Goal: Task Accomplishment & Management: Manage account settings

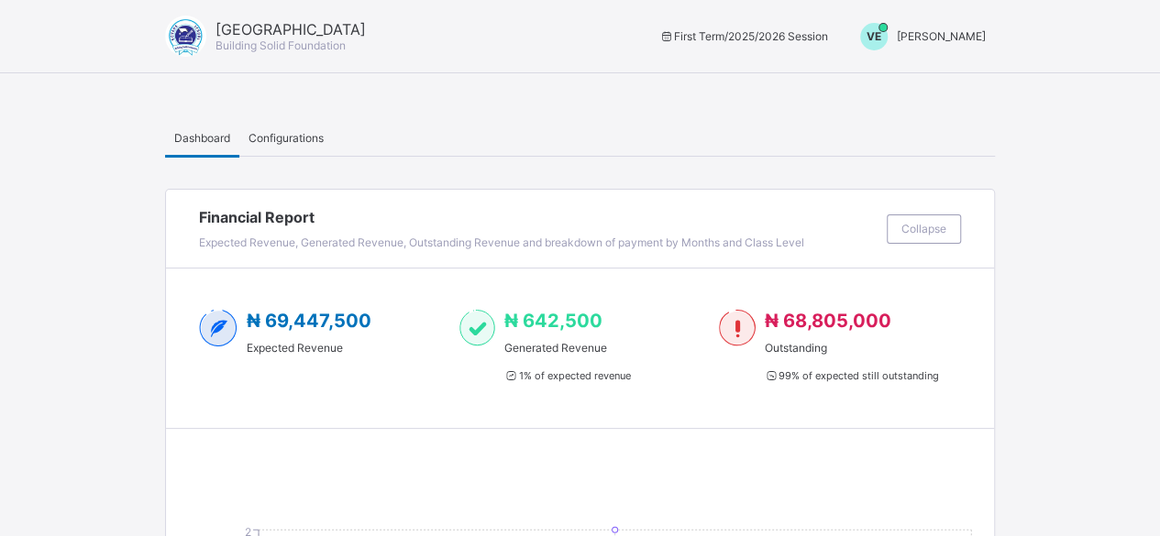
click at [944, 39] on span "[PERSON_NAME]" at bounding box center [941, 36] width 89 height 14
click at [931, 82] on span "Switch to Admin View" at bounding box center [916, 78] width 139 height 21
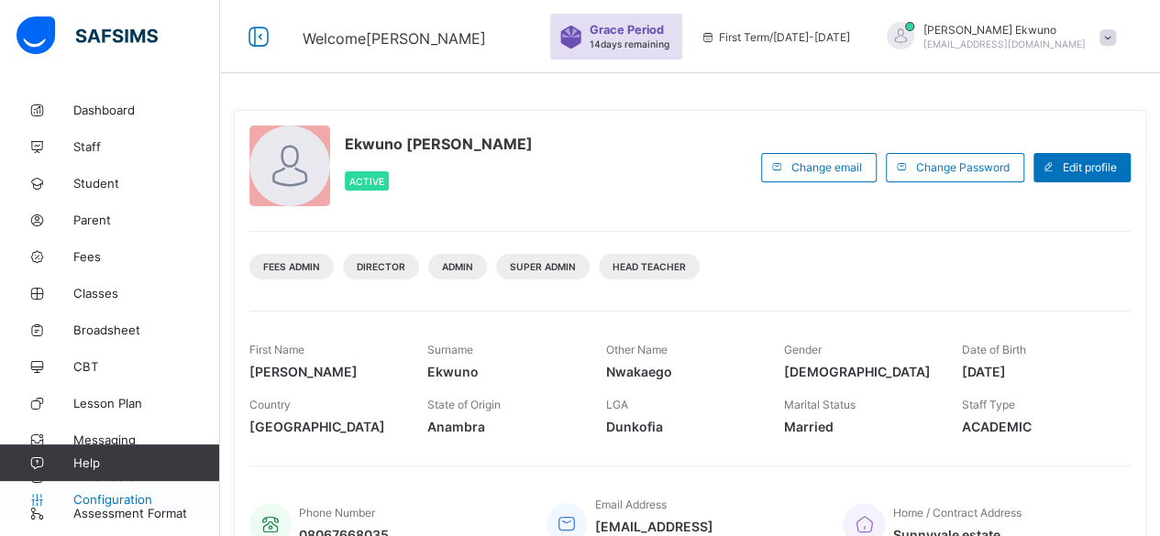
click at [117, 498] on span "Configuration" at bounding box center [146, 499] width 146 height 15
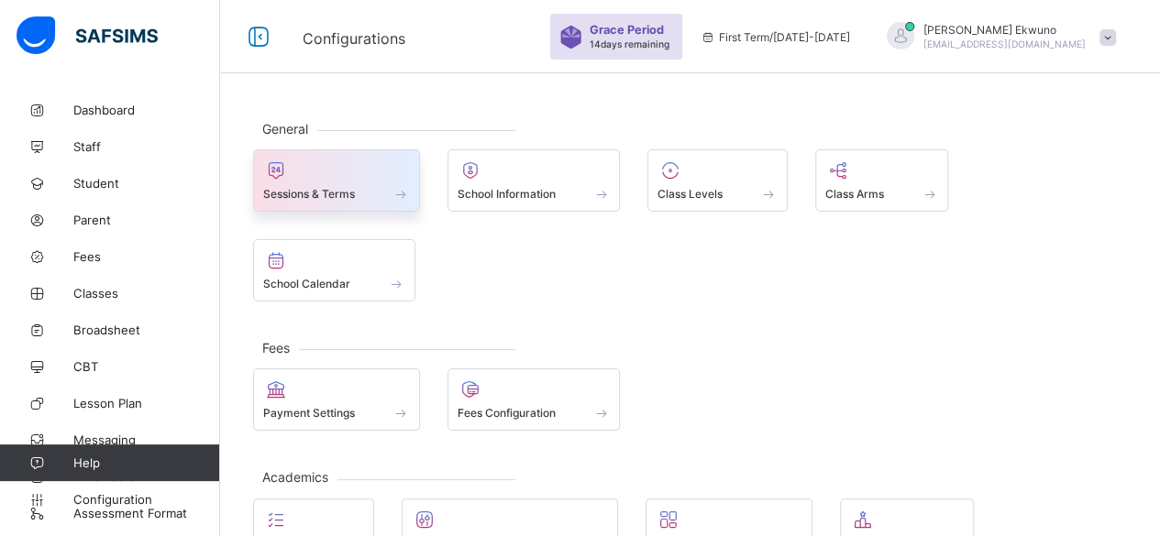
click at [346, 170] on div at bounding box center [336, 171] width 147 height 22
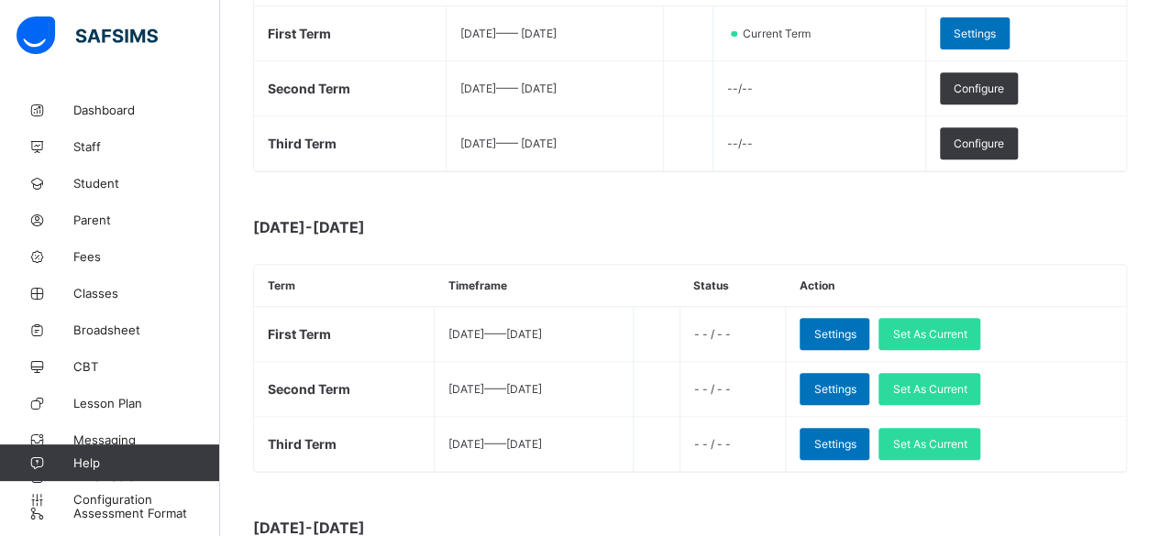
scroll to position [367, 0]
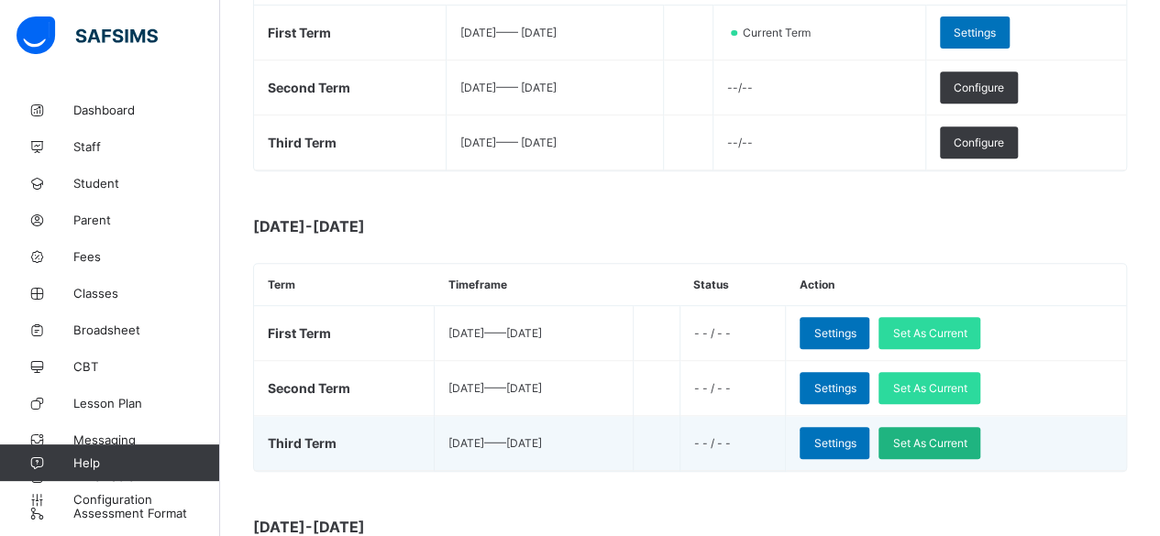
click at [967, 437] on span "Set As Current" at bounding box center [929, 444] width 74 height 14
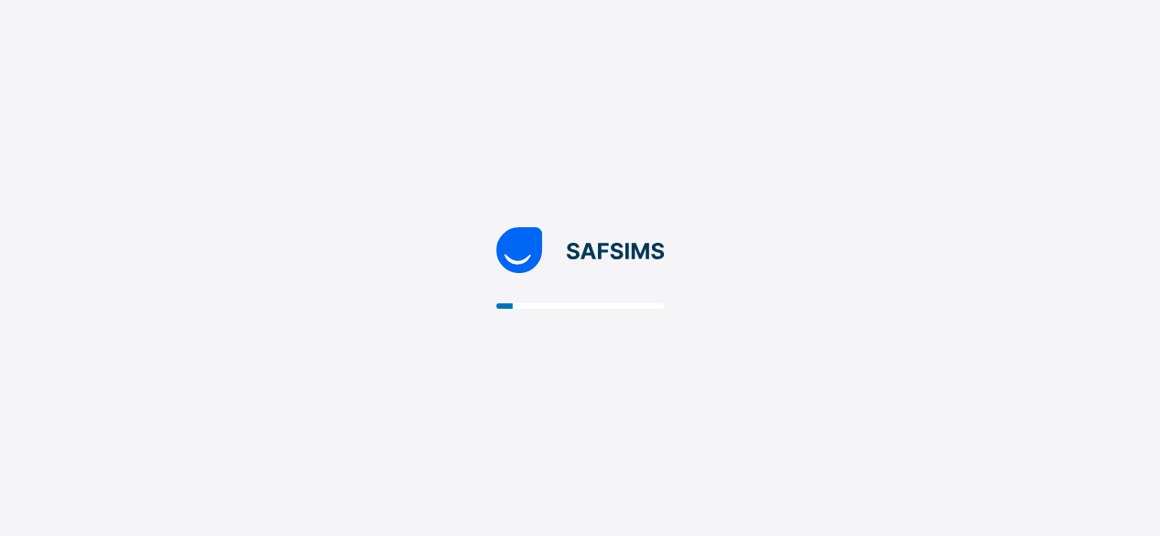
scroll to position [0, 0]
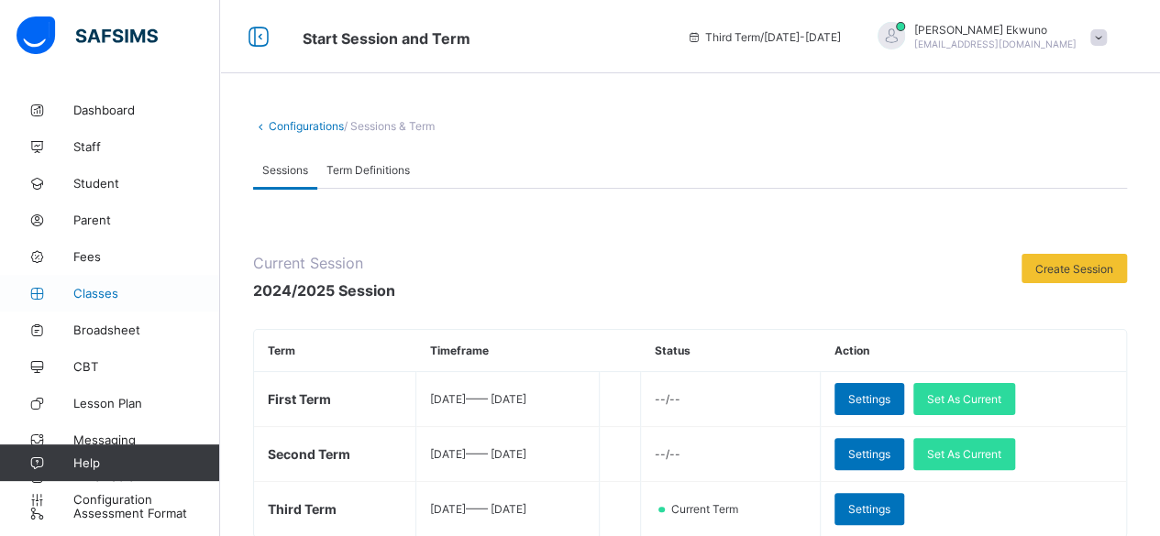
click at [105, 298] on span "Classes" at bounding box center [146, 293] width 147 height 15
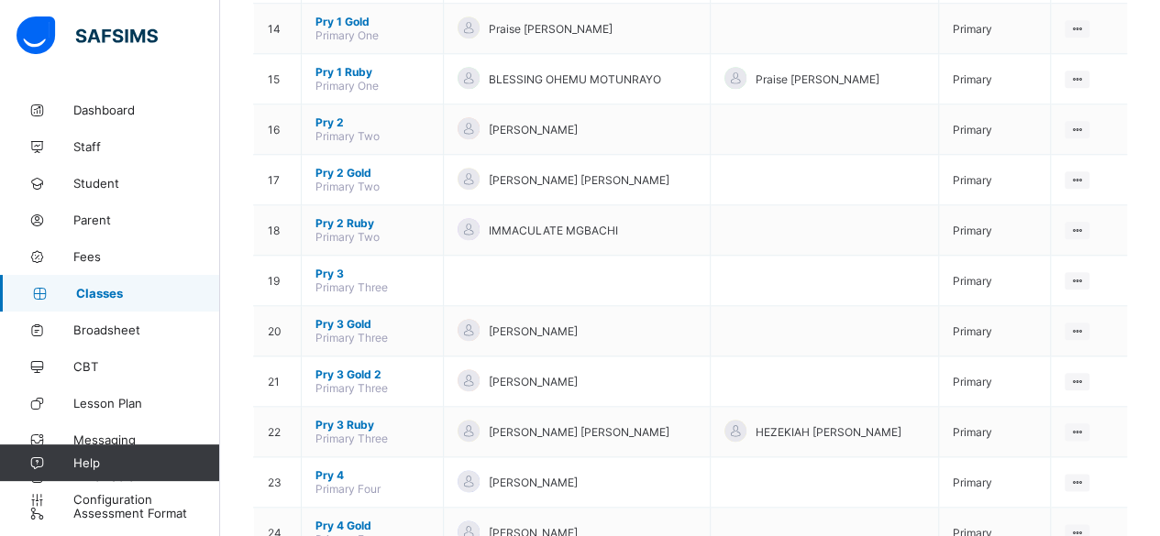
scroll to position [831, 0]
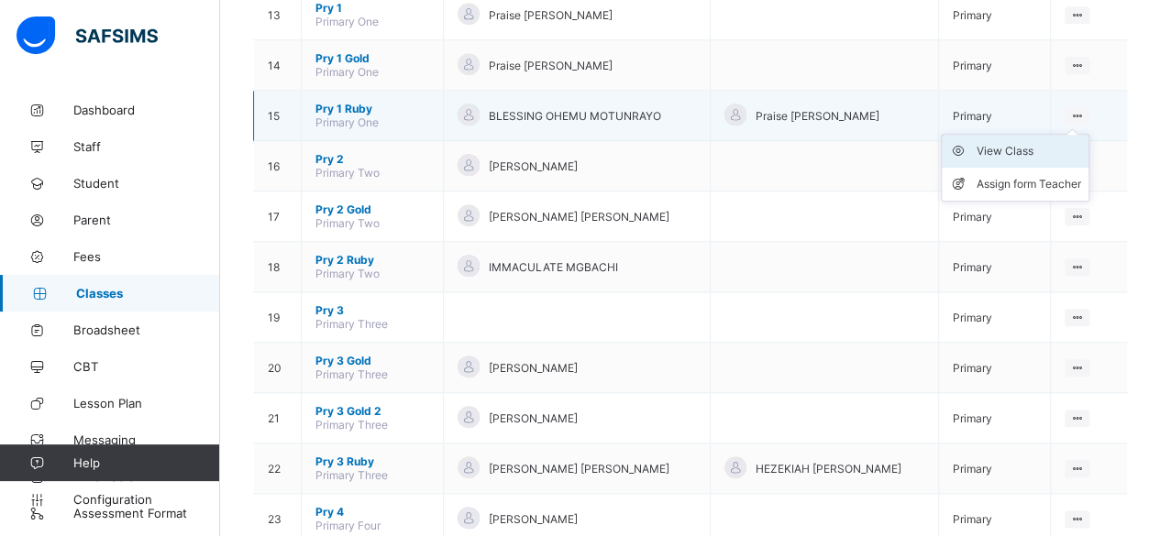
click at [1027, 142] on div "View Class" at bounding box center [1029, 151] width 105 height 18
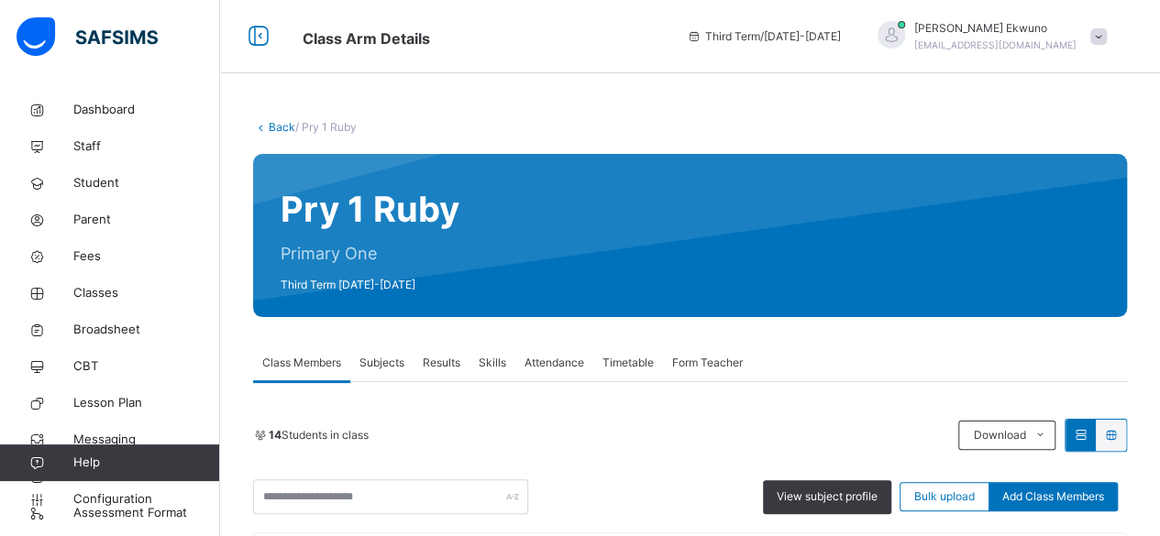
click at [443, 362] on span "Results" at bounding box center [442, 363] width 38 height 17
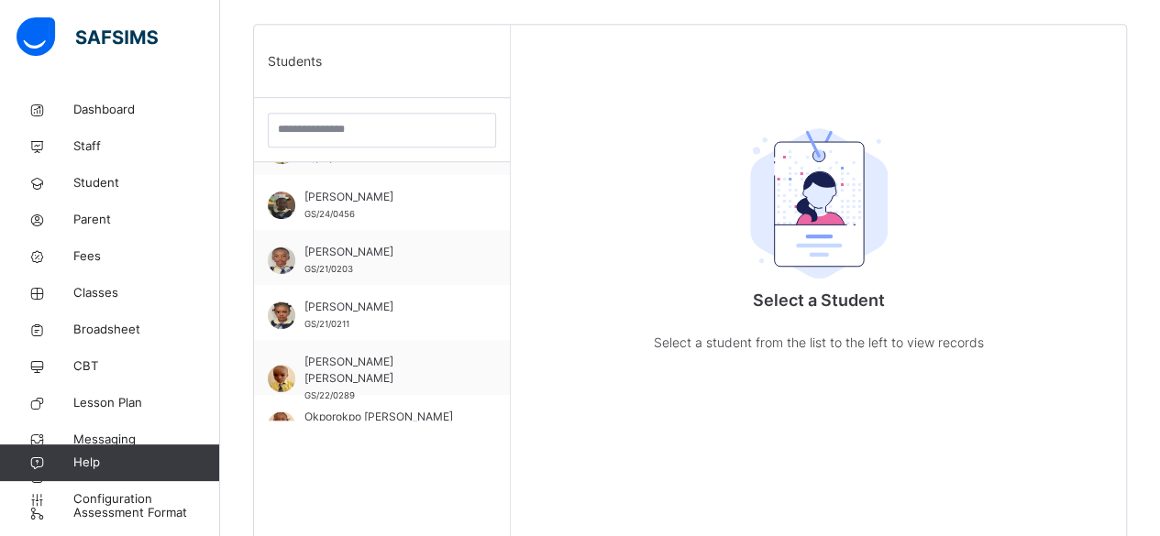
scroll to position [330, 0]
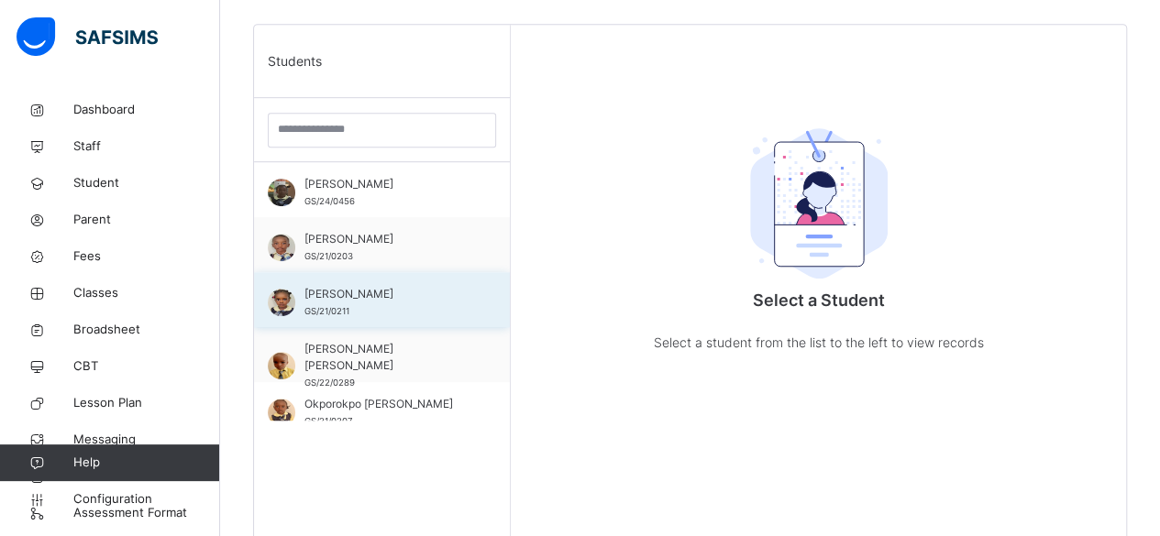
click at [368, 309] on div "Okeke Victoria Munachimso GS/21/0211" at bounding box center [386, 302] width 164 height 33
click at [368, 303] on span "Okeke Victoria Munachimso" at bounding box center [386, 294] width 164 height 17
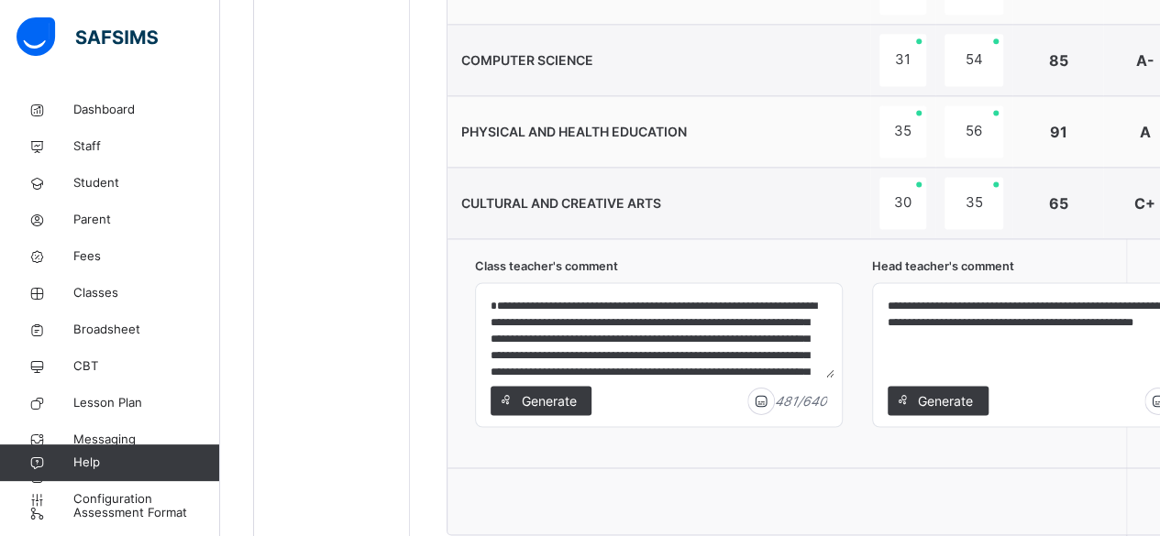
scroll to position [1311, 0]
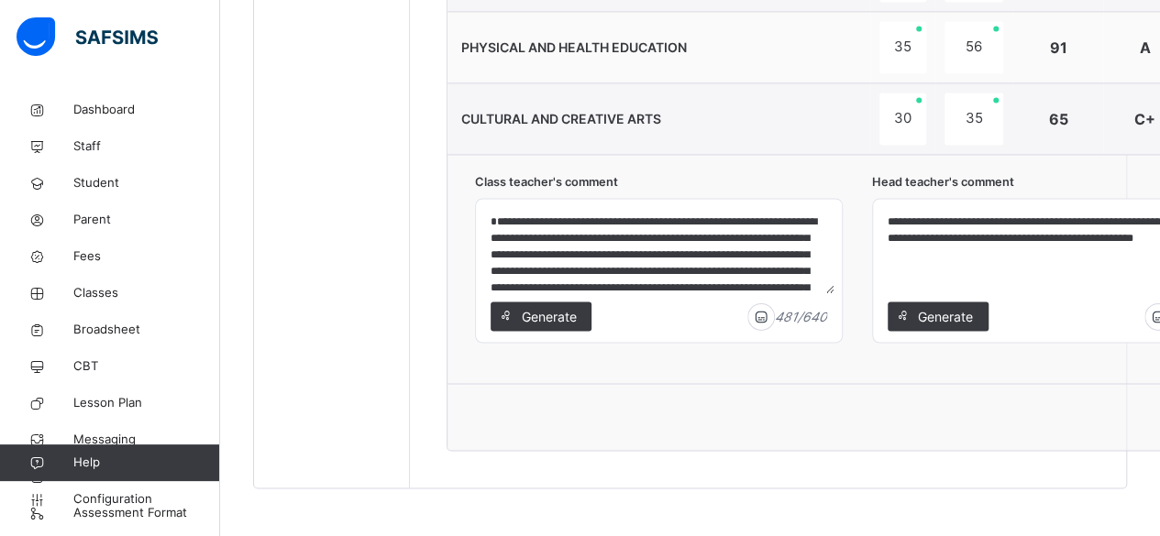
click at [972, 212] on textarea "**********" at bounding box center [1055, 249] width 351 height 87
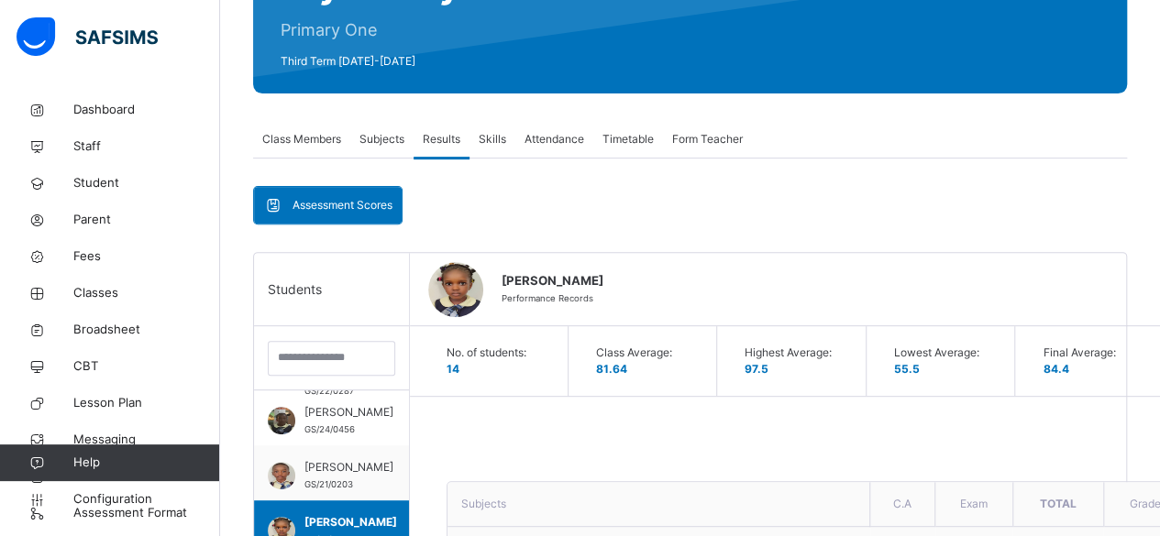
scroll to position [211, 0]
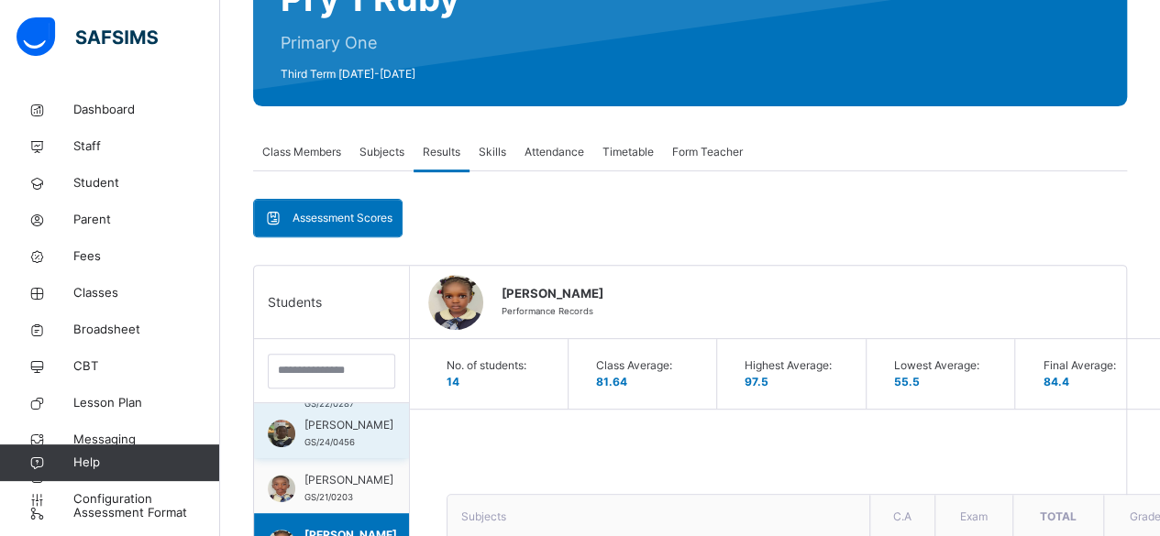
type textarea "**********"
click at [336, 434] on span "MORAKINYO ELIZABETH OLUWANIFEMI" at bounding box center [348, 425] width 89 height 17
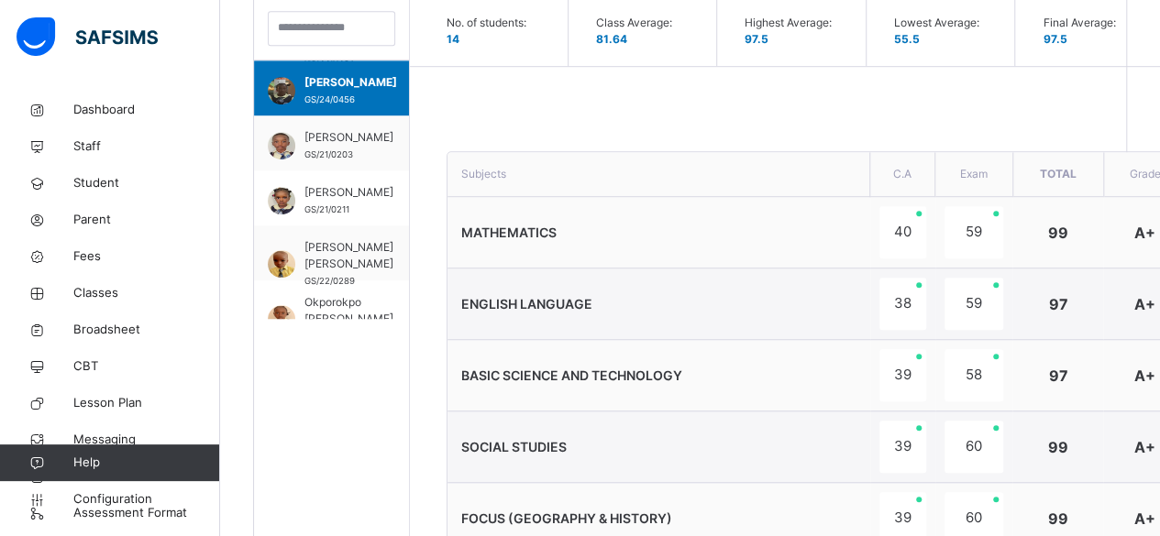
scroll to position [504, 0]
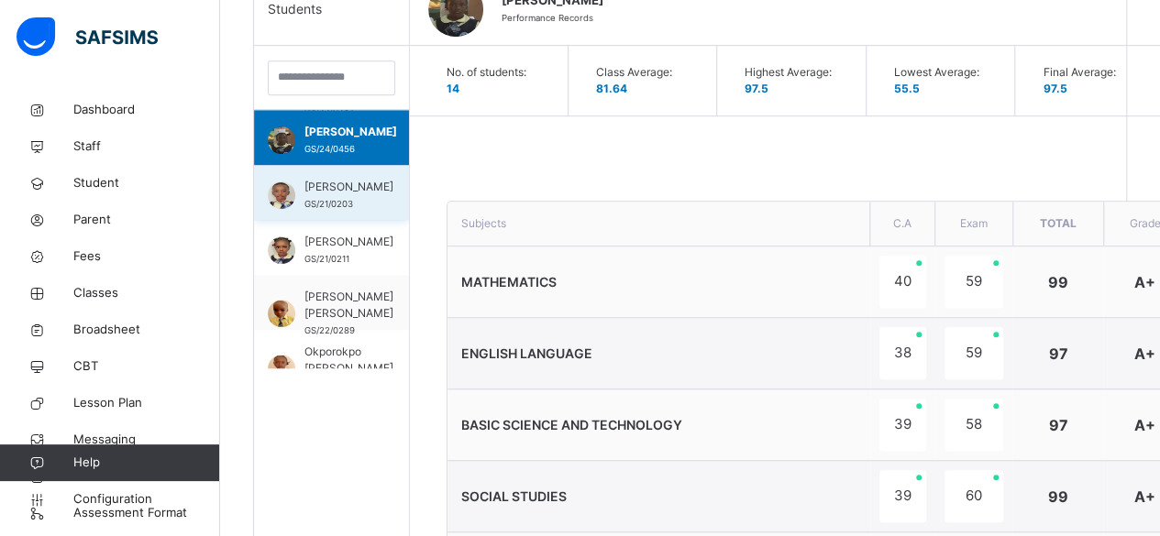
click at [347, 195] on span "Nnaji Derek Chizitere" at bounding box center [348, 187] width 89 height 17
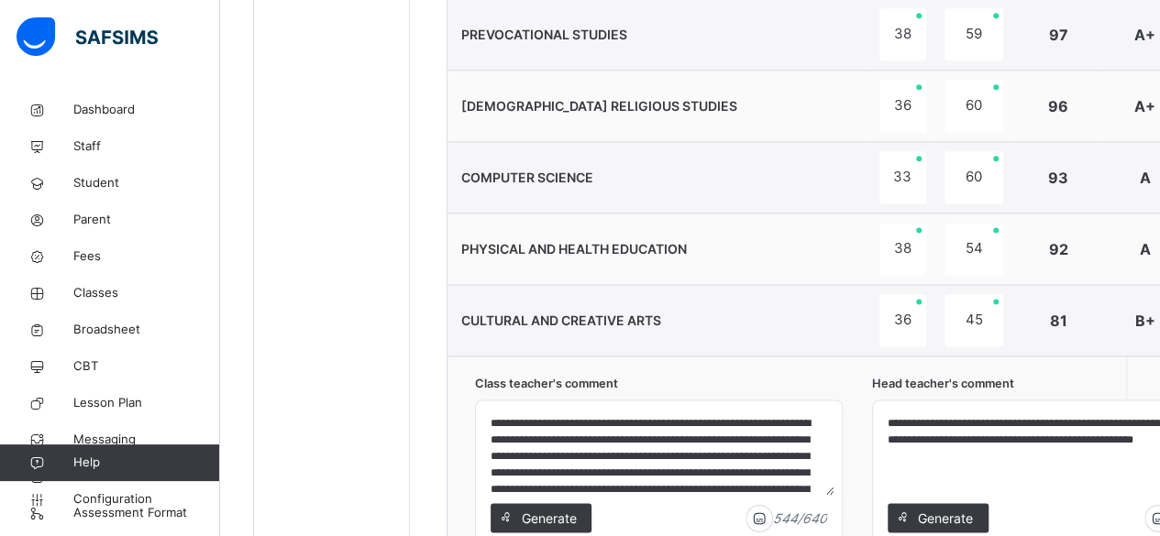
scroll to position [13, 0]
click at [1036, 445] on textarea "**********" at bounding box center [1055, 451] width 351 height 87
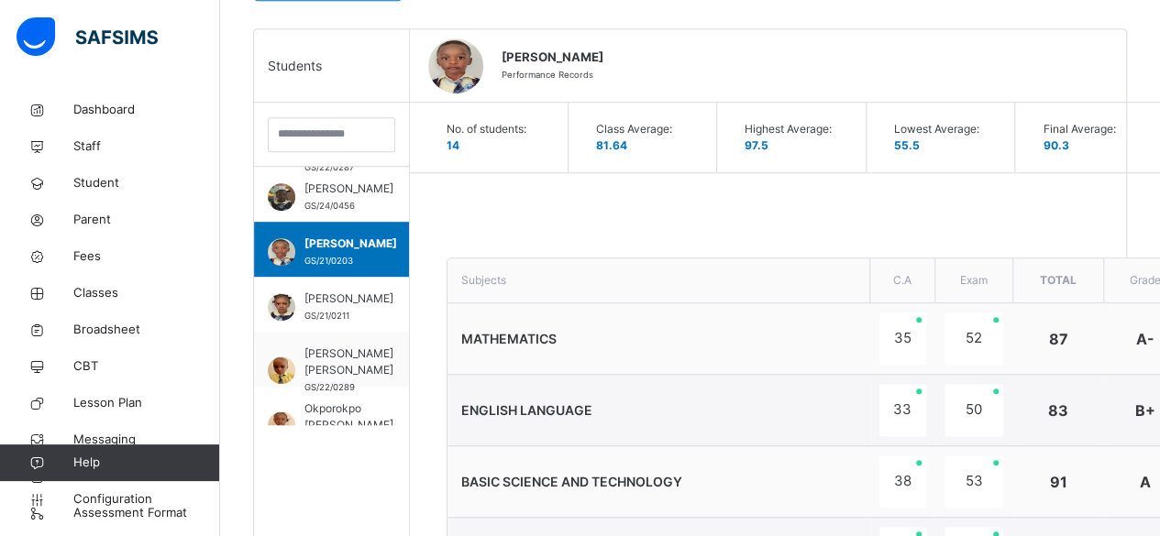
scroll to position [449, 0]
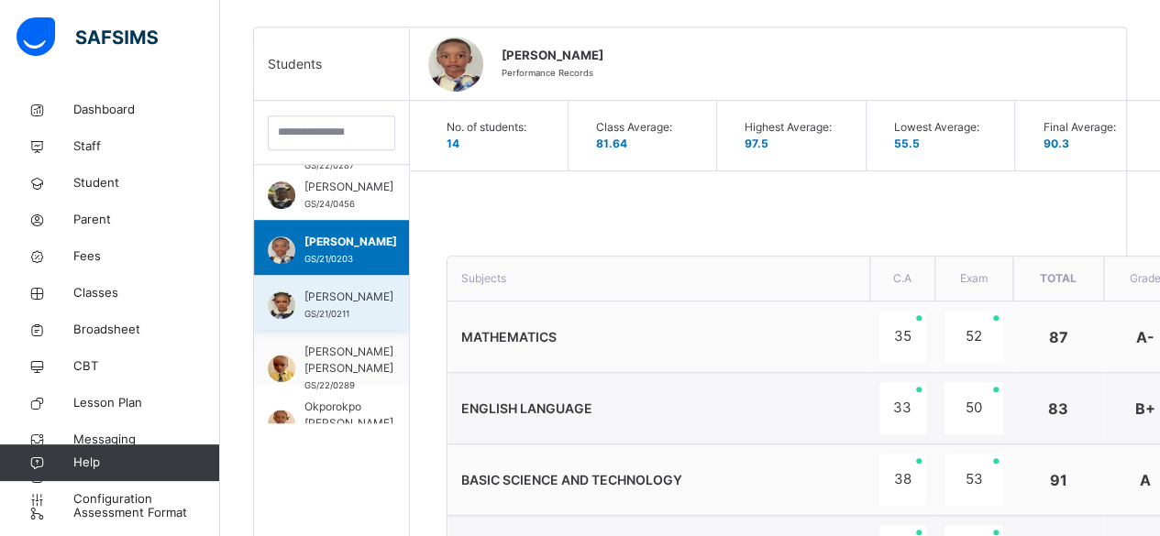
click at [327, 289] on span "Okeke Victoria Munachimso" at bounding box center [348, 297] width 89 height 17
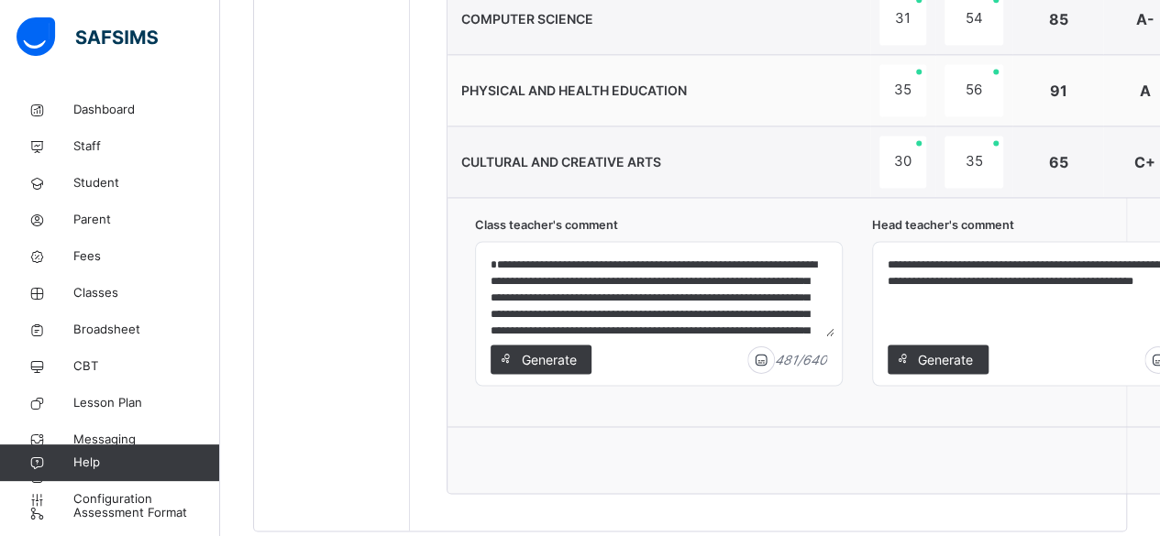
scroll to position [1311, 0]
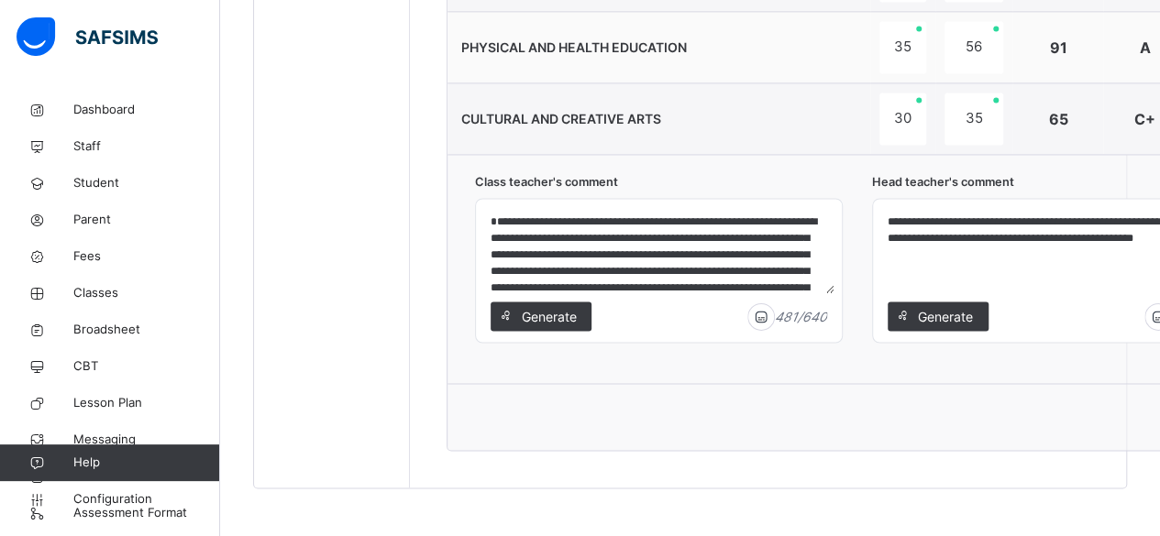
click at [972, 223] on textarea "**********" at bounding box center [1055, 249] width 351 height 87
type textarea "**********"
click at [118, 322] on span "Broadsheet" at bounding box center [146, 330] width 147 height 18
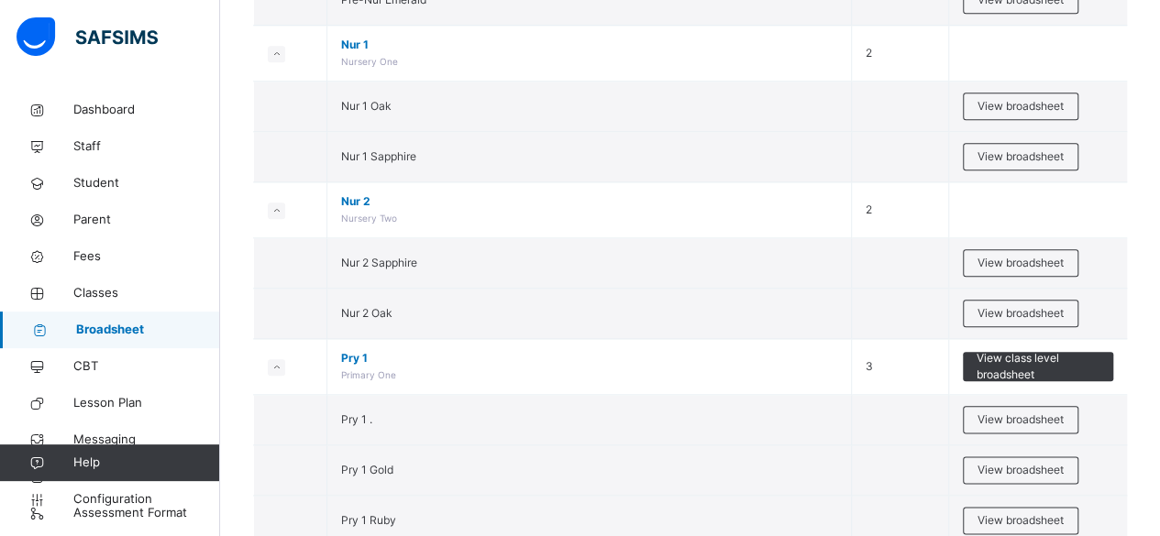
scroll to position [1114, 0]
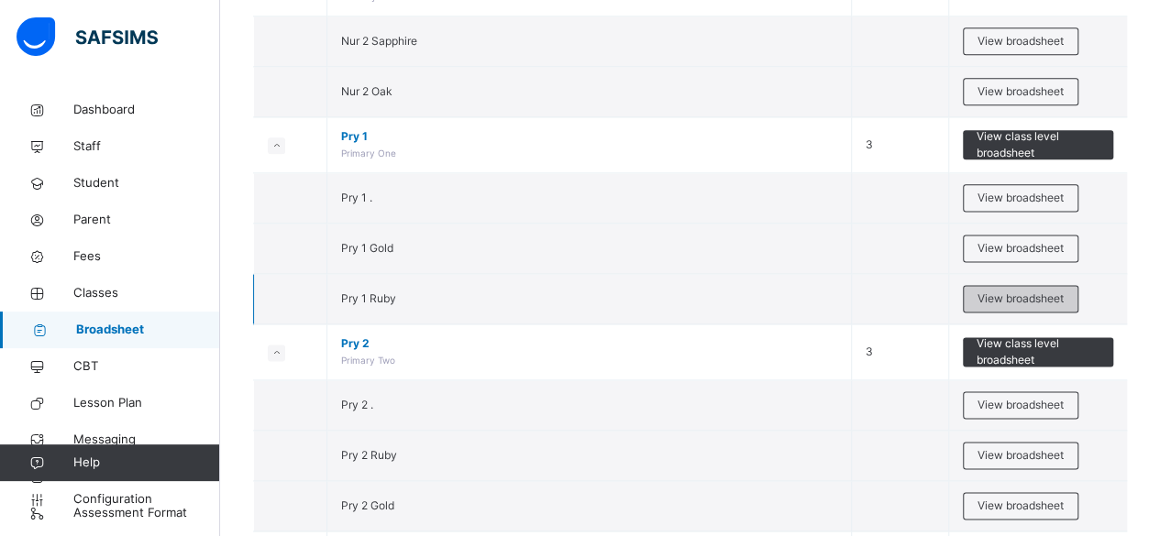
click at [1014, 292] on span "View broadsheet" at bounding box center [1021, 299] width 86 height 17
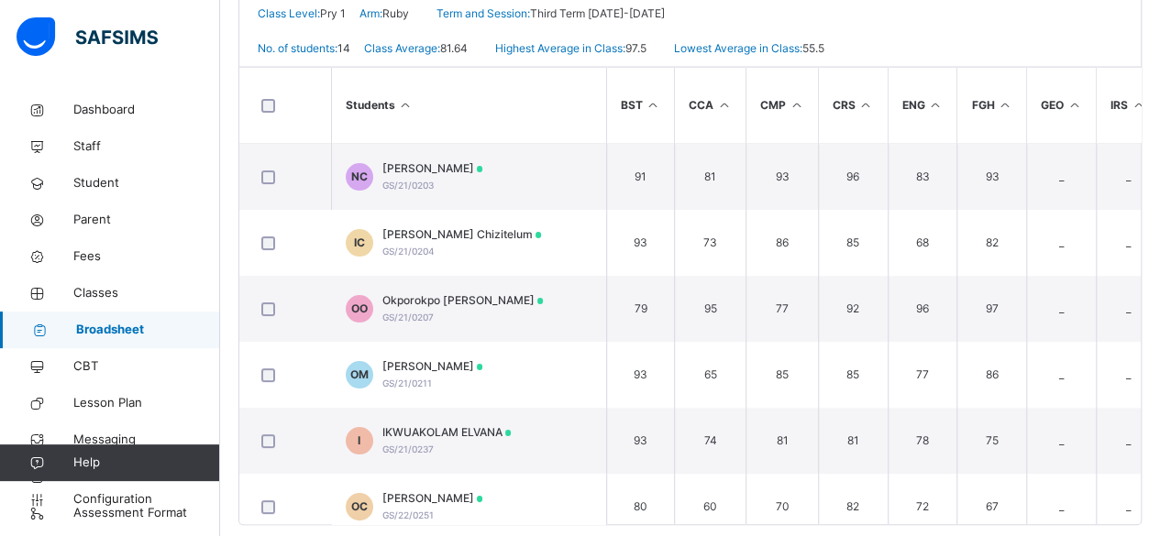
scroll to position [464, 0]
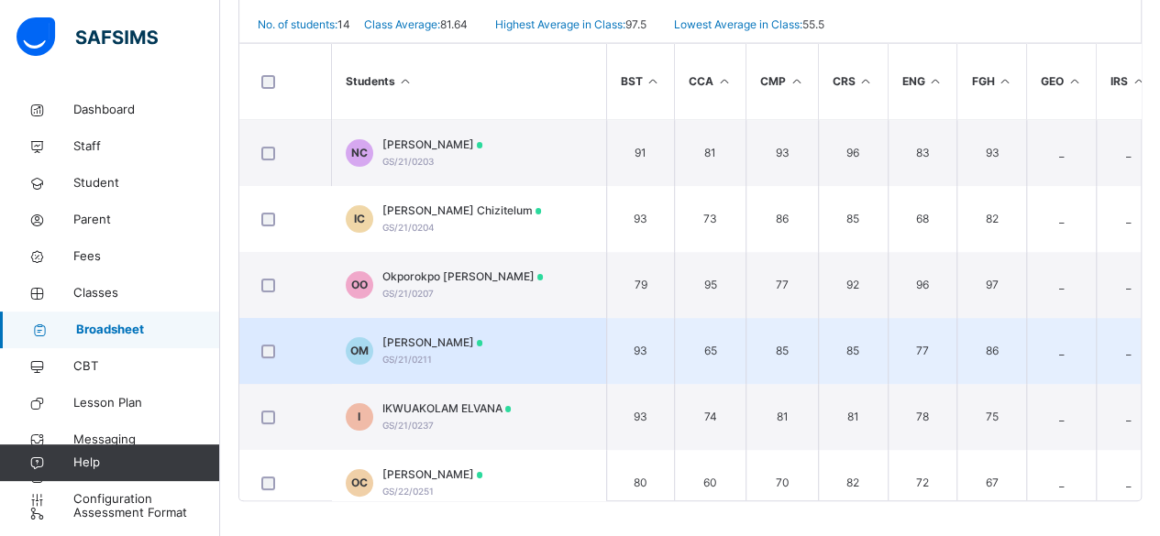
click at [468, 349] on div "Okeke Victoria Munachimso GS/21/0211" at bounding box center [432, 351] width 101 height 33
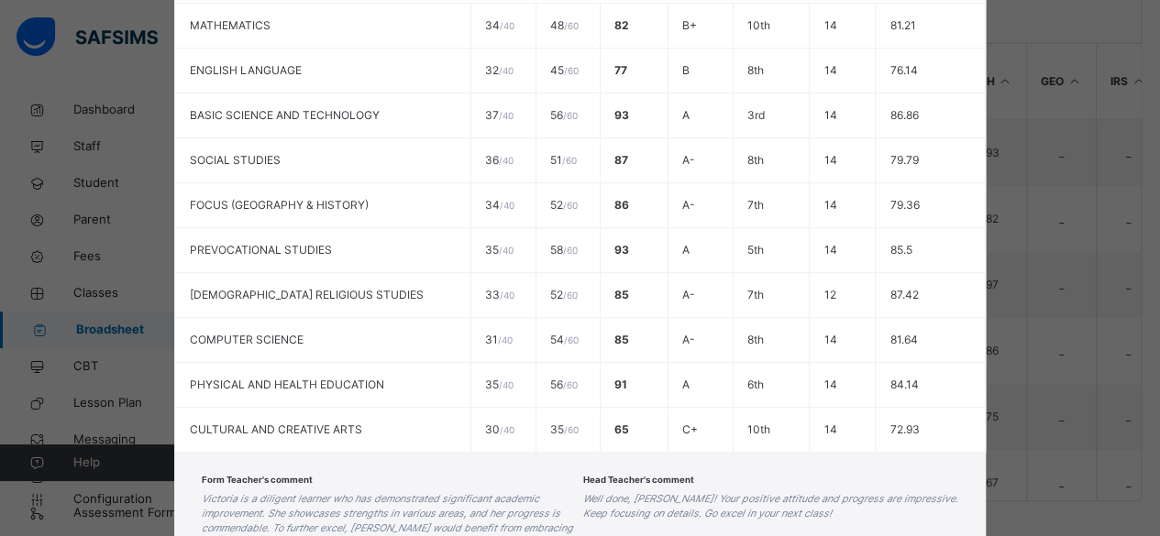
scroll to position [656, 0]
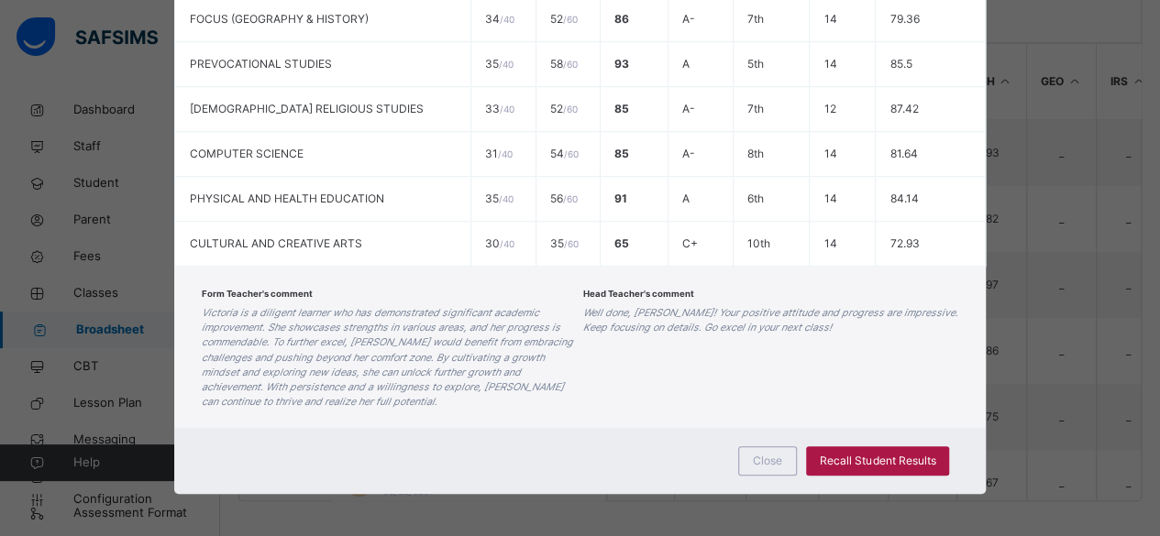
click at [902, 456] on span "Recall Student Results" at bounding box center [878, 461] width 116 height 17
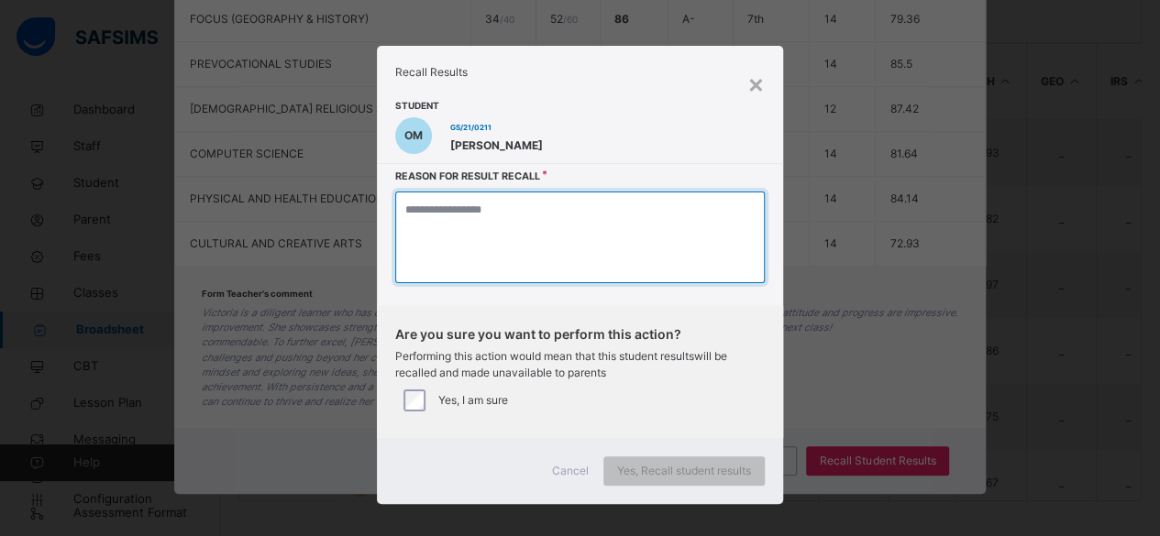
click at [453, 254] on textarea at bounding box center [580, 238] width 370 height 92
type textarea "**********"
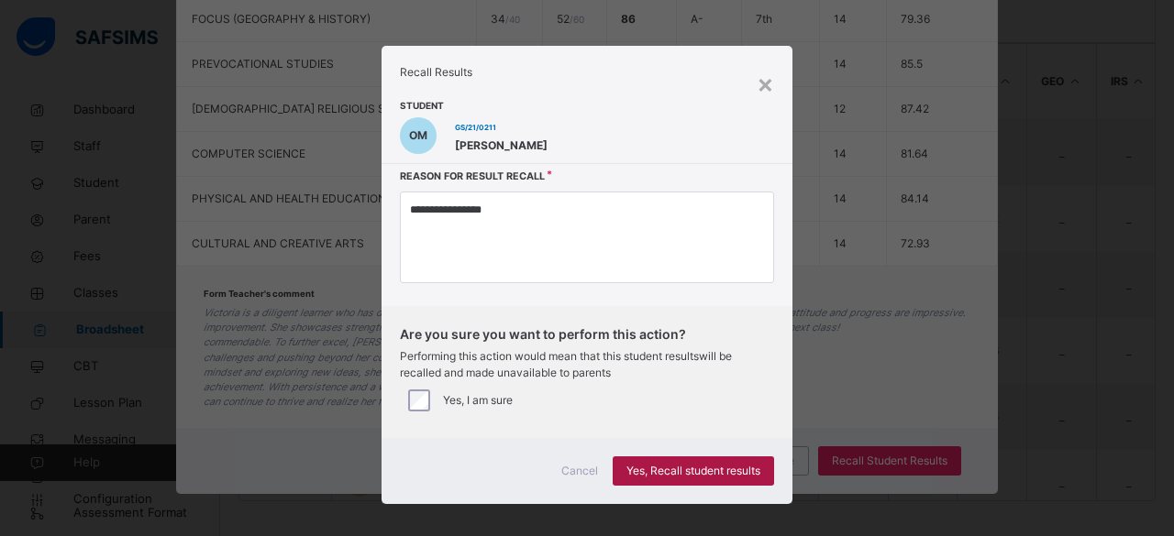
click at [668, 470] on span "Yes, Recall student results" at bounding box center [693, 471] width 134 height 17
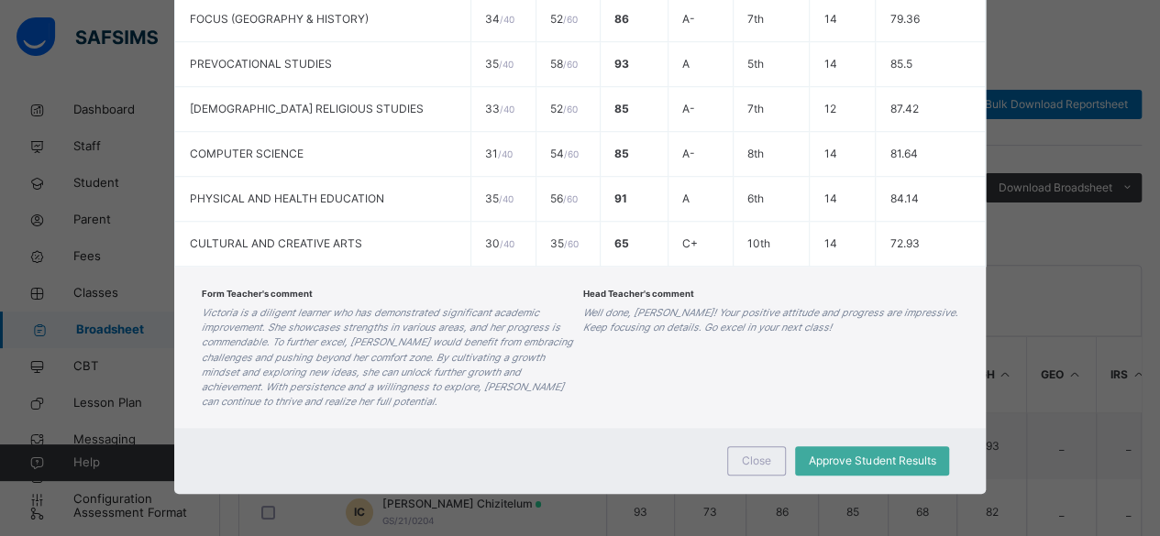
scroll to position [147, 0]
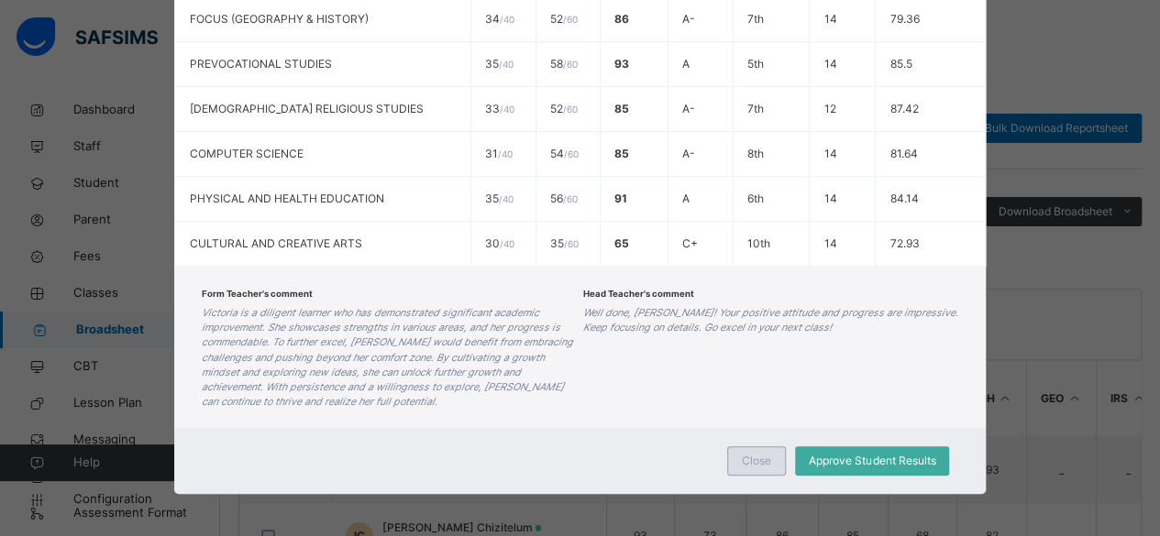
click at [754, 464] on span "Close" at bounding box center [756, 461] width 29 height 17
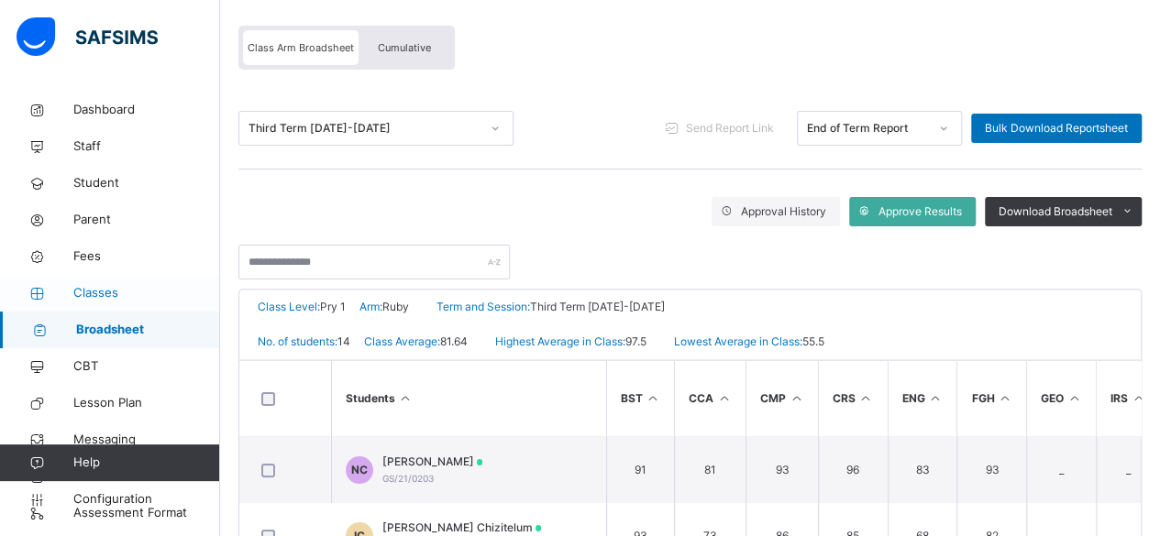
click at [128, 296] on span "Classes" at bounding box center [146, 293] width 147 height 18
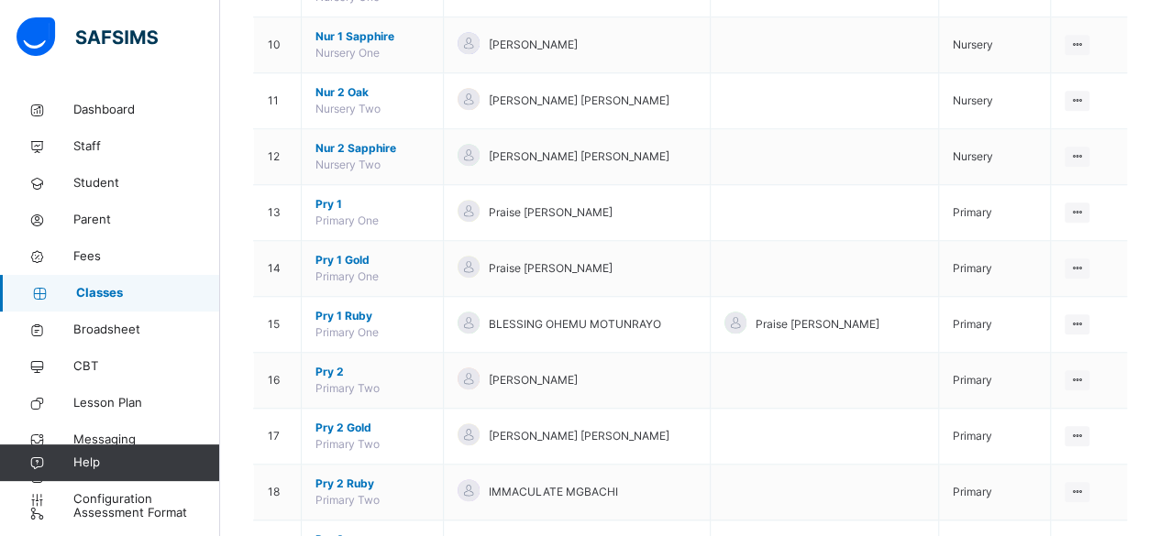
scroll to position [721, 0]
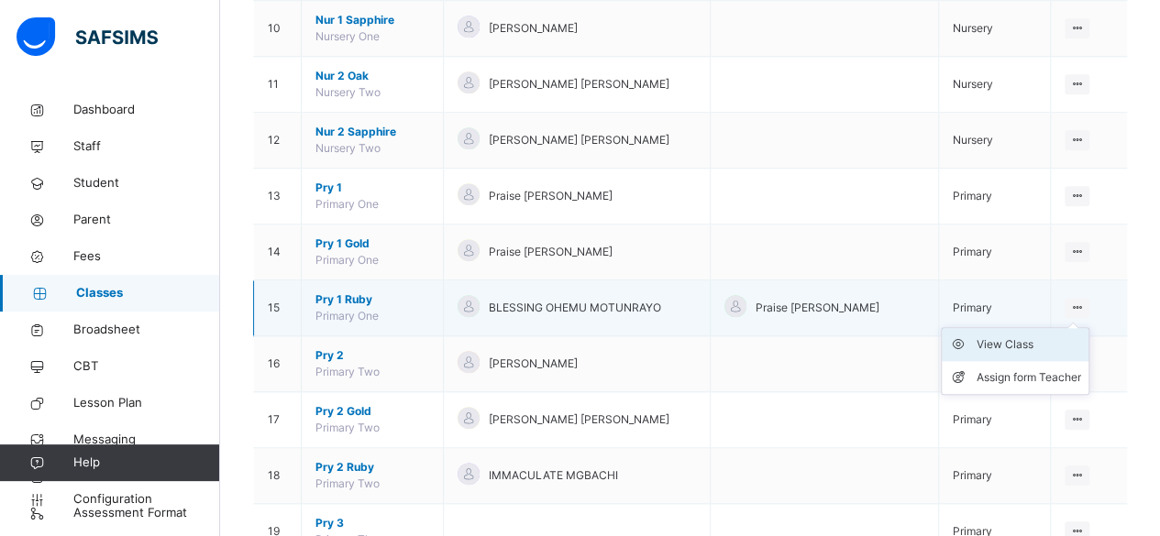
click at [1024, 342] on div "View Class" at bounding box center [1029, 345] width 105 height 18
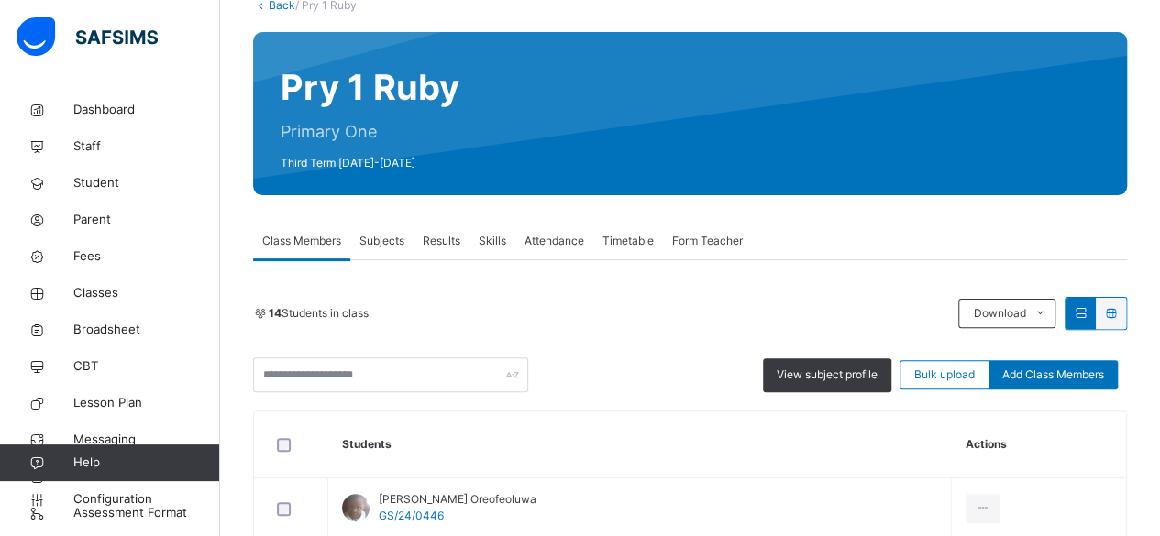
scroll to position [159, 0]
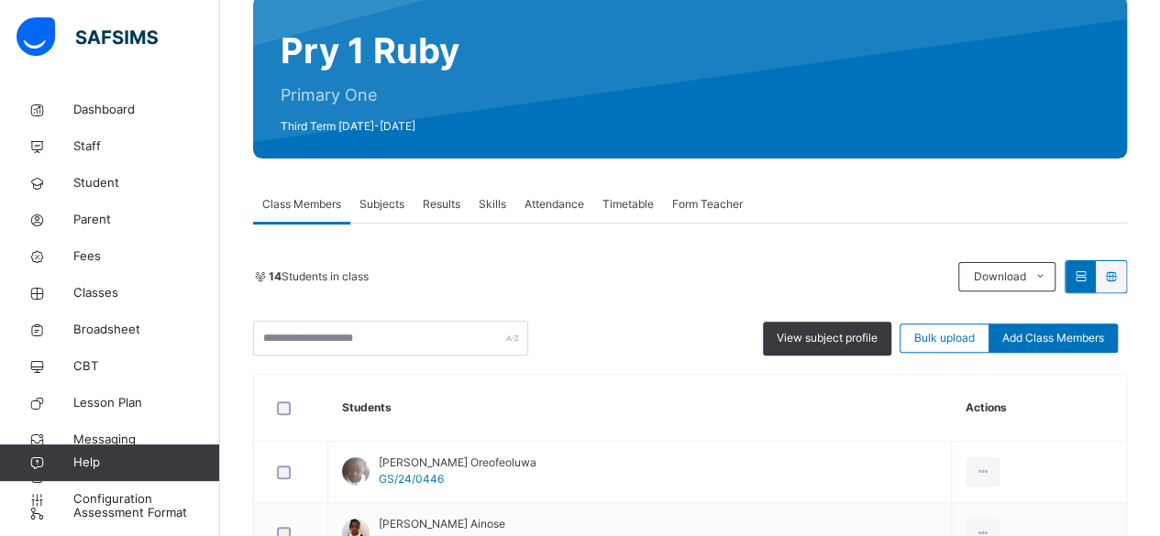
click at [453, 206] on span "Results" at bounding box center [442, 204] width 38 height 17
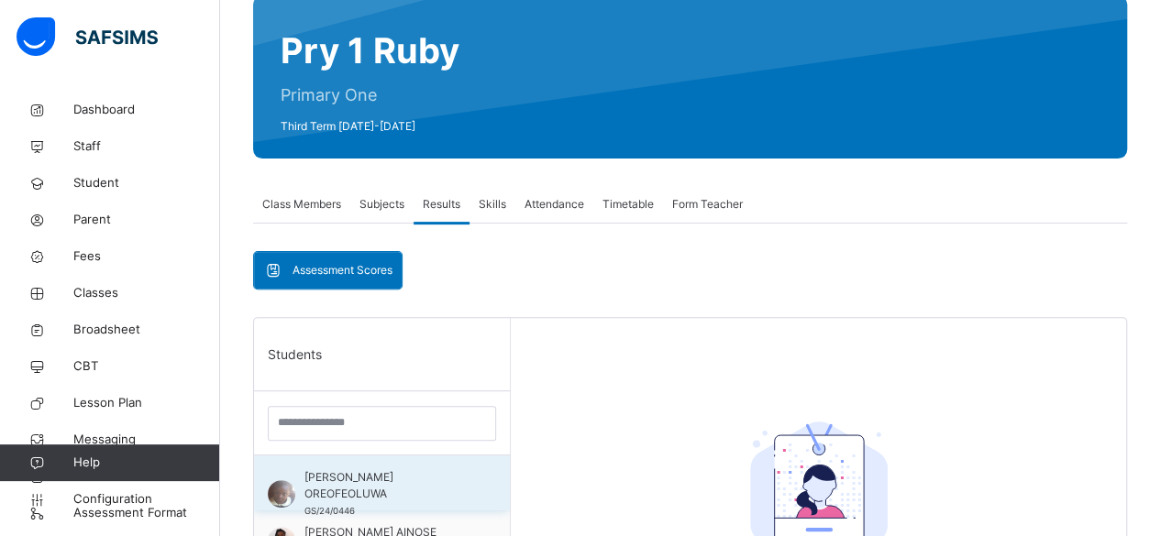
click at [411, 492] on span "ADEGBOLA RUBY OREOFEOLUWA" at bounding box center [386, 486] width 164 height 33
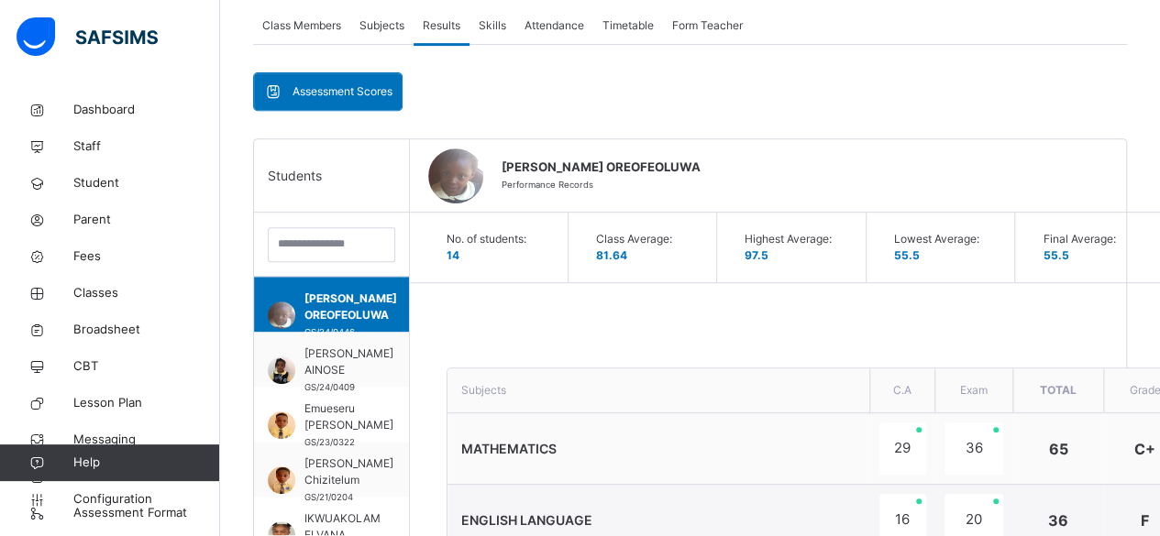
scroll to position [321, 0]
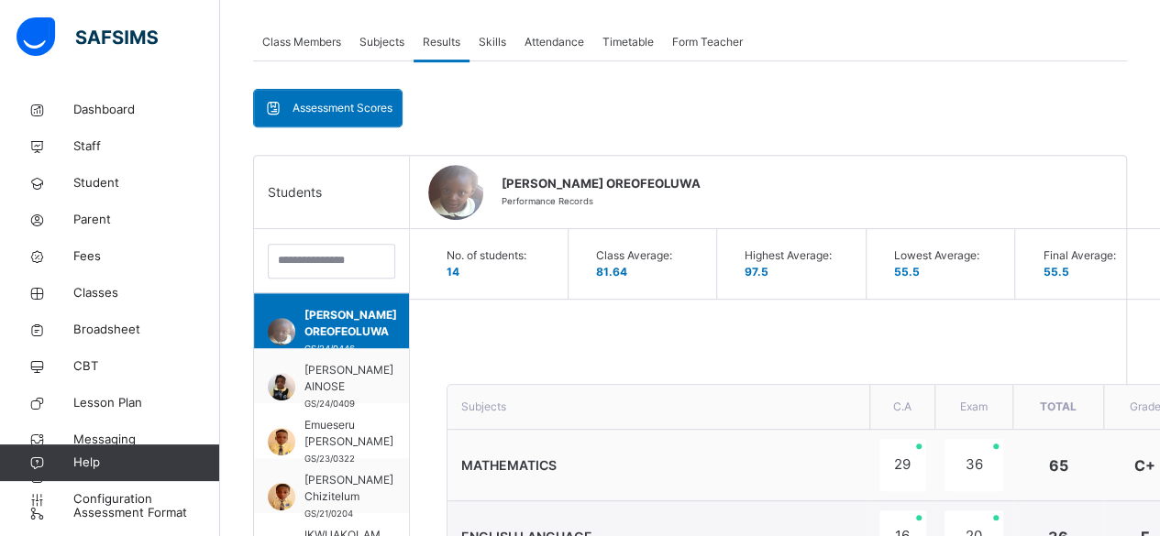
click at [448, 38] on span "Results" at bounding box center [442, 42] width 38 height 17
click at [388, 41] on span "Subjects" at bounding box center [381, 42] width 45 height 17
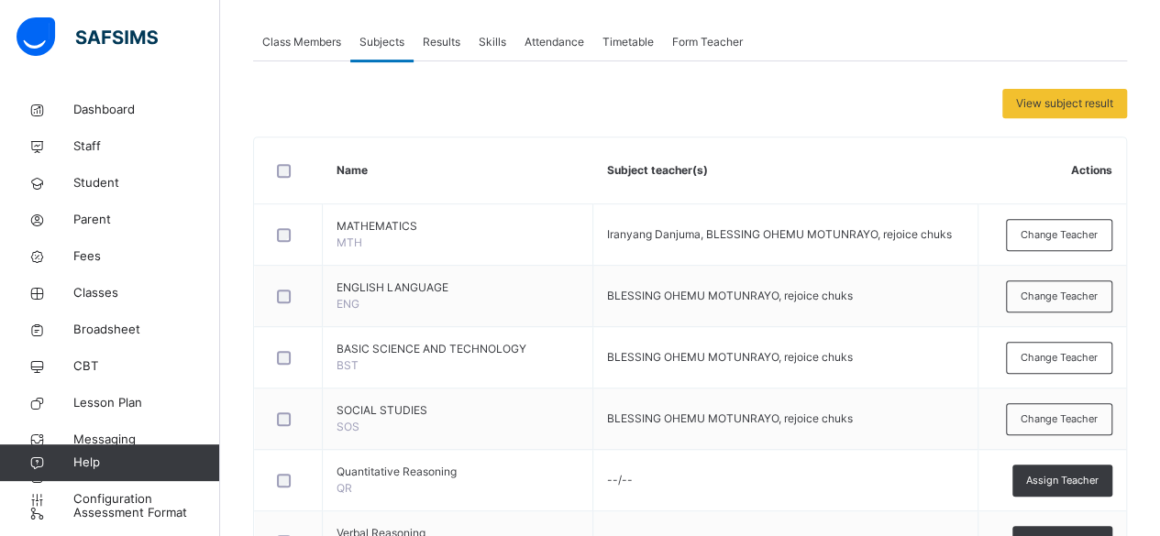
click at [446, 38] on span "Results" at bounding box center [442, 42] width 38 height 17
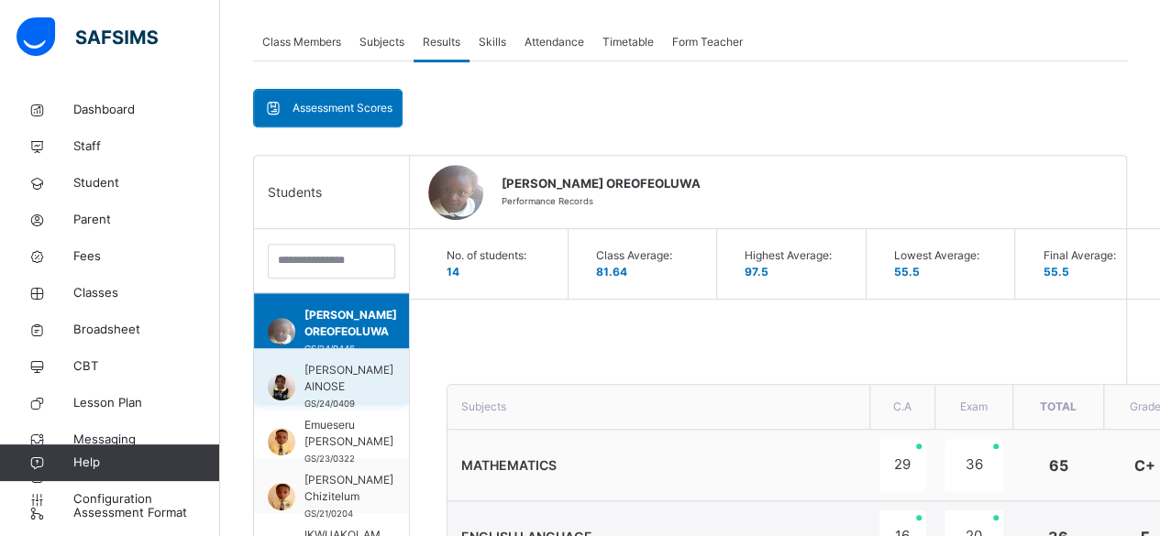
click at [336, 378] on span "AWOLOWO DELCY AINOSE" at bounding box center [348, 378] width 89 height 33
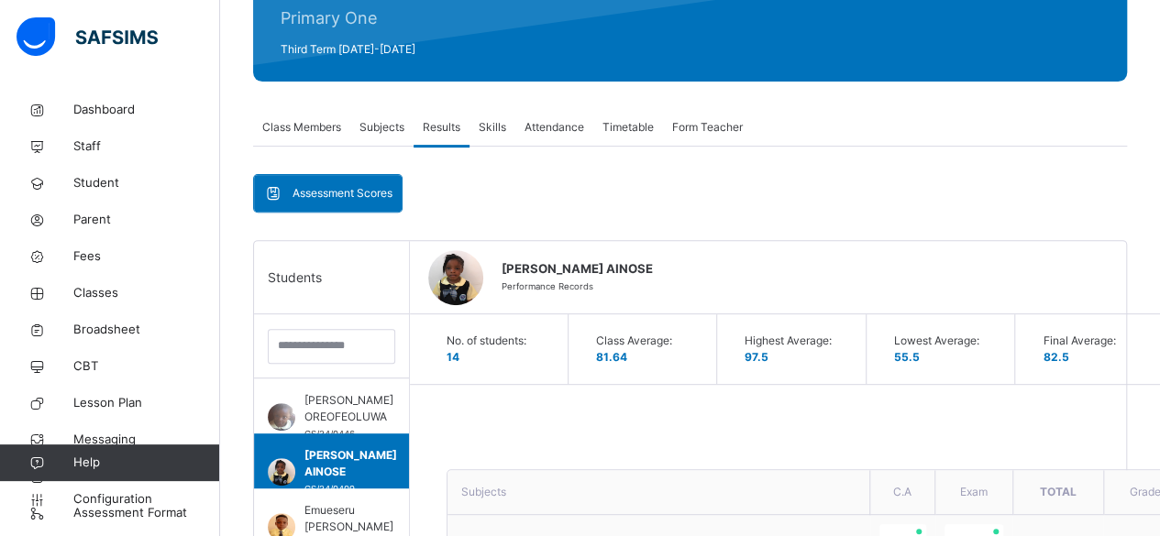
scroll to position [199, 0]
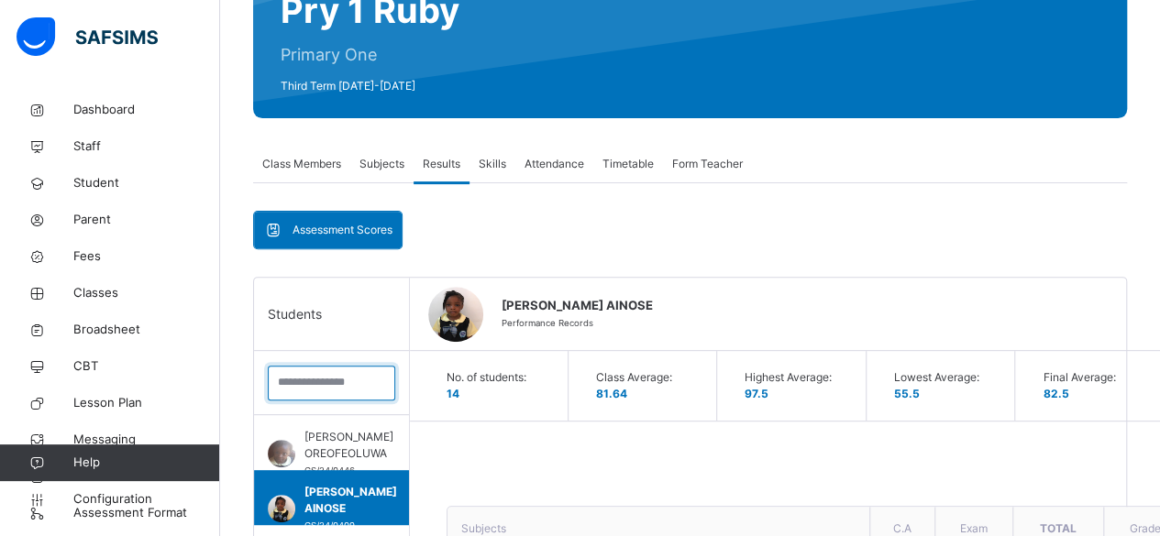
click at [336, 379] on input "search" at bounding box center [331, 383] width 127 height 35
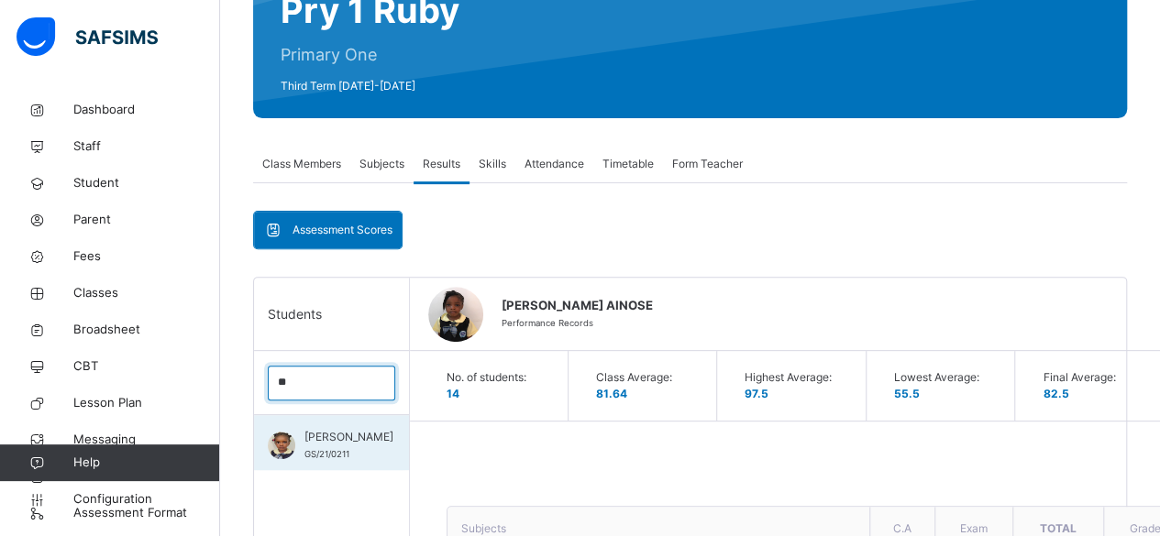
type input "**"
click at [316, 446] on span "Okeke Victoria Munachimso" at bounding box center [348, 437] width 89 height 17
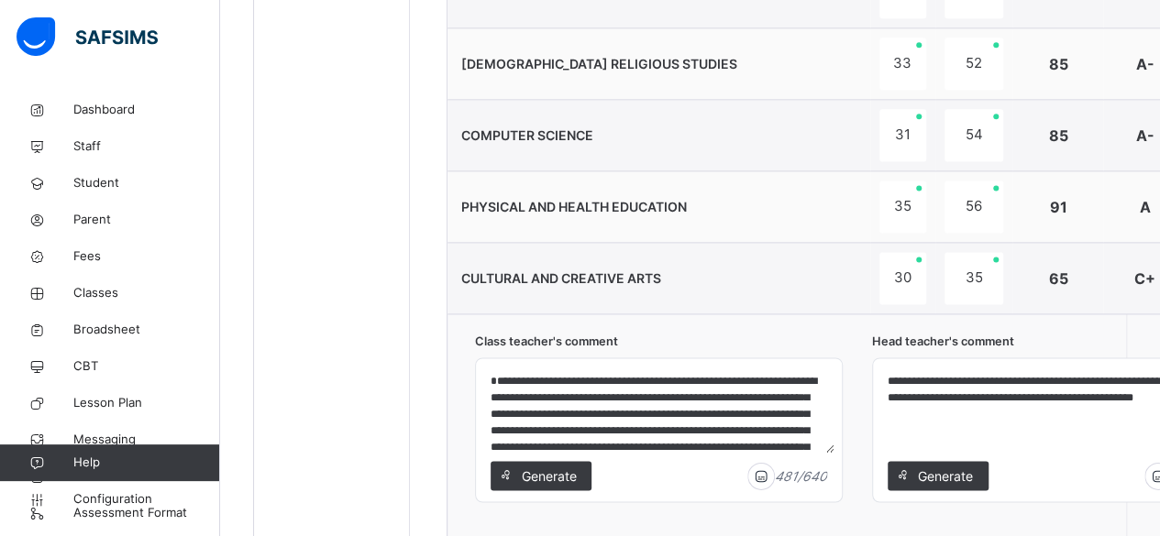
scroll to position [1311, 0]
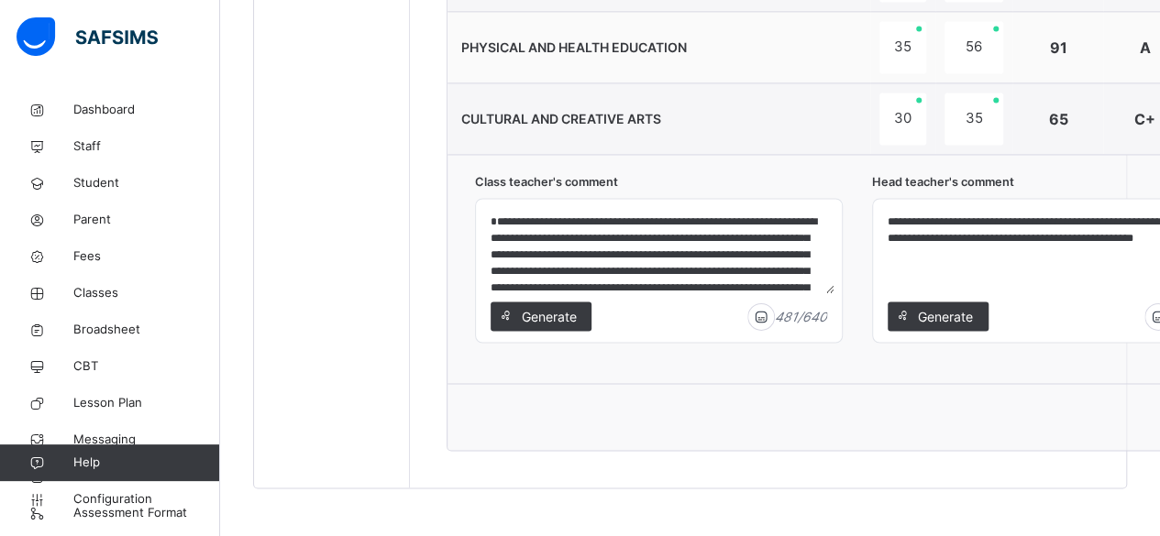
click at [974, 213] on textarea "**********" at bounding box center [1055, 249] width 351 height 87
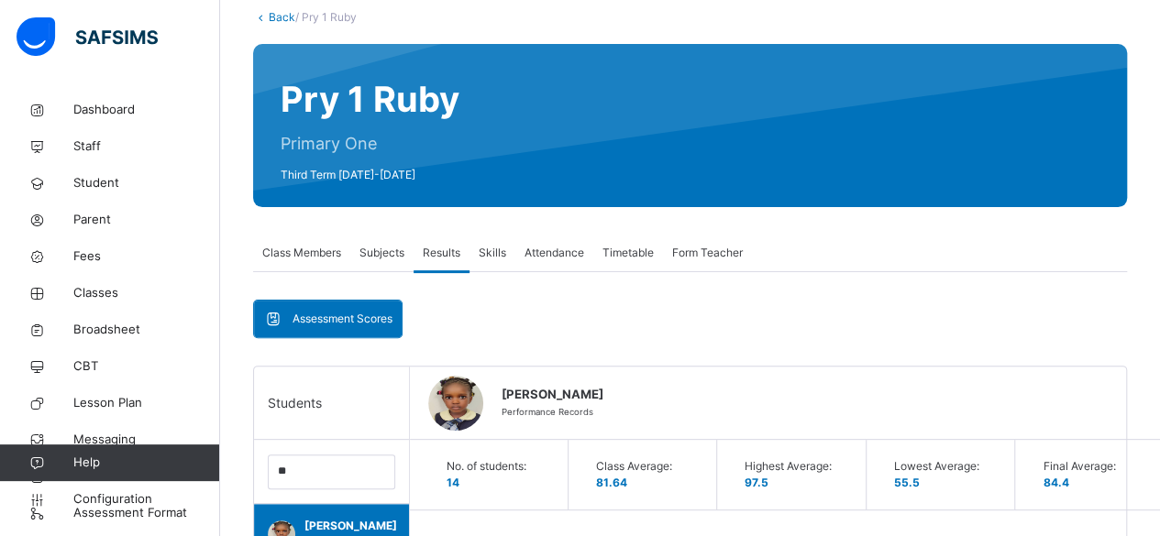
scroll to position [101, 0]
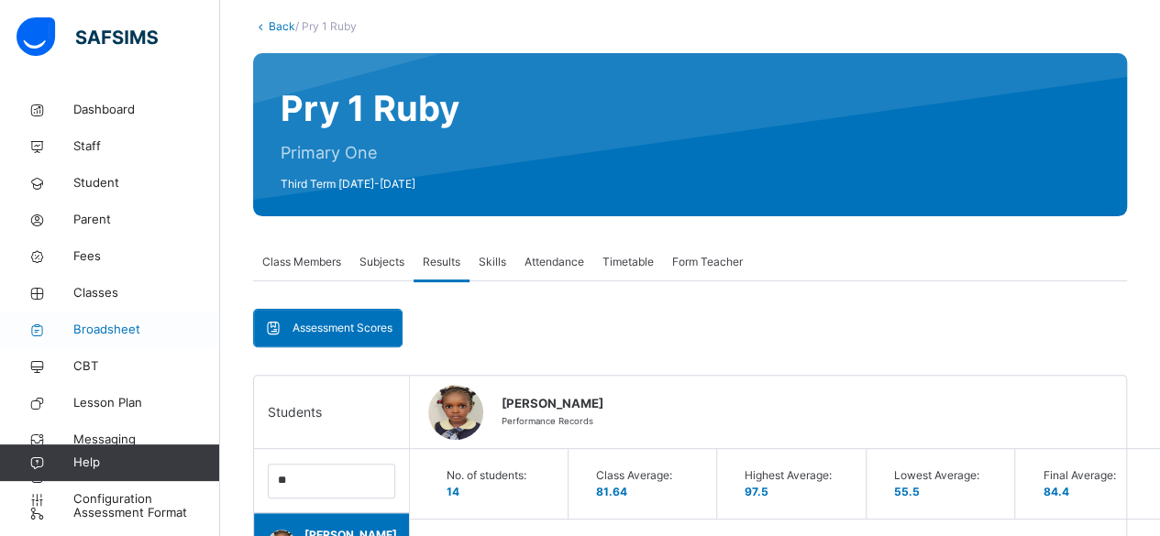
type textarea "**********"
click at [121, 329] on span "Broadsheet" at bounding box center [146, 330] width 147 height 18
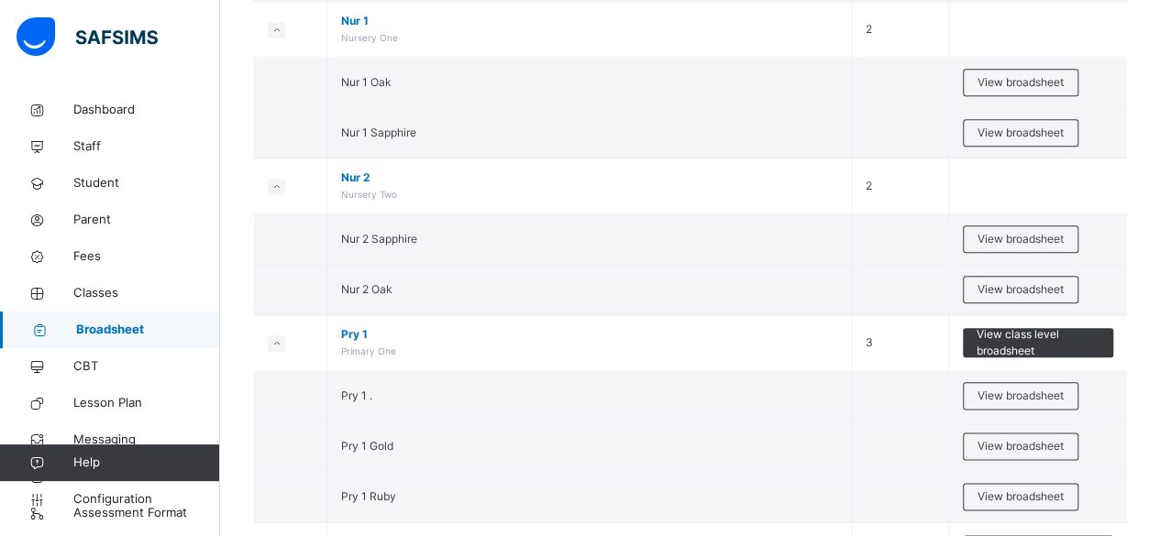
scroll to position [1063, 0]
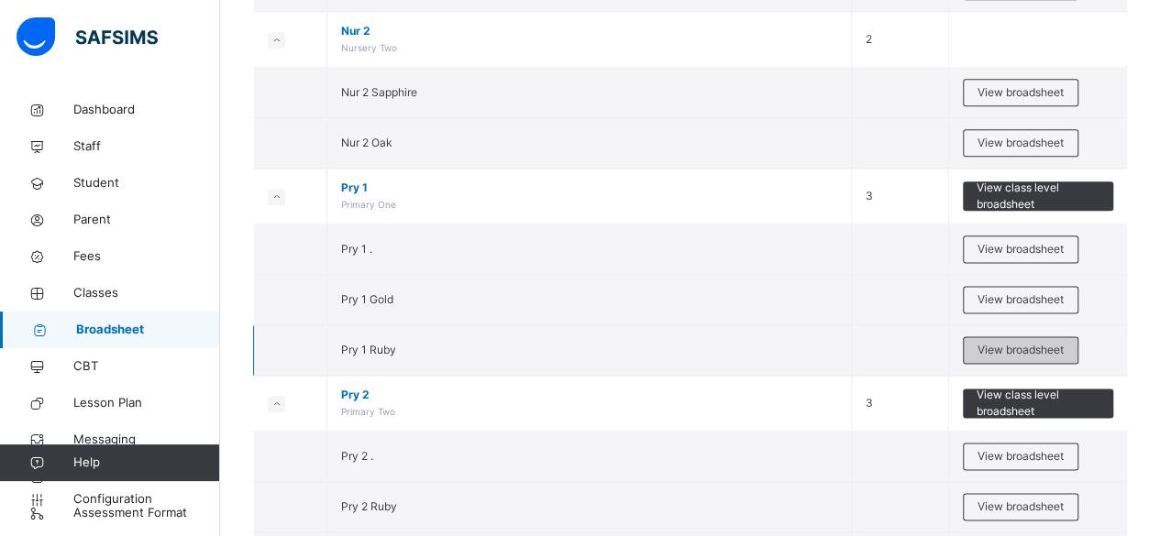
click at [1044, 342] on span "View broadsheet" at bounding box center [1021, 350] width 86 height 17
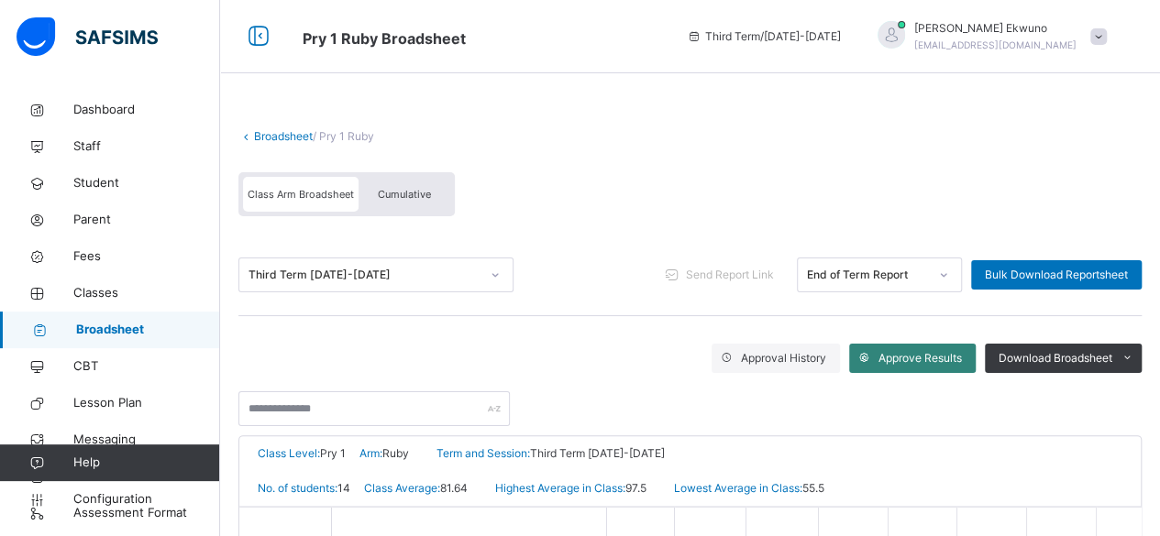
click at [920, 360] on span "Approve Results" at bounding box center [920, 358] width 83 height 17
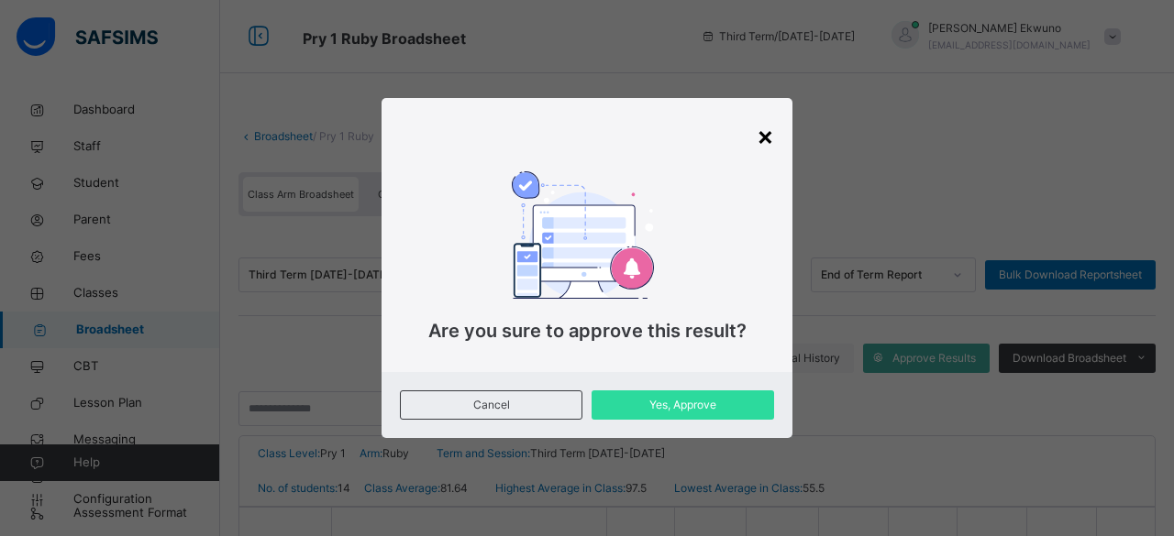
click at [761, 138] on div "×" at bounding box center [765, 135] width 17 height 39
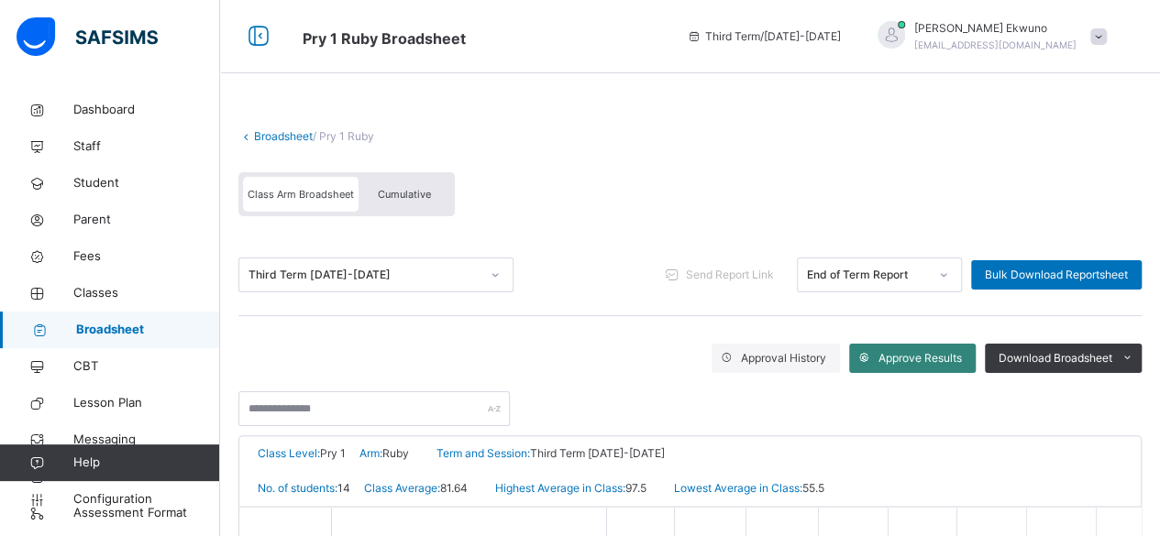
click at [910, 355] on span "Approve Results" at bounding box center [920, 358] width 83 height 17
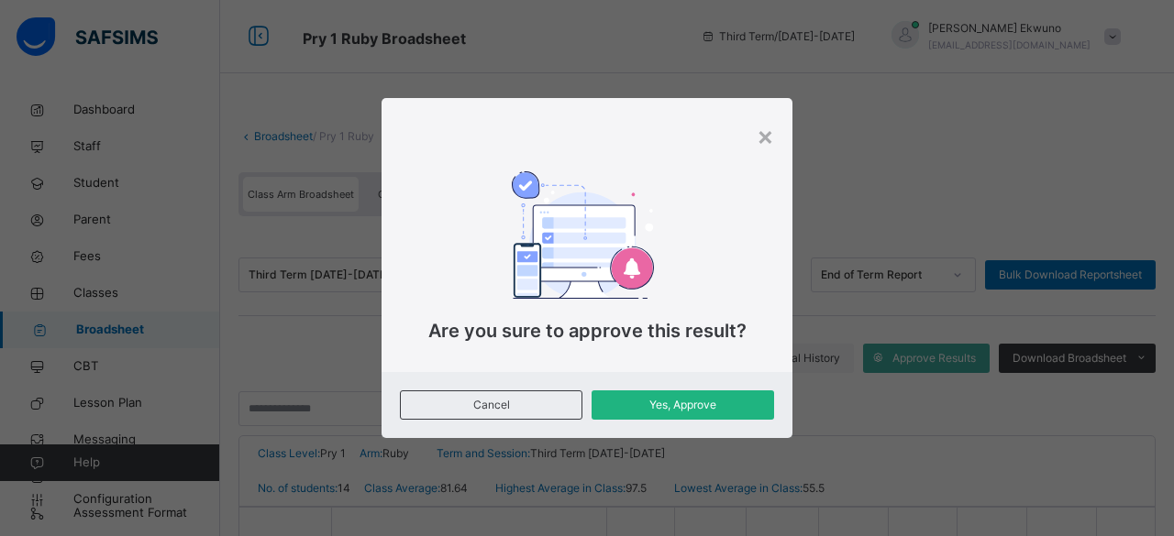
click at [649, 407] on span "Yes, Approve" at bounding box center [682, 405] width 155 height 17
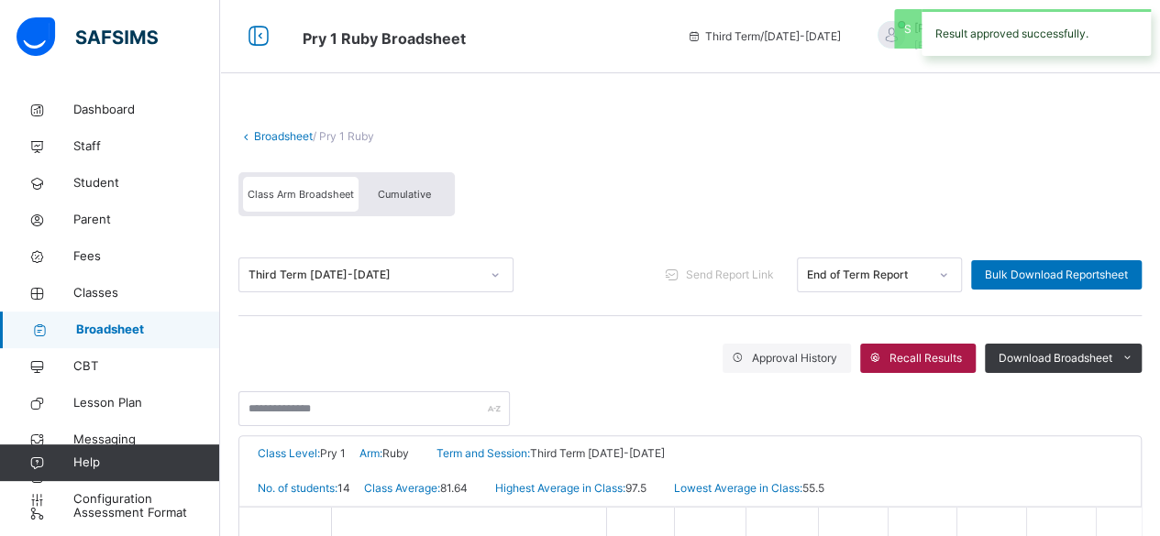
click at [928, 354] on span "Recall Results" at bounding box center [926, 358] width 72 height 17
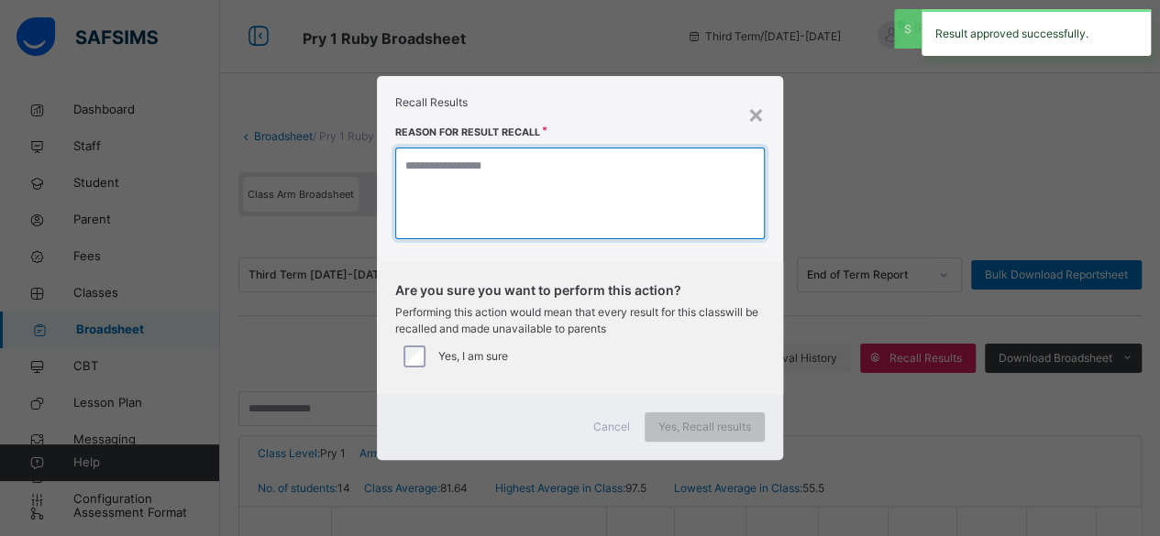
click at [431, 221] on textarea at bounding box center [580, 194] width 370 height 92
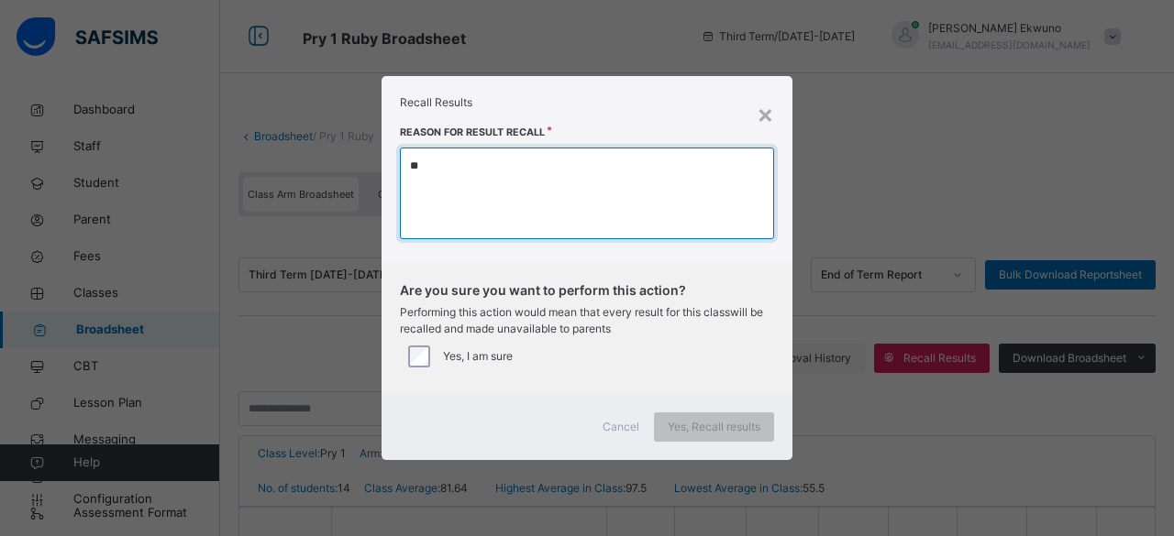
type textarea "**"
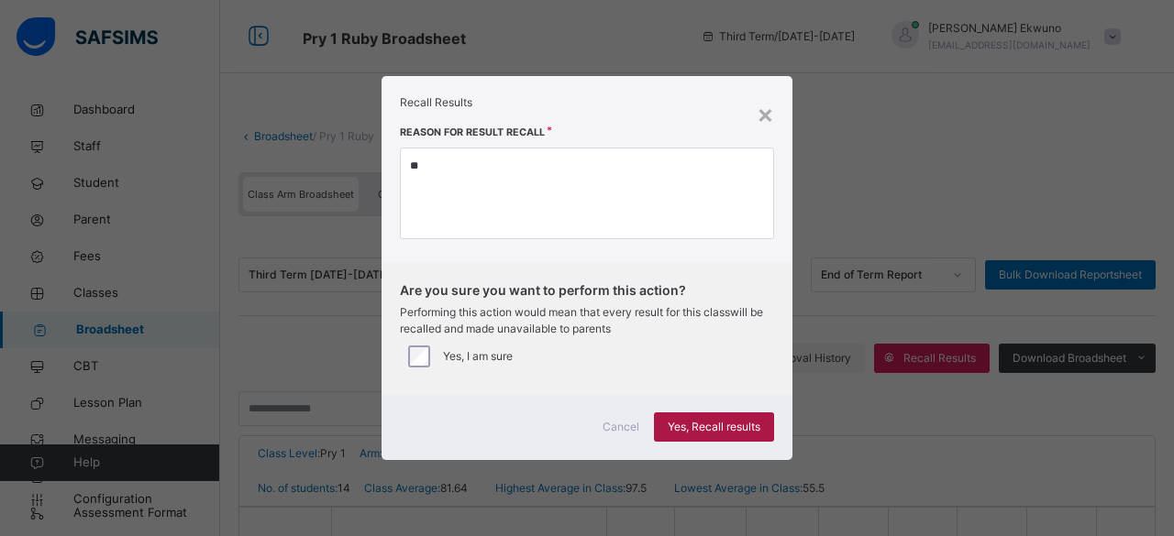
click at [700, 426] on span "Yes, Recall results" at bounding box center [714, 427] width 93 height 17
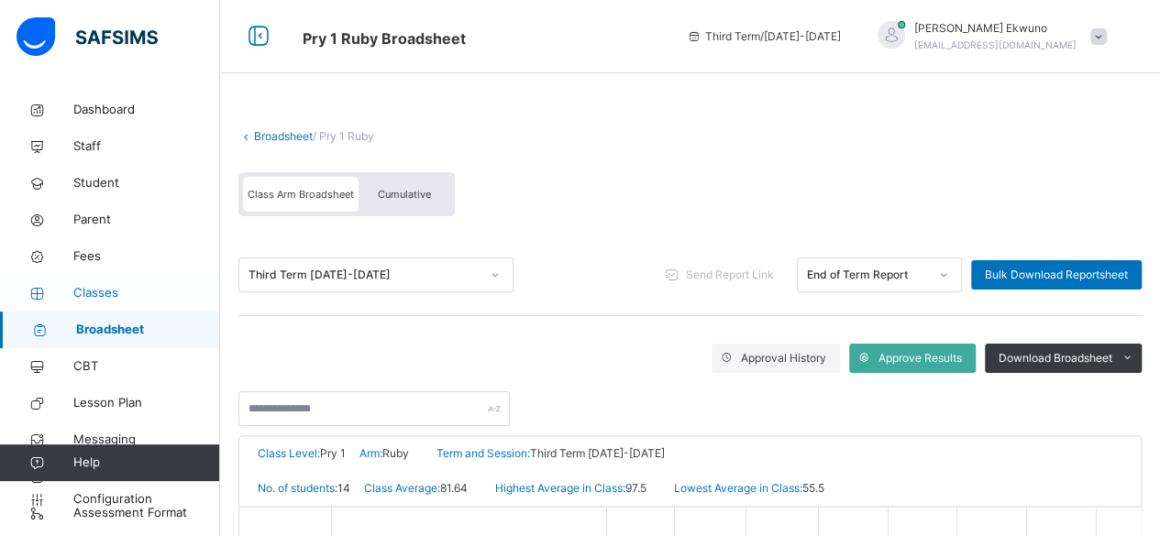
click at [90, 293] on span "Classes" at bounding box center [146, 293] width 147 height 18
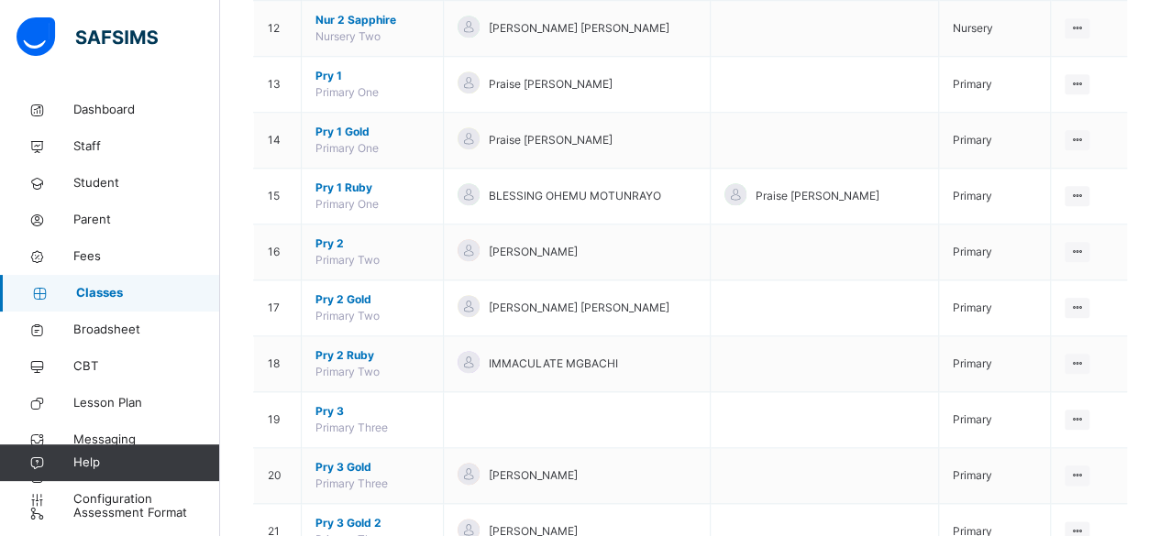
scroll to position [844, 0]
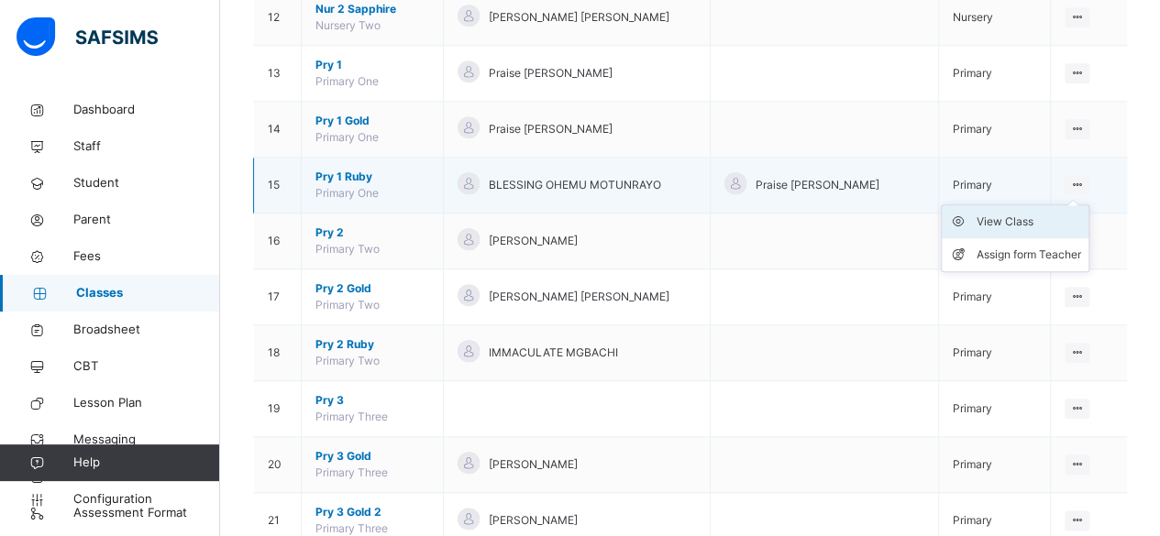
click at [1006, 217] on div "View Class" at bounding box center [1029, 222] width 105 height 18
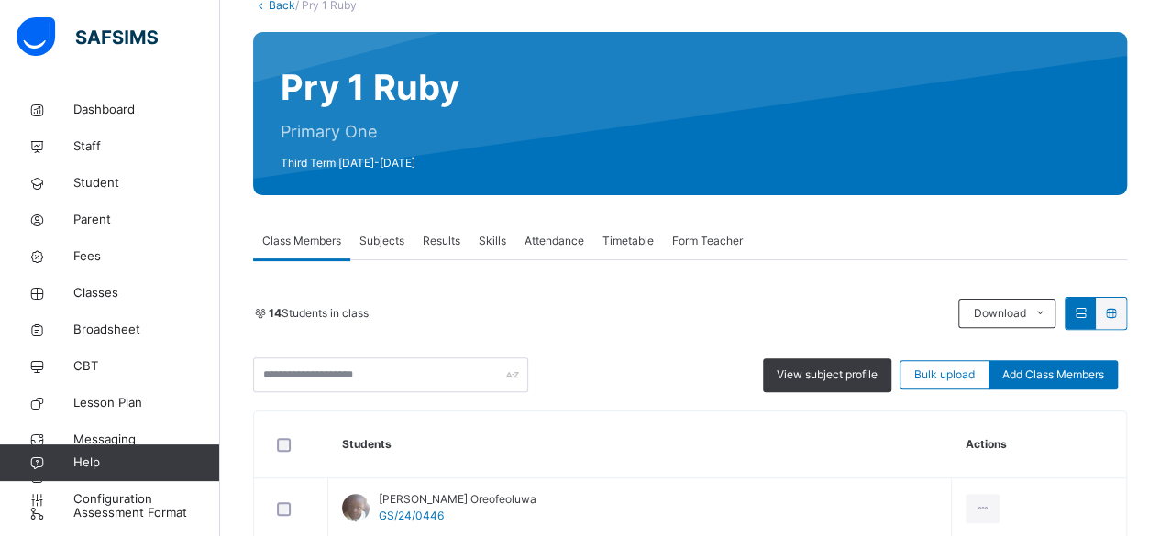
scroll to position [195, 0]
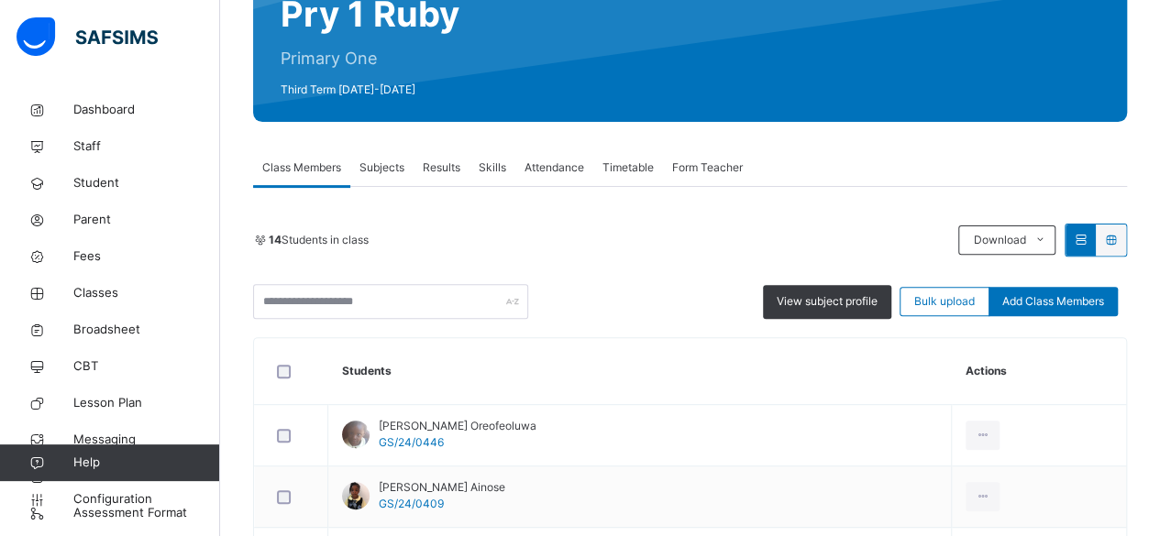
click at [445, 169] on span "Results" at bounding box center [442, 168] width 38 height 17
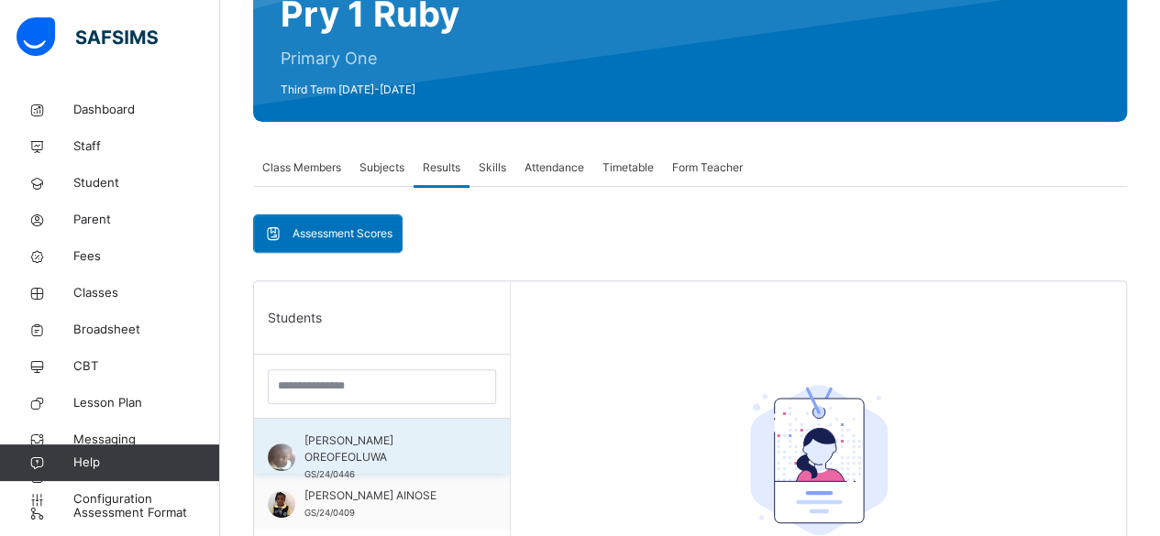
click at [381, 438] on span "ADEGBOLA RUBY OREOFEOLUWA" at bounding box center [386, 449] width 164 height 33
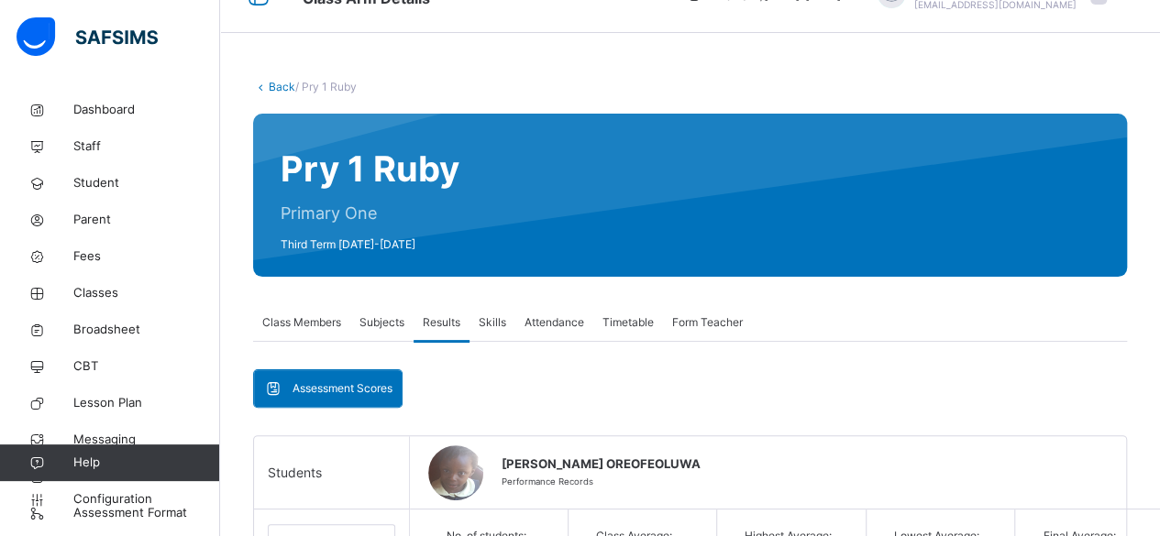
scroll to position [0, 0]
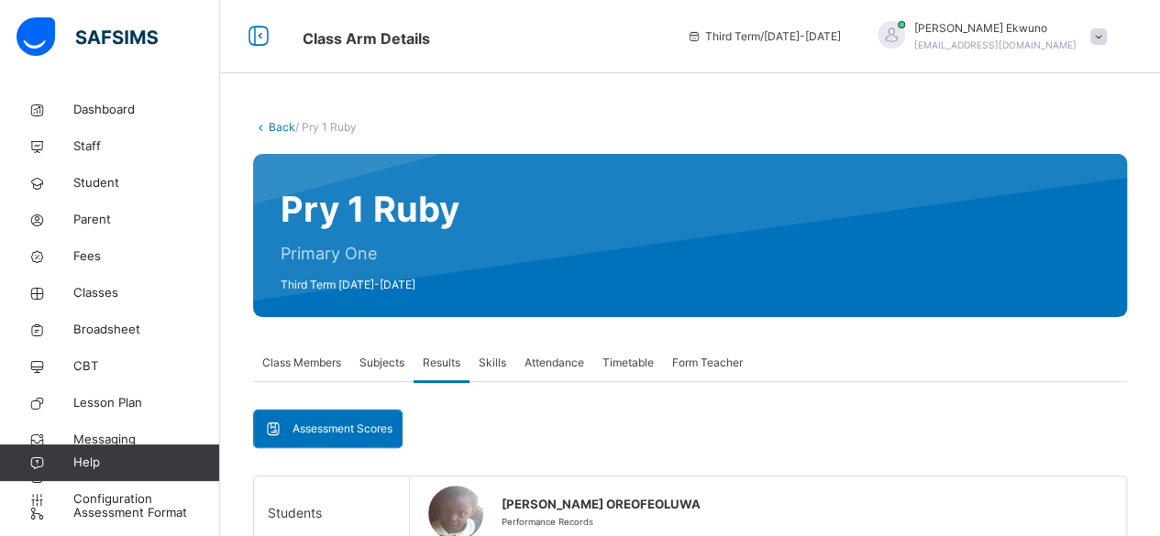
click at [1022, 24] on span "Vivian Ekwuno" at bounding box center [995, 28] width 162 height 17
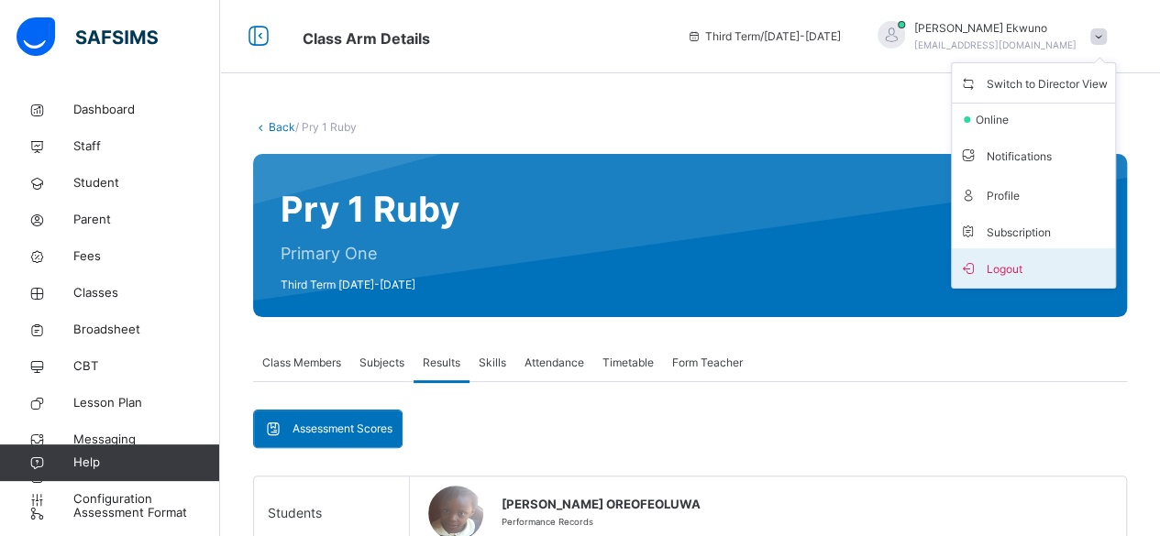
click at [1007, 265] on span "Logout" at bounding box center [1033, 268] width 149 height 25
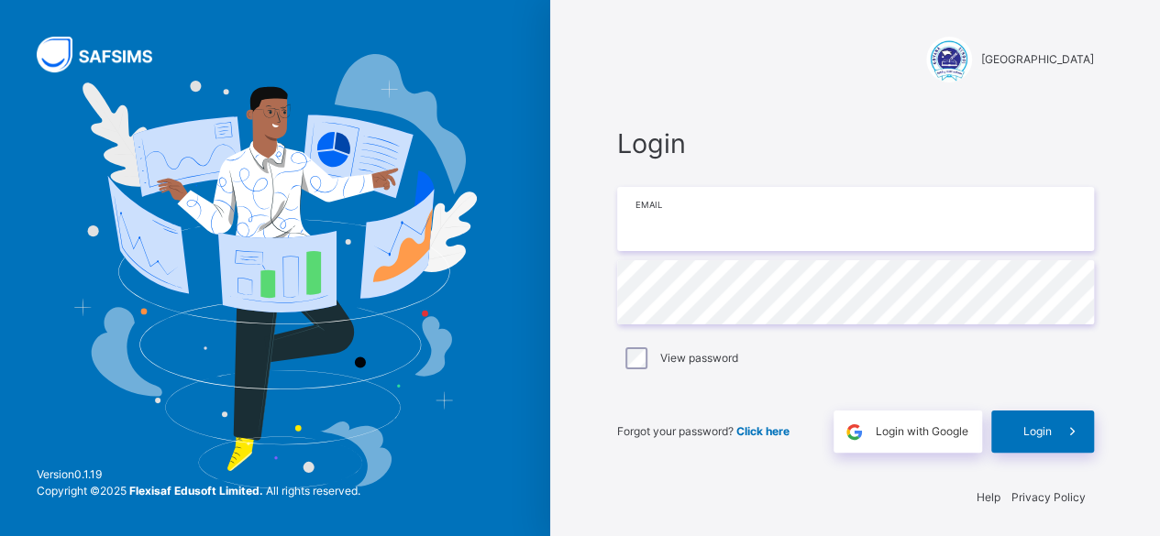
type input "**********"
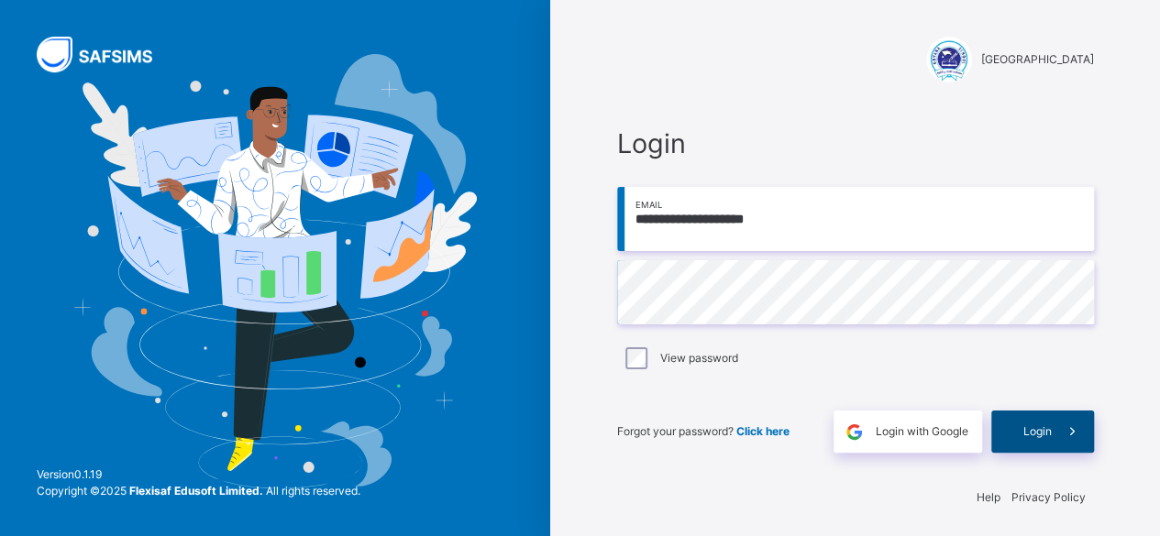
click at [1019, 437] on div "Login" at bounding box center [1042, 432] width 103 height 42
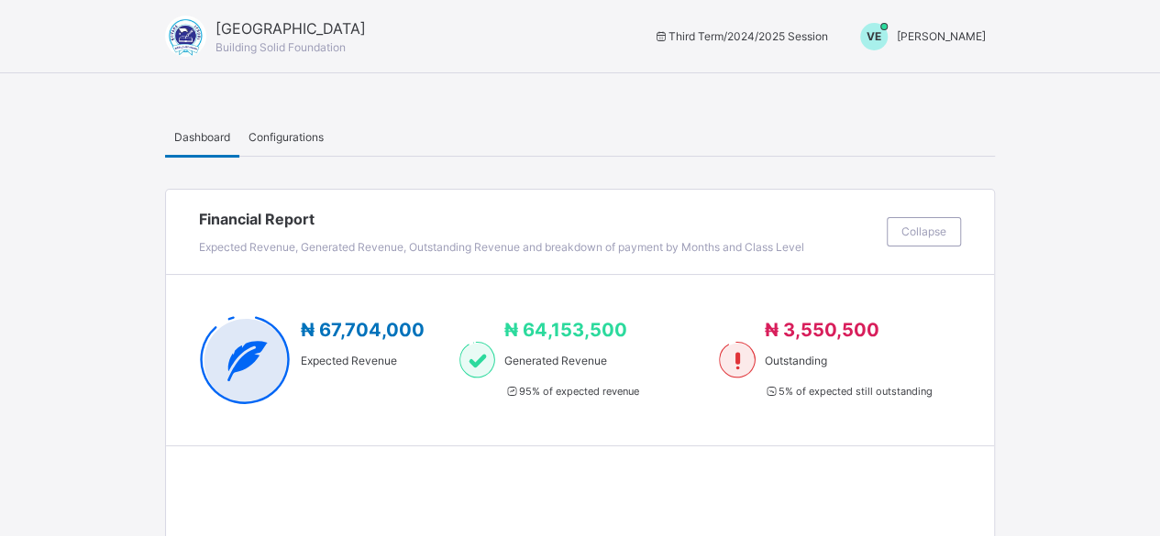
click at [937, 38] on span "Vivian Ekwuno" at bounding box center [941, 36] width 89 height 14
click at [924, 82] on span "Switch to Admin View" at bounding box center [916, 80] width 139 height 25
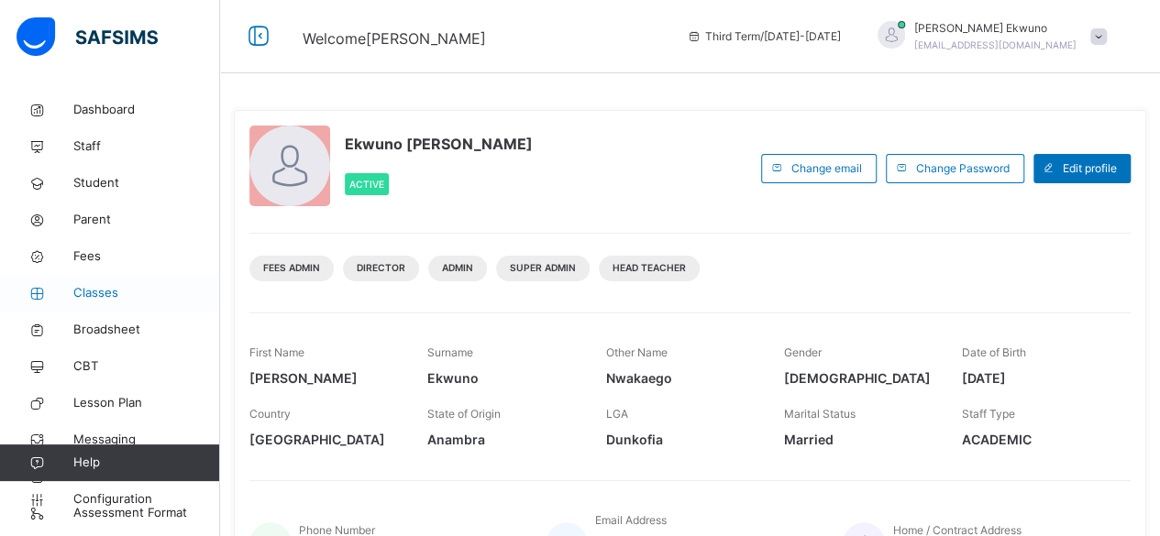
click at [112, 291] on span "Classes" at bounding box center [146, 293] width 147 height 18
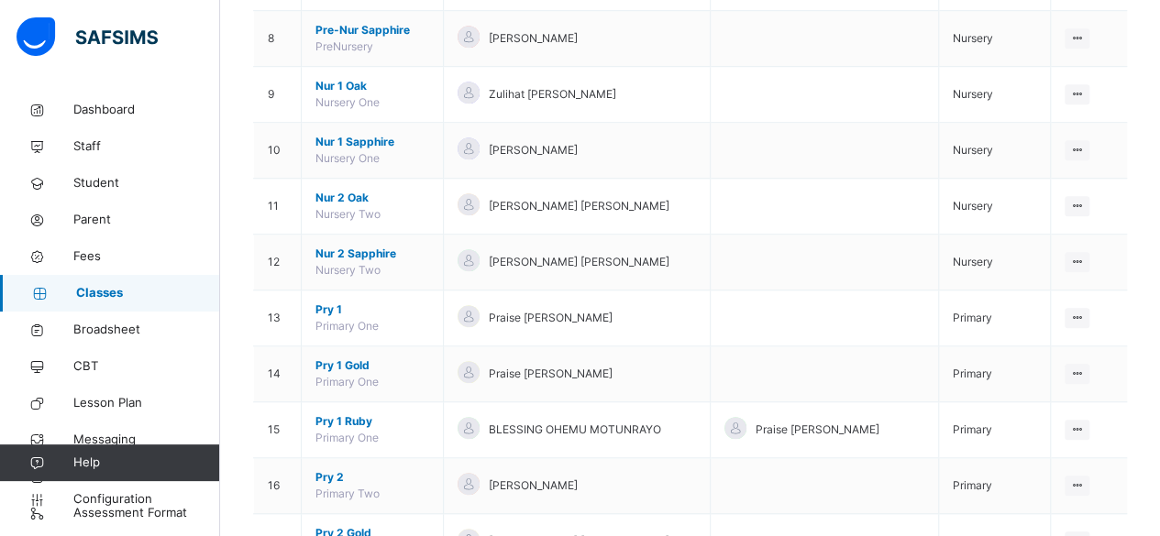
scroll to position [660, 0]
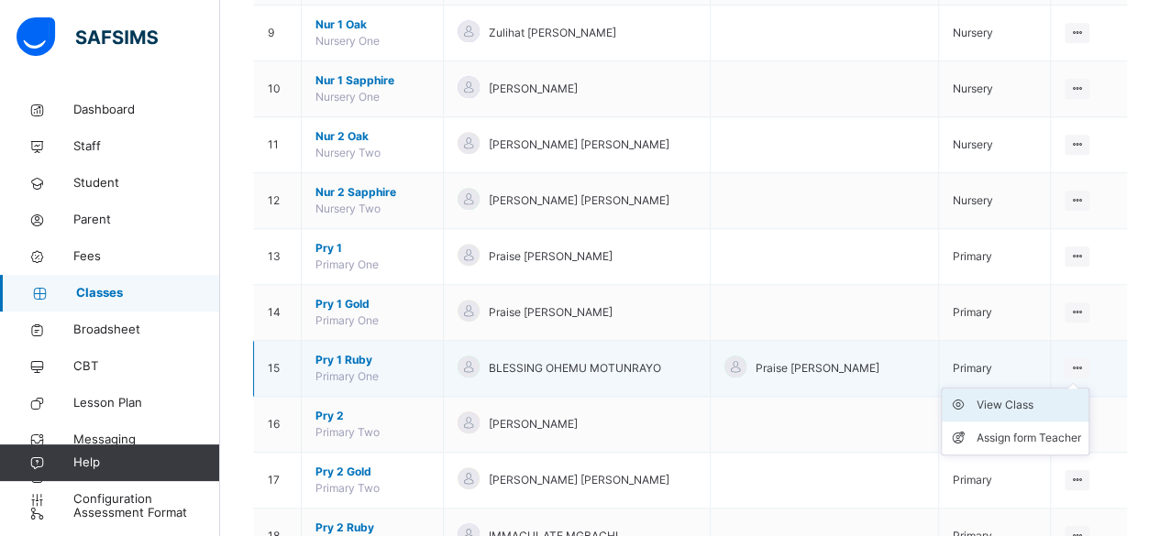
click at [1011, 396] on div "View Class" at bounding box center [1029, 405] width 105 height 18
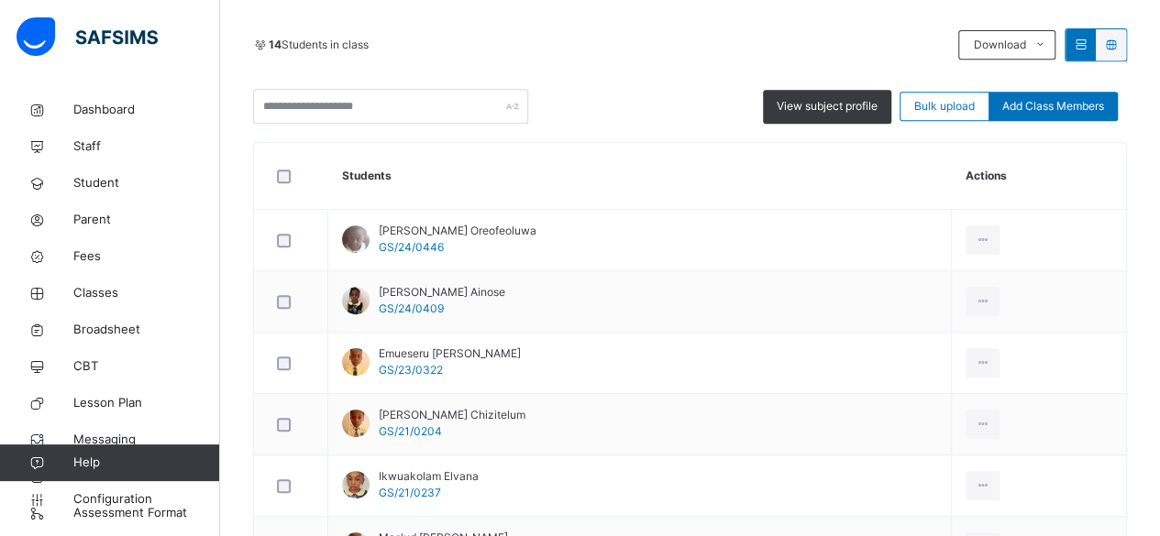
scroll to position [220, 0]
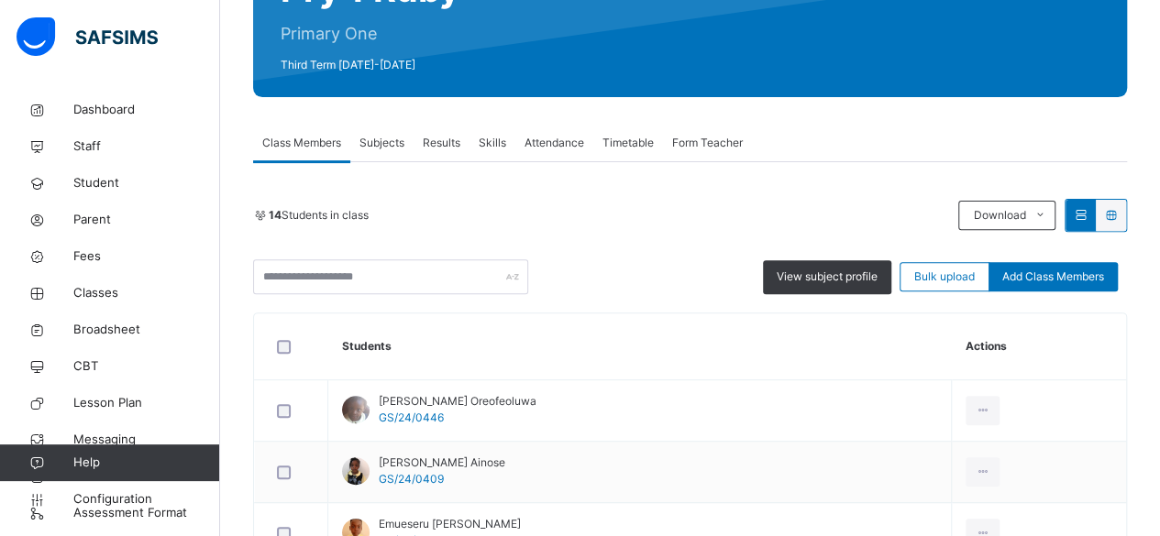
click at [454, 144] on span "Results" at bounding box center [442, 143] width 38 height 17
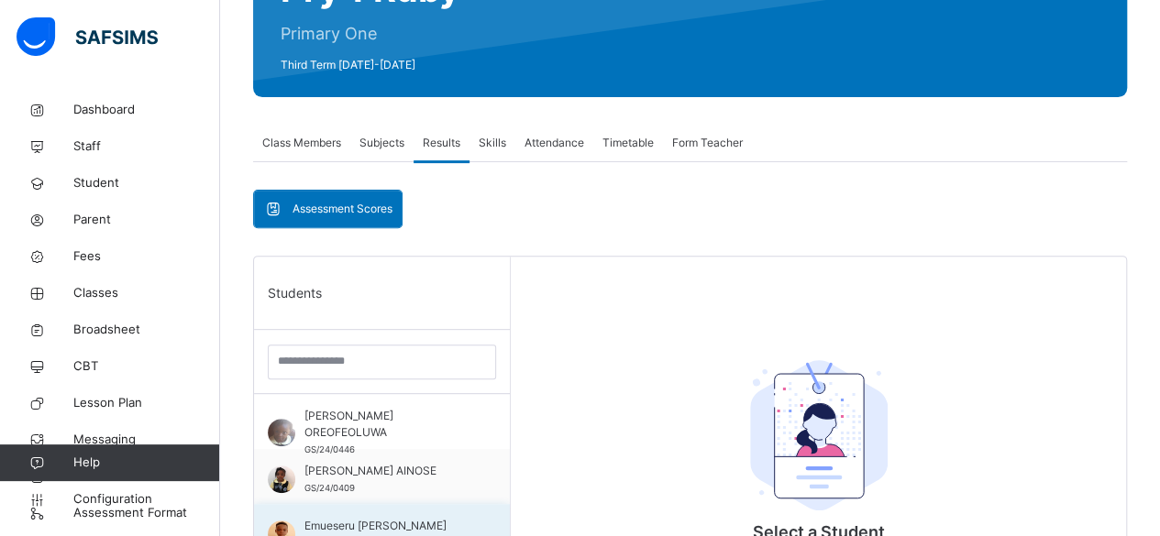
click at [353, 520] on span "Emueseru Jayden Ogheneruno" at bounding box center [386, 526] width 164 height 17
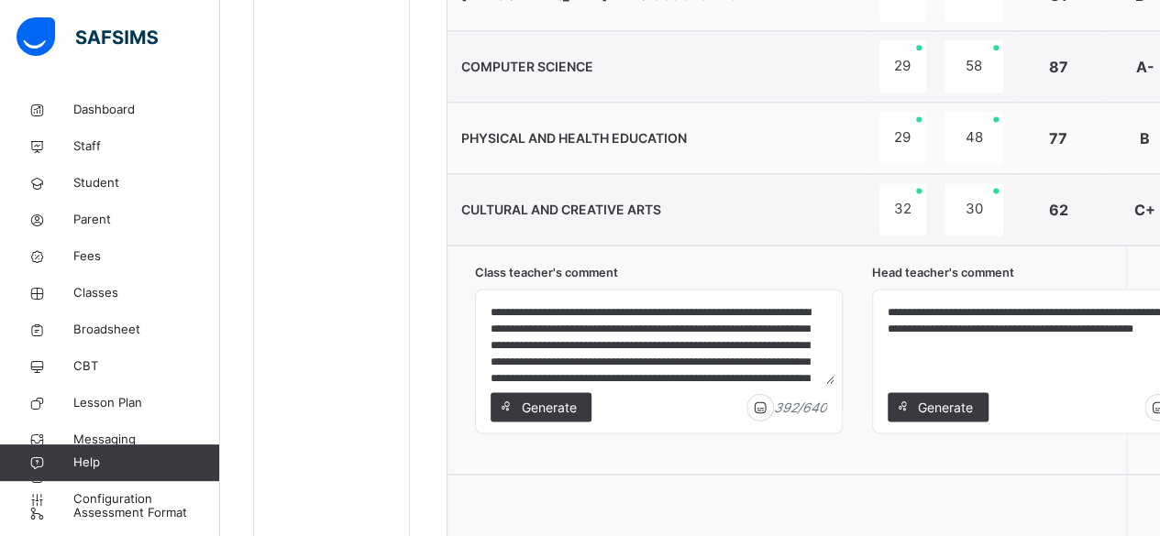
scroll to position [1311, 0]
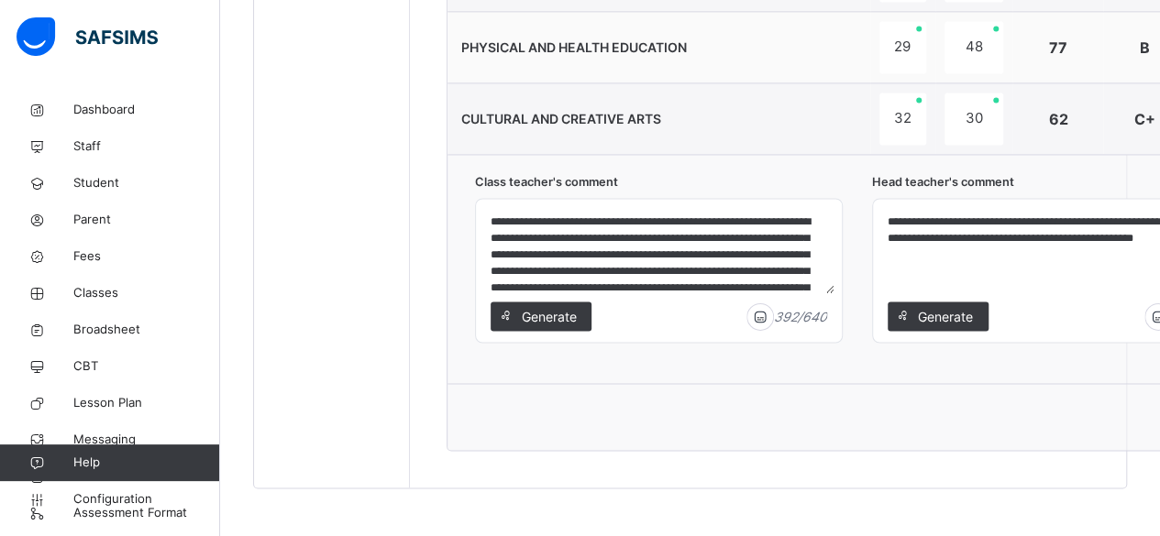
click at [1157, 433] on div "Save Comment" at bounding box center [871, 416] width 846 height 67
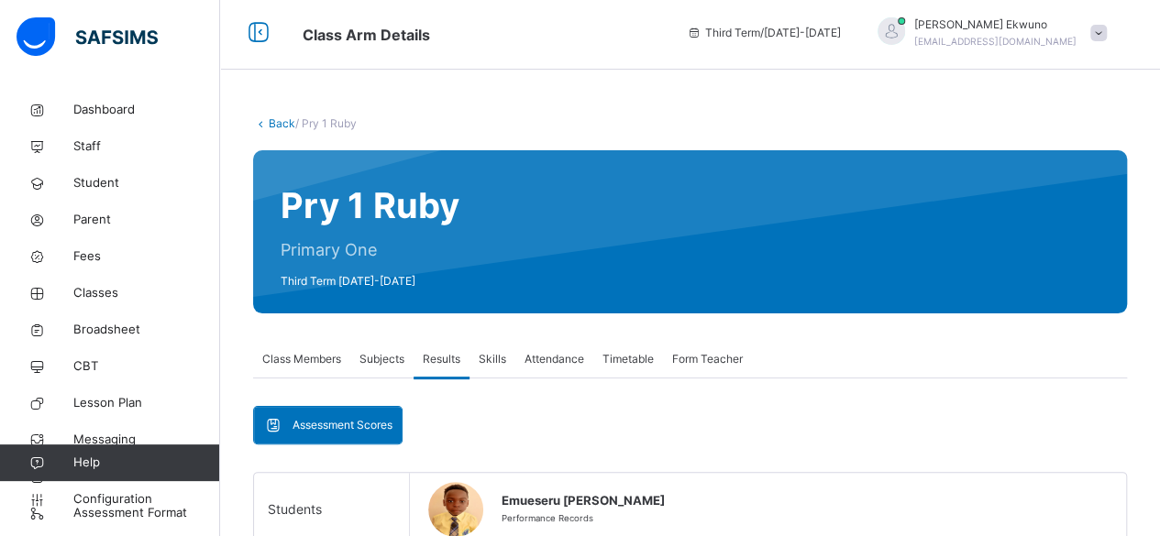
scroll to position [0, 0]
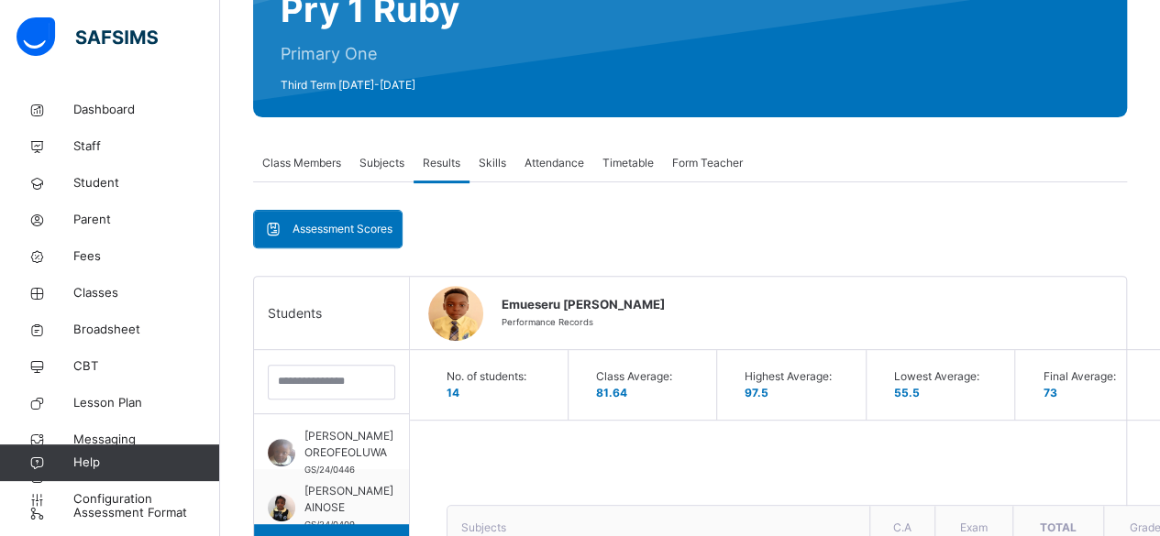
click at [1064, 396] on div "Final Average: 73" at bounding box center [1094, 385] width 140 height 70
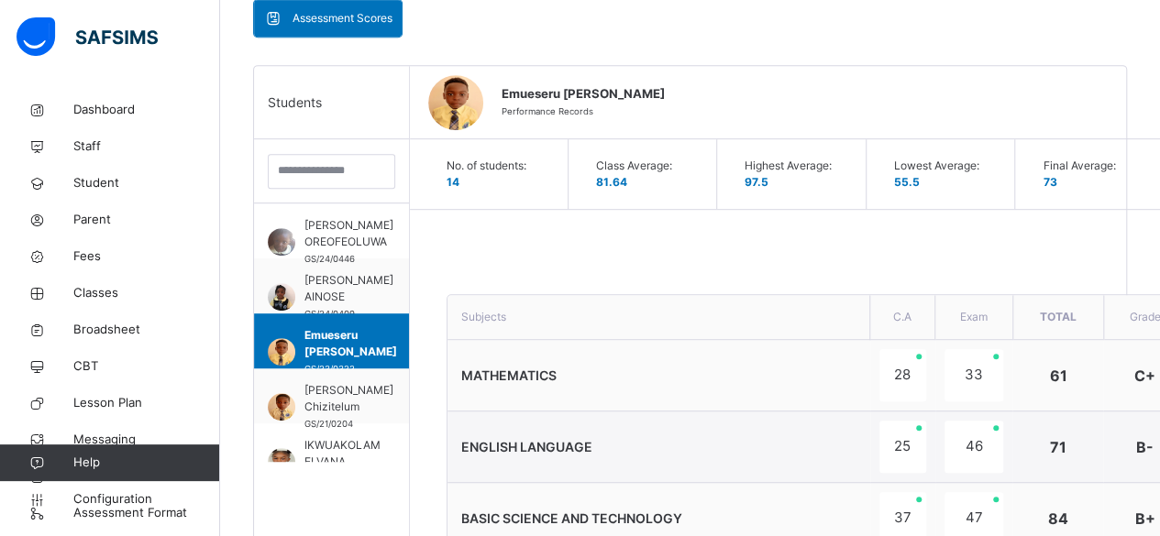
scroll to position [409, 0]
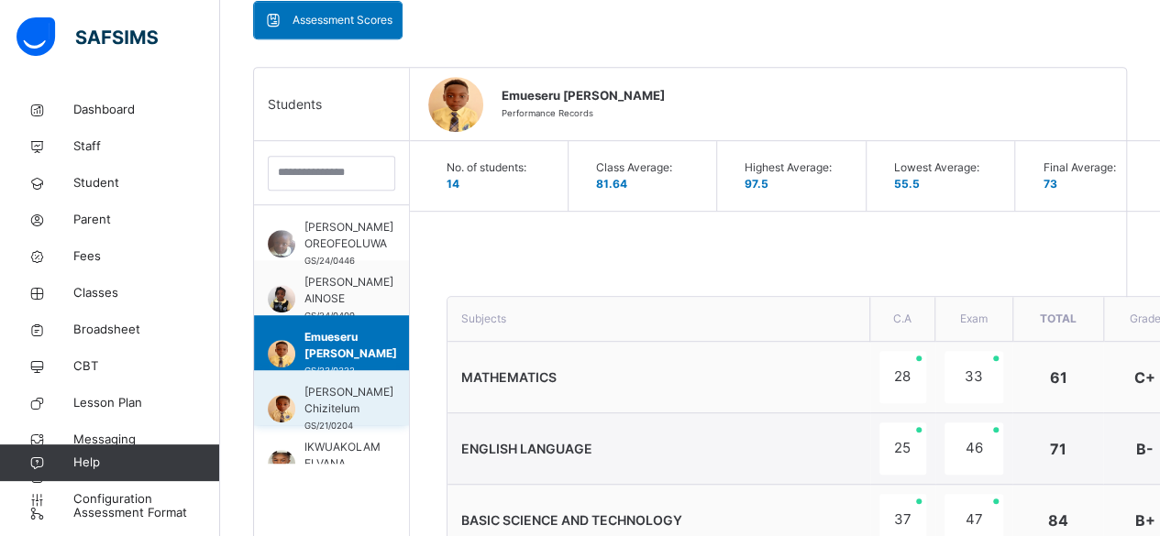
click at [339, 399] on span "Iguh Williams Chizitelum" at bounding box center [348, 400] width 89 height 33
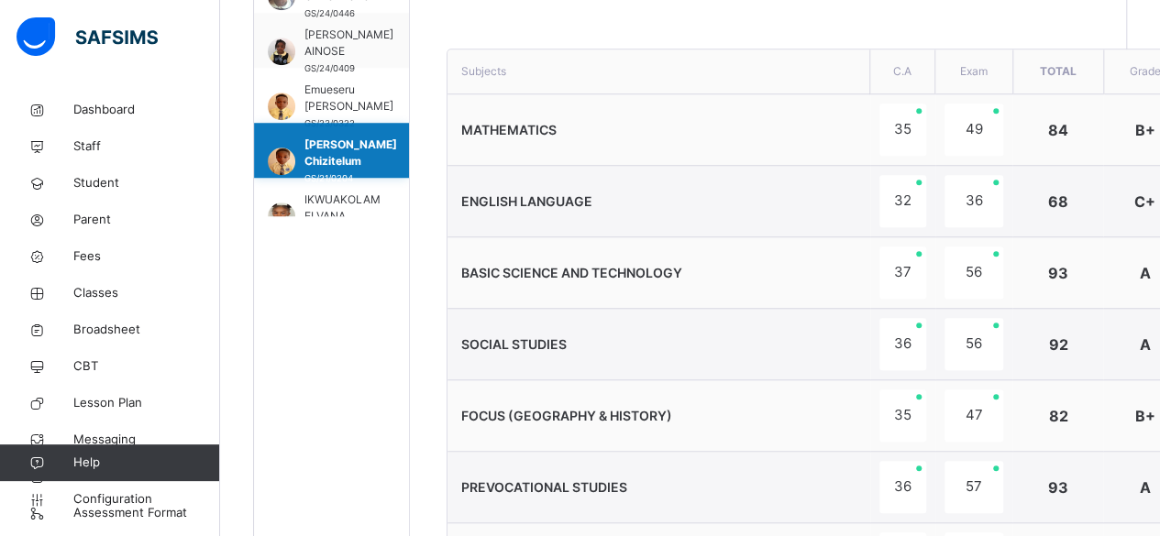
scroll to position [653, 0]
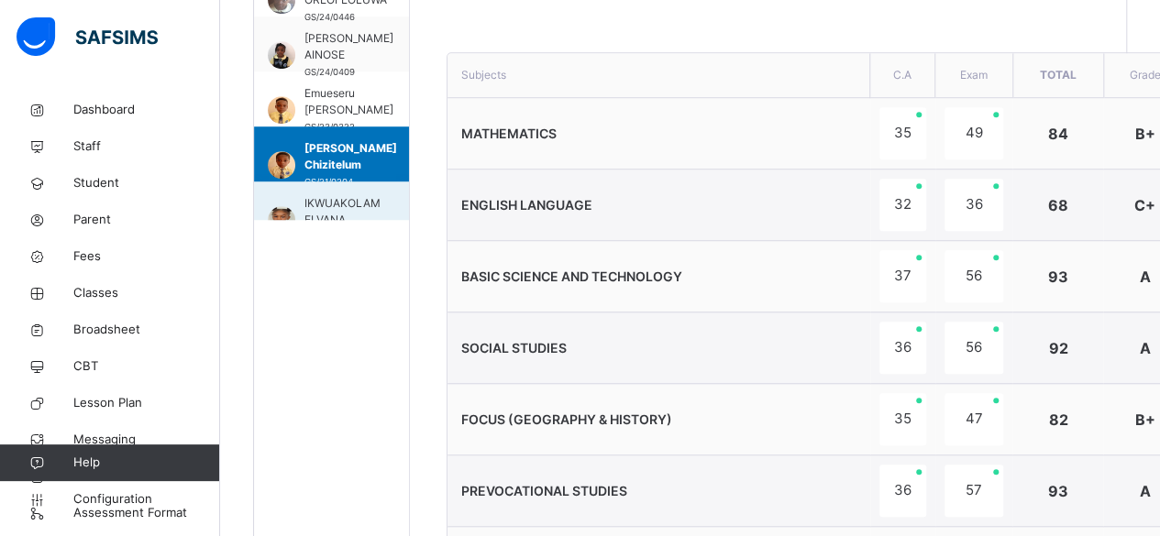
click at [337, 213] on span "IKWUAKOLAM ELVANA" at bounding box center [342, 211] width 76 height 33
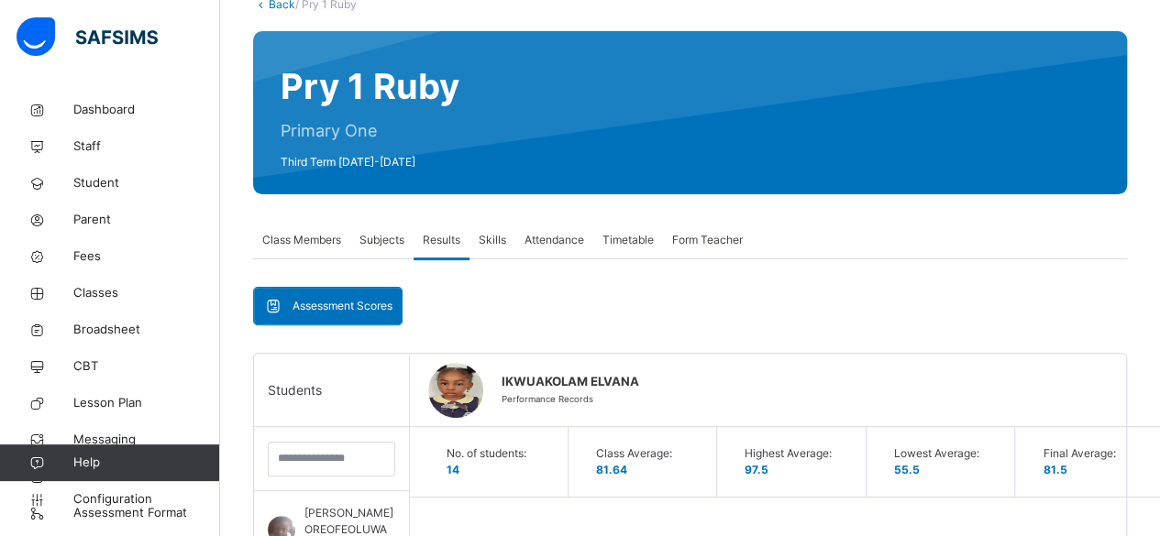
scroll to position [0, 0]
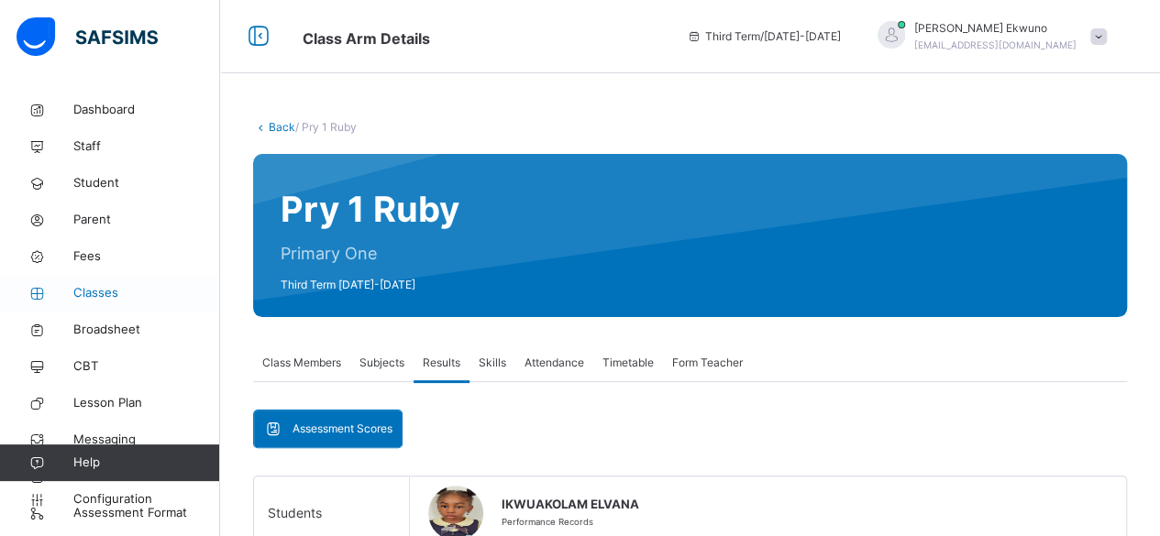
click at [99, 290] on span "Classes" at bounding box center [146, 293] width 147 height 18
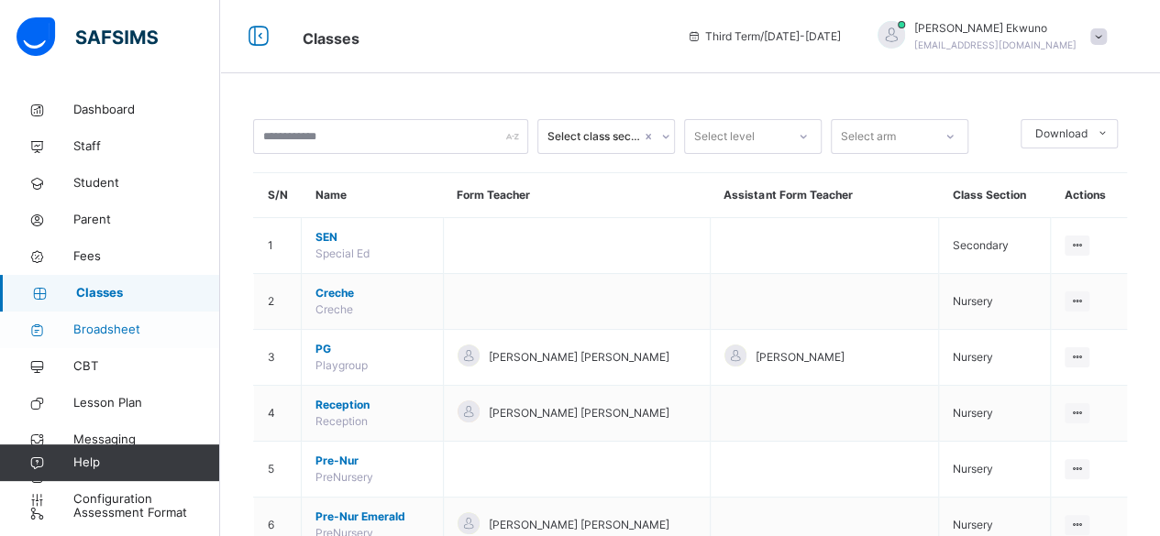
click at [105, 329] on span "Broadsheet" at bounding box center [146, 330] width 147 height 18
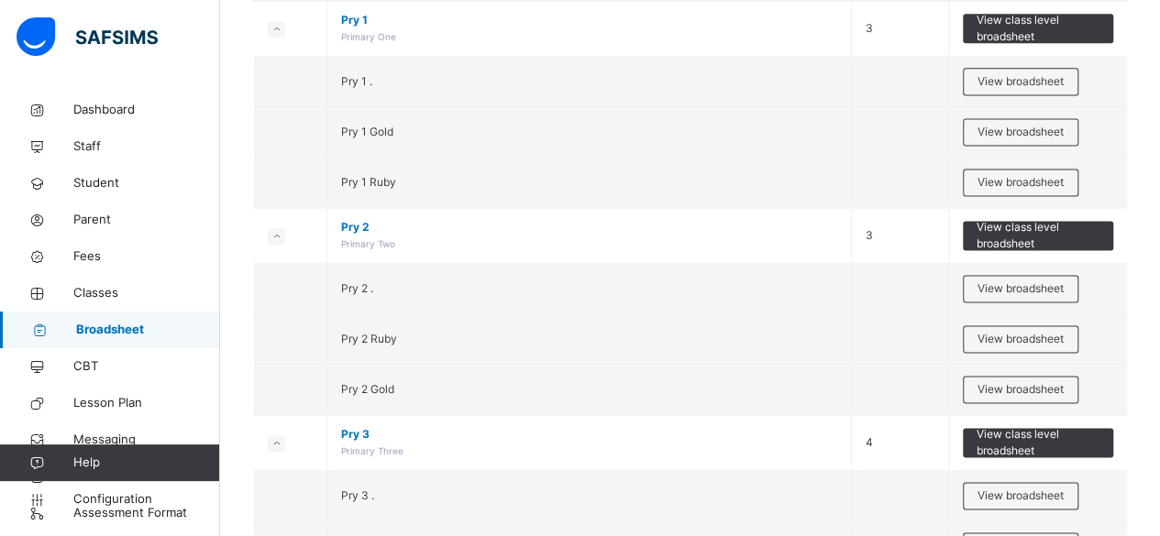
scroll to position [1230, 0]
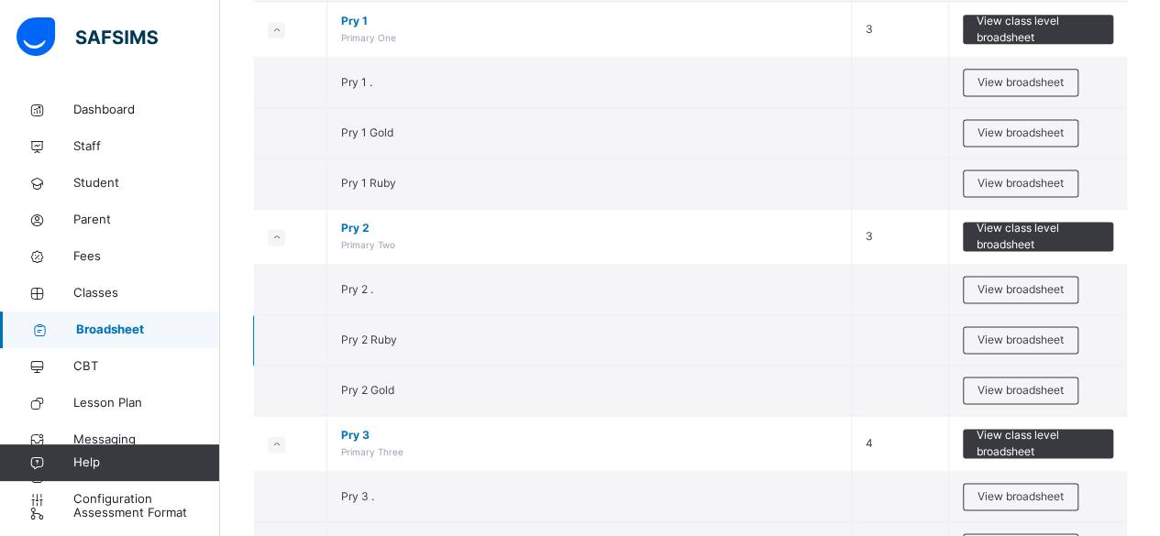
click at [359, 335] on span "Pry 2 Ruby" at bounding box center [369, 340] width 56 height 14
click at [98, 295] on span "Classes" at bounding box center [146, 293] width 147 height 18
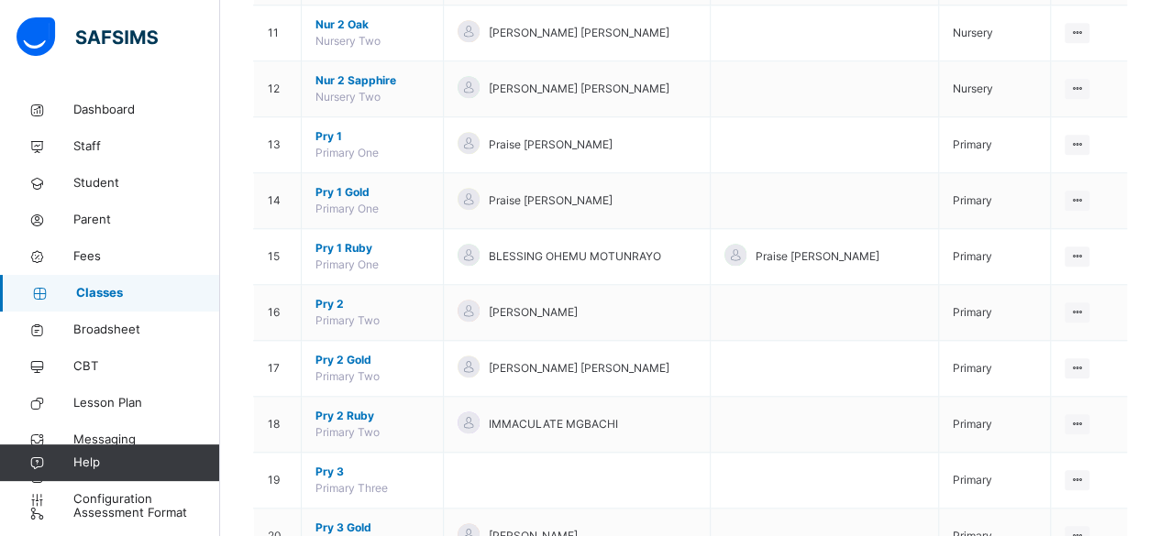
scroll to position [746, 0]
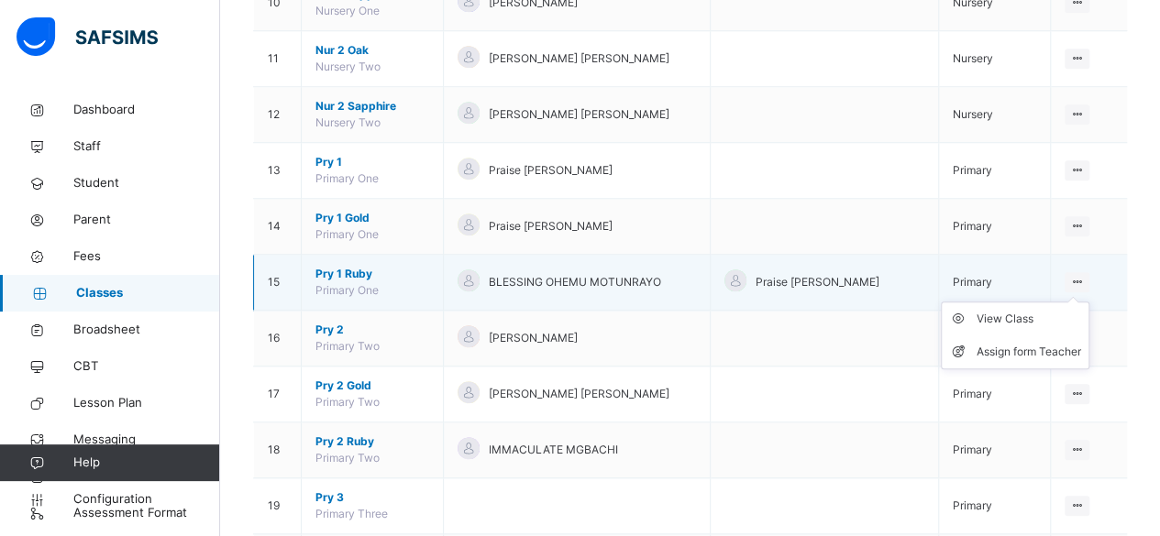
click at [1085, 277] on icon at bounding box center [1077, 282] width 16 height 14
click at [1046, 313] on div "View Class" at bounding box center [1029, 319] width 105 height 18
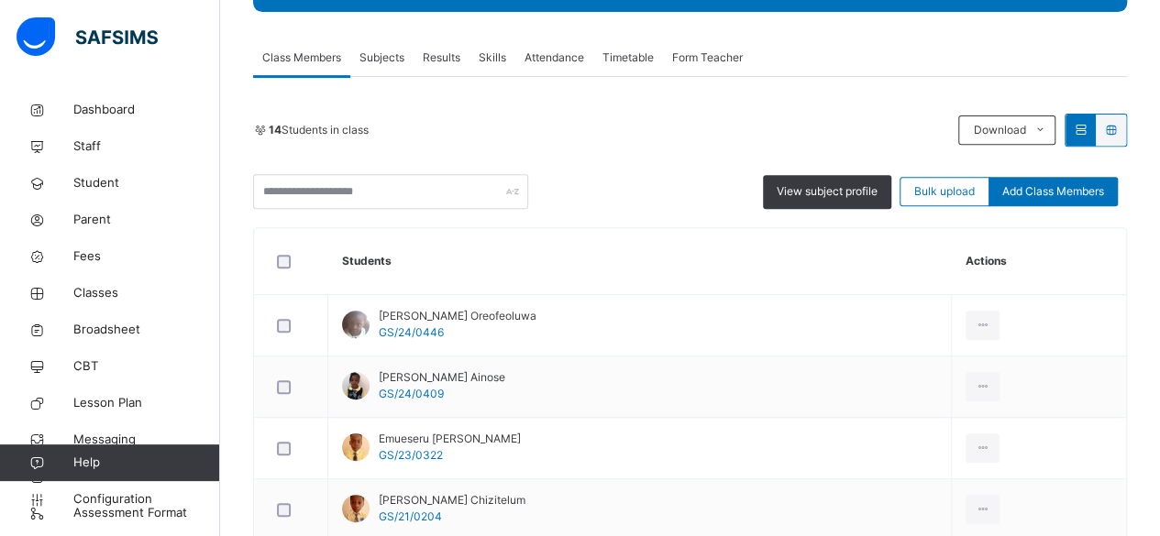
scroll to position [255, 0]
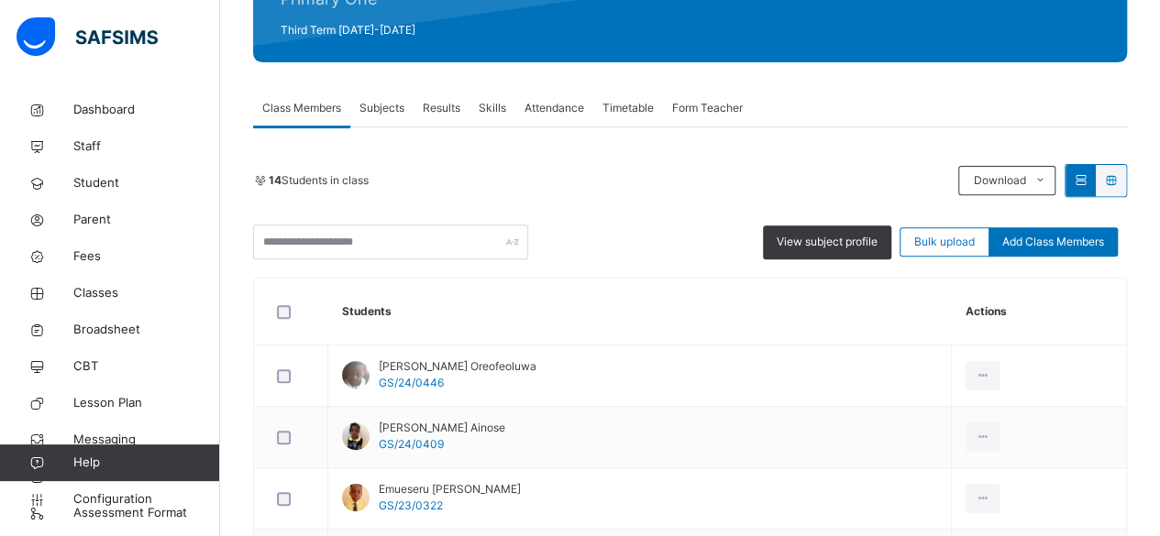
click at [458, 110] on span "Results" at bounding box center [442, 108] width 38 height 17
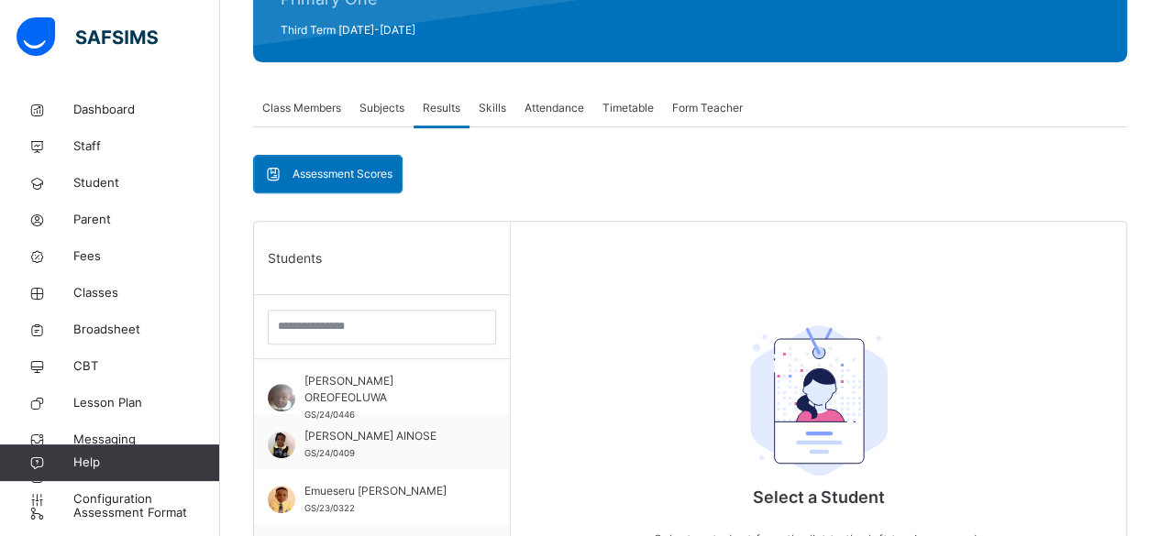
click at [490, 114] on span "Skills" at bounding box center [493, 108] width 28 height 17
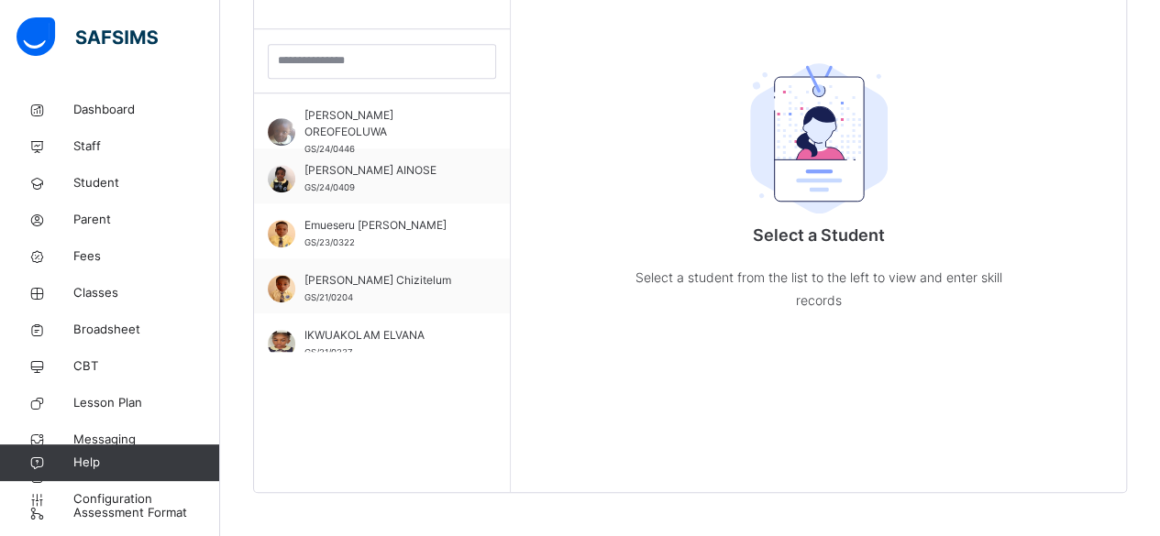
scroll to position [519, 0]
click at [488, 352] on div "Students ADEGBOLA RUBY OREOFEOLUWA GS/24/0446 AWOLOWO DELCY AINOSE GS/24/0409 E…" at bounding box center [382, 222] width 257 height 536
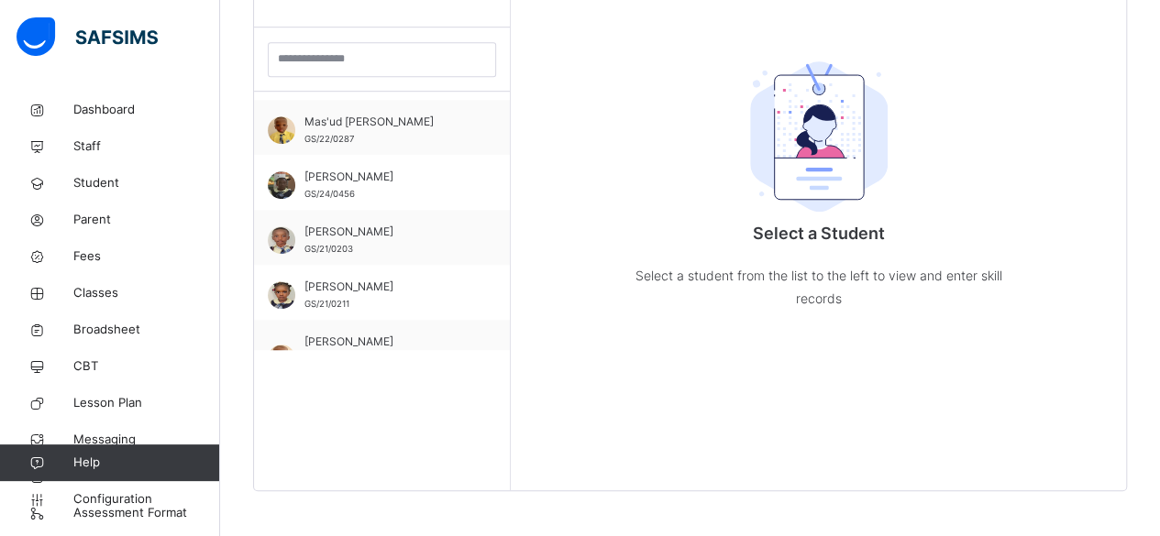
scroll to position [268, 0]
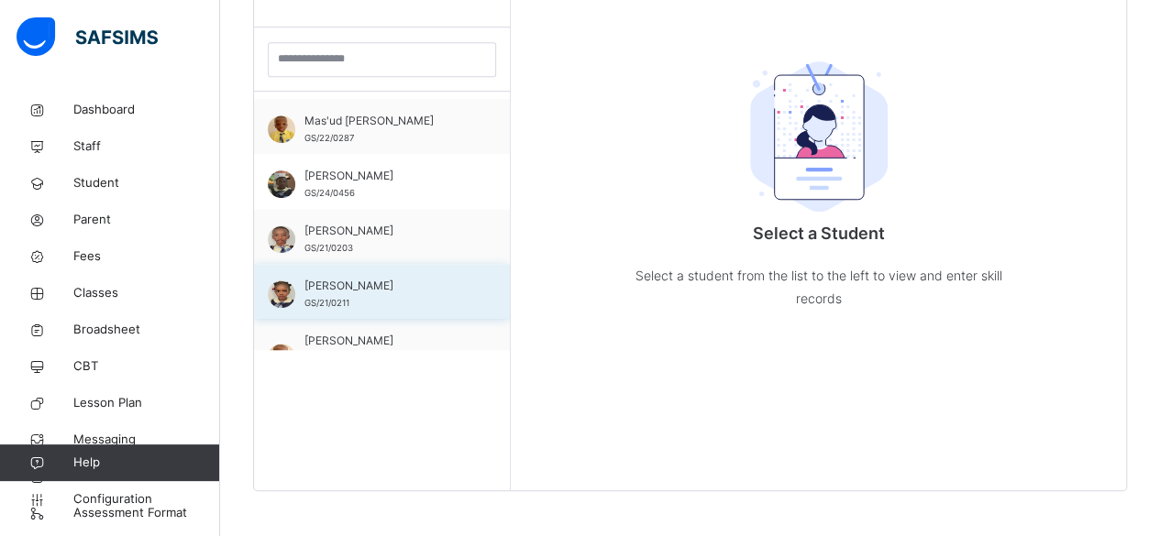
click at [330, 301] on span "GS/21/0211" at bounding box center [326, 303] width 45 height 10
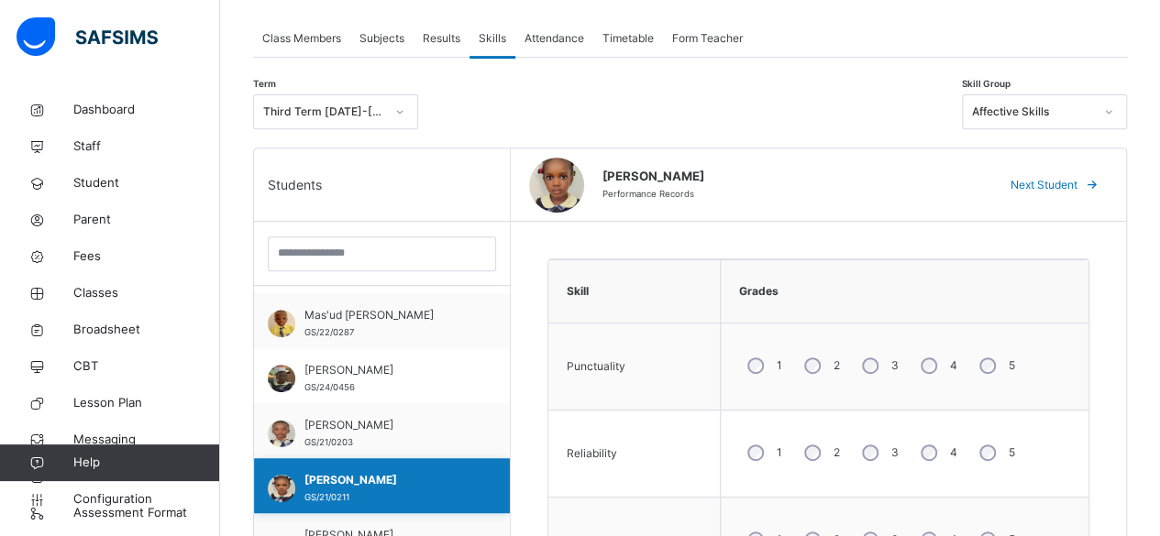
scroll to position [323, 0]
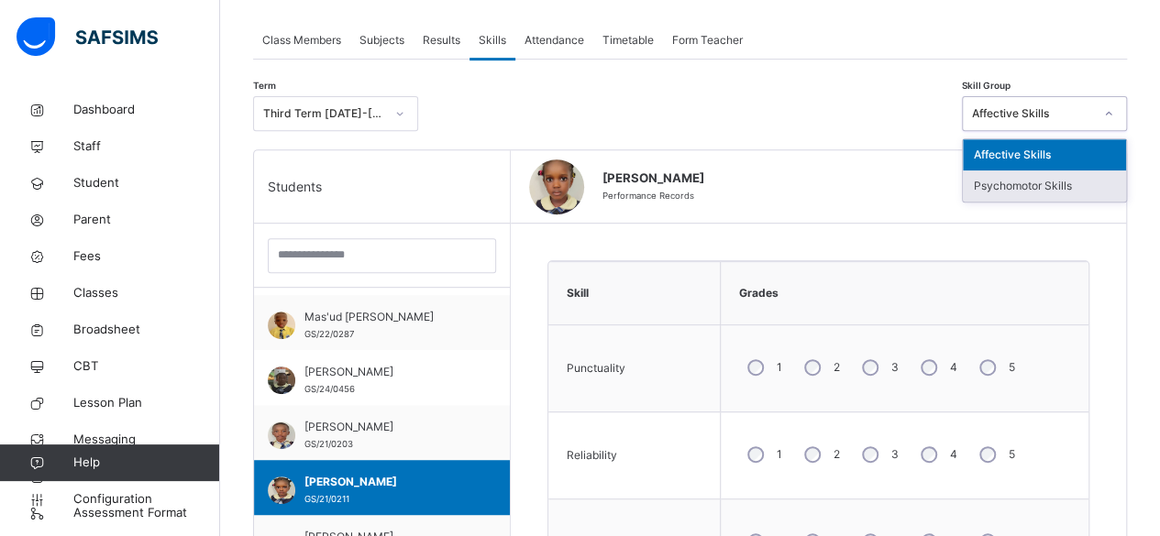
click at [1055, 184] on div "Psychomotor Skills" at bounding box center [1044, 186] width 163 height 31
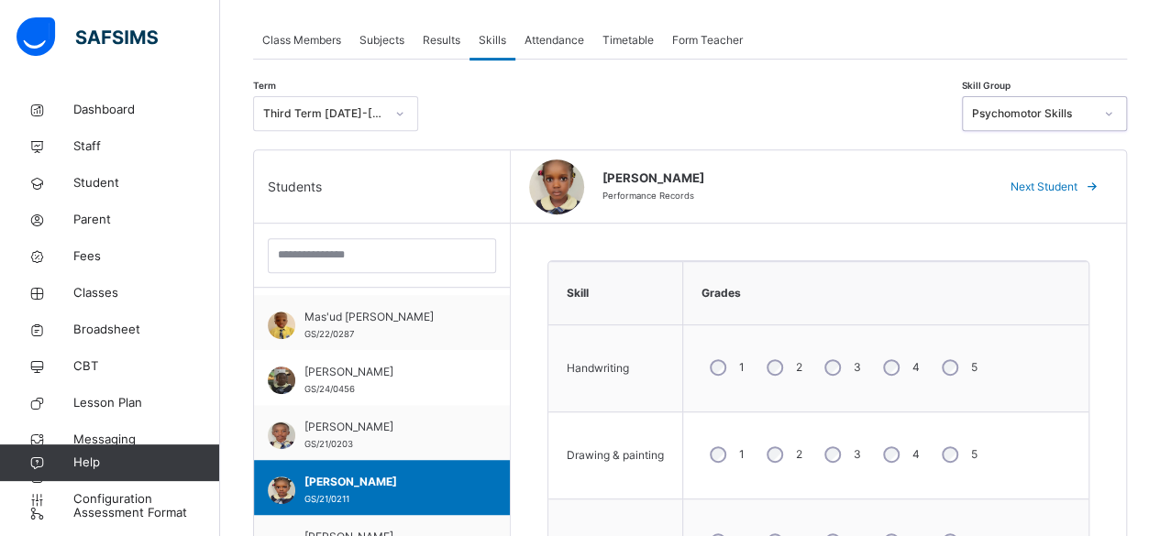
click at [1071, 271] on div "Grades" at bounding box center [885, 293] width 387 height 44
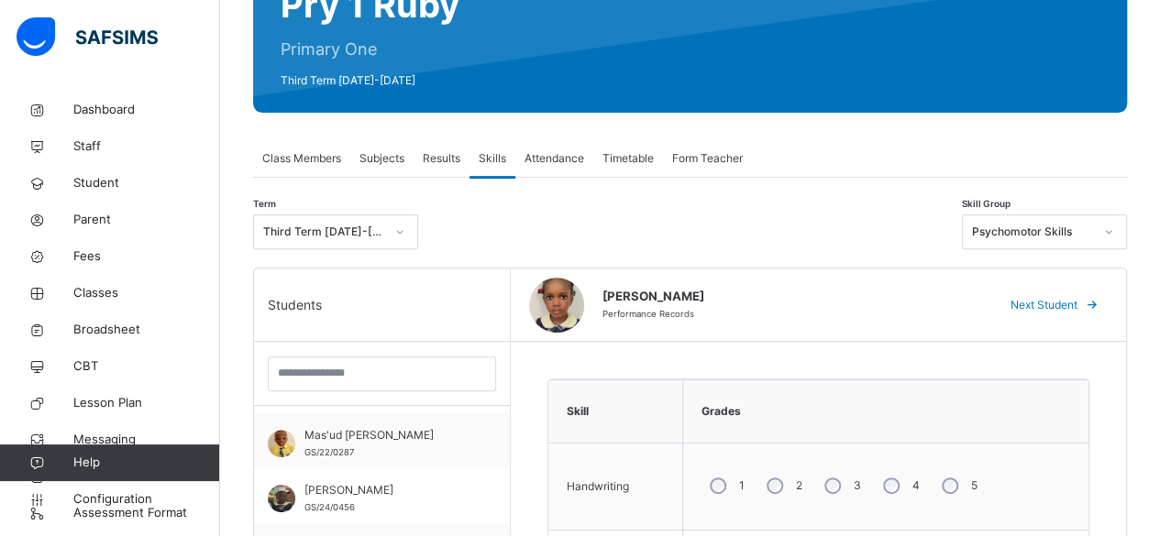
scroll to position [200, 0]
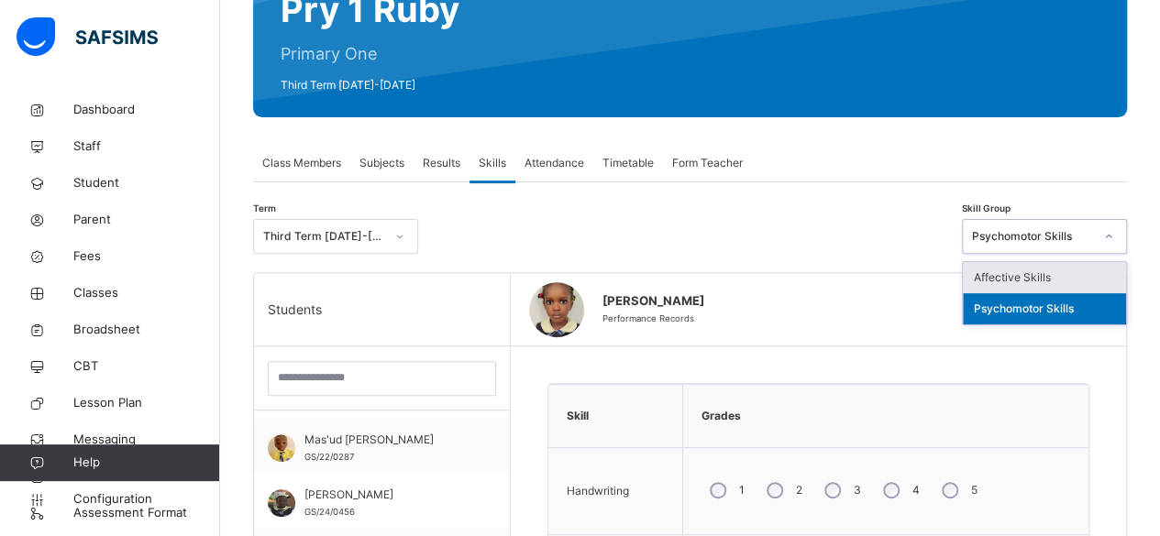
click at [1046, 275] on div "Affective Skills" at bounding box center [1044, 277] width 163 height 31
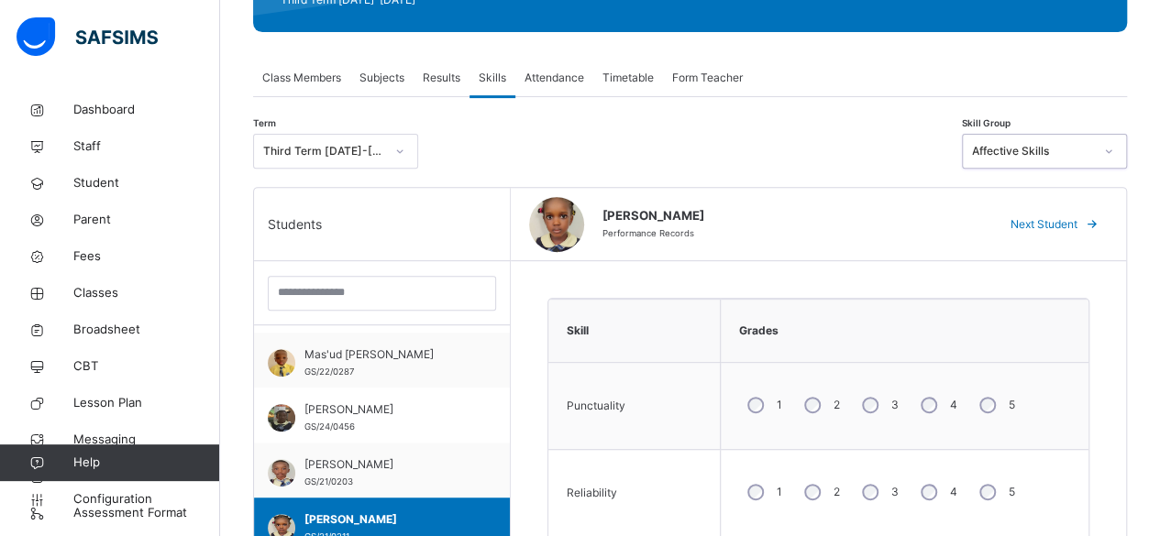
scroll to position [290, 0]
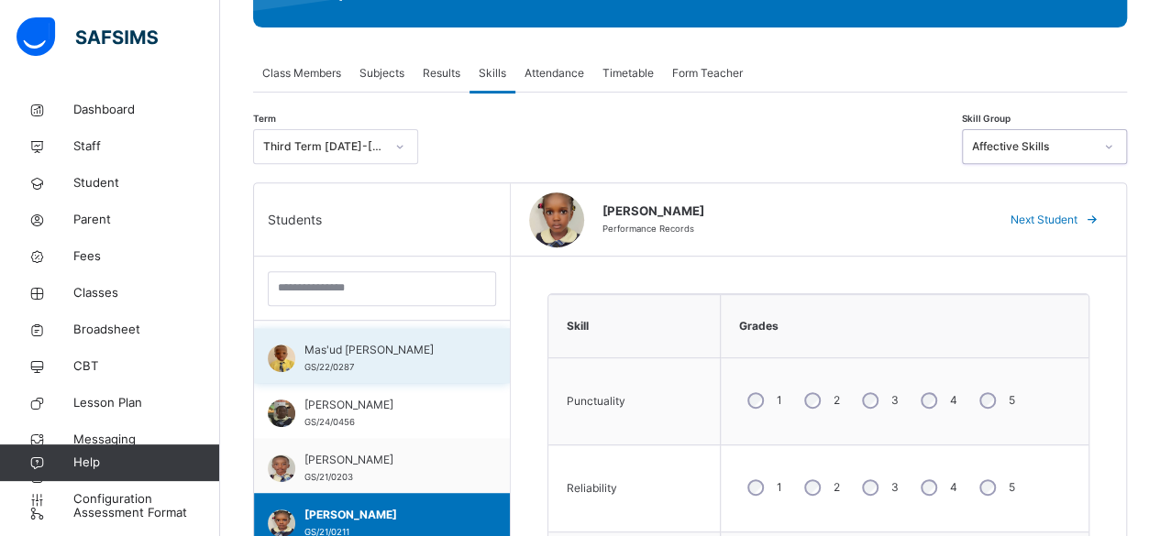
click at [454, 351] on span "Mas'ud Abubakar Muzakkir" at bounding box center [386, 350] width 164 height 17
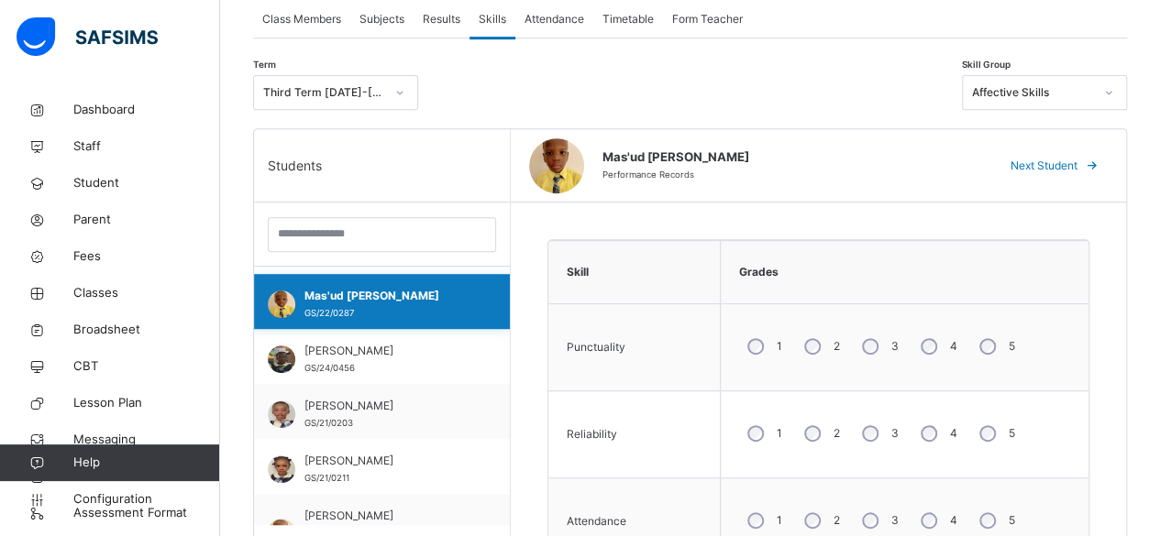
scroll to position [348, 0]
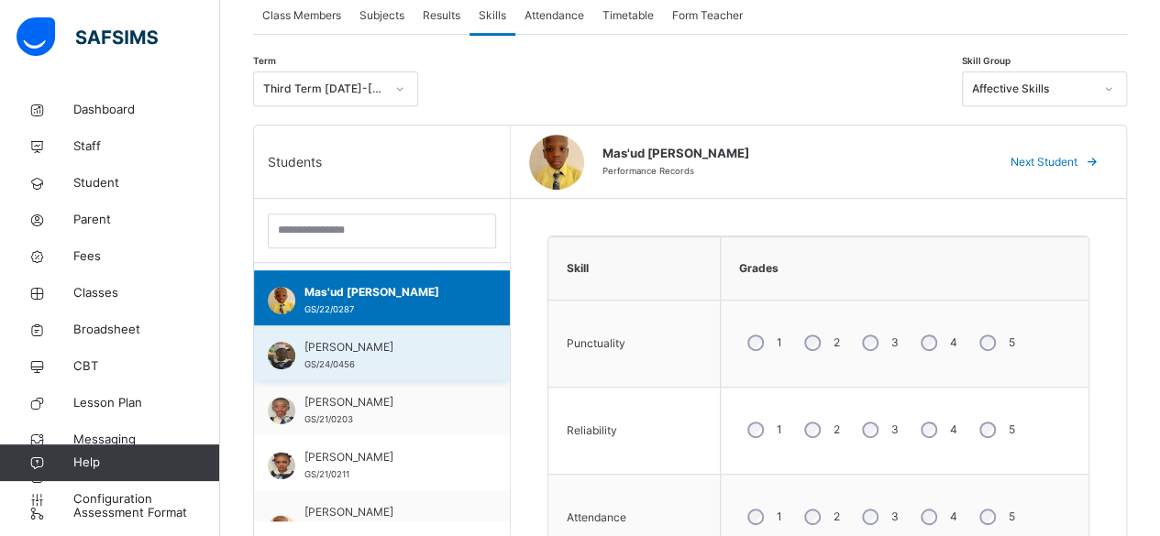
click at [338, 356] on span "MORAKINYO ELIZABETH OLUWANIFEMI" at bounding box center [386, 347] width 164 height 17
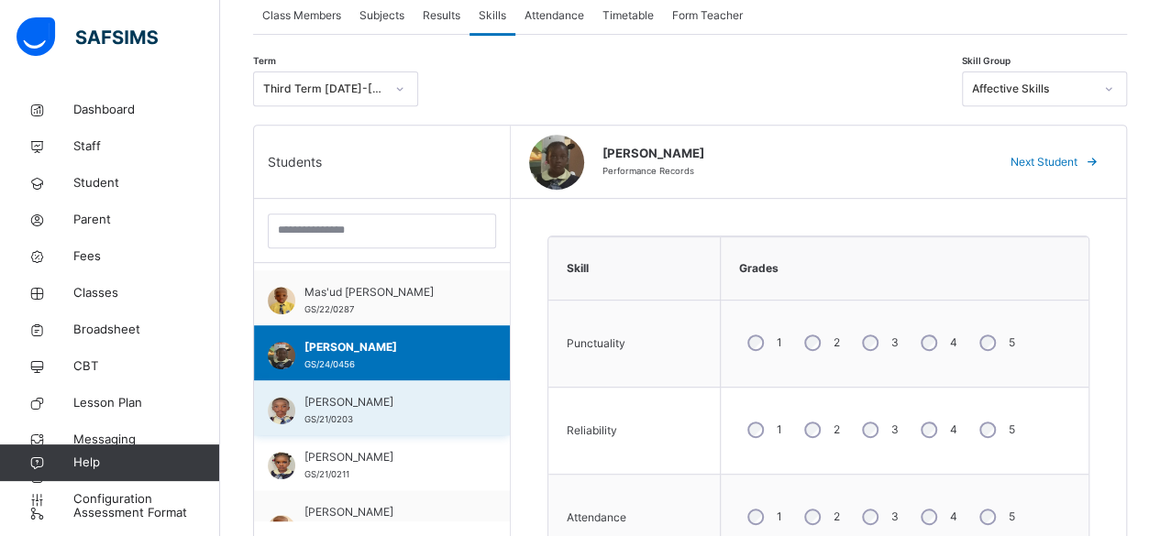
click at [320, 423] on span "GS/21/0203" at bounding box center [328, 420] width 49 height 10
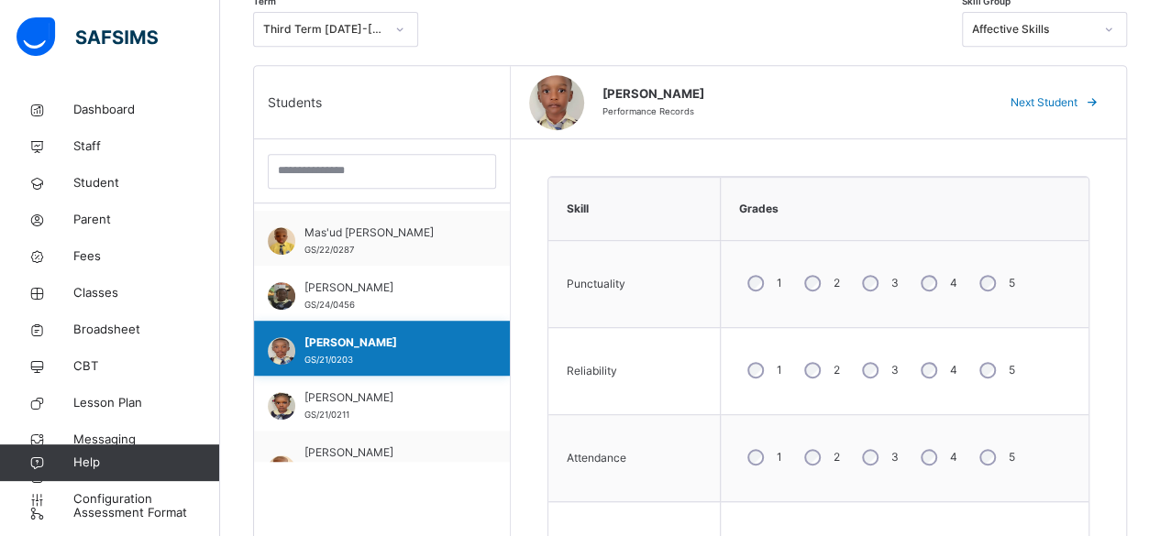
scroll to position [408, 0]
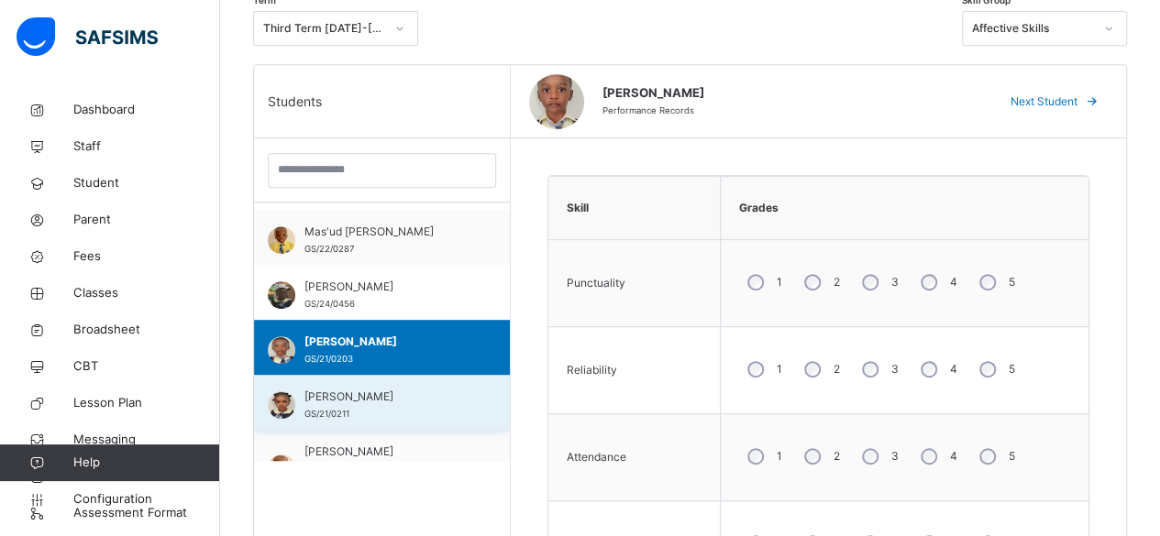
click at [328, 400] on span "Okeke Victoria Munachimso" at bounding box center [386, 397] width 164 height 17
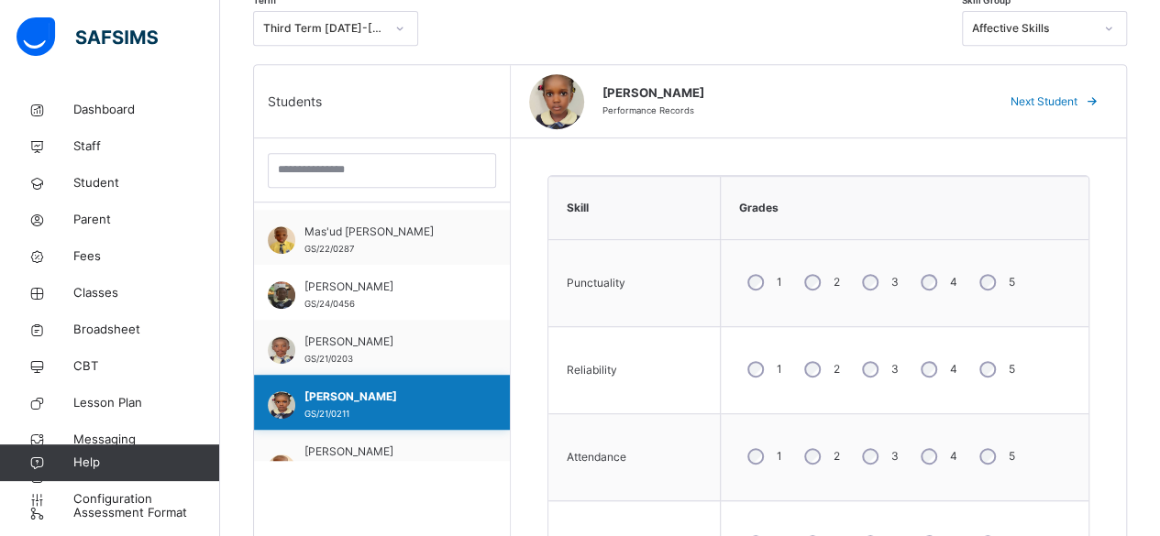
scroll to position [460, 0]
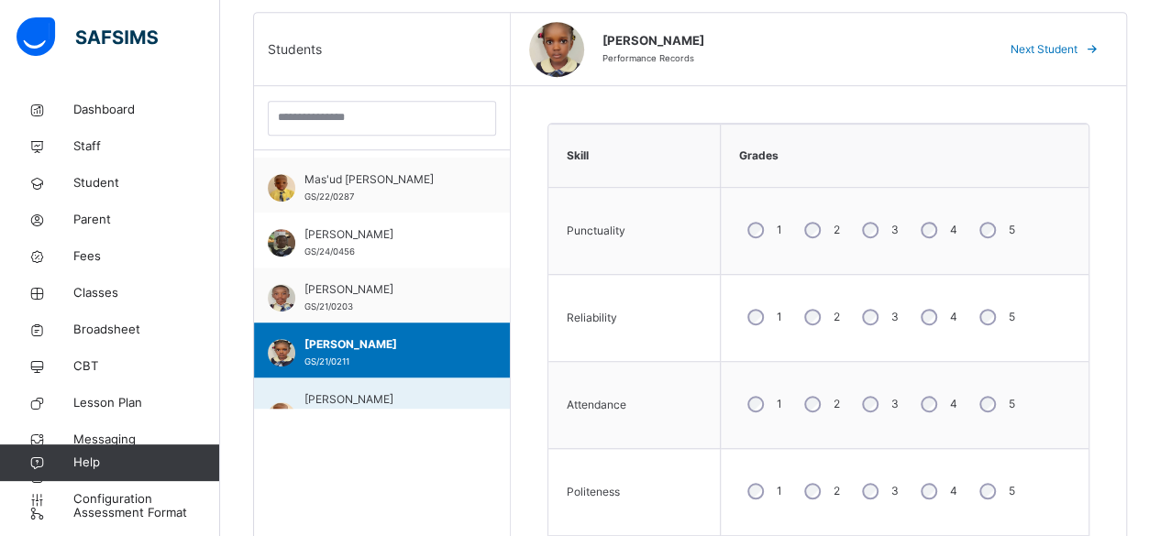
click at [323, 398] on span "Okon Mfonobong Richard" at bounding box center [386, 408] width 164 height 33
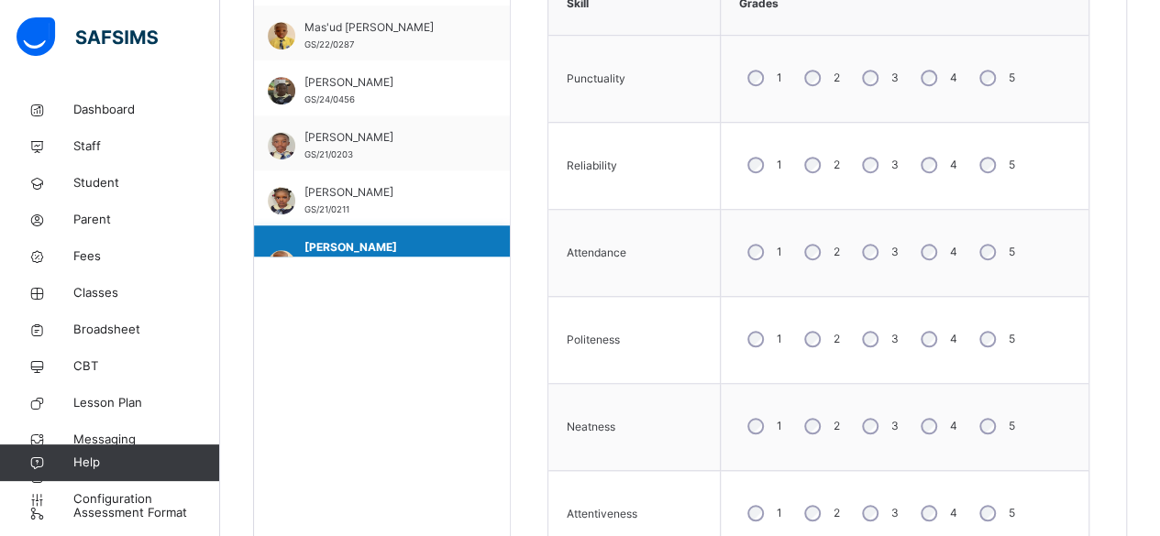
scroll to position [625, 0]
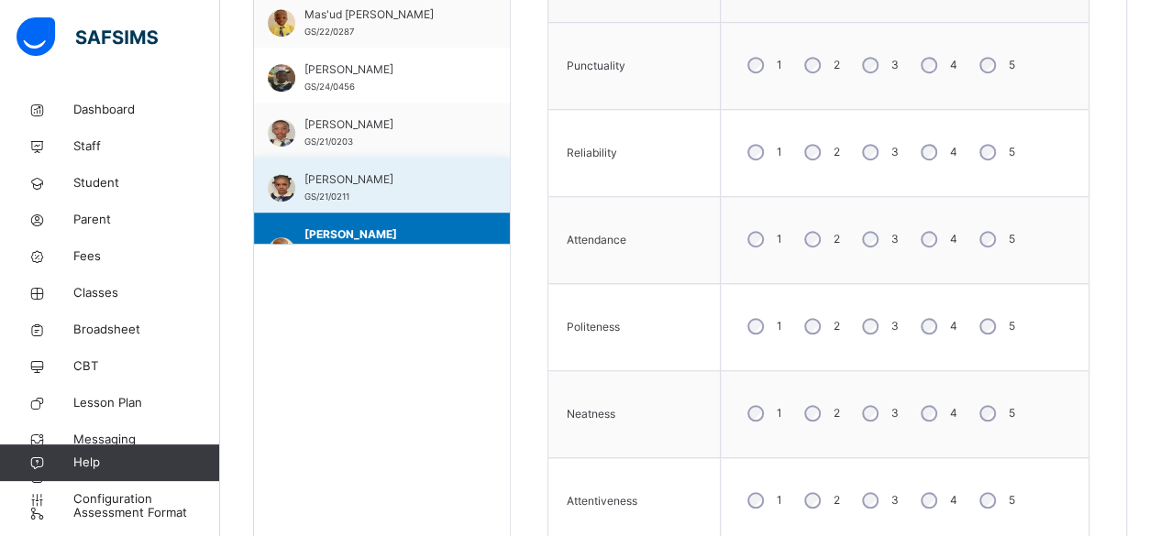
click at [492, 178] on div "Okeke Victoria Munachimso GS/21/0211" at bounding box center [382, 185] width 256 height 55
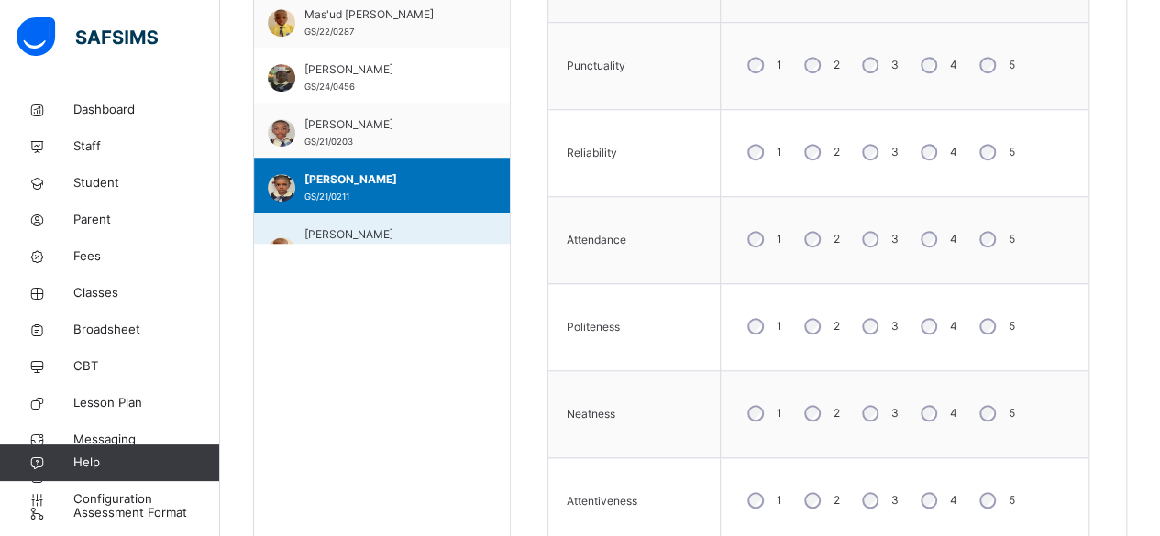
click at [325, 237] on span "Okon Mfonobong Richard" at bounding box center [386, 243] width 164 height 33
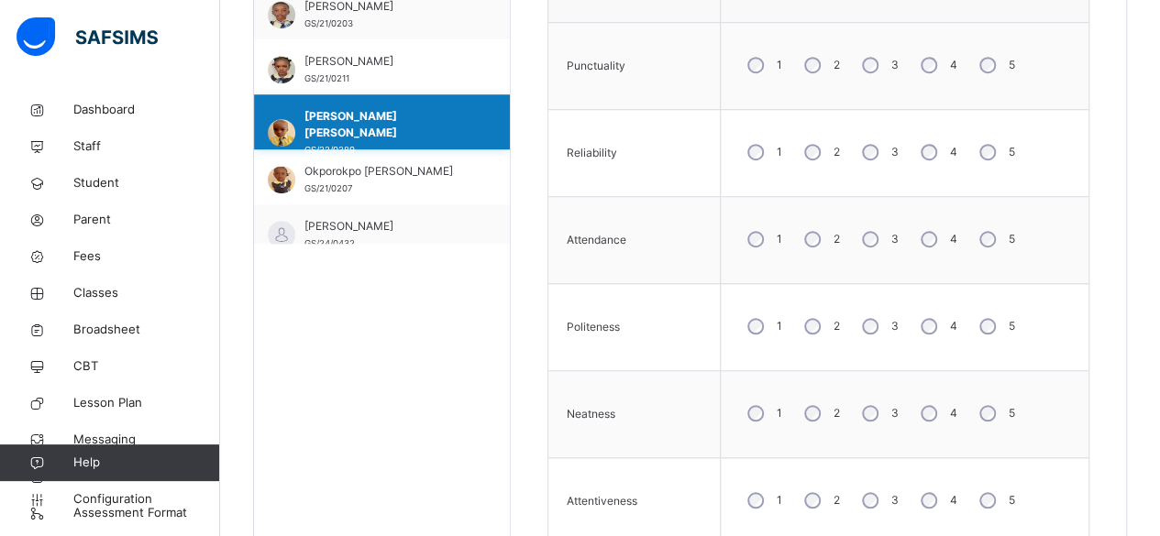
scroll to position [387, 0]
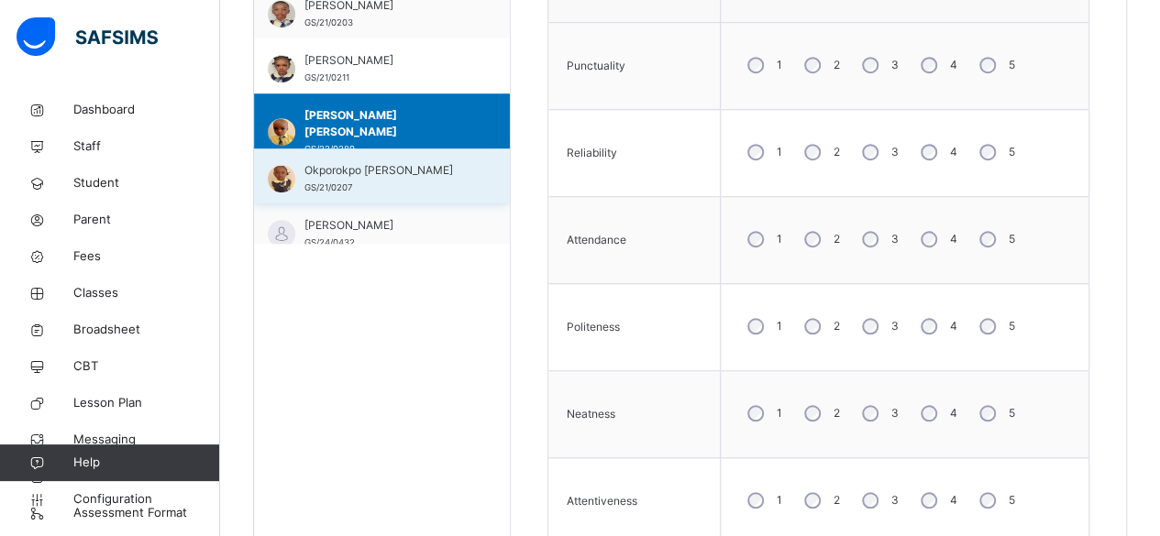
click at [350, 163] on span "Okporokpo Rinah Ogheneruno" at bounding box center [386, 170] width 164 height 17
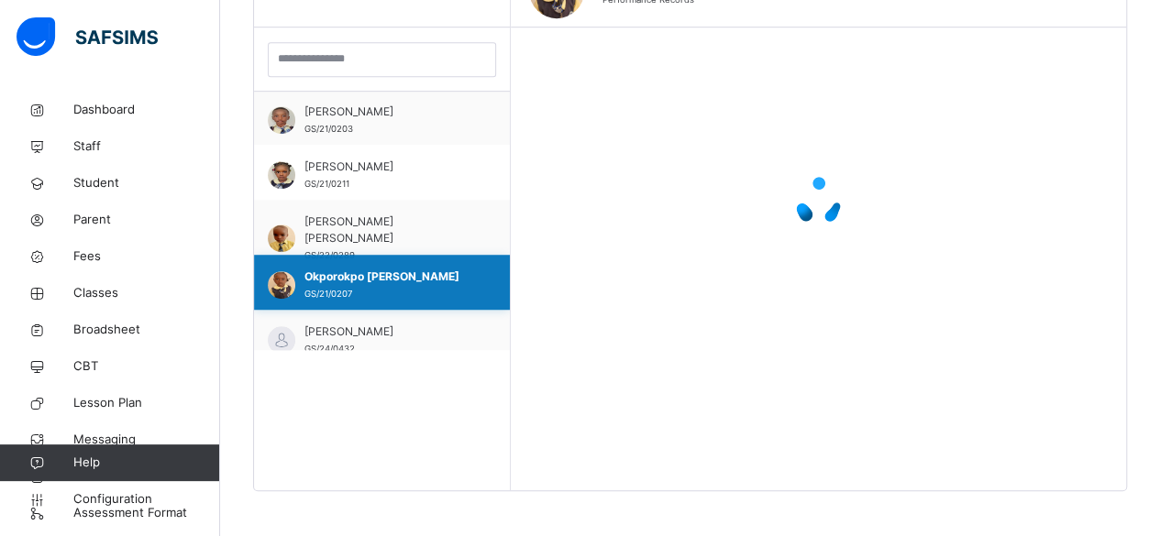
scroll to position [625, 0]
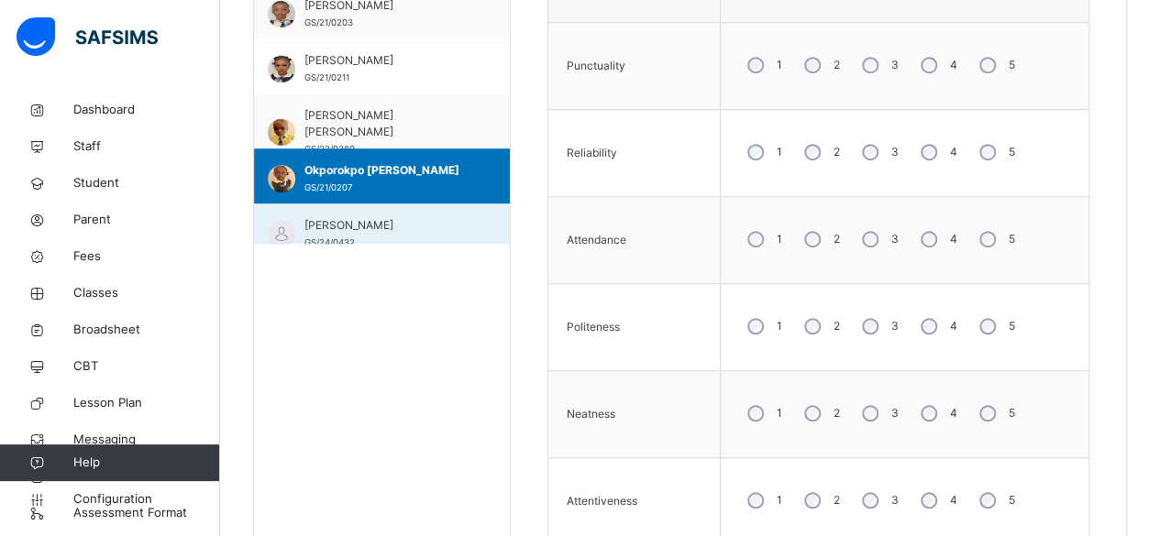
click at [348, 234] on span "OLADOSU SAMUEL ERIIFEOLUWA" at bounding box center [386, 225] width 164 height 17
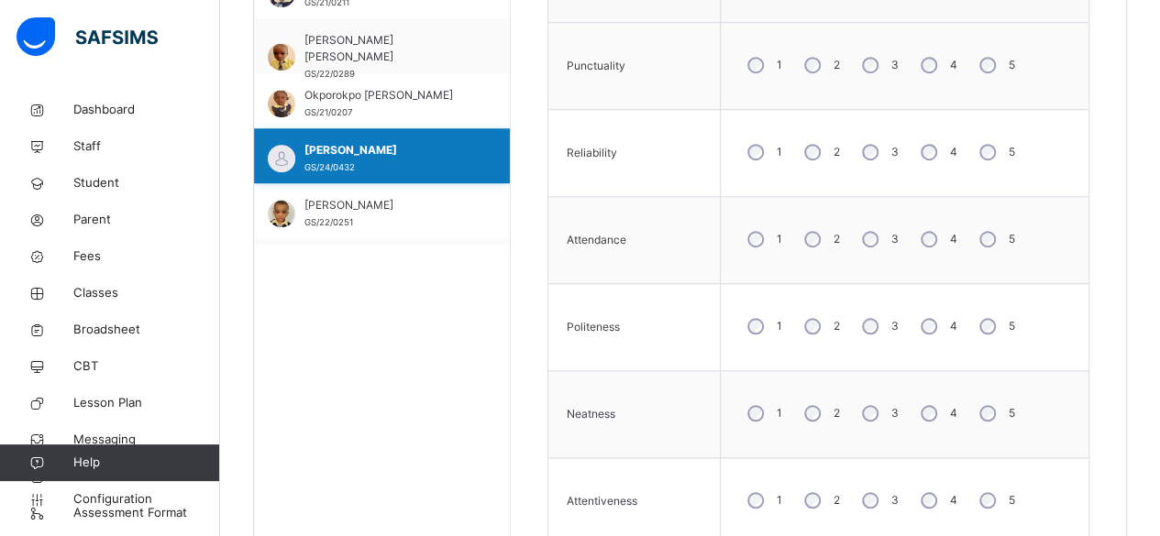
scroll to position [463, 0]
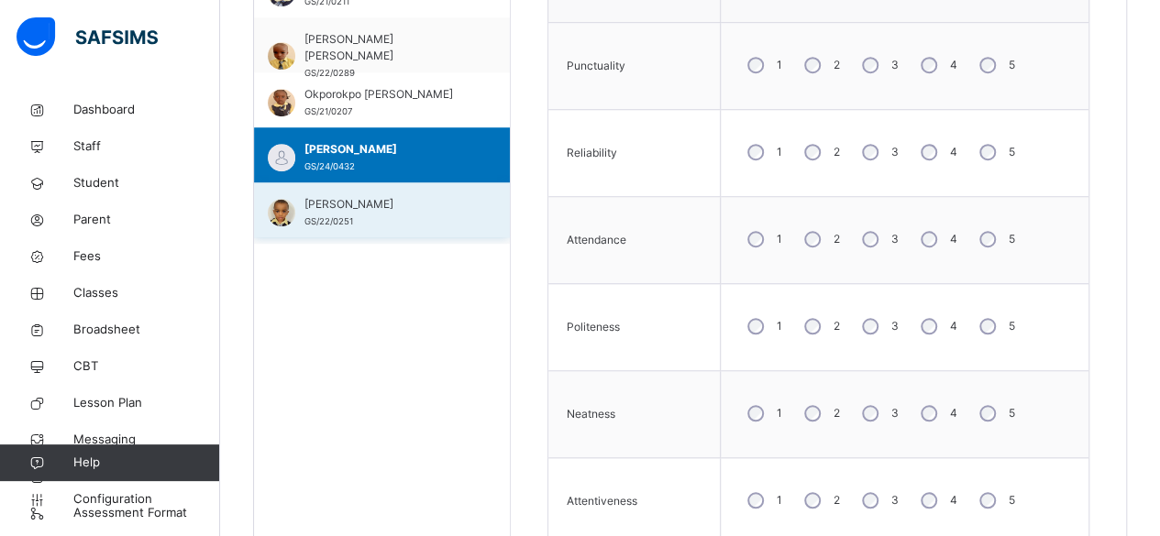
click at [376, 190] on div "Osita Anthony Chiduebube GS/22/0251" at bounding box center [382, 209] width 256 height 55
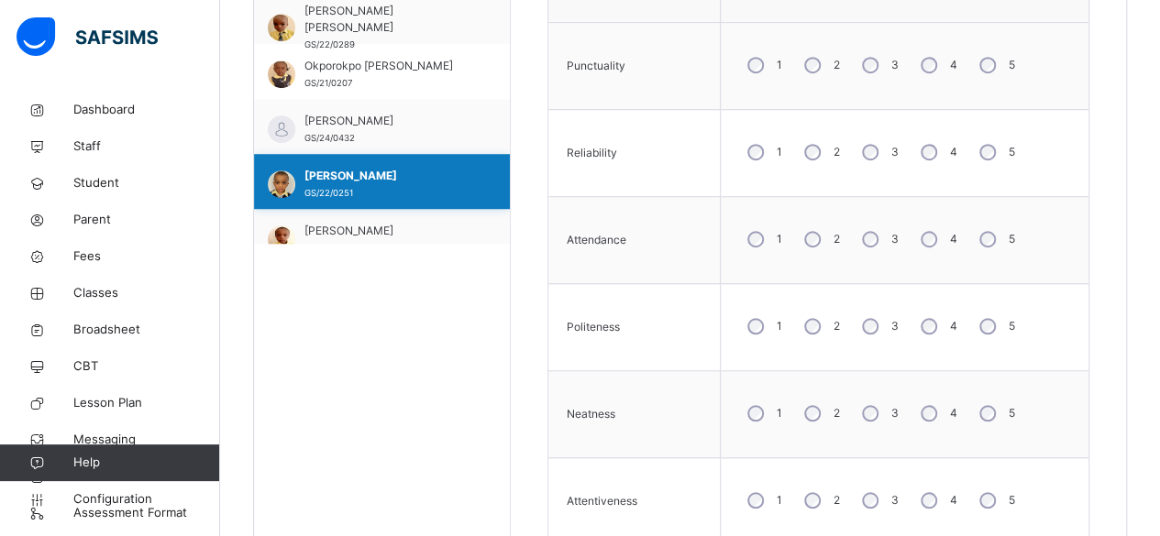
scroll to position [512, 0]
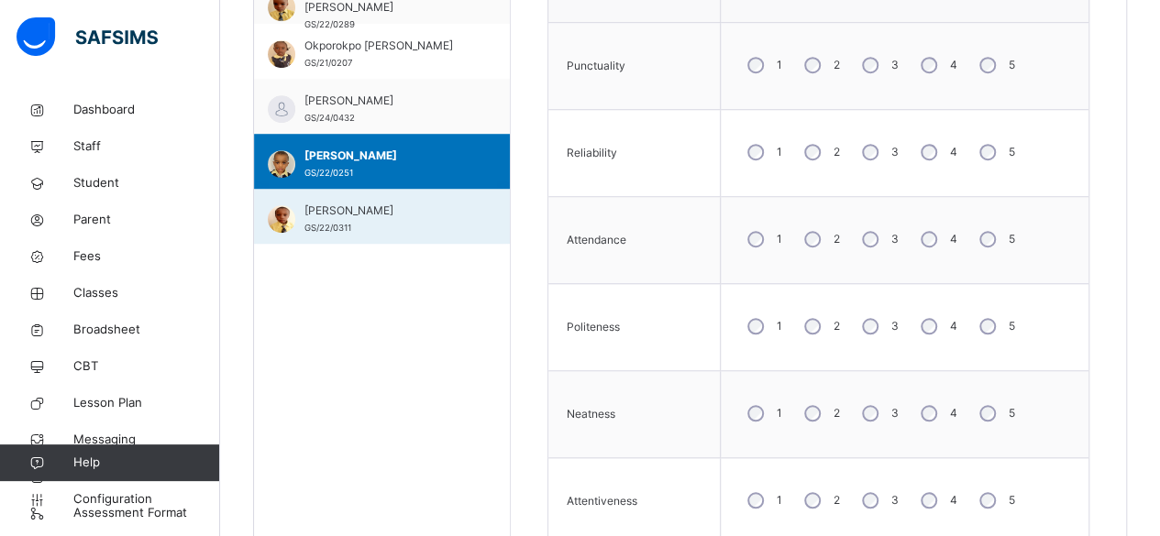
click at [369, 207] on span "Sadiq Hafid" at bounding box center [386, 211] width 164 height 17
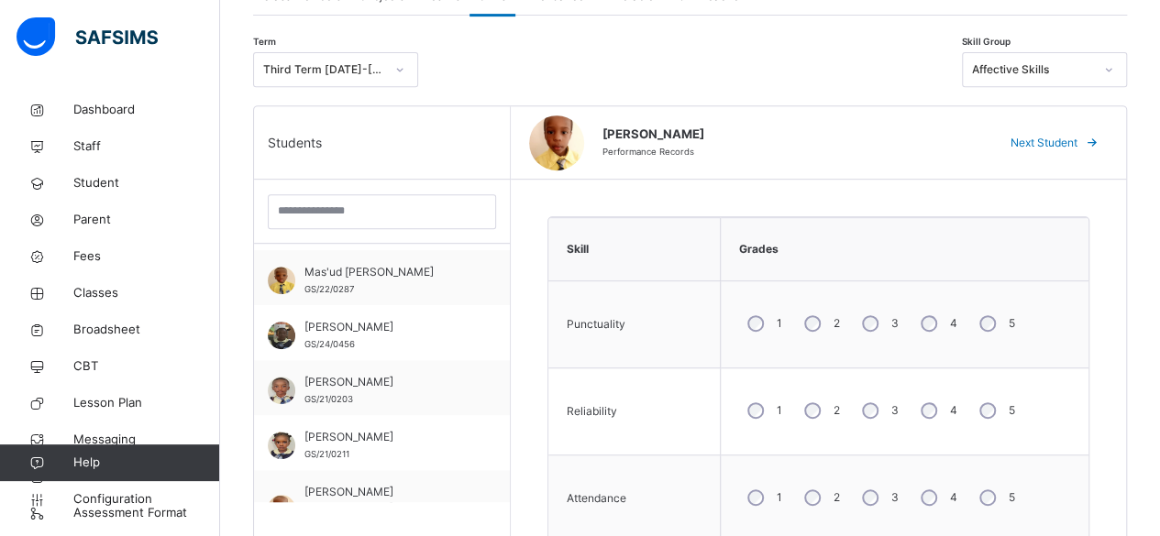
scroll to position [274, 0]
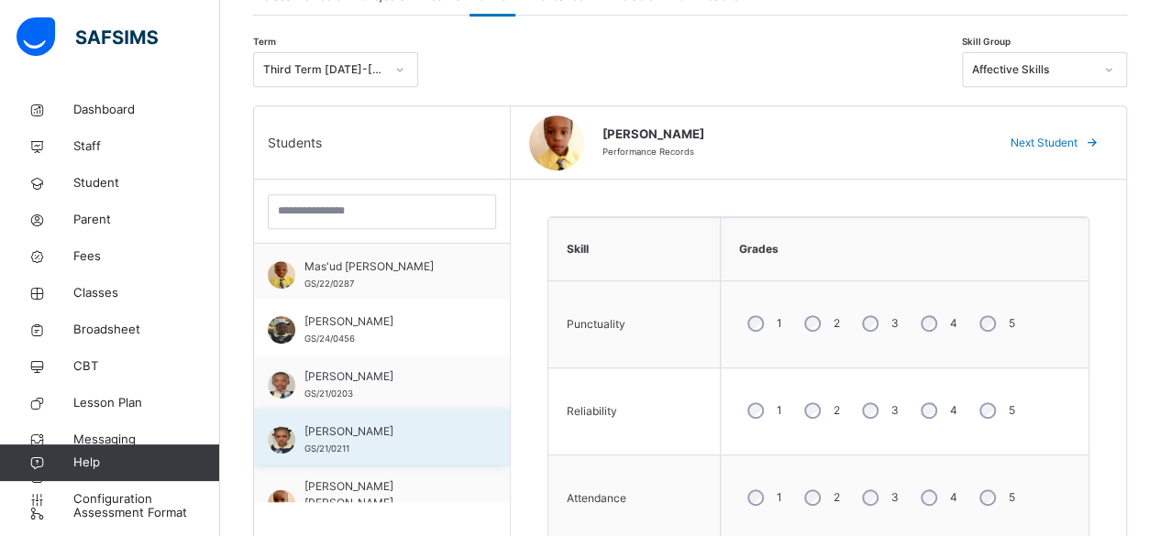
click at [336, 437] on span "Okeke Victoria Munachimso" at bounding box center [386, 432] width 164 height 17
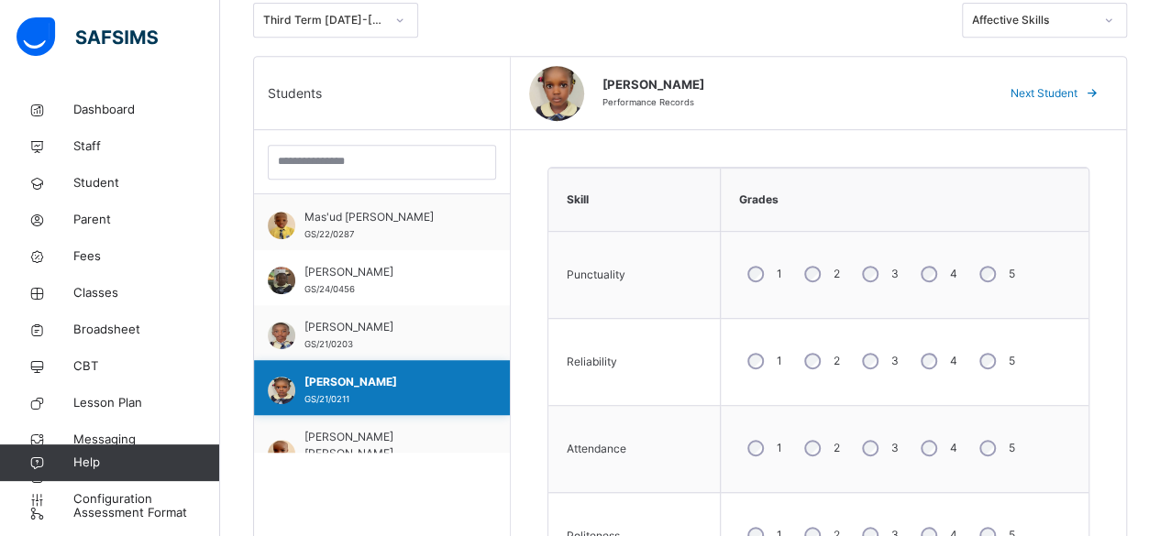
scroll to position [424, 0]
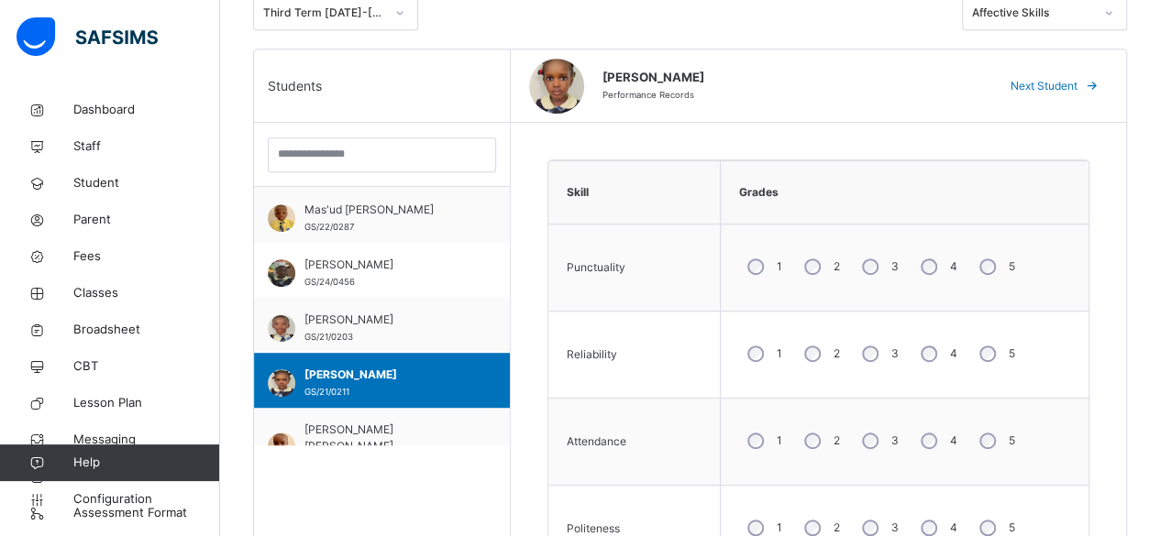
click at [936, 359] on div "4" at bounding box center [937, 354] width 50 height 39
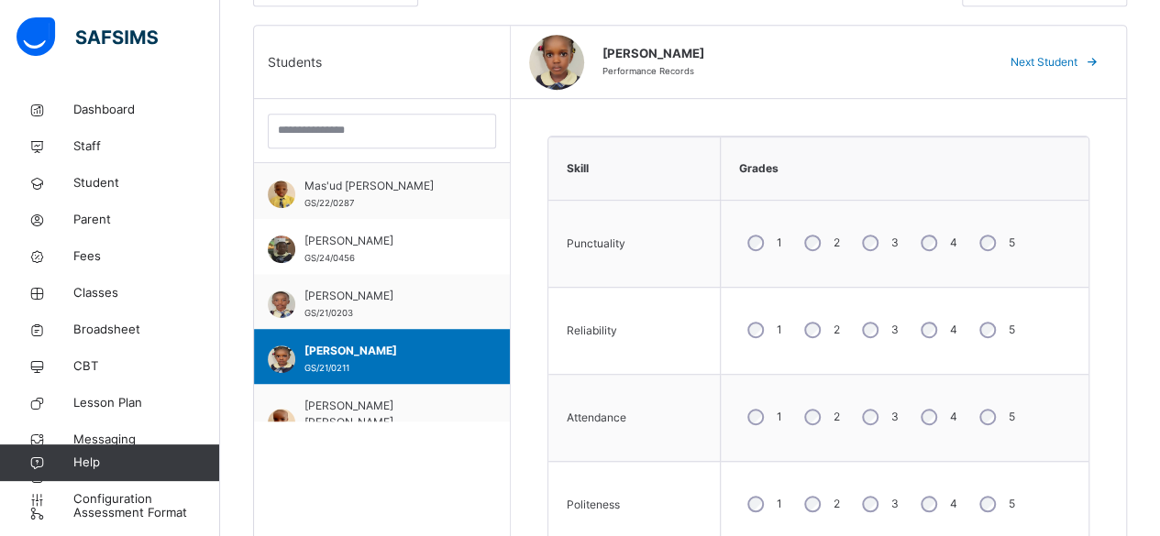
scroll to position [526, 0]
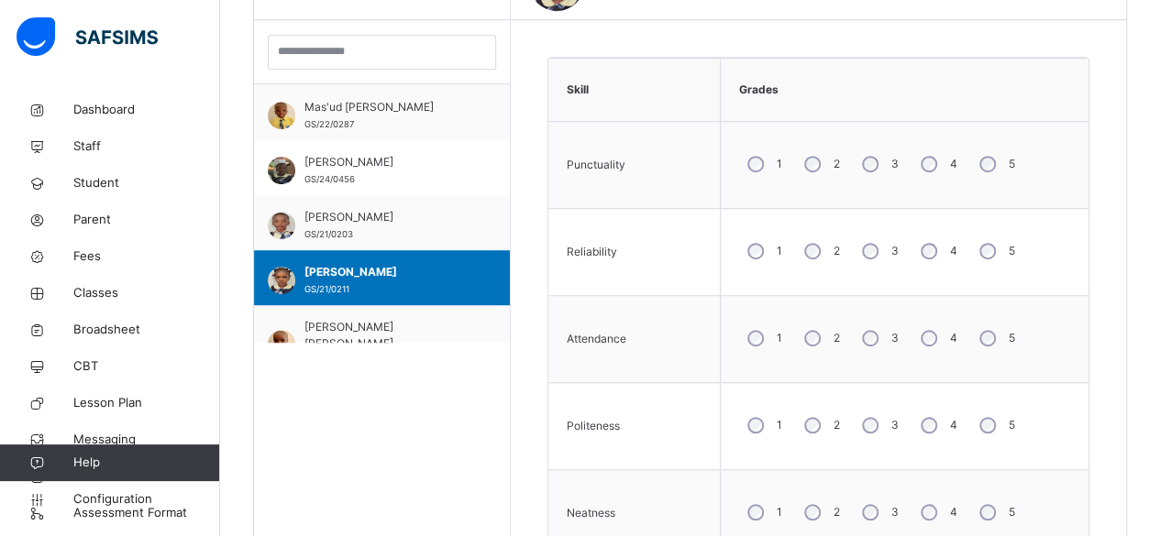
click at [936, 429] on div "4" at bounding box center [937, 425] width 50 height 39
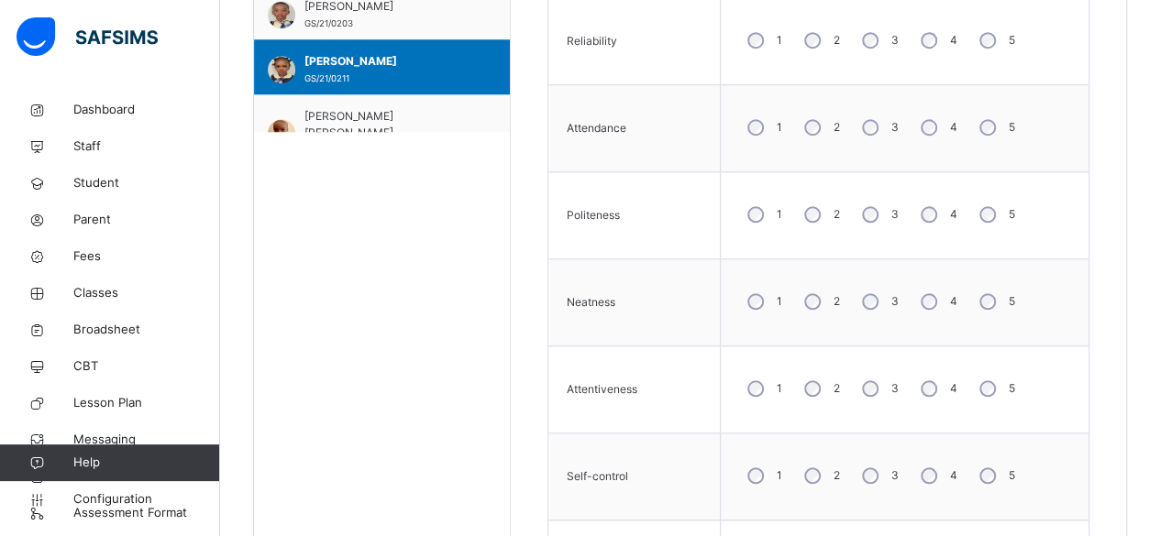
scroll to position [790, 0]
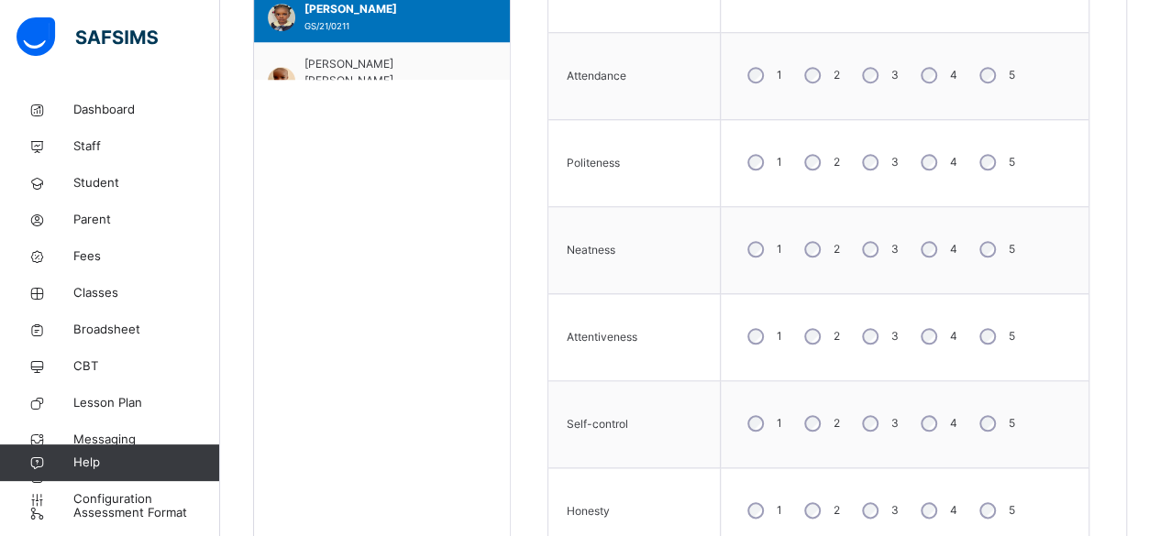
click at [934, 427] on div "4" at bounding box center [937, 423] width 50 height 39
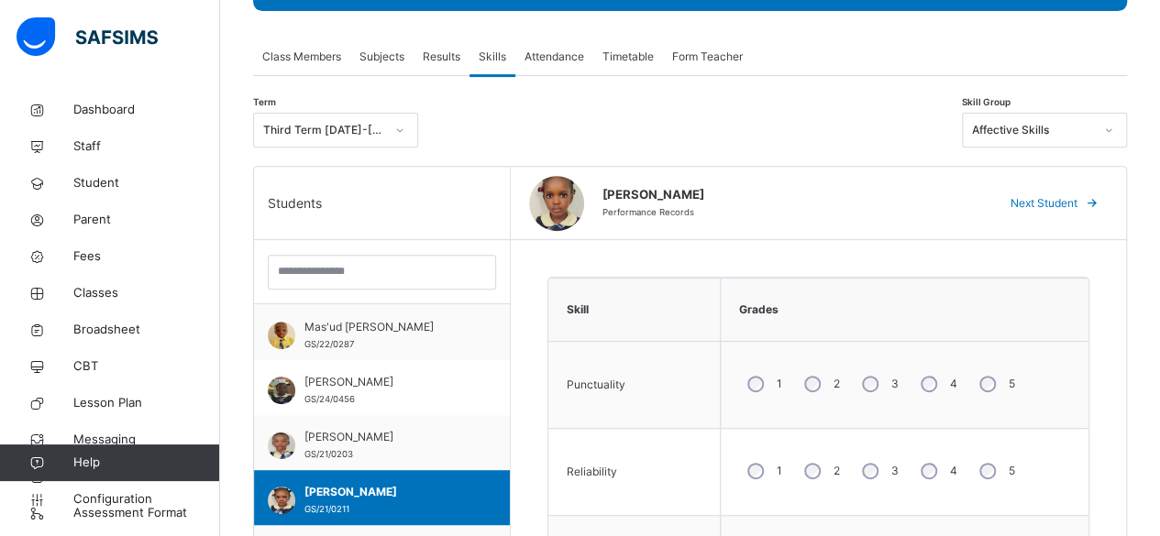
scroll to position [305, 0]
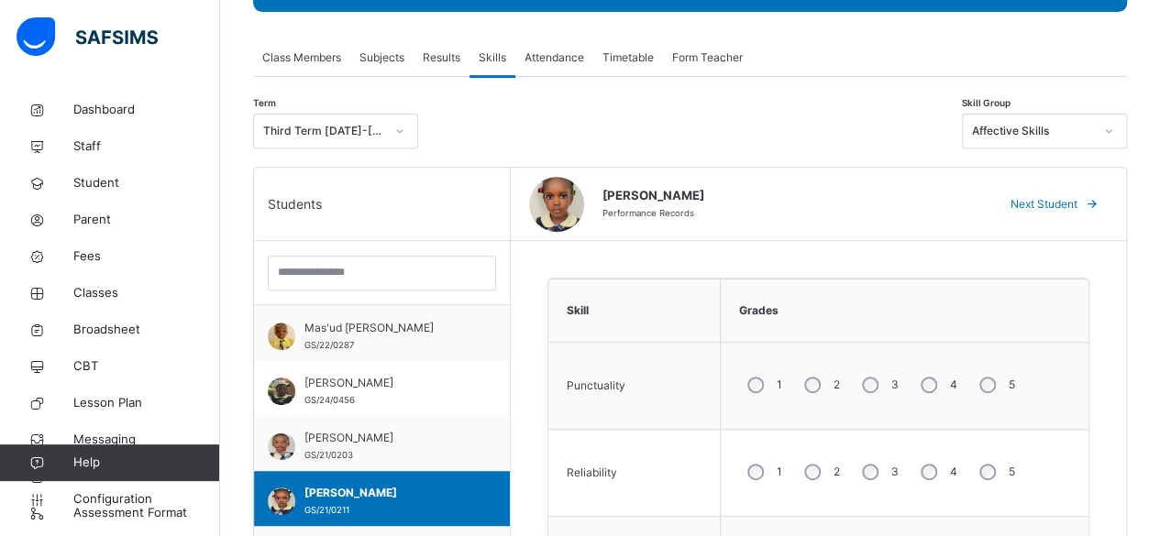
click at [1100, 203] on icon at bounding box center [1093, 204] width 14 height 15
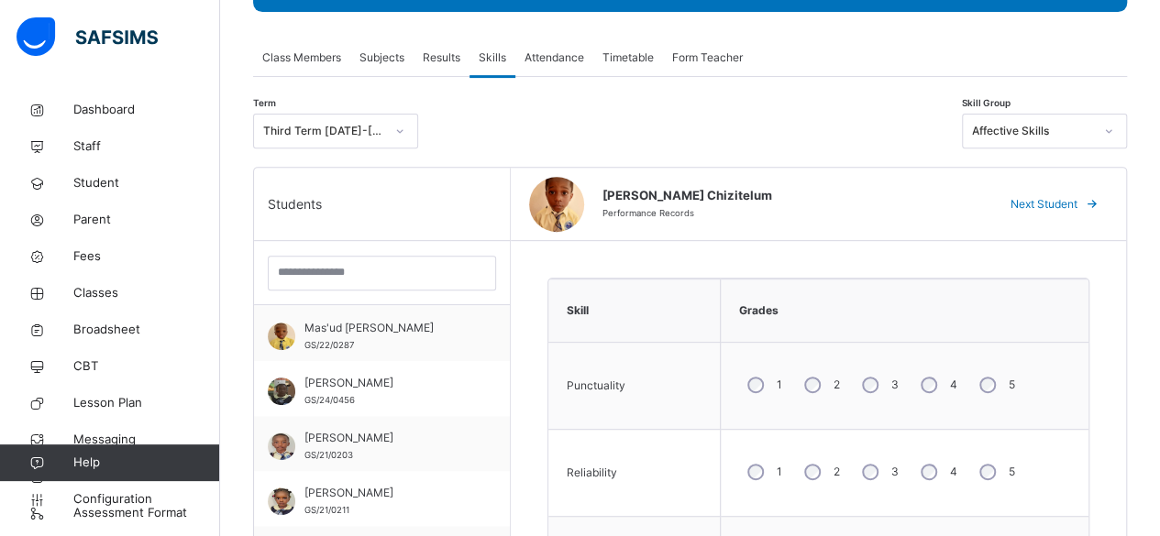
click at [389, 63] on span "Subjects" at bounding box center [381, 58] width 45 height 17
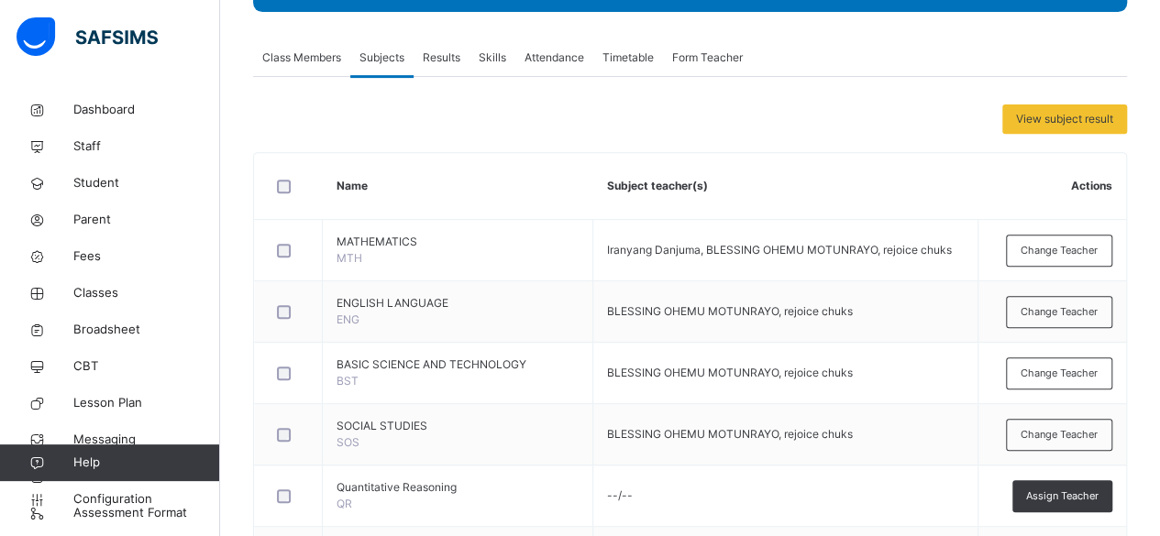
click at [453, 58] on span "Results" at bounding box center [442, 58] width 38 height 17
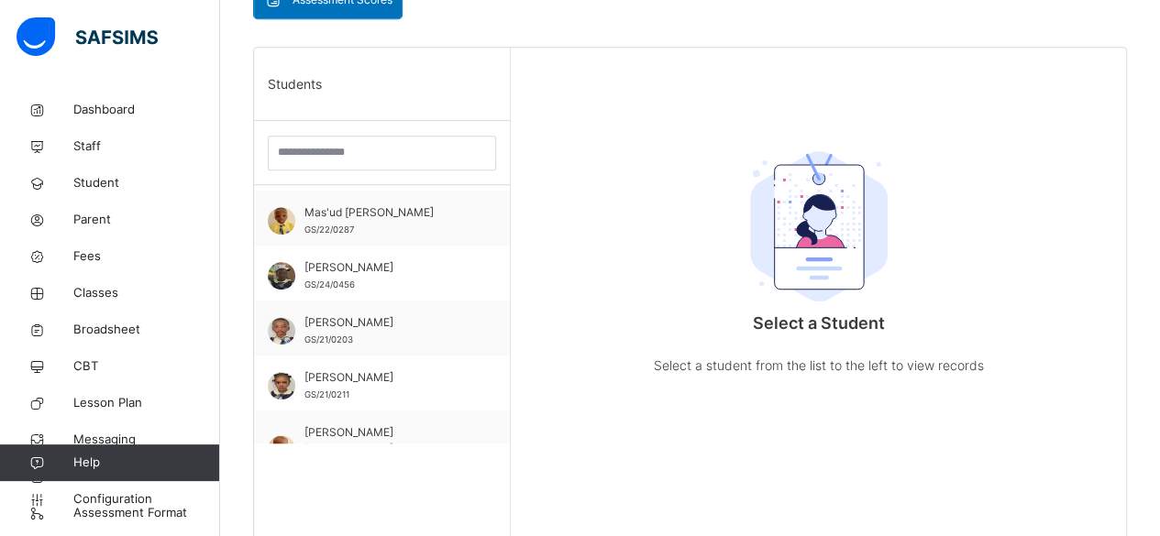
scroll to position [293, 0]
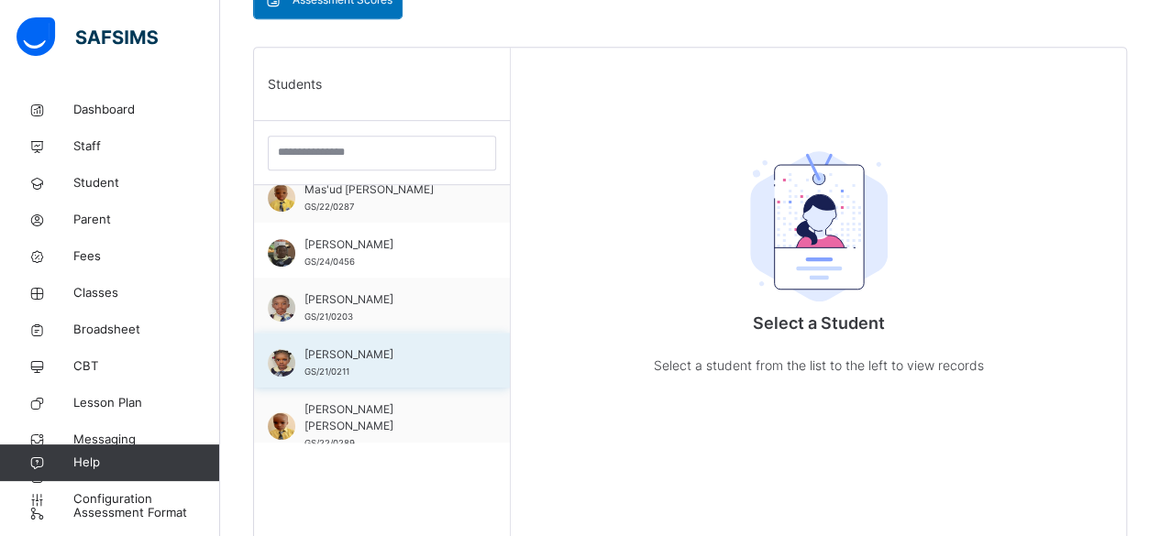
click at [317, 357] on span "Okeke Victoria Munachimso" at bounding box center [386, 355] width 164 height 17
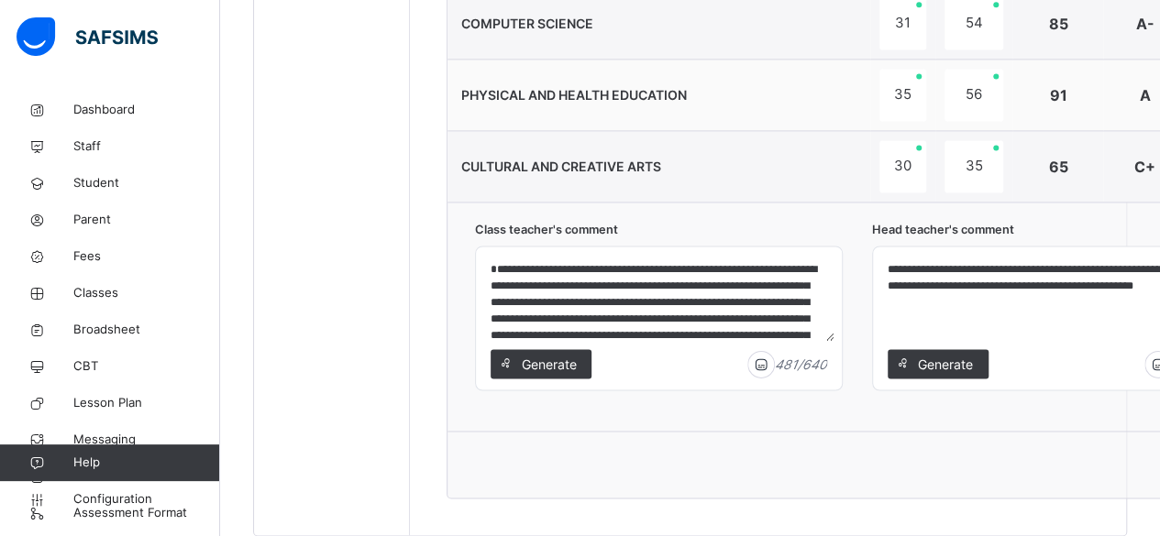
scroll to position [1311, 0]
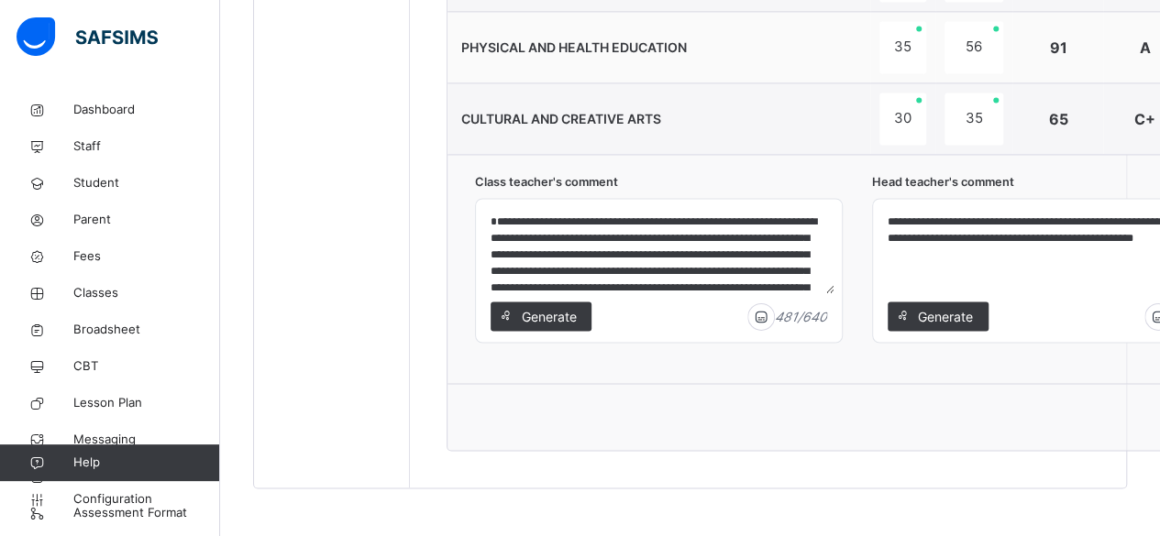
click at [965, 218] on textarea "**********" at bounding box center [1055, 249] width 351 height 87
click at [1093, 233] on textarea "**********" at bounding box center [1055, 249] width 351 height 87
click at [1086, 238] on textarea "**********" at bounding box center [1055, 249] width 351 height 87
click at [967, 220] on textarea "**********" at bounding box center [1055, 249] width 351 height 87
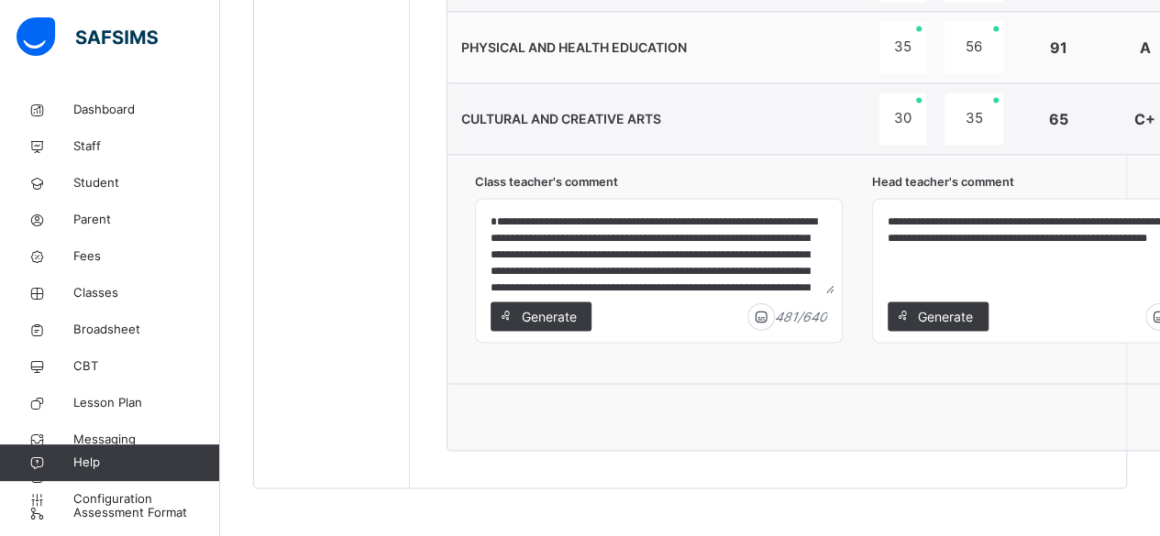
click at [1078, 224] on textarea "**********" at bounding box center [1055, 249] width 351 height 87
click at [1089, 224] on textarea "**********" at bounding box center [1055, 249] width 351 height 87
click at [1088, 223] on textarea "**********" at bounding box center [1055, 249] width 351 height 87
click at [1089, 224] on textarea "**********" at bounding box center [1055, 249] width 351 height 87
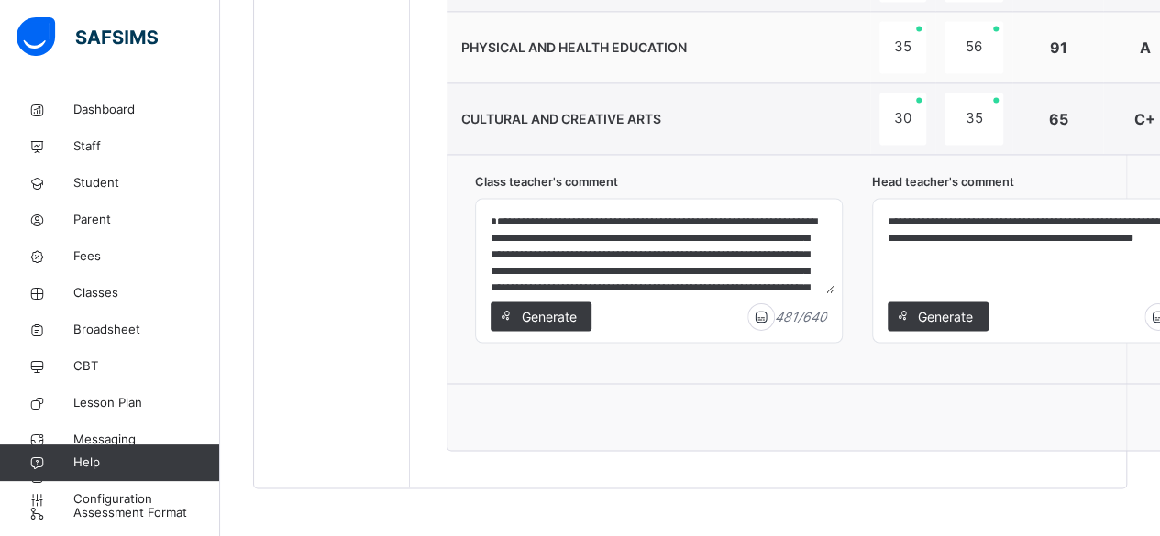
type textarea "**********"
click at [1130, 95] on td "C+" at bounding box center [1144, 119] width 83 height 72
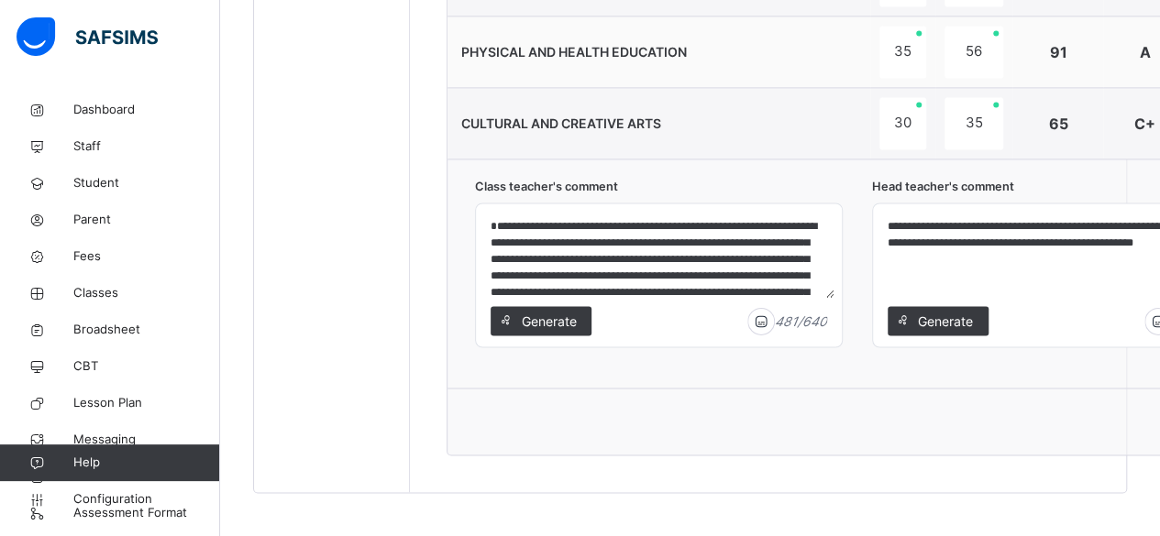
scroll to position [1311, 0]
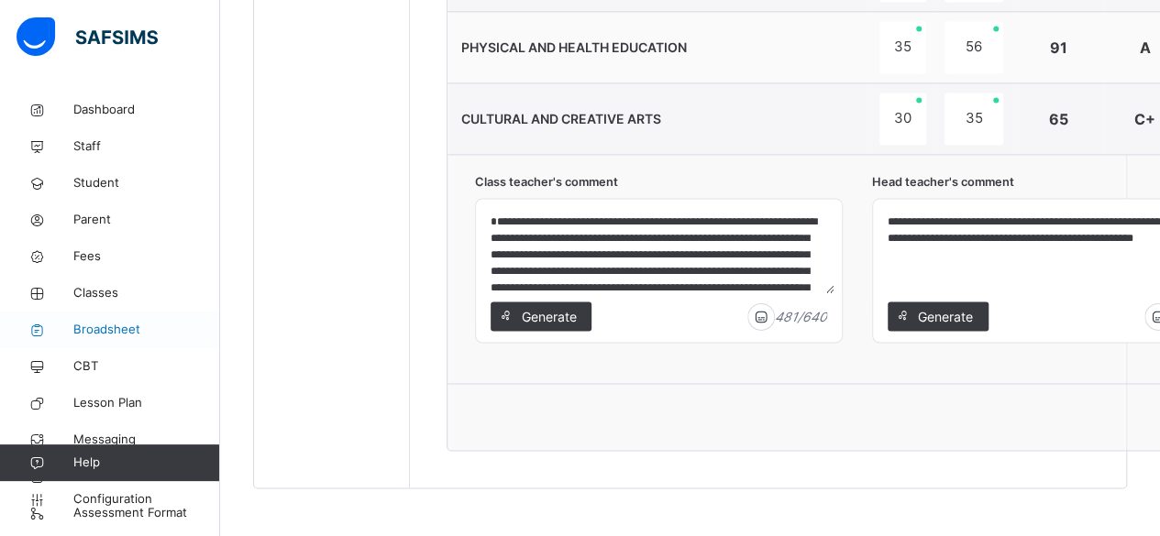
click at [105, 328] on span "Broadsheet" at bounding box center [146, 330] width 147 height 18
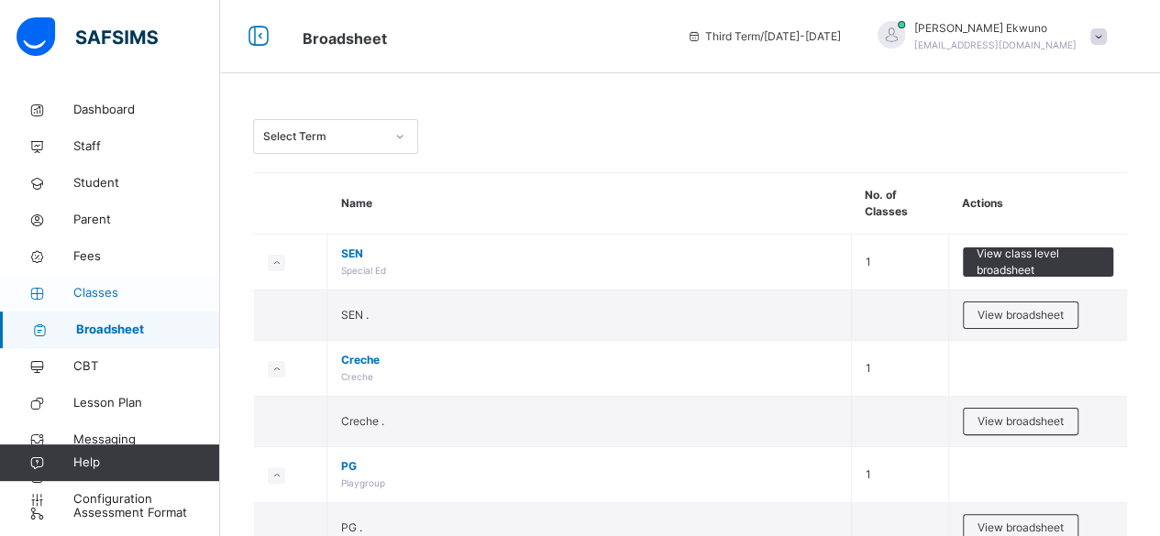
click at [102, 304] on link "Classes" at bounding box center [110, 293] width 220 height 37
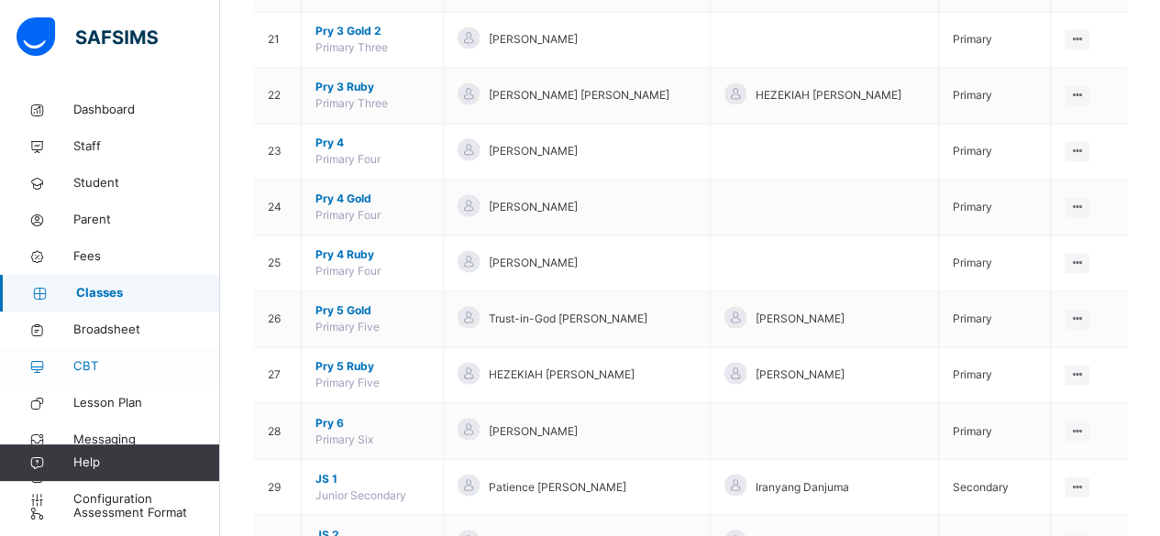
scroll to position [1396, 0]
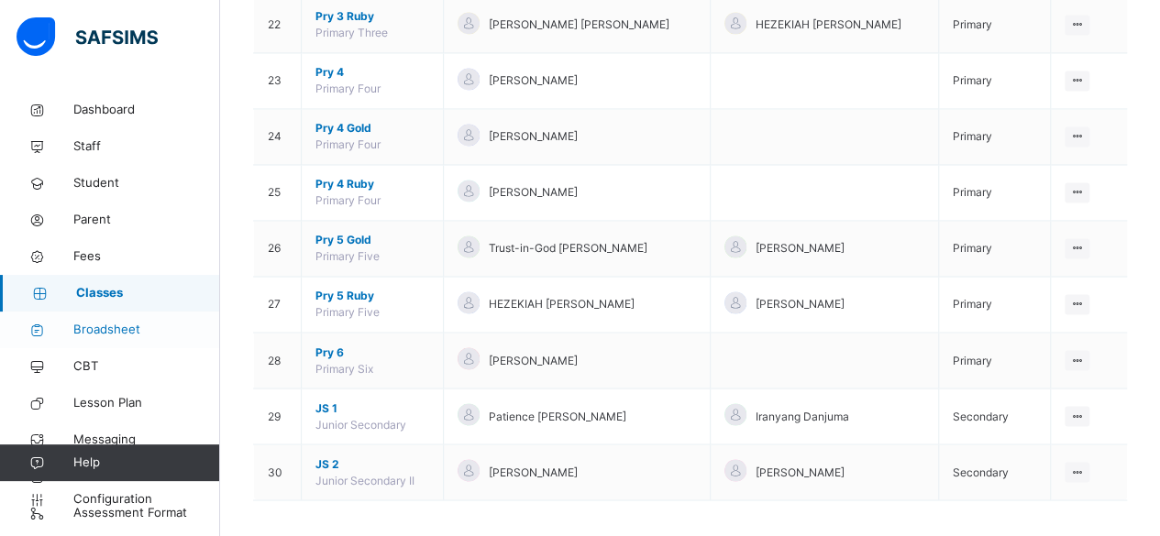
click at [94, 327] on span "Broadsheet" at bounding box center [146, 330] width 147 height 18
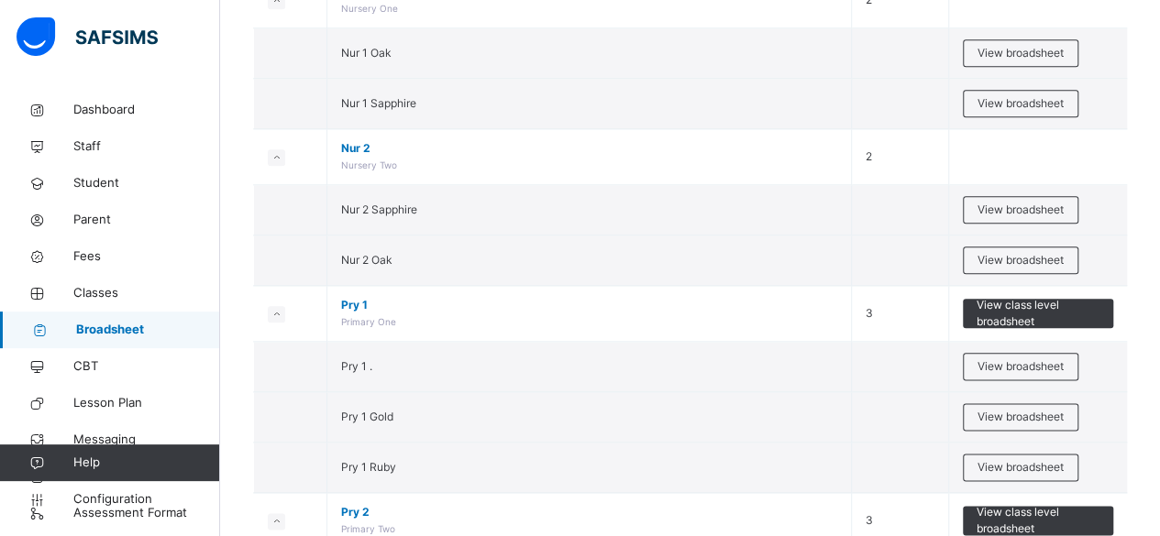
click at [86, 347] on link "Broadsheet" at bounding box center [110, 330] width 220 height 37
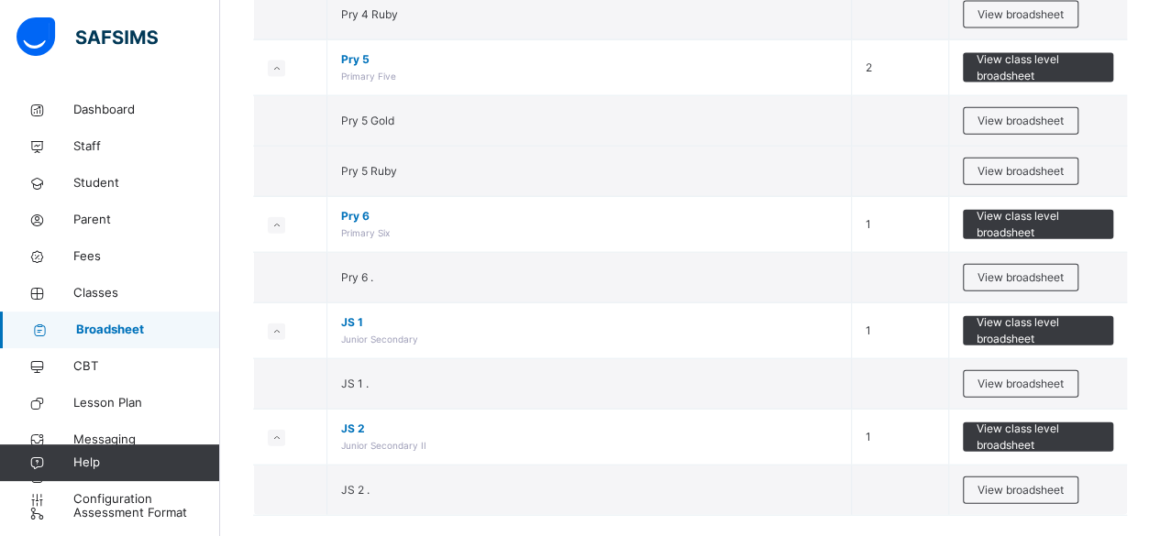
scroll to position [2082, 0]
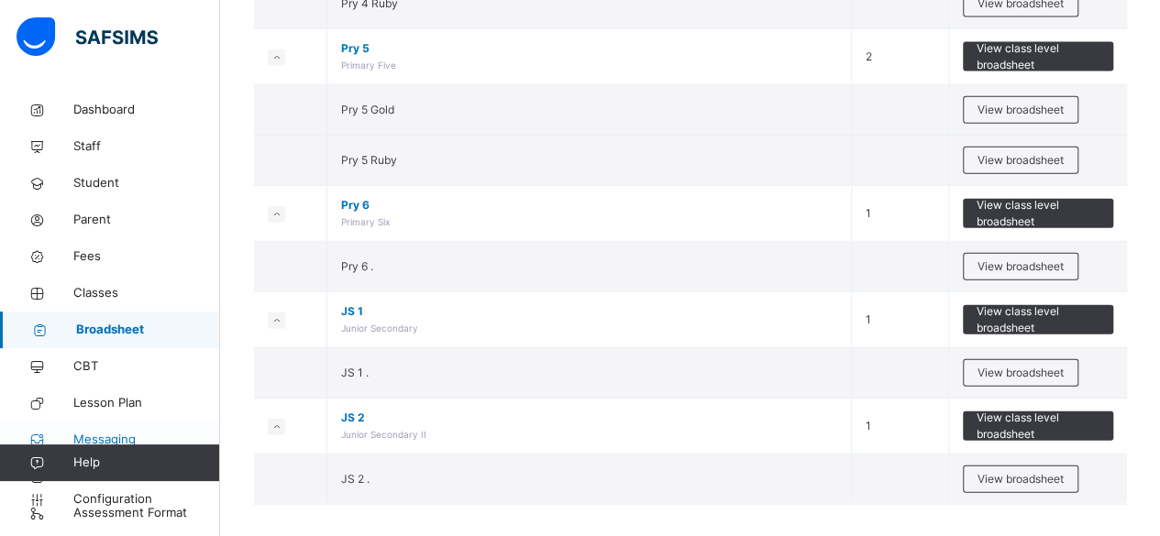
click at [107, 435] on span "Messaging" at bounding box center [146, 440] width 147 height 18
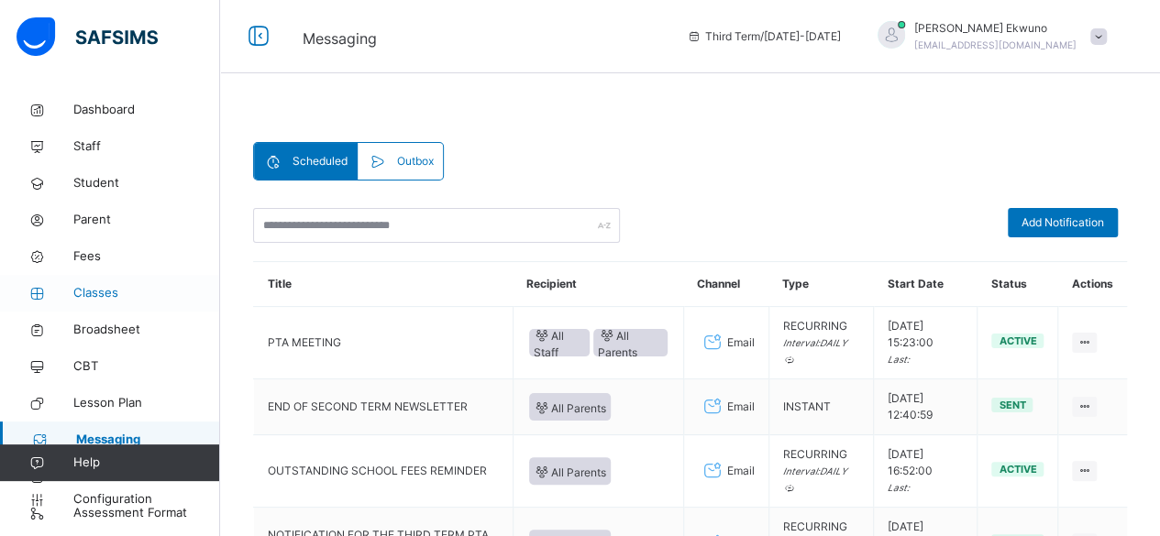
click at [90, 293] on span "Classes" at bounding box center [146, 293] width 147 height 18
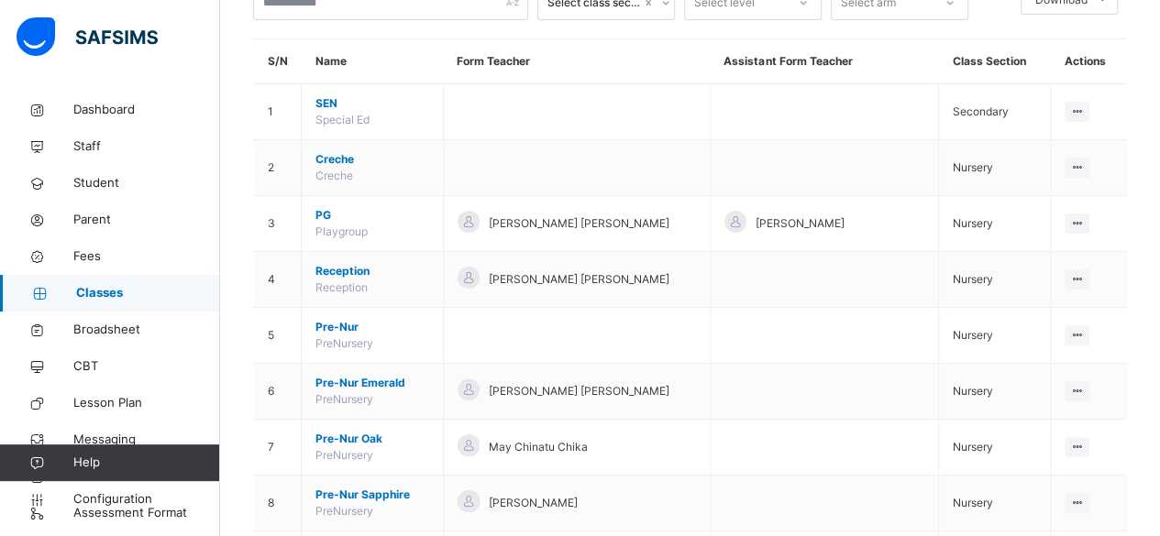
scroll to position [136, 0]
click at [100, 323] on span "Broadsheet" at bounding box center [146, 330] width 147 height 18
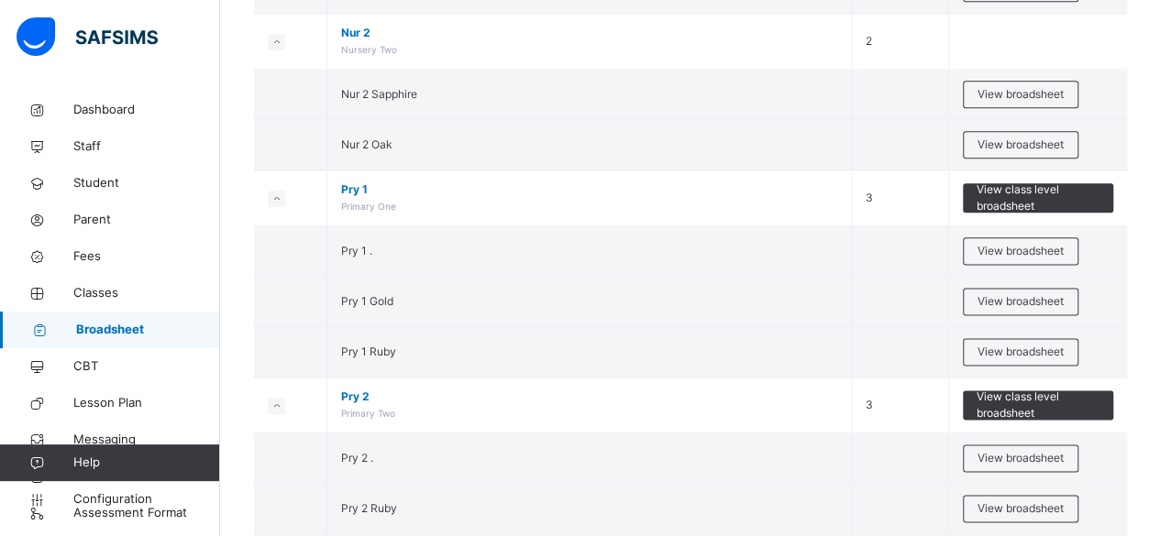
scroll to position [1077, 0]
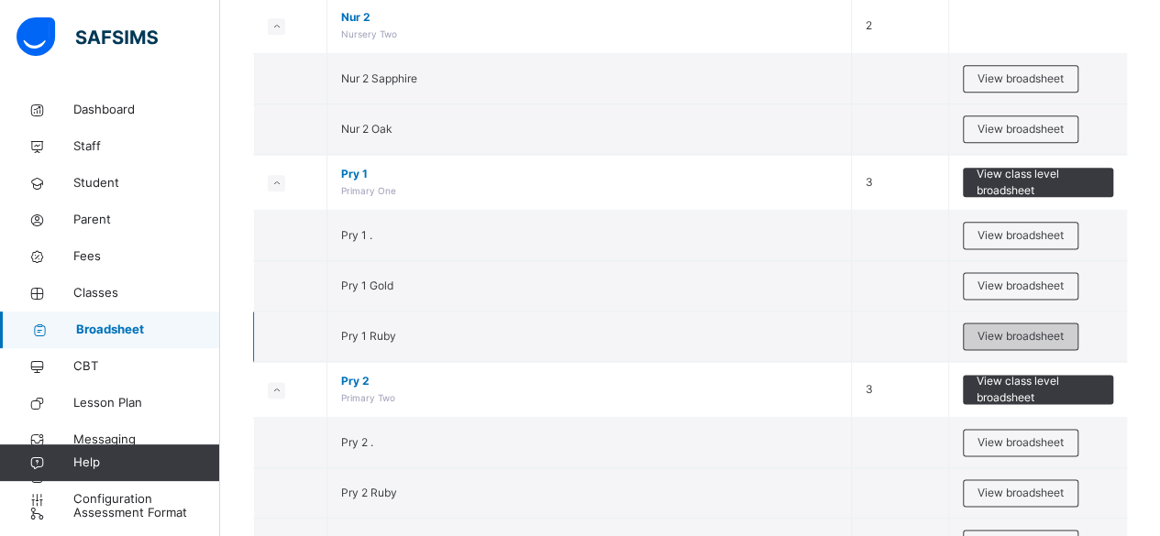
click at [1018, 328] on span "View broadsheet" at bounding box center [1021, 336] width 86 height 17
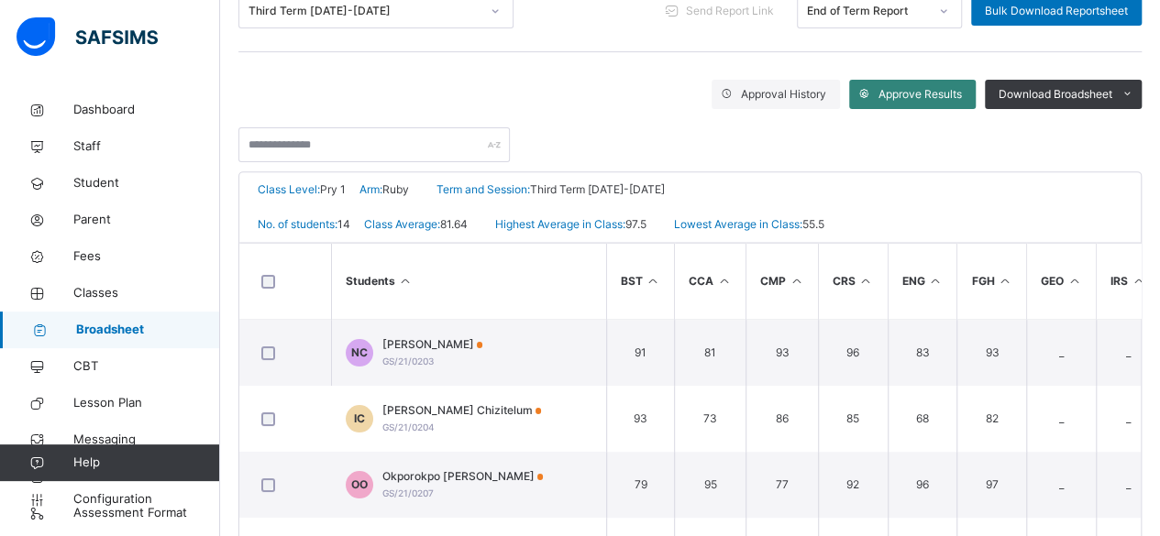
click at [945, 94] on span "Approve Results" at bounding box center [920, 94] width 83 height 17
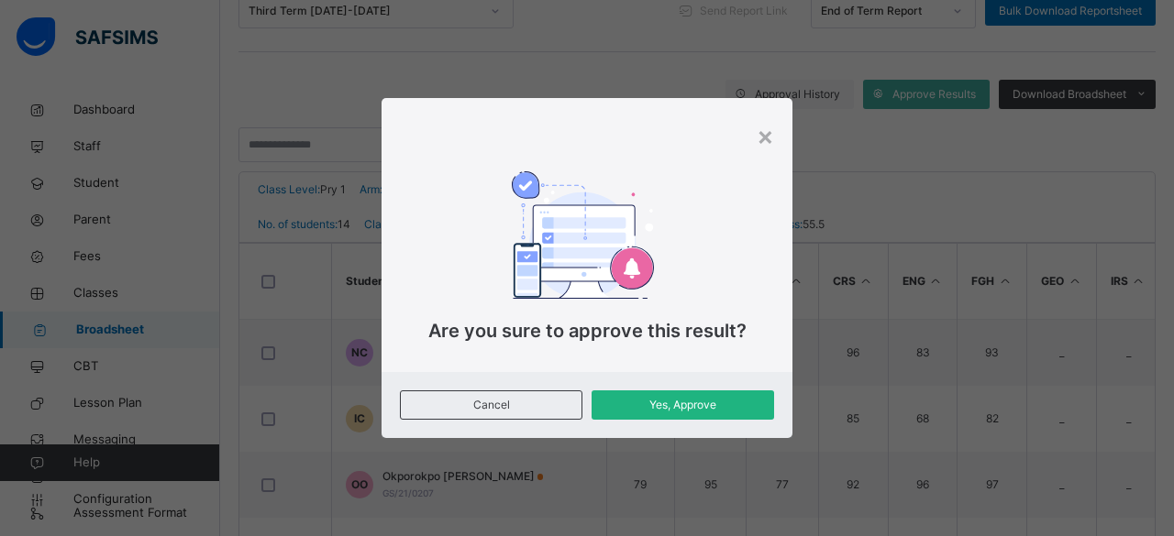
click at [742, 411] on span "Yes, Approve" at bounding box center [682, 405] width 155 height 17
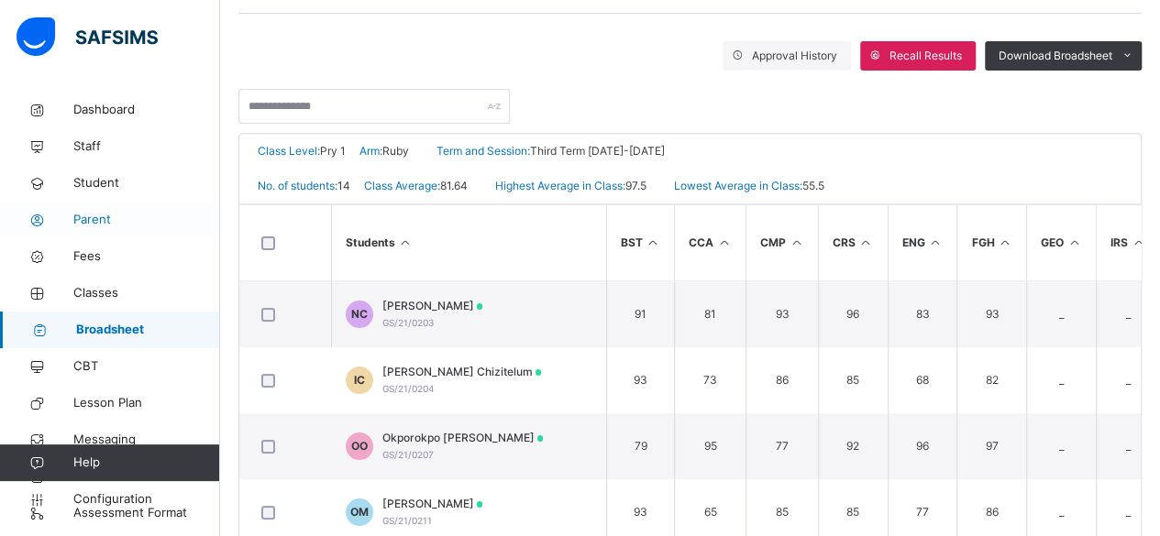
click at [98, 216] on span "Parent" at bounding box center [146, 220] width 147 height 18
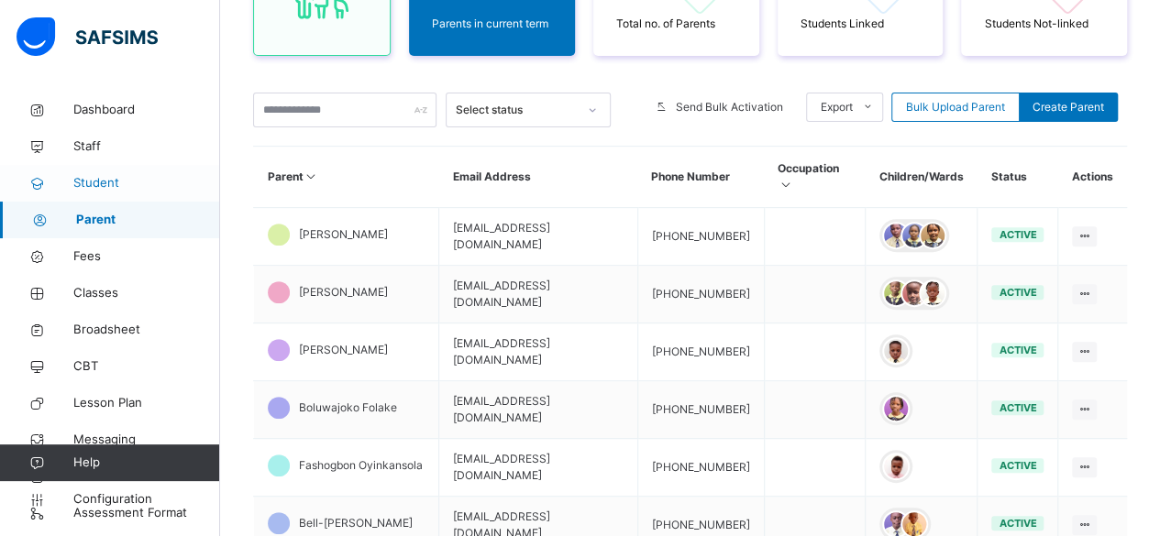
scroll to position [303, 0]
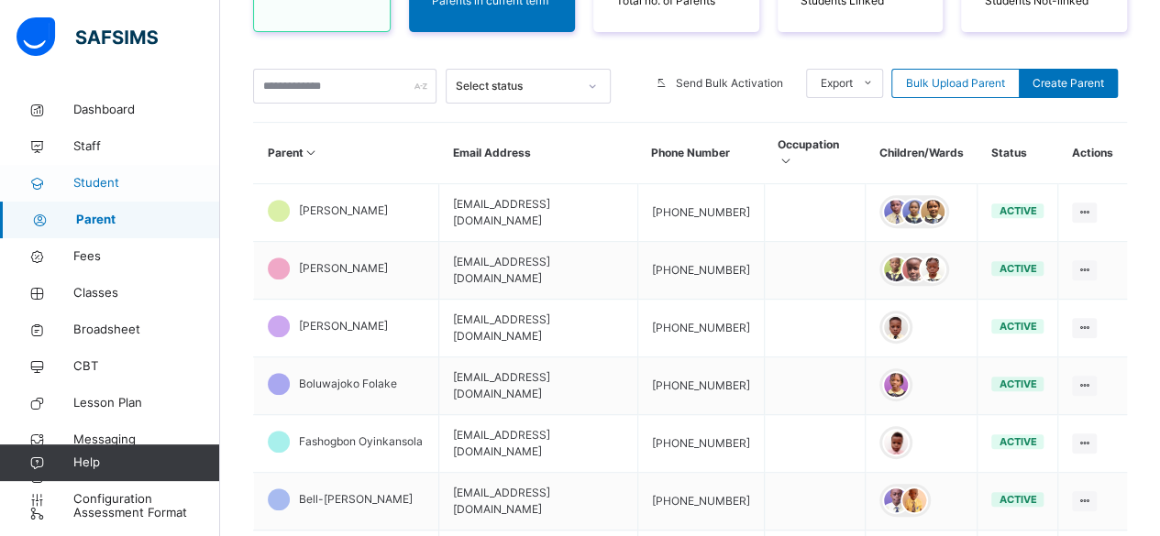
click at [106, 188] on span "Student" at bounding box center [146, 183] width 147 height 18
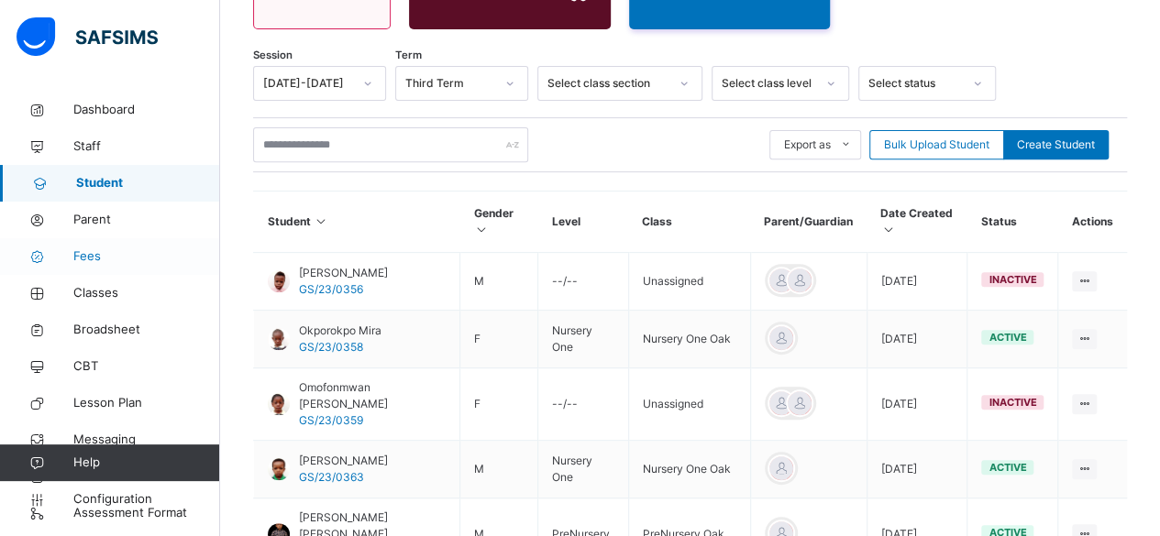
scroll to position [303, 0]
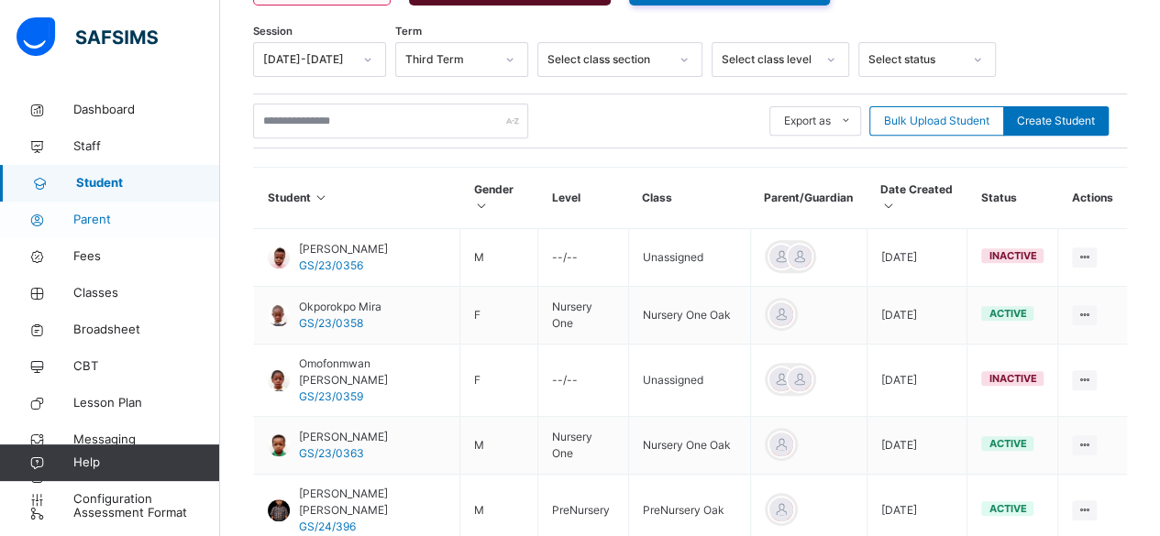
click at [104, 221] on span "Parent" at bounding box center [146, 220] width 147 height 18
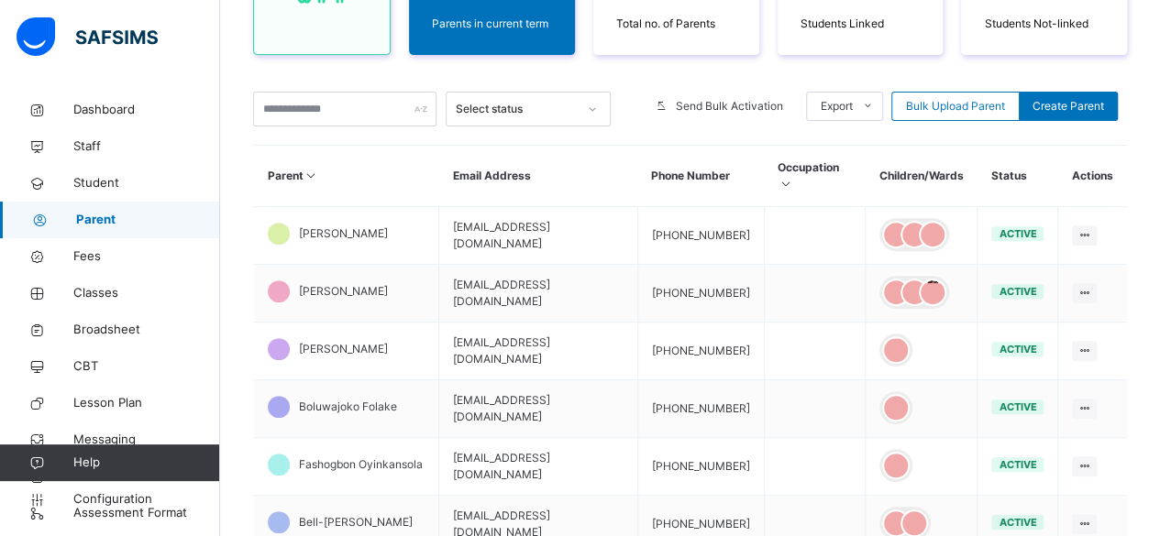
scroll to position [303, 0]
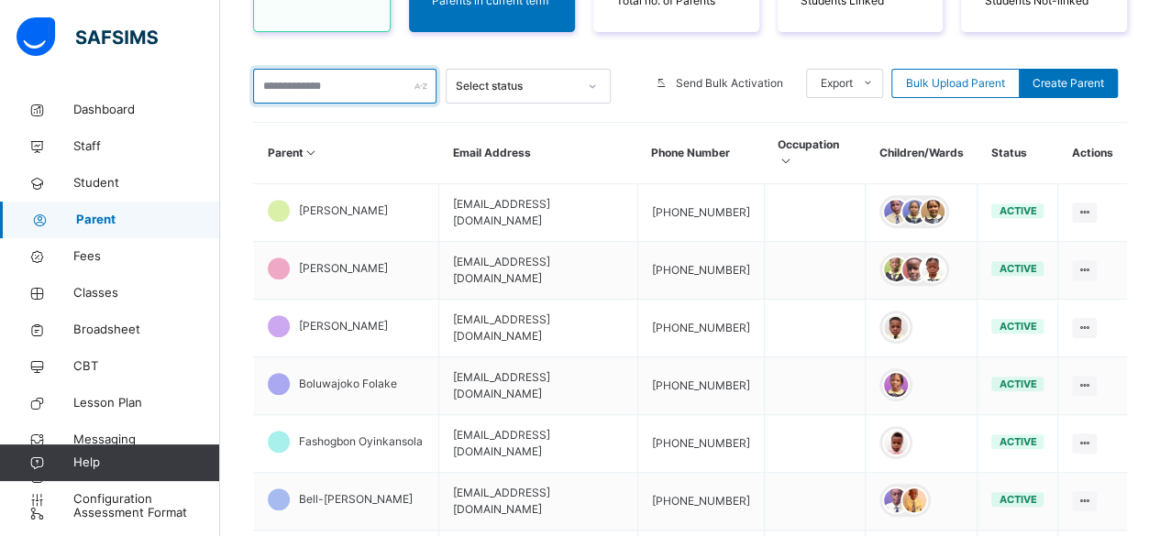
click at [380, 87] on input "text" at bounding box center [344, 86] width 183 height 35
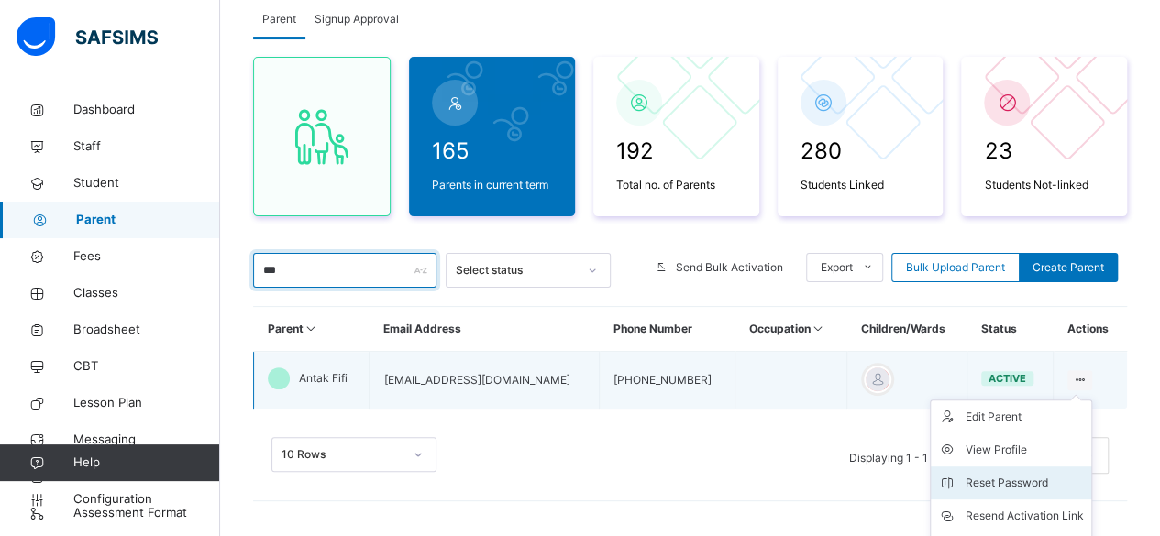
scroll to position [213, 0]
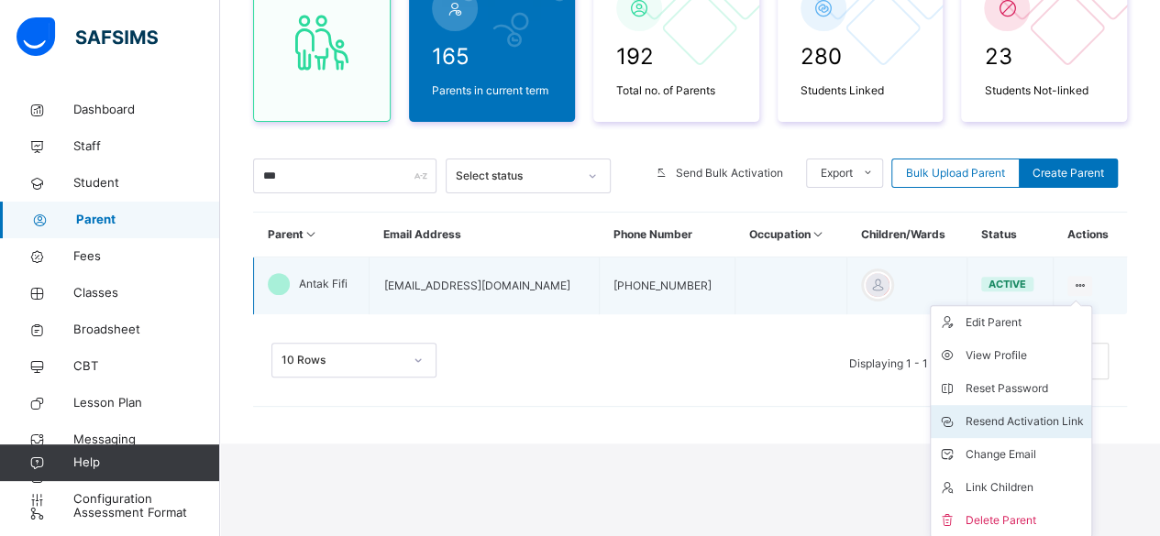
click at [1045, 418] on div "Resend Activation Link" at bounding box center [1025, 422] width 118 height 18
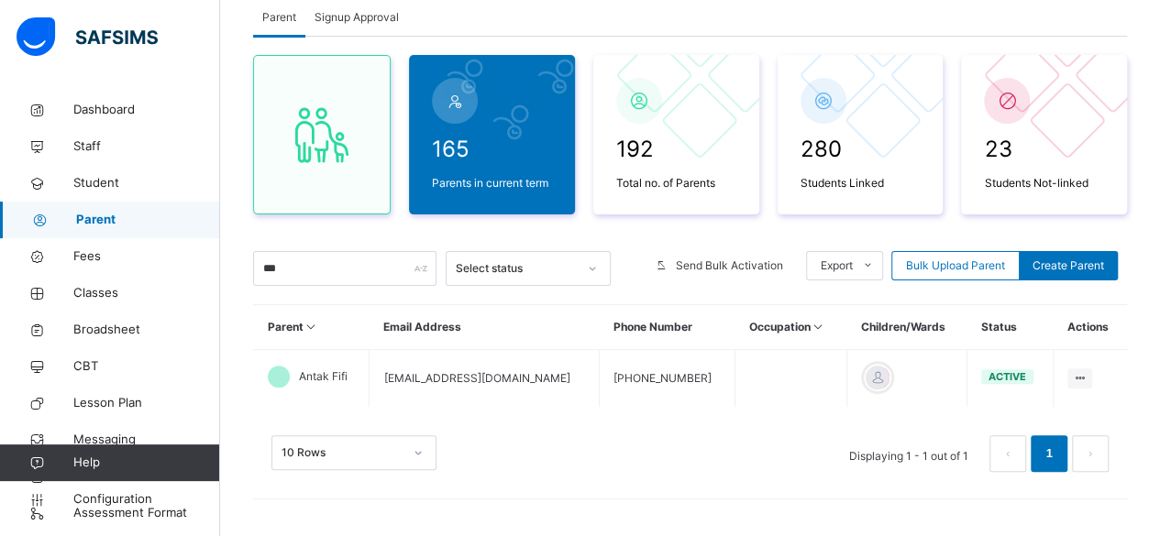
scroll to position [118, 0]
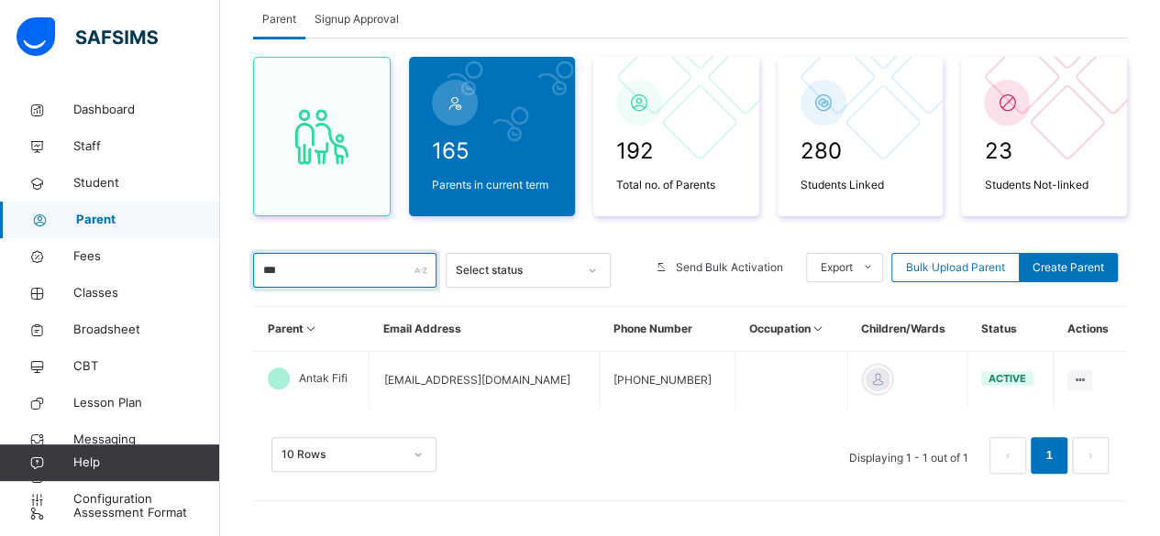
click at [358, 280] on input "***" at bounding box center [344, 270] width 183 height 35
type input "*"
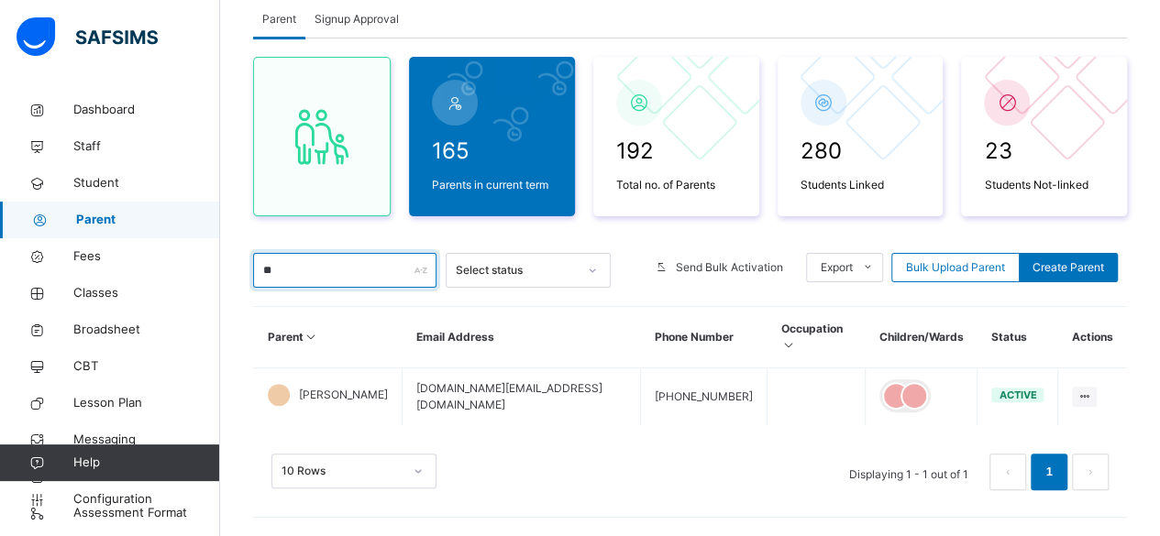
type input "*"
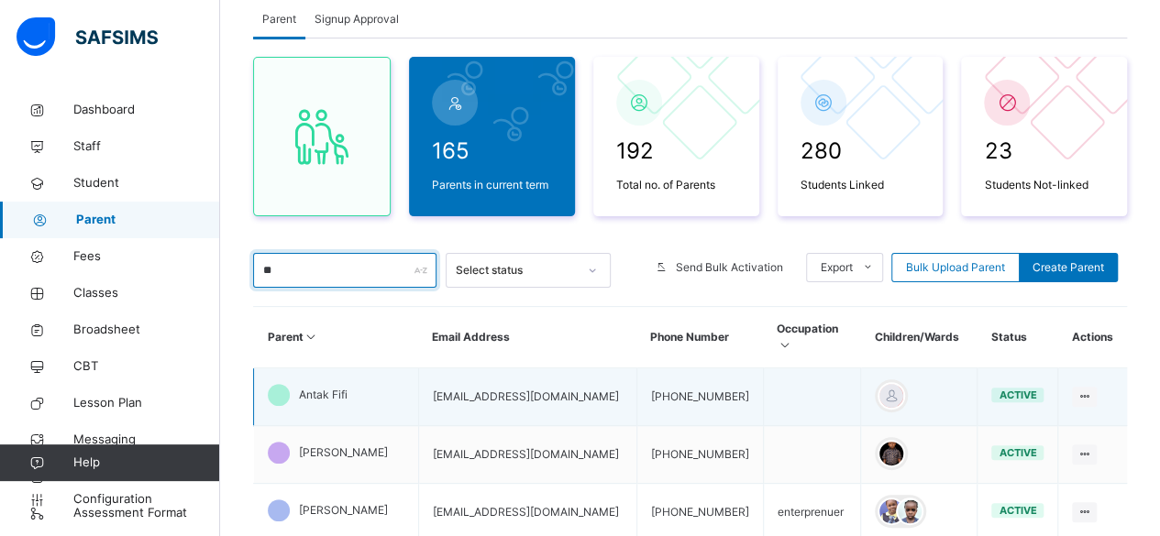
type input "**"
click at [304, 400] on td "Antak Fifi" at bounding box center [336, 398] width 165 height 58
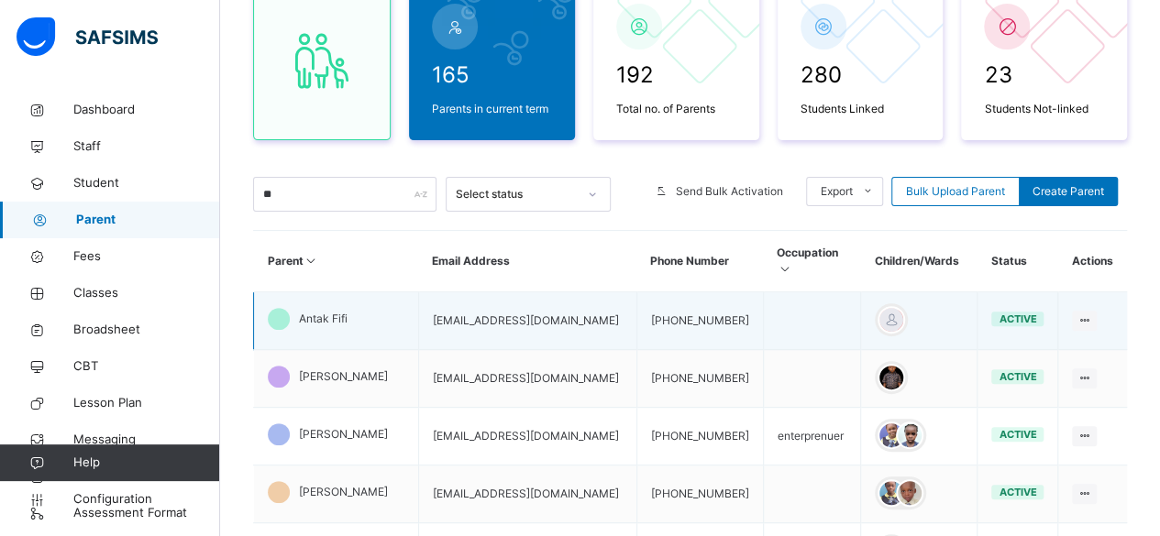
scroll to position [192, 0]
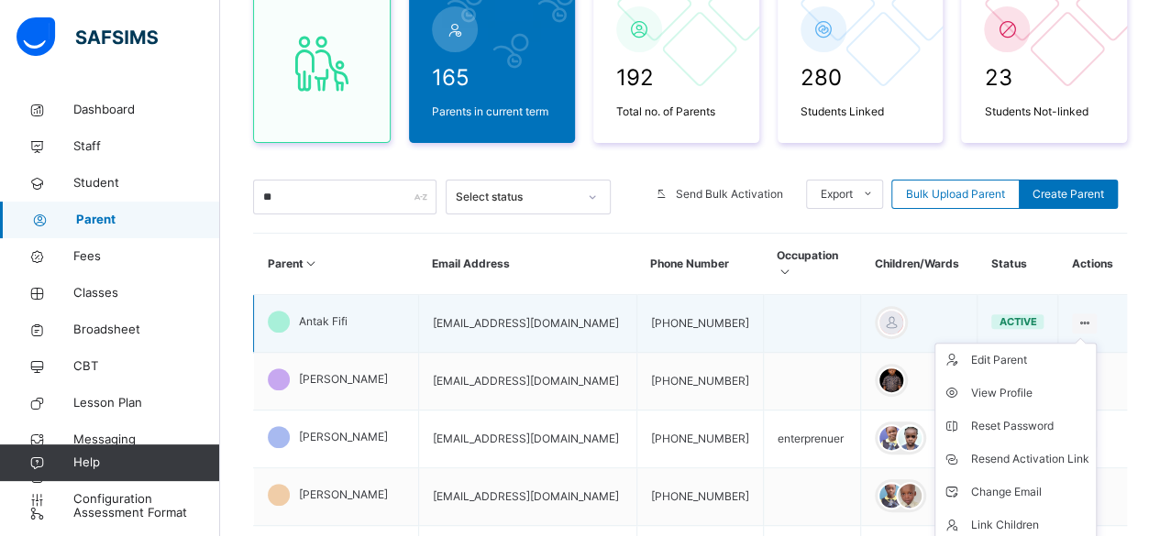
click at [1092, 316] on icon at bounding box center [1085, 323] width 16 height 14
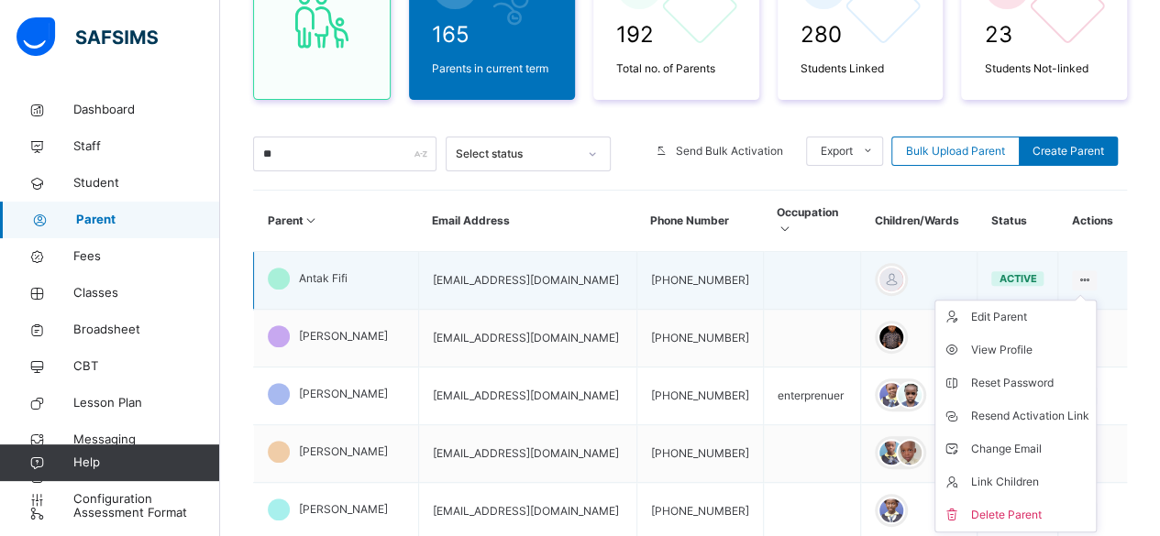
scroll to position [251, 0]
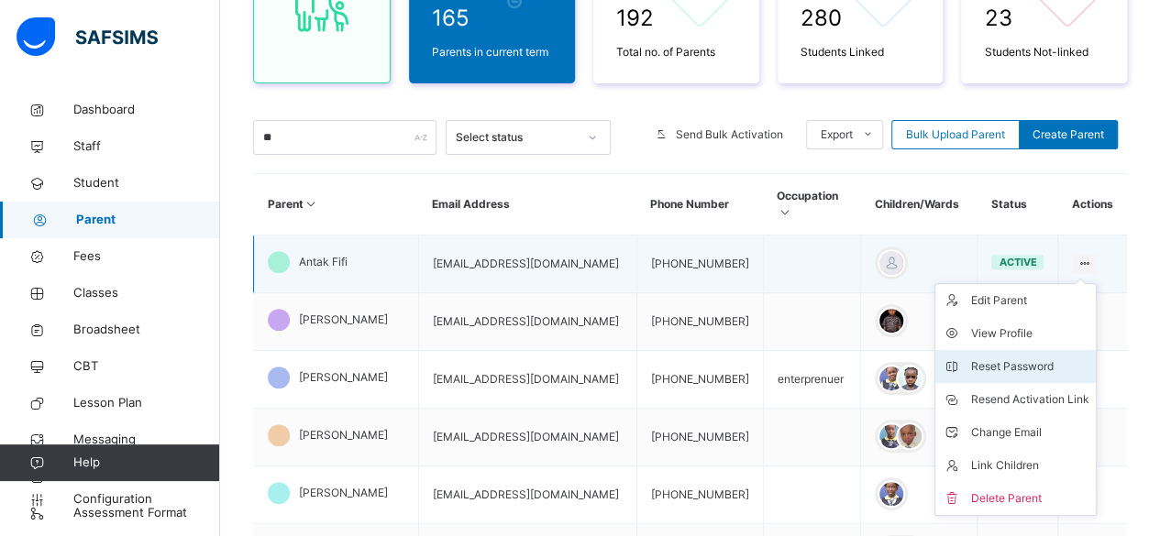
click at [1045, 358] on div "Reset Password" at bounding box center [1029, 367] width 118 height 18
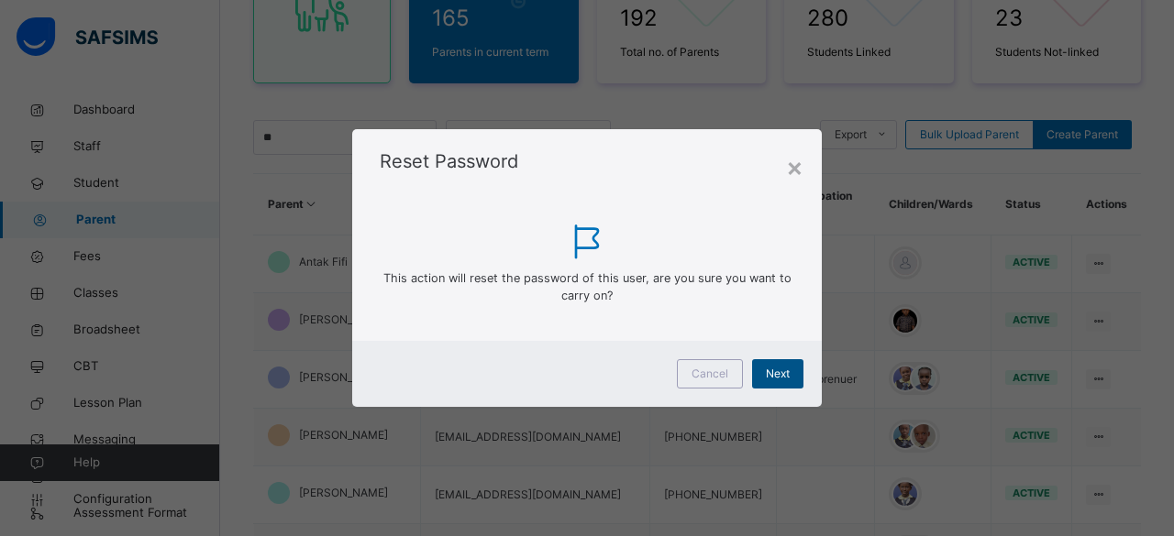
click at [778, 376] on span "Next" at bounding box center [778, 374] width 24 height 17
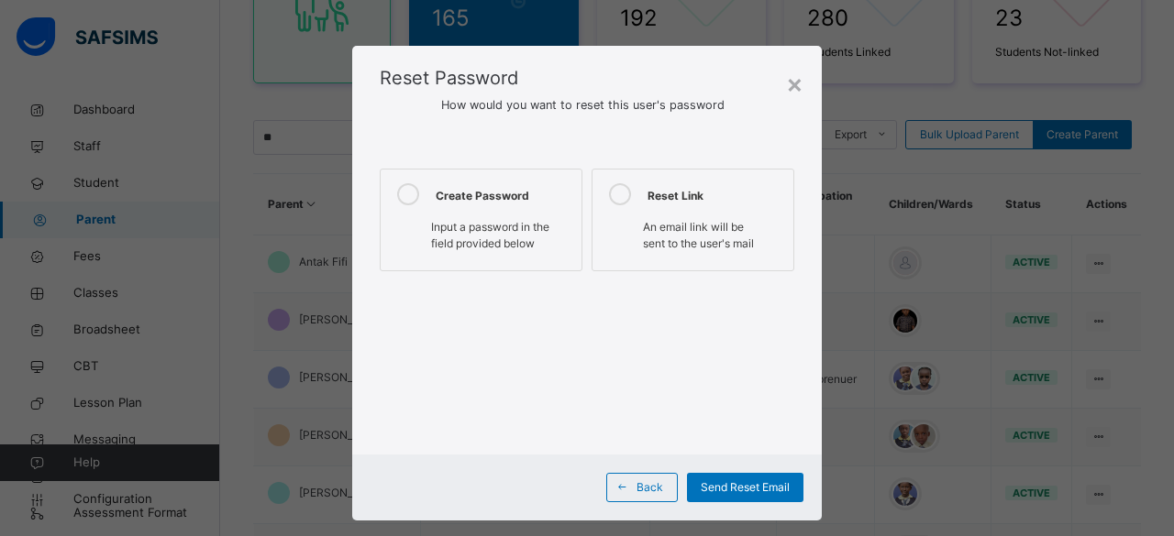
click at [504, 223] on span "Input a password in the field provided below" at bounding box center [490, 235] width 118 height 30
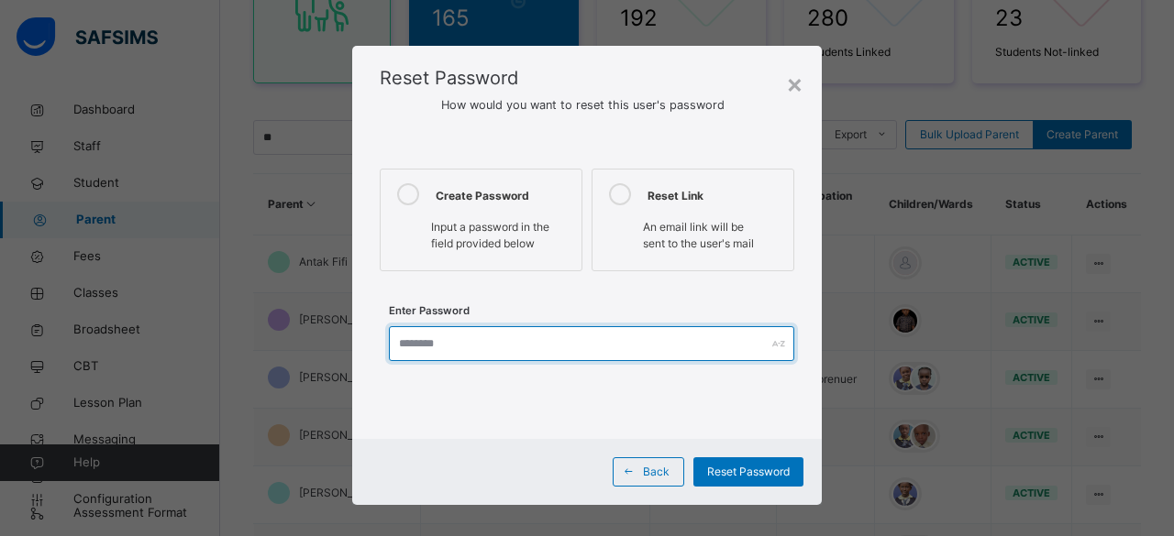
click at [706, 343] on input "text" at bounding box center [591, 343] width 405 height 35
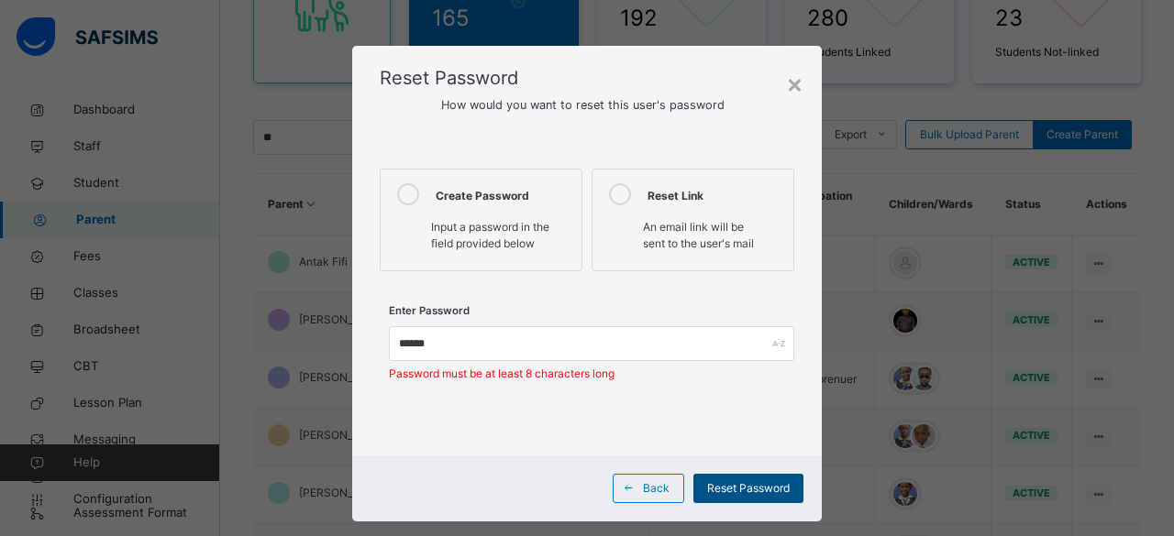
click at [745, 490] on span "Reset Password" at bounding box center [748, 489] width 83 height 17
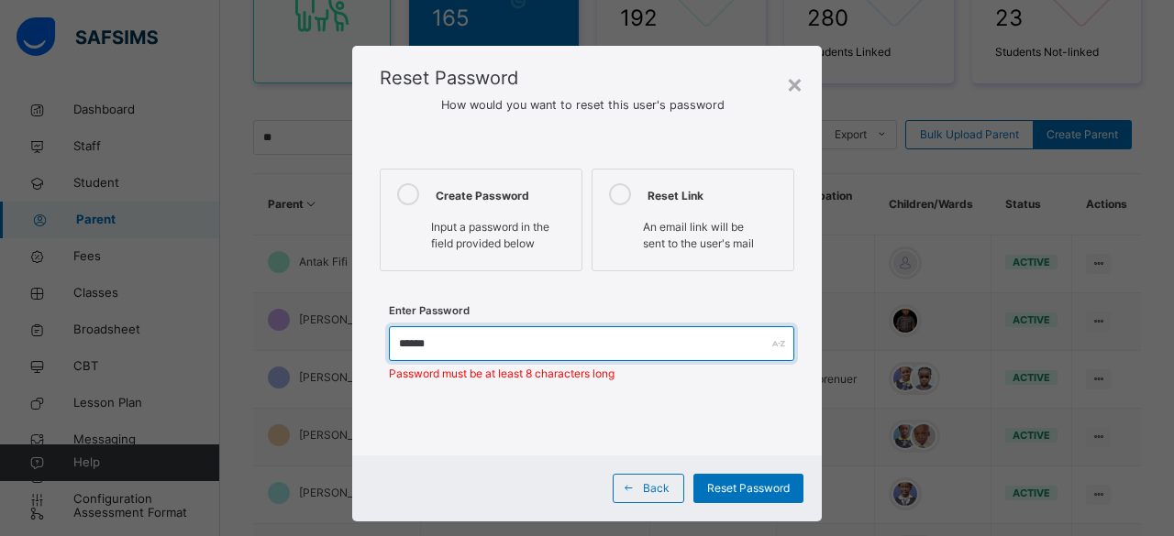
click at [394, 349] on input "******" at bounding box center [591, 343] width 405 height 35
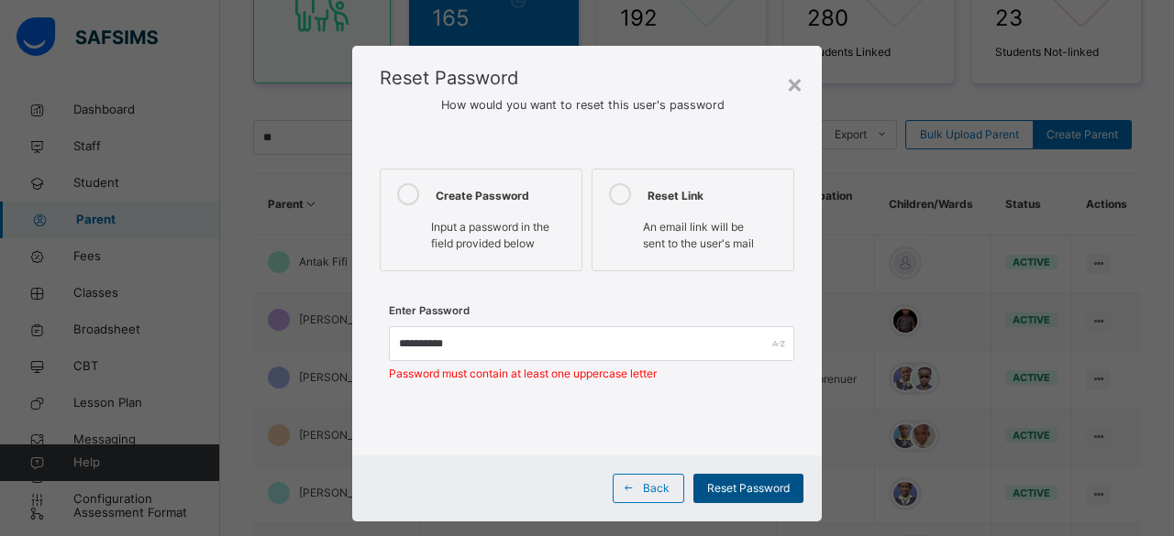
click at [735, 485] on span "Reset Password" at bounding box center [748, 489] width 83 height 17
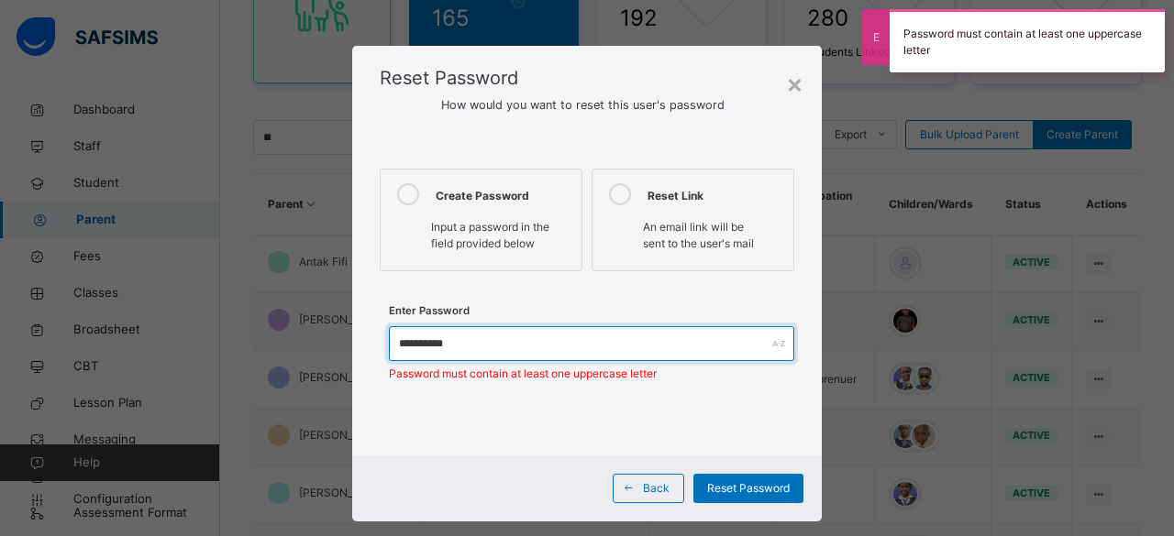
click at [399, 342] on input "**********" at bounding box center [591, 343] width 405 height 35
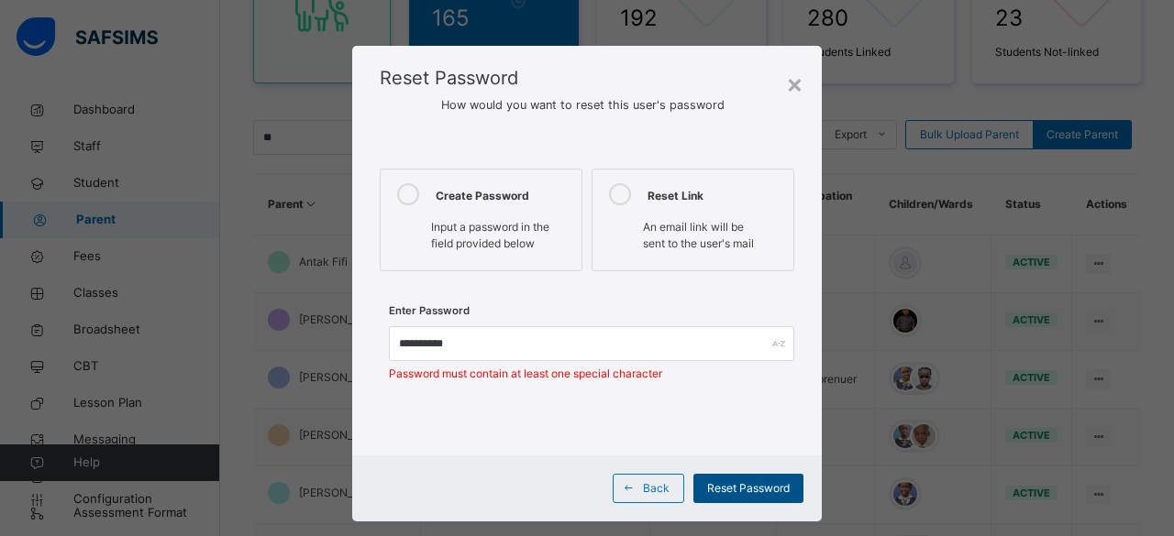
click at [715, 494] on span "Reset Password" at bounding box center [748, 489] width 83 height 17
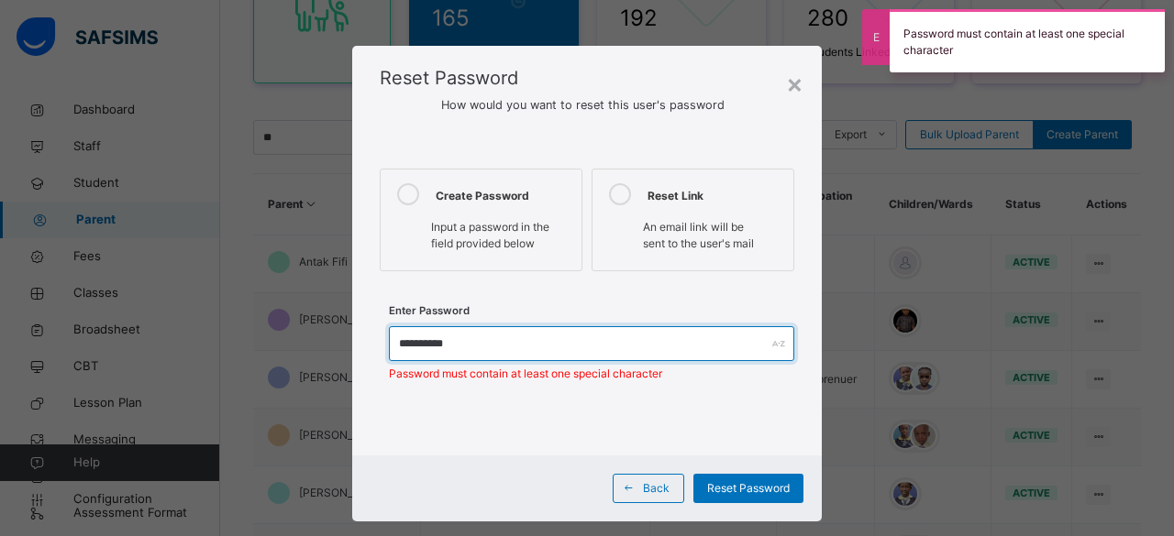
click at [464, 346] on input "**********" at bounding box center [591, 343] width 405 height 35
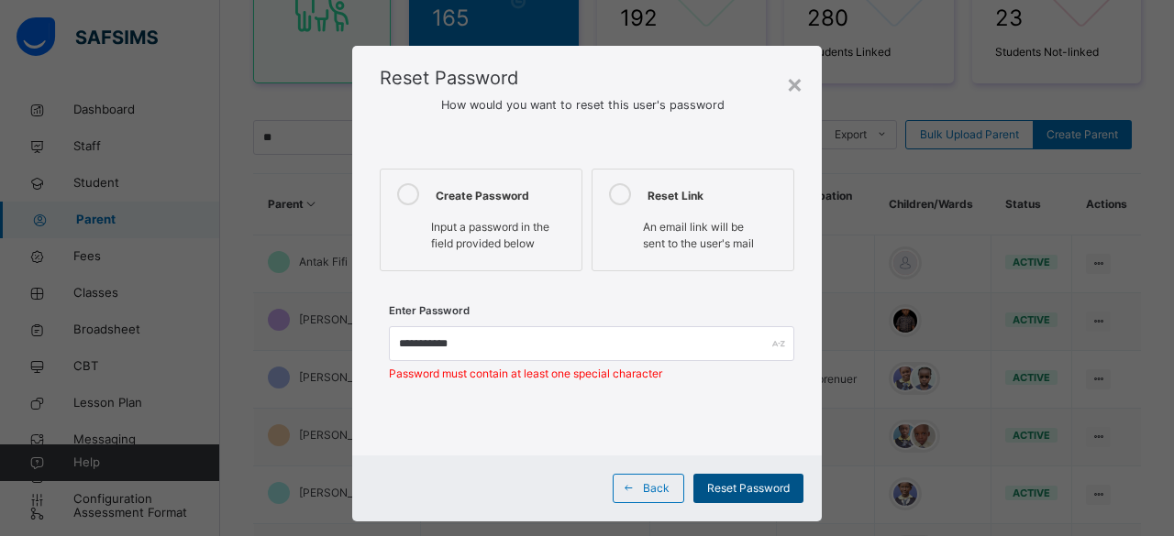
click at [713, 485] on span "Reset Password" at bounding box center [748, 489] width 83 height 17
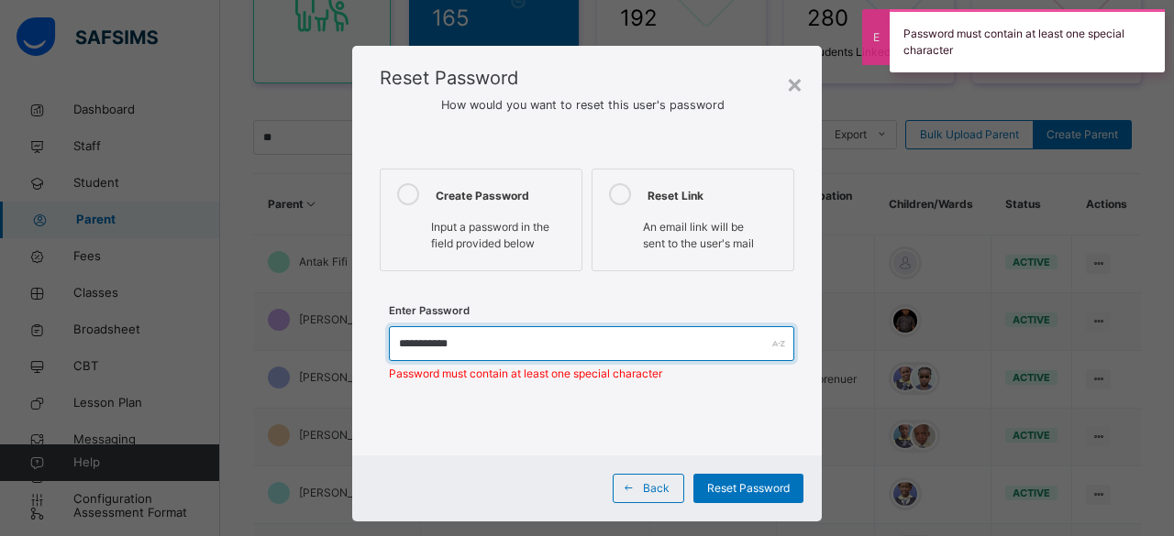
click at [470, 342] on input "**********" at bounding box center [591, 343] width 405 height 35
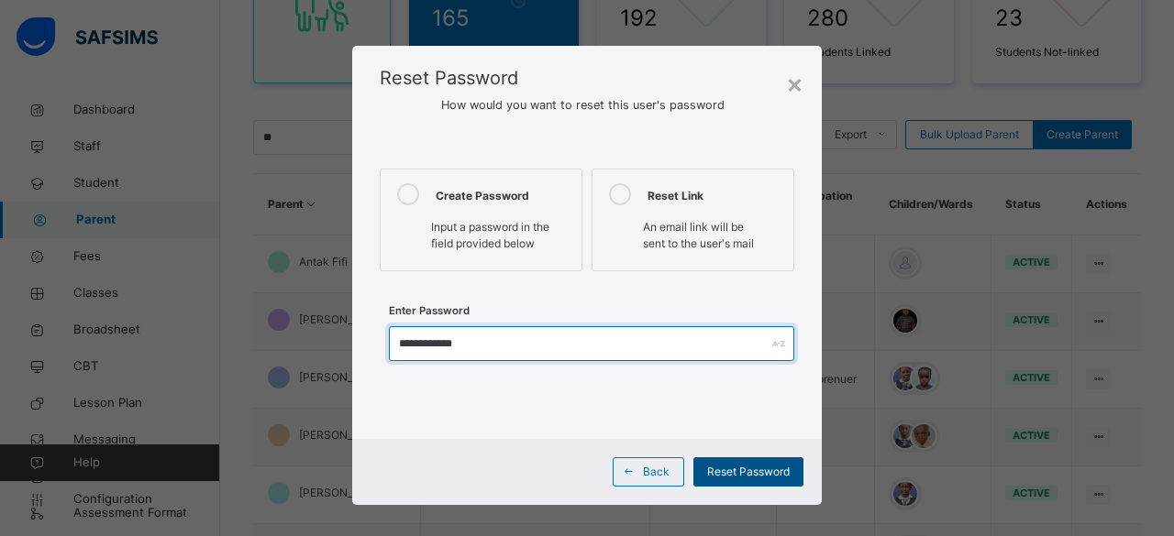
type input "**********"
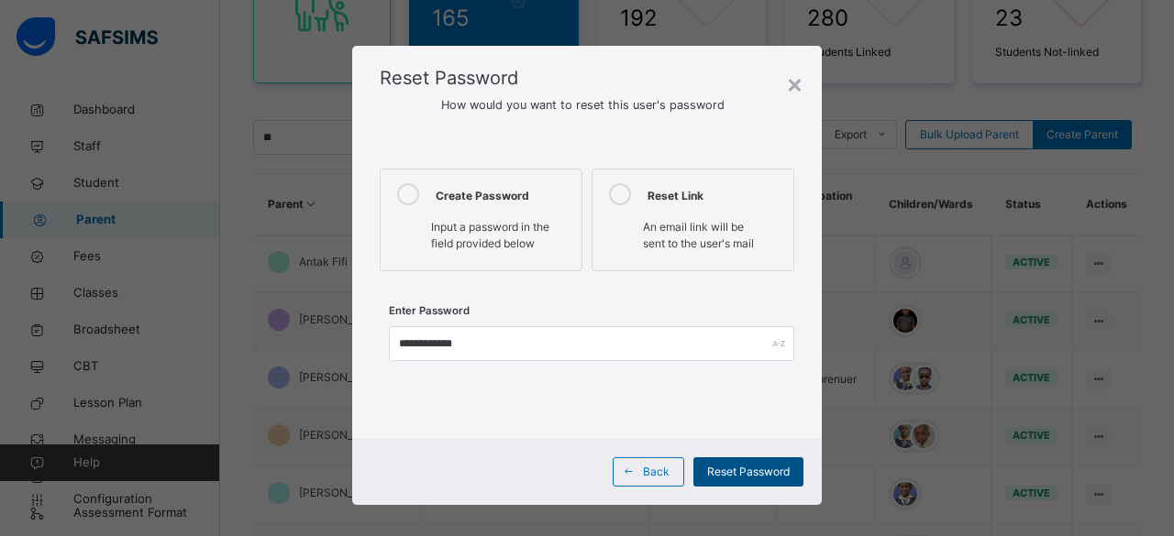
click at [732, 474] on span "Reset Password" at bounding box center [748, 472] width 83 height 17
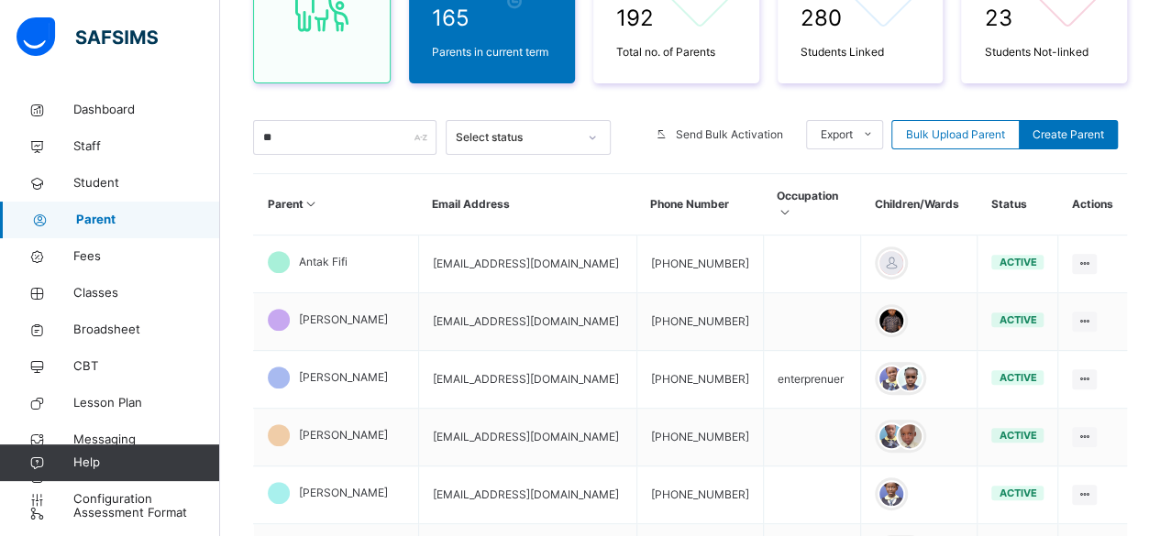
click at [1158, 5] on div "Parent Signup Approval Parent Signup Approval 165 Parents in current term 192 T…" at bounding box center [690, 390] width 940 height 1101
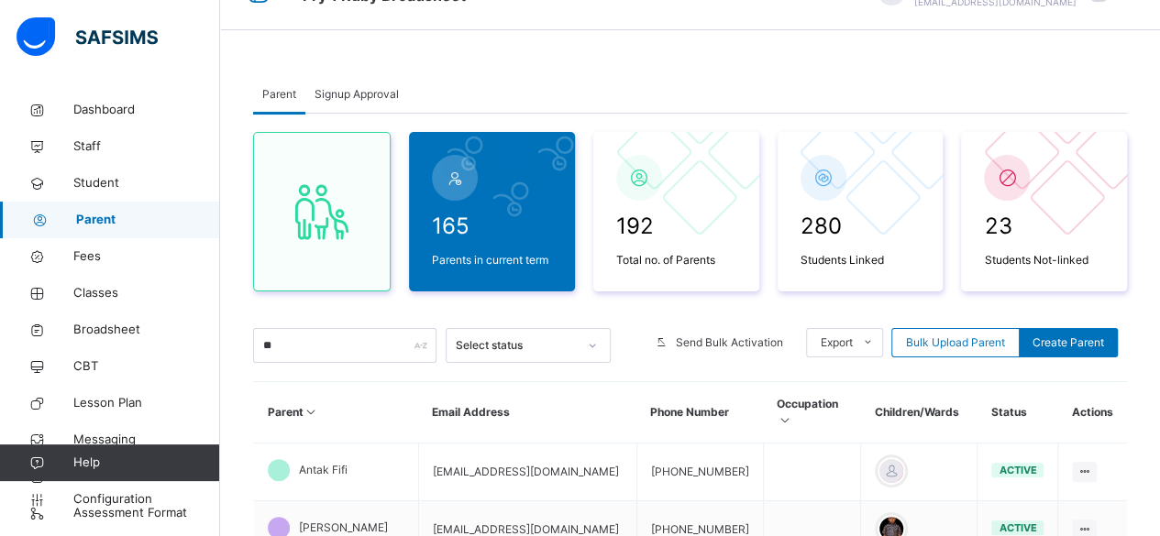
scroll to position [0, 0]
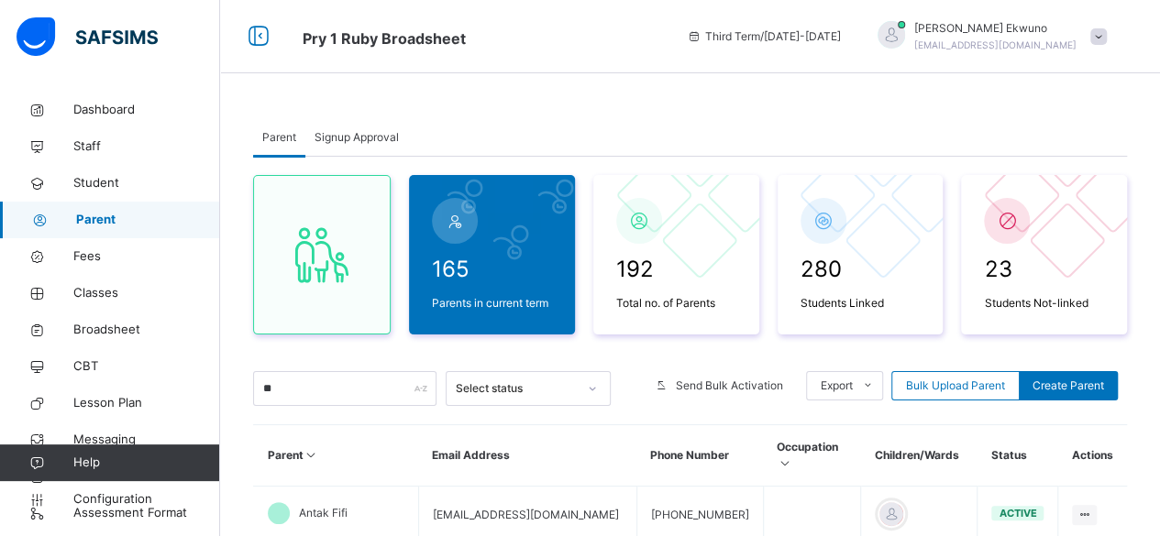
click at [1017, 38] on div "Vivian Ekwuno omanukwuev@gmail.com" at bounding box center [995, 36] width 162 height 33
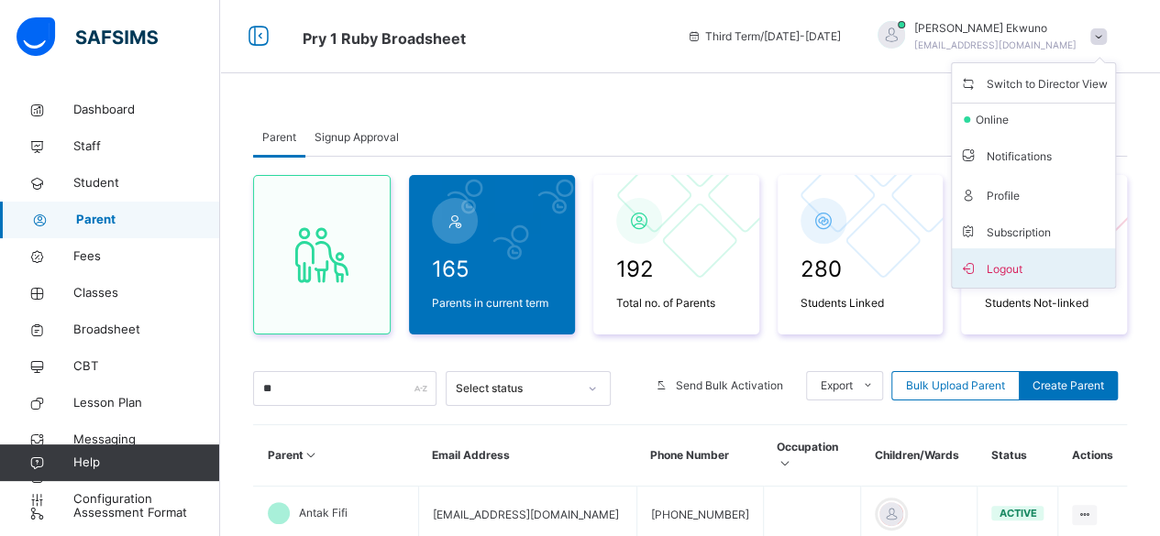
click at [1012, 268] on span "Logout" at bounding box center [1033, 268] width 149 height 25
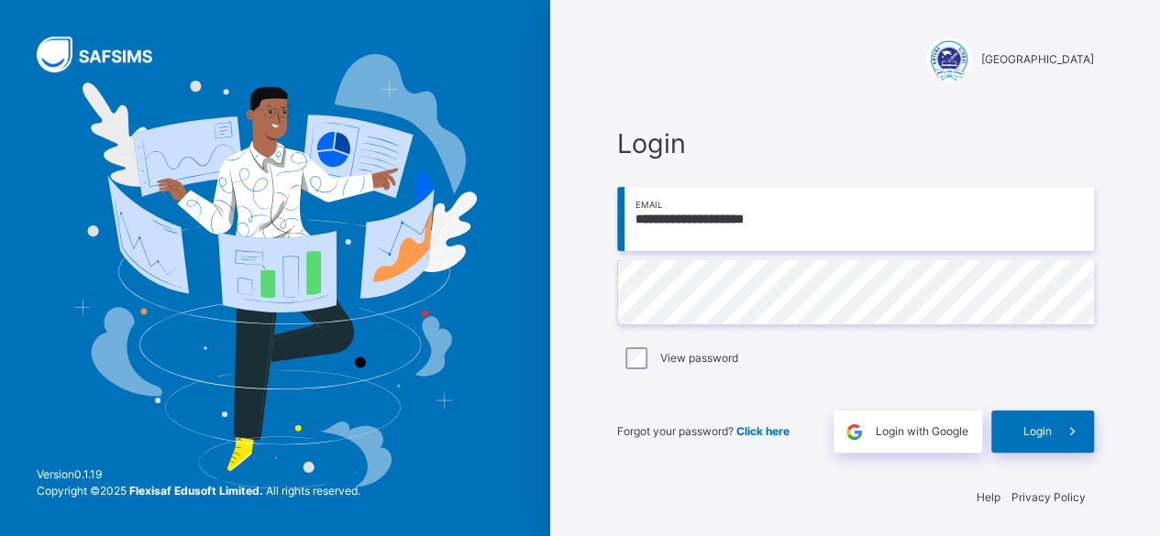
click at [726, 214] on input "**********" at bounding box center [855, 219] width 477 height 64
type input "**********"
click at [1034, 436] on span "Login" at bounding box center [1037, 432] width 28 height 17
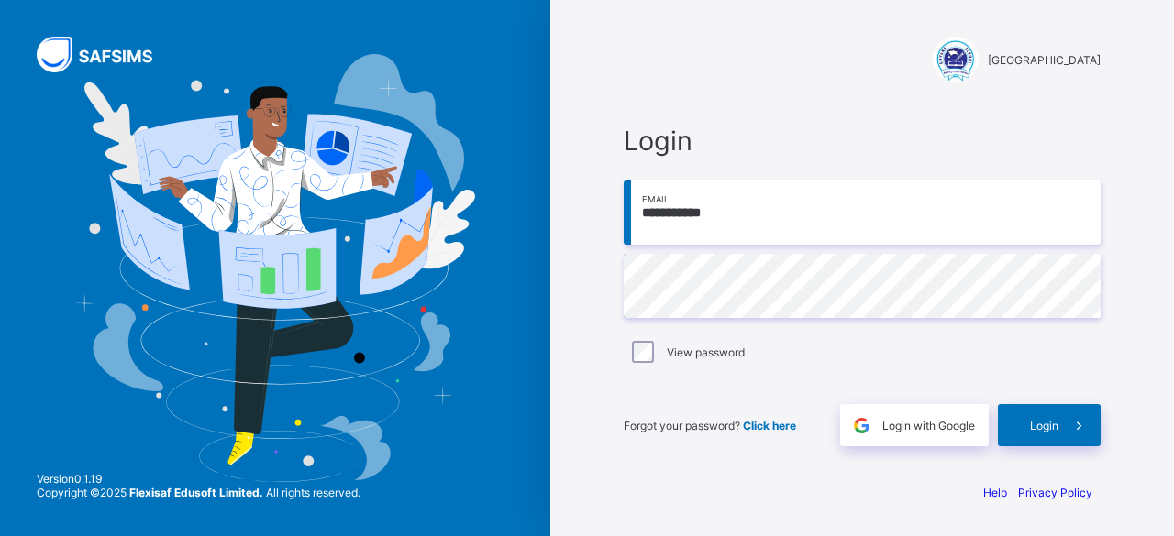
type input "**********"
click at [1033, 422] on span "Login" at bounding box center [1044, 426] width 28 height 14
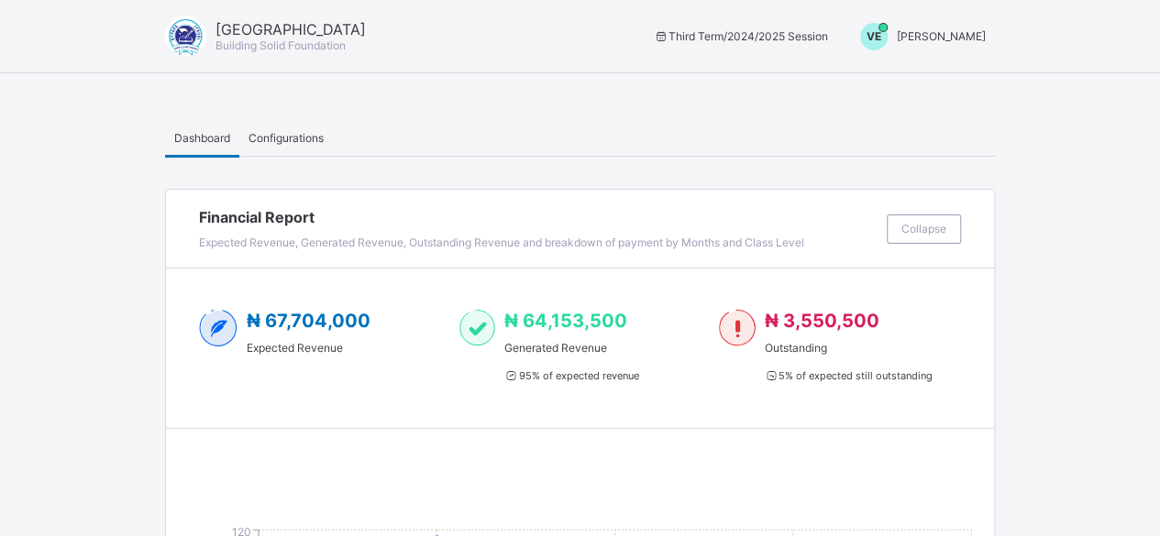
click at [945, 32] on span "[PERSON_NAME]" at bounding box center [941, 36] width 89 height 14
click at [902, 74] on span "Switch to Admin View" at bounding box center [916, 78] width 139 height 21
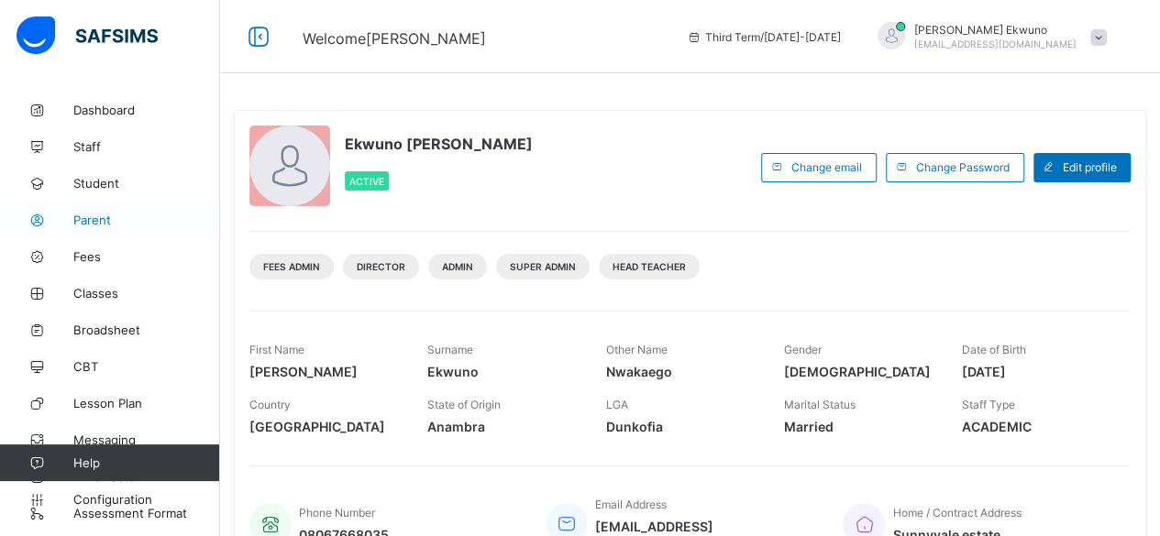
click at [97, 221] on span "Parent" at bounding box center [146, 220] width 147 height 15
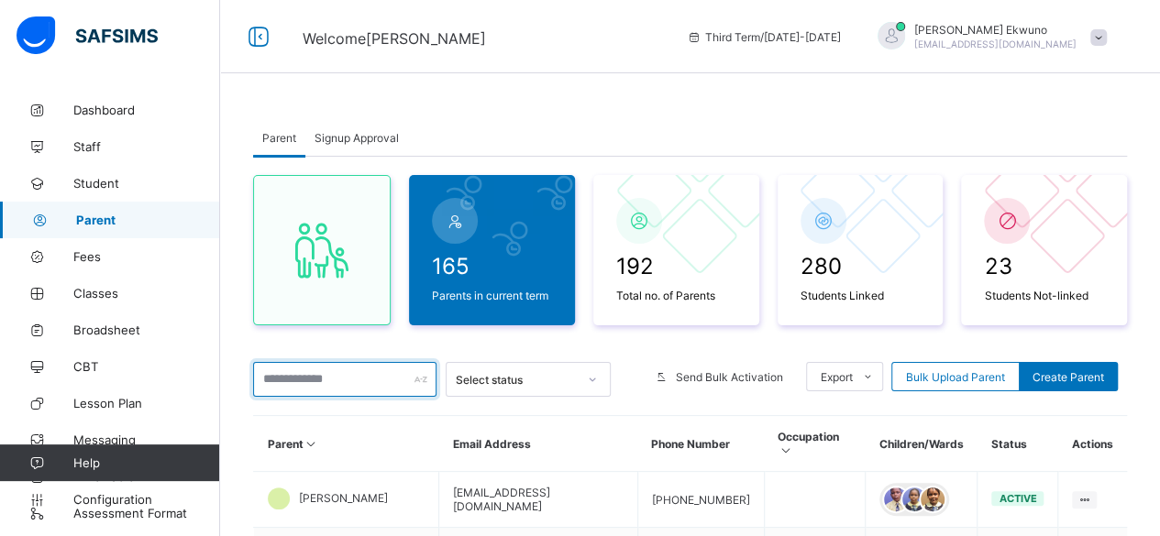
click at [288, 368] on input "text" at bounding box center [344, 379] width 183 height 35
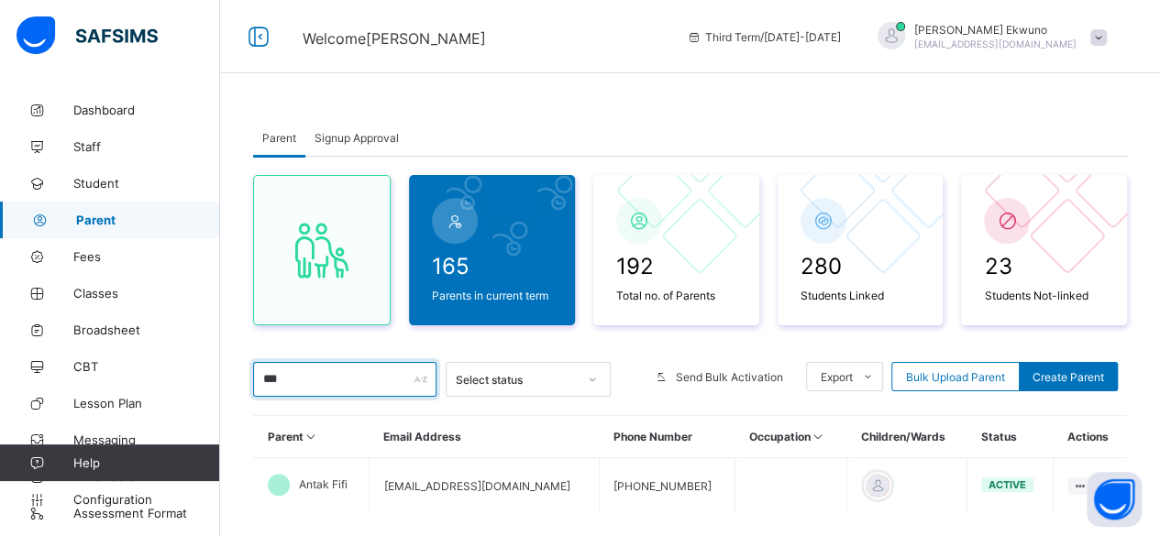
type input "***"
click at [1159, 531] on div "Parent Signup Approval Parent Signup Approval 165 Parents in current term 192 T…" at bounding box center [690, 367] width 940 height 551
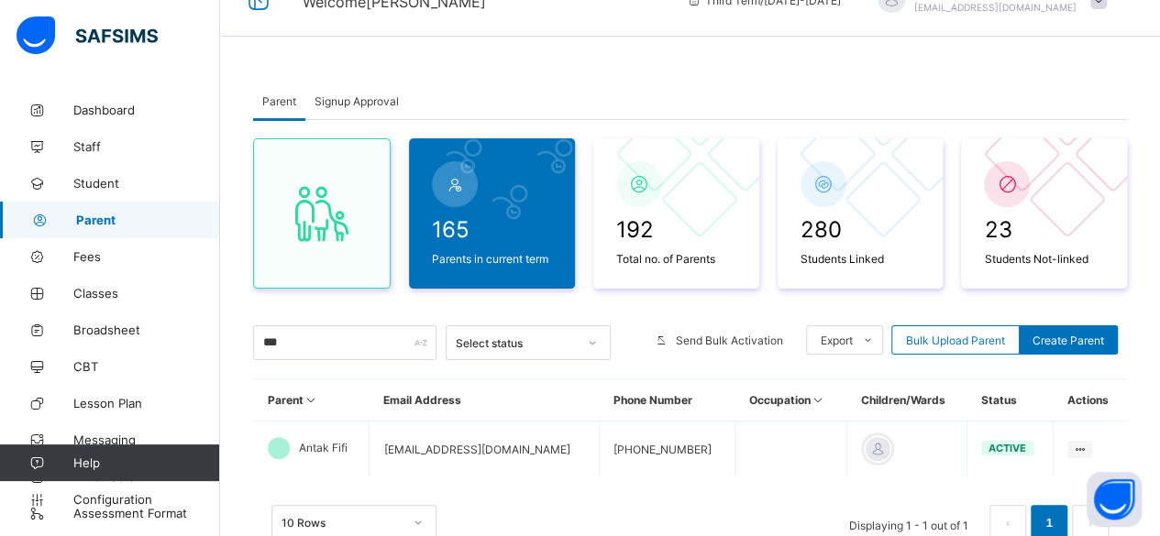
scroll to position [103, 0]
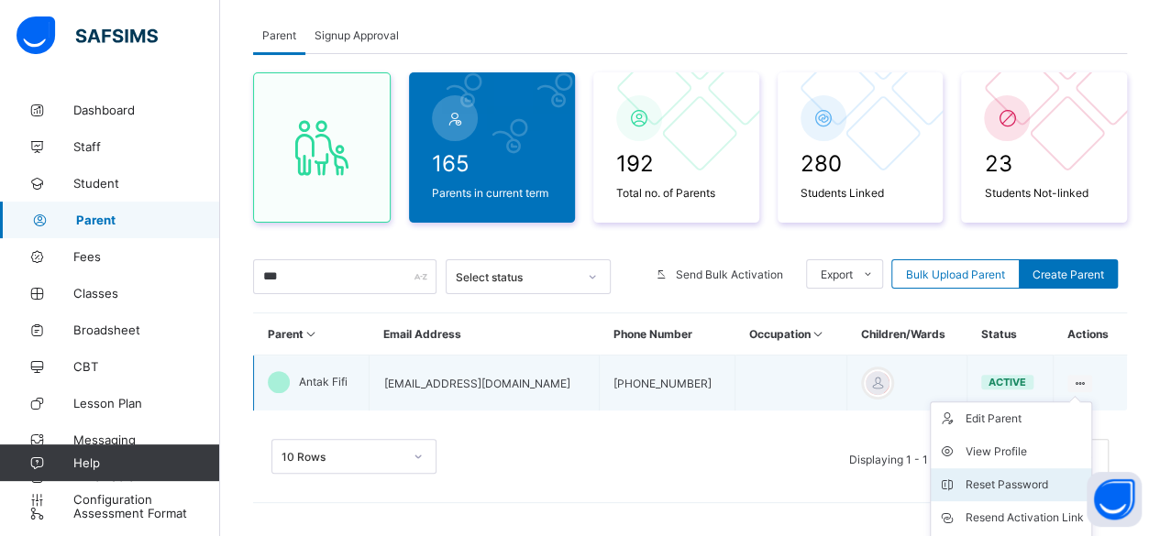
click at [996, 480] on div "Reset Password" at bounding box center [1025, 485] width 118 height 18
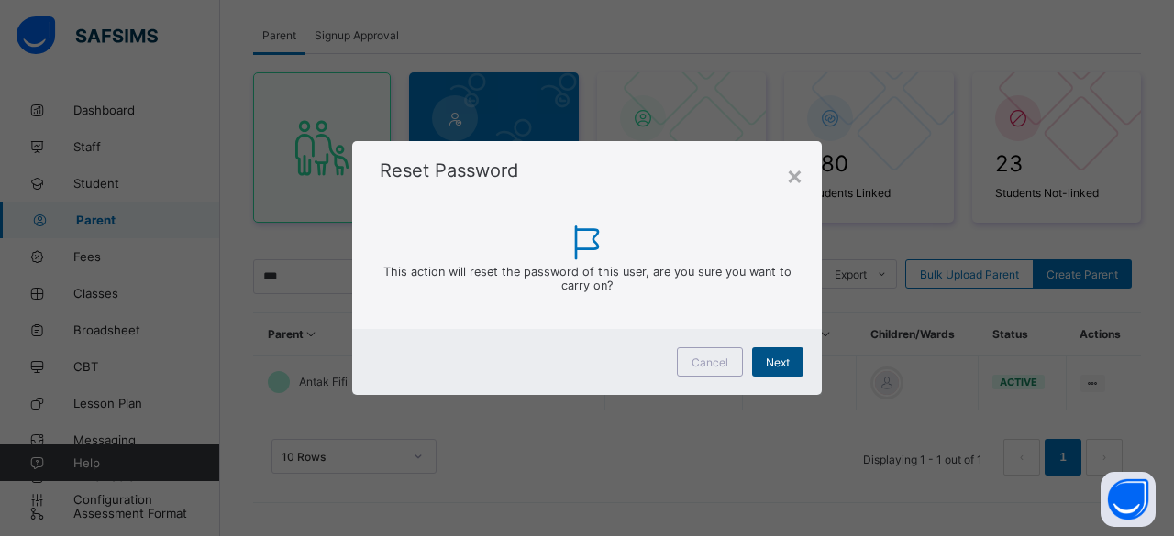
click at [767, 359] on span "Next" at bounding box center [778, 363] width 24 height 14
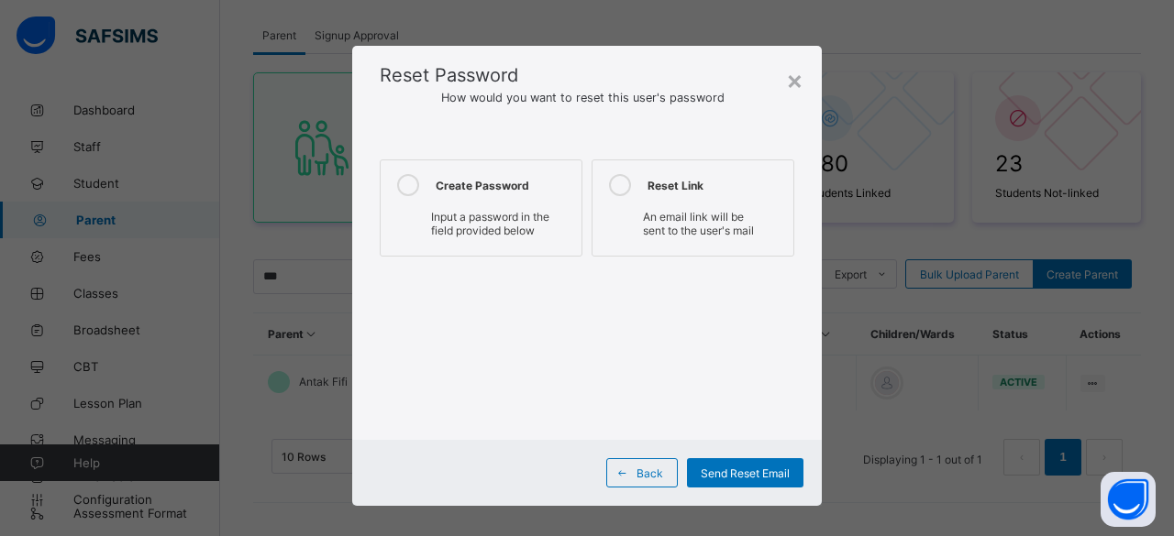
click at [532, 236] on div "Input a password in the field provided below" at bounding box center [481, 226] width 182 height 32
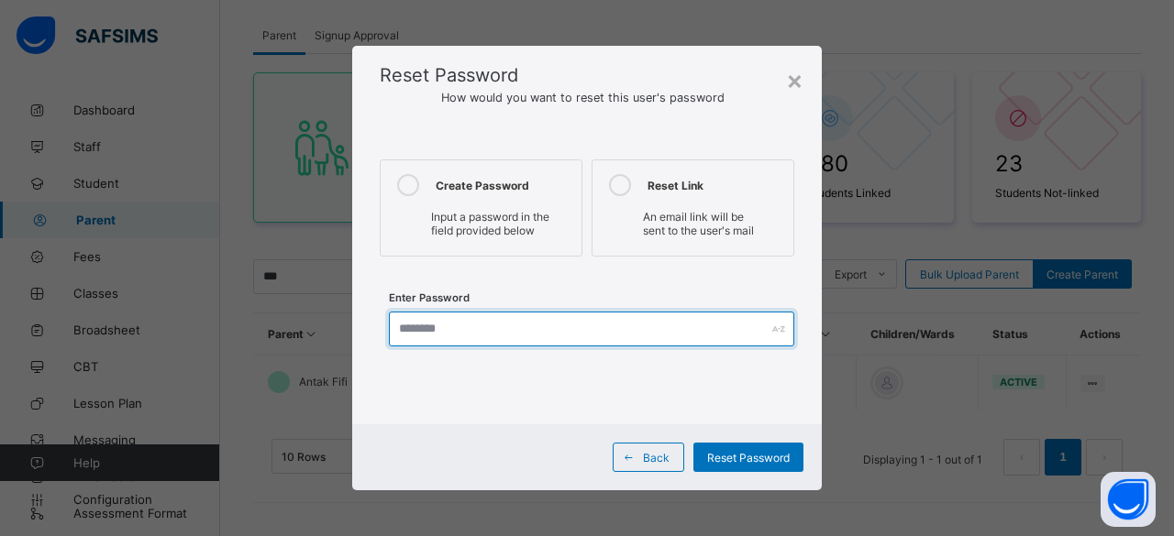
click at [469, 333] on input "text" at bounding box center [591, 329] width 405 height 35
drag, startPoint x: 469, startPoint y: 333, endPoint x: 394, endPoint y: 326, distance: 74.6
click at [394, 326] on input "********" at bounding box center [591, 329] width 405 height 35
type input "********"
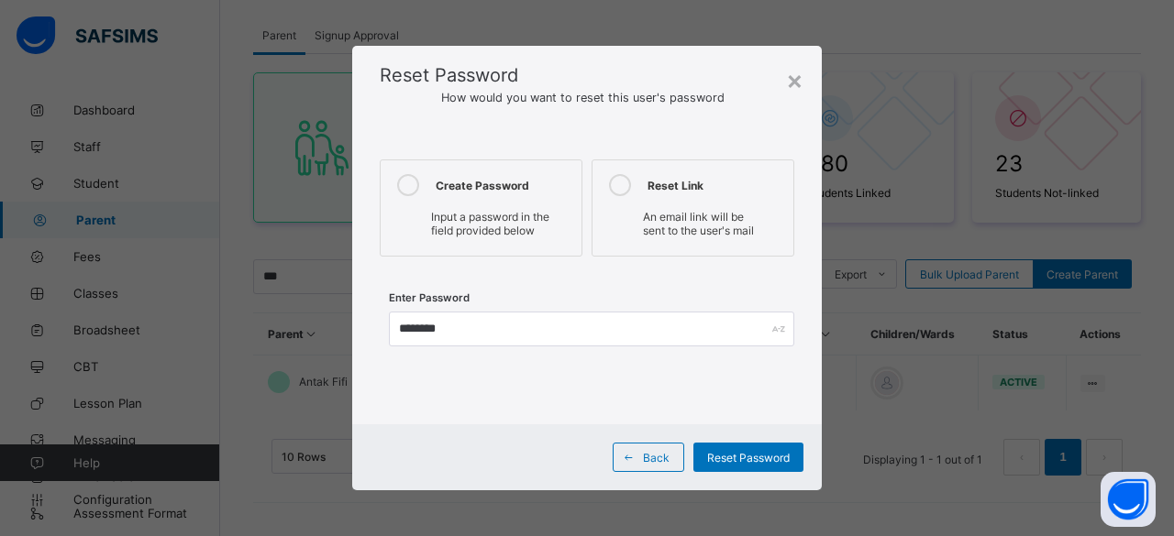
click at [570, 351] on div "Enter Password ********" at bounding box center [587, 332] width 415 height 58
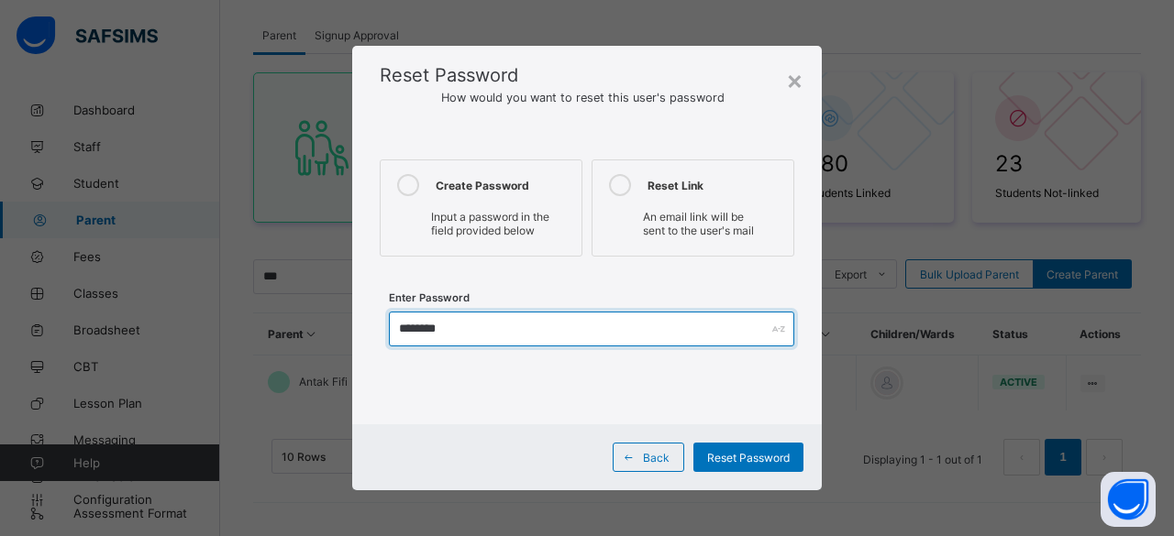
click at [508, 318] on input "********" at bounding box center [591, 329] width 405 height 35
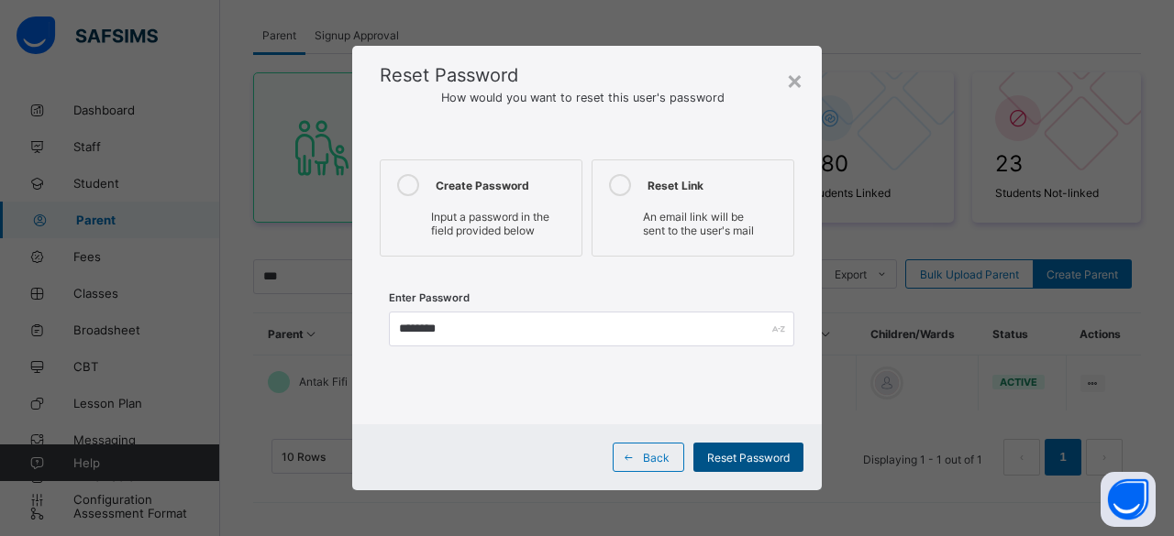
click at [748, 462] on span "Reset Password" at bounding box center [748, 458] width 83 height 14
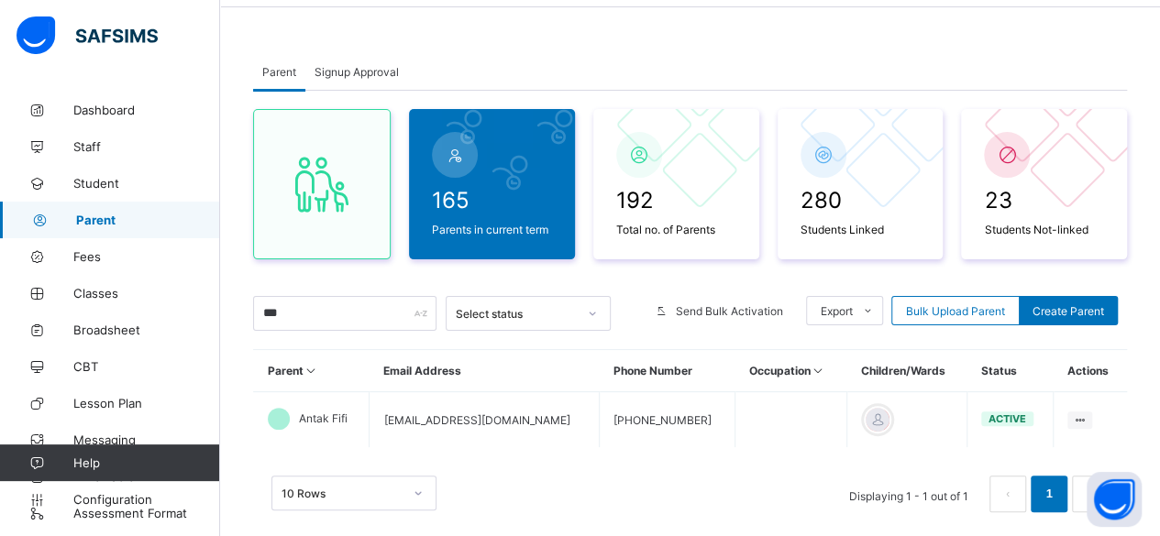
scroll to position [0, 0]
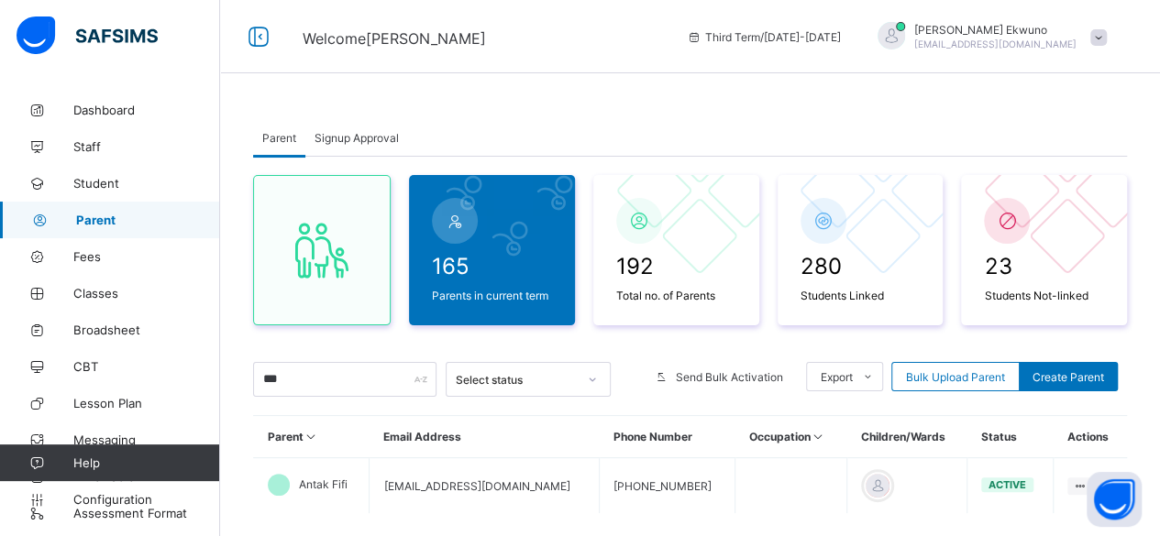
click at [1043, 32] on span "Vivian Ekwuno" at bounding box center [995, 30] width 162 height 14
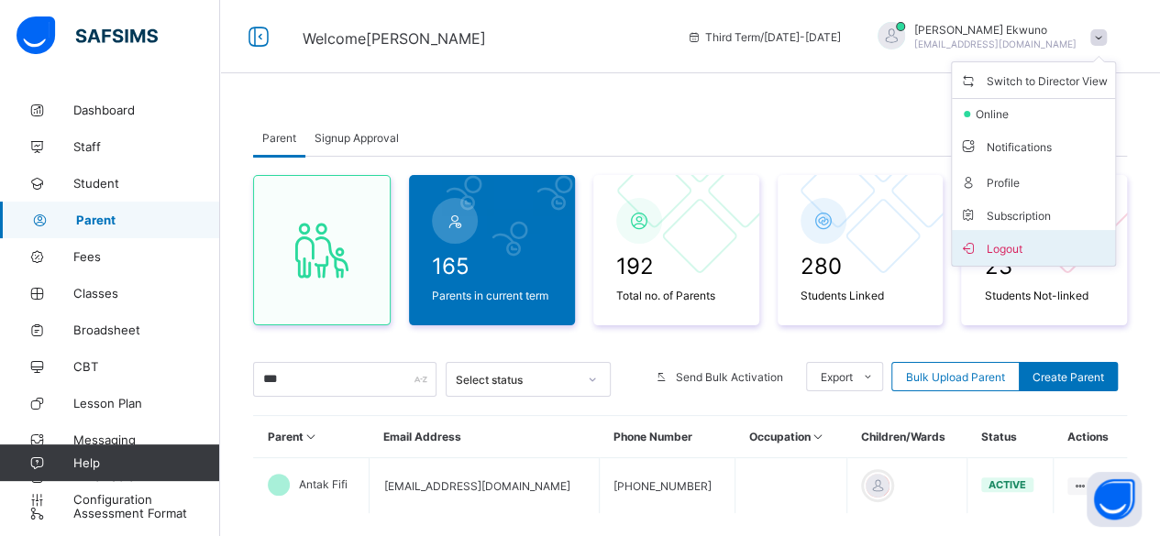
click at [1023, 245] on span "Logout" at bounding box center [1033, 248] width 149 height 21
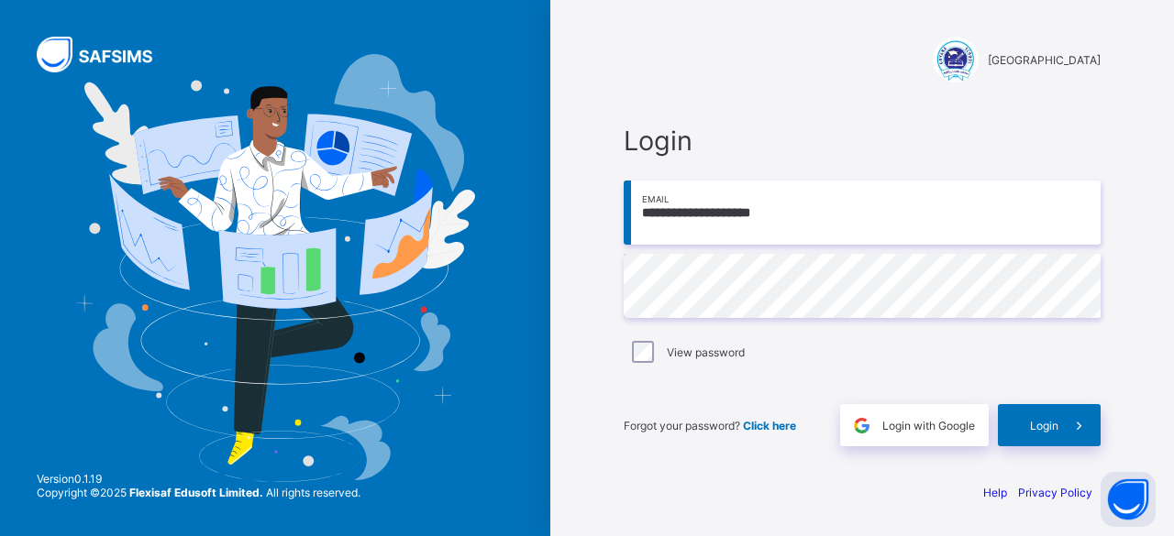
click at [724, 215] on input "**********" at bounding box center [862, 213] width 477 height 64
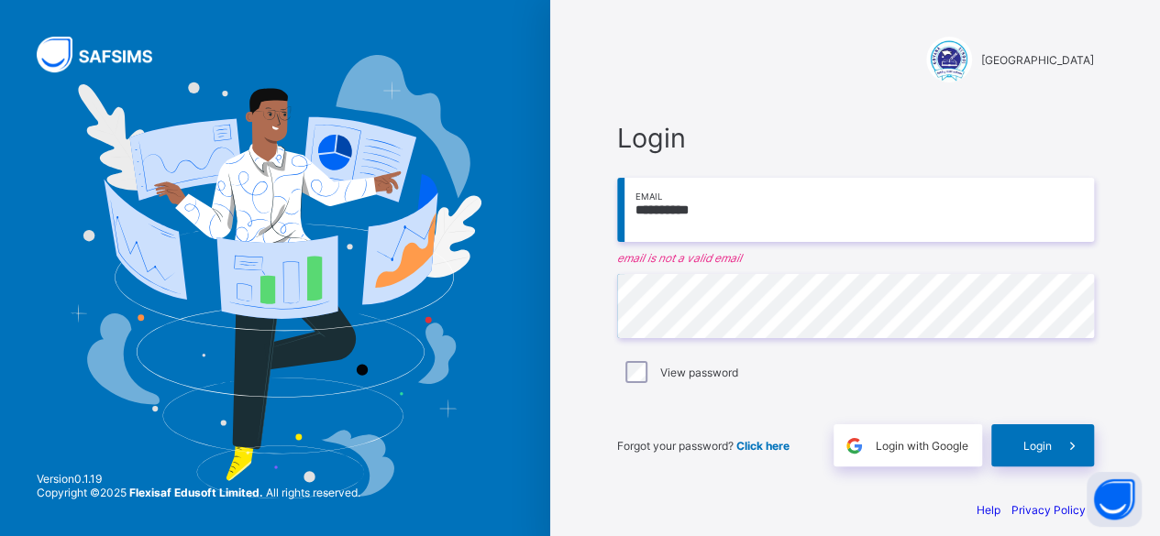
click at [640, 208] on input "**********" at bounding box center [855, 210] width 477 height 64
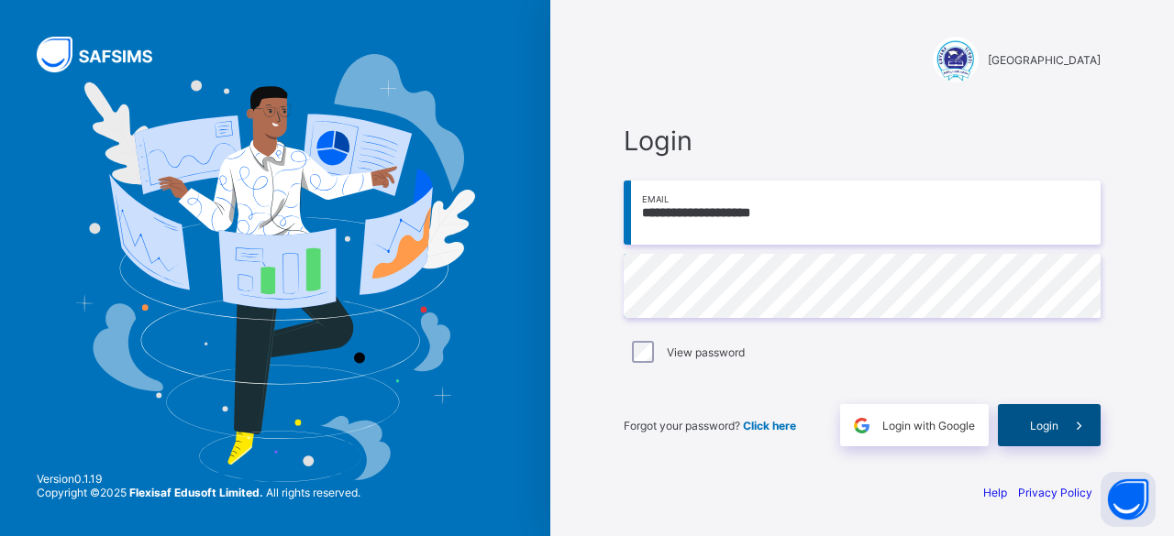
type input "**********"
click at [1034, 415] on div "Login" at bounding box center [1049, 425] width 103 height 42
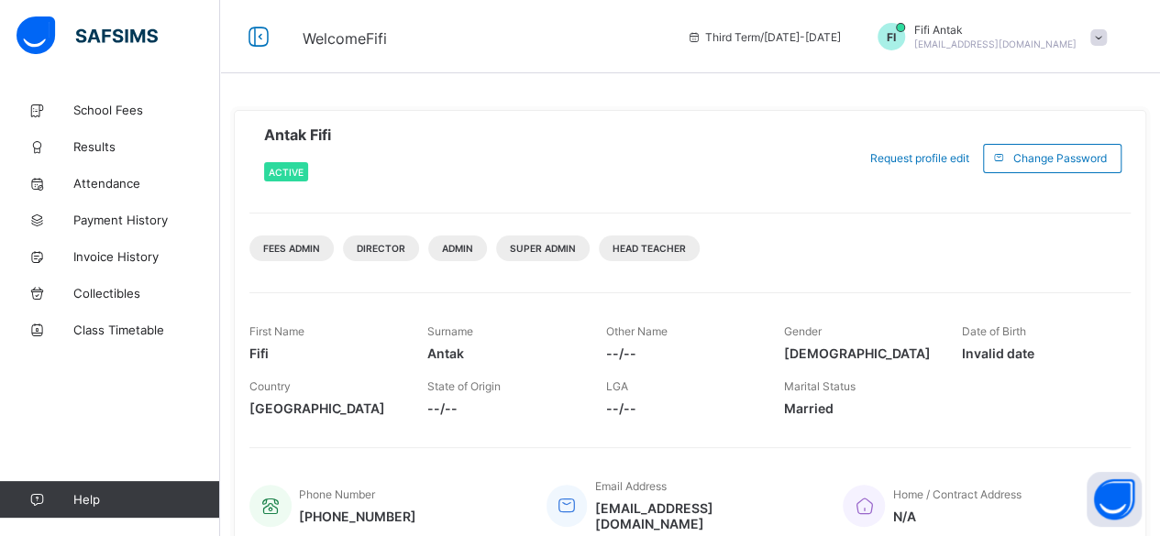
click at [1126, 293] on div "First Name Fifi Surname Antak Other Name --/-- Gender Female Date of Birth Inva…" at bounding box center [689, 359] width 881 height 133
click at [589, 122] on div "Antak Fifi Active Request profile edit Change email Change Password Fees Admin …" at bounding box center [690, 333] width 912 height 447
click at [94, 147] on span "Results" at bounding box center [146, 146] width 147 height 15
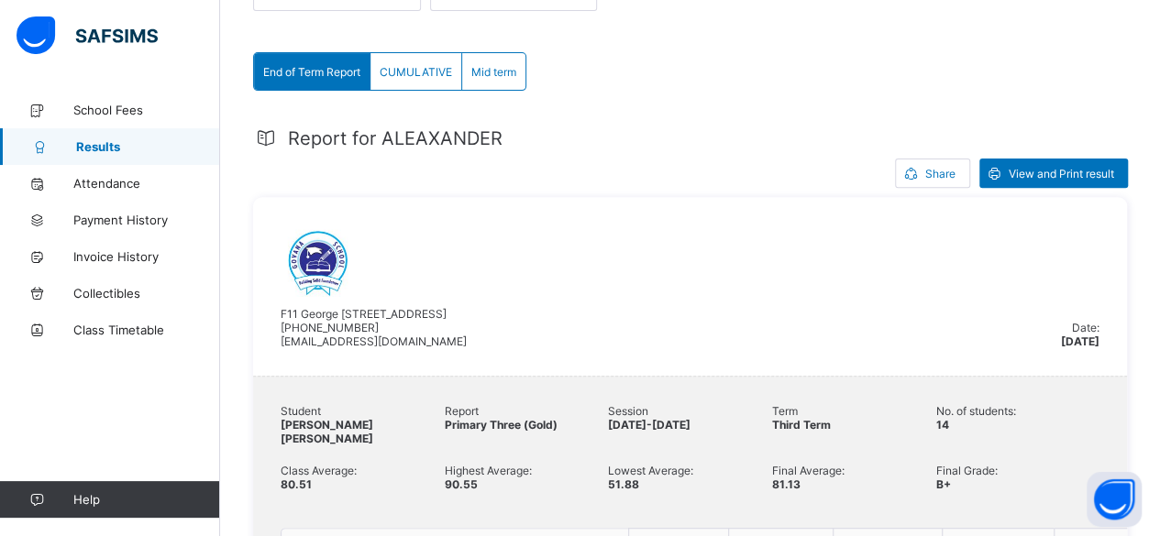
scroll to position [259, 0]
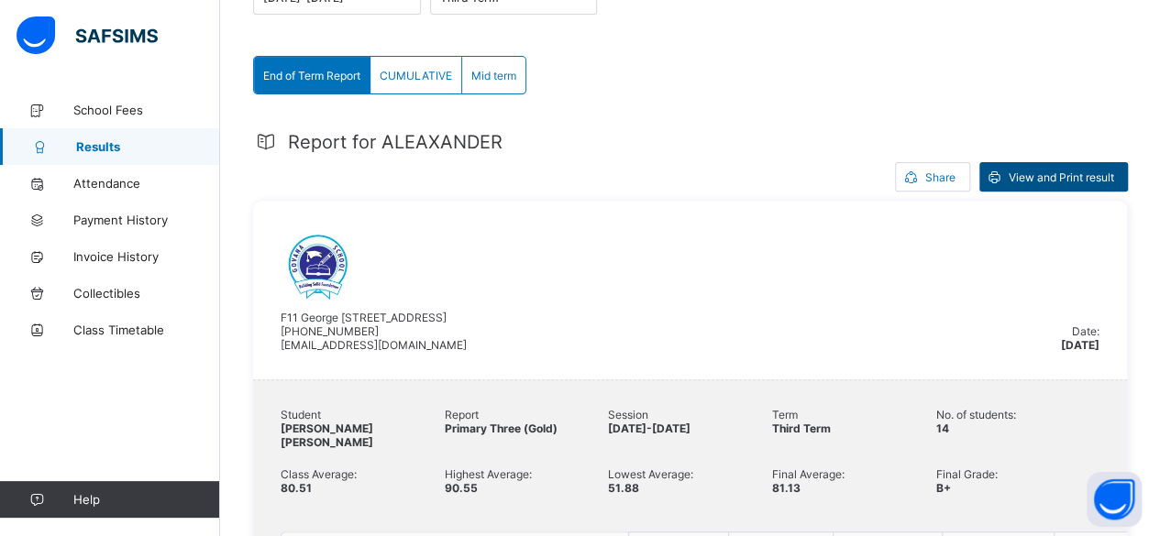
click at [1102, 172] on span "View and Print result" at bounding box center [1061, 178] width 105 height 14
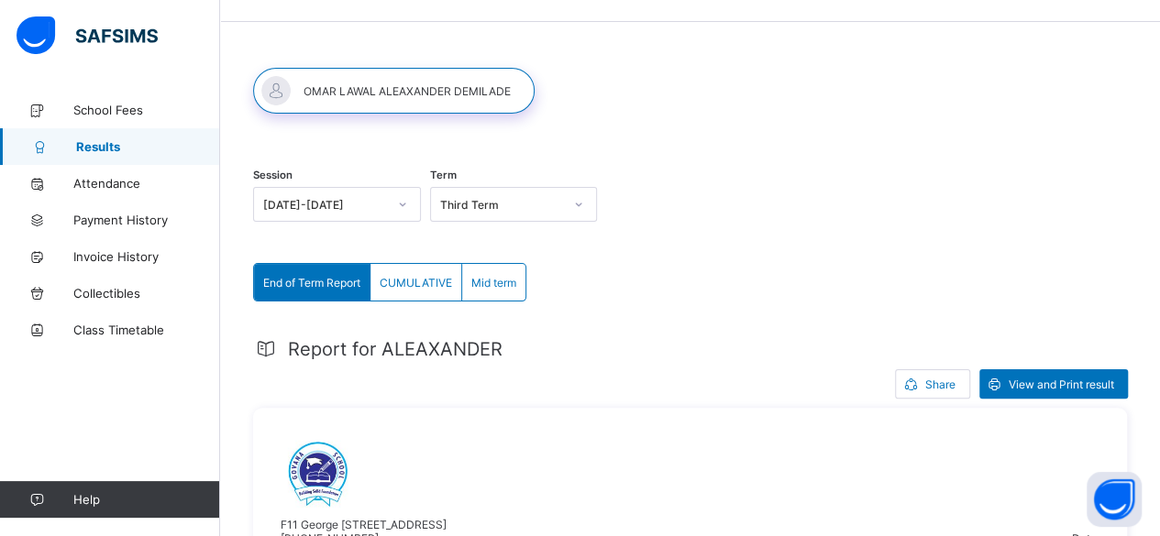
scroll to position [0, 0]
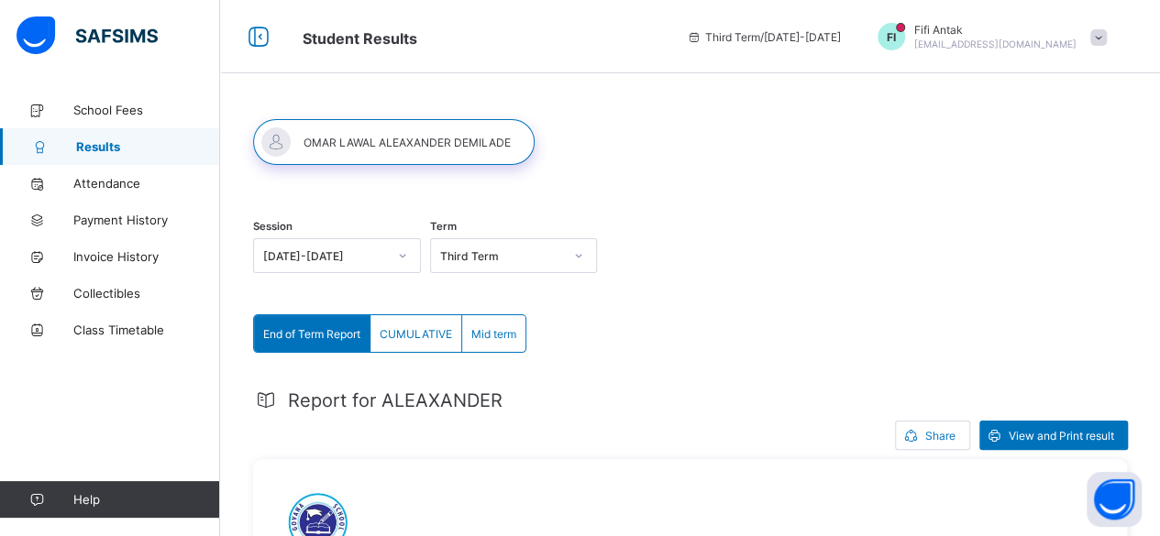
click at [1048, 45] on span "fifi.antak@gmail.com" at bounding box center [995, 44] width 162 height 11
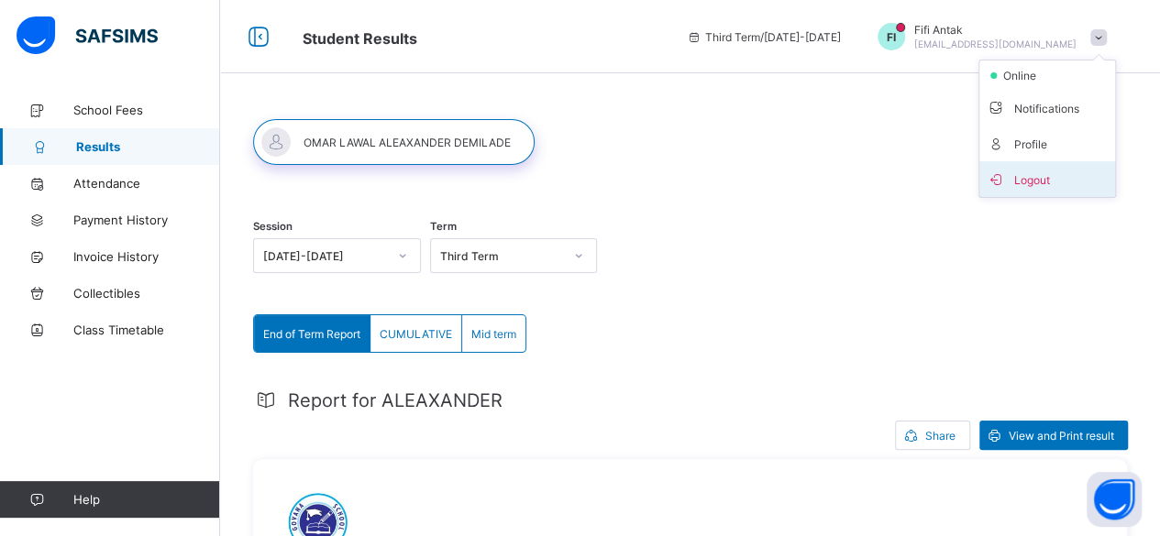
click at [1038, 175] on span "Logout" at bounding box center [1047, 179] width 121 height 21
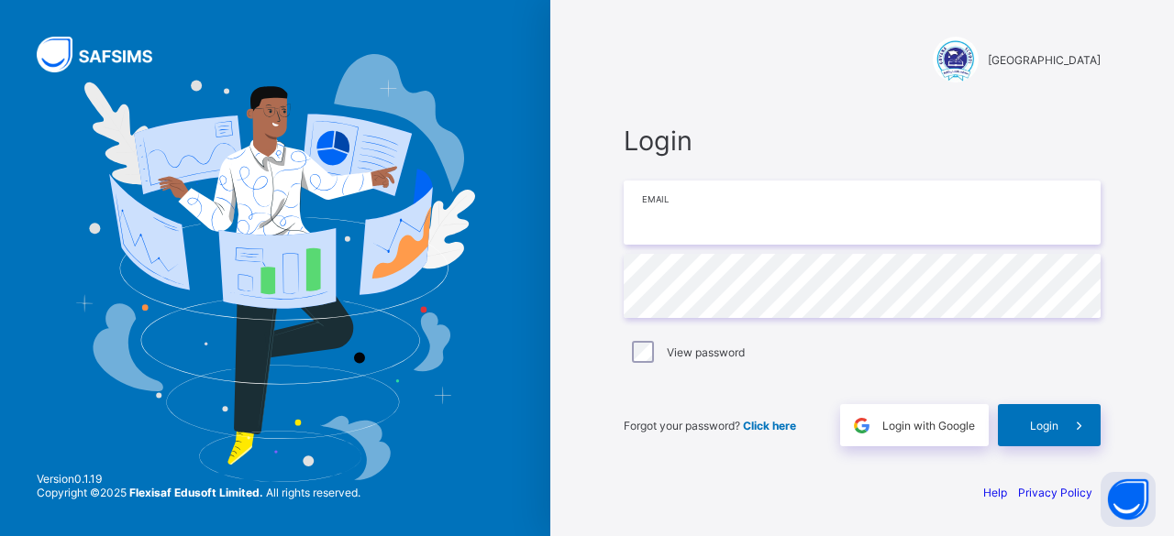
type input "**********"
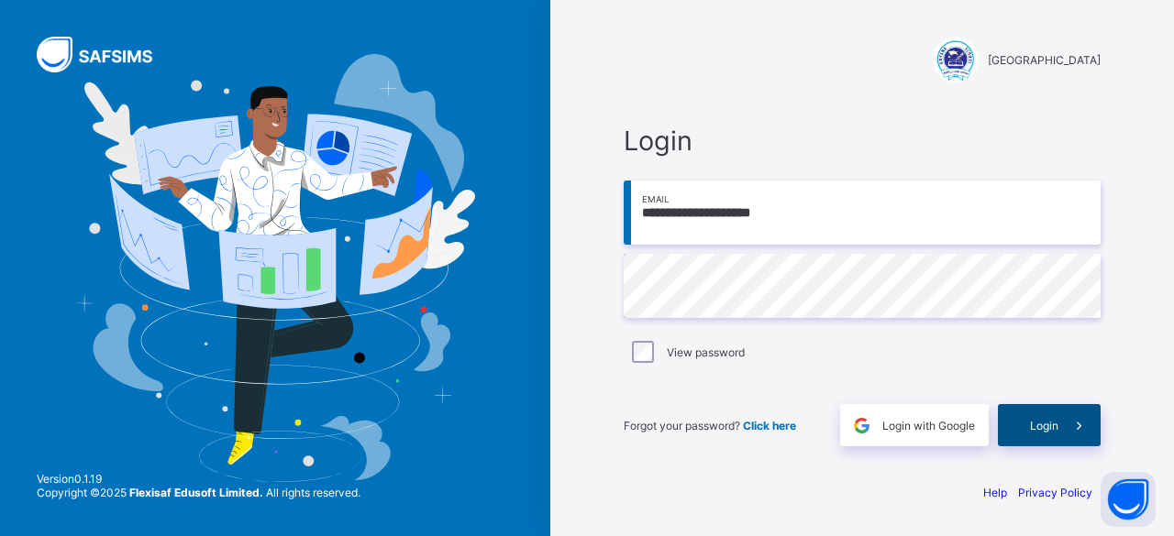
click at [1048, 432] on span "Login" at bounding box center [1044, 426] width 28 height 14
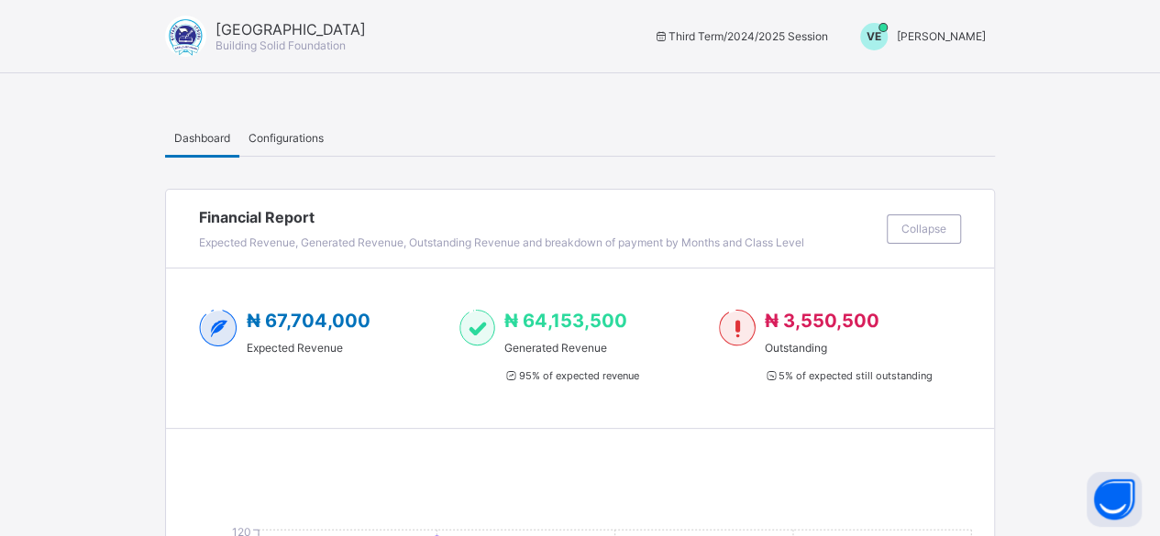
click at [959, 36] on span "Vivian Ekwuno" at bounding box center [941, 36] width 89 height 14
click at [954, 78] on span "Switch to Admin View" at bounding box center [916, 78] width 139 height 21
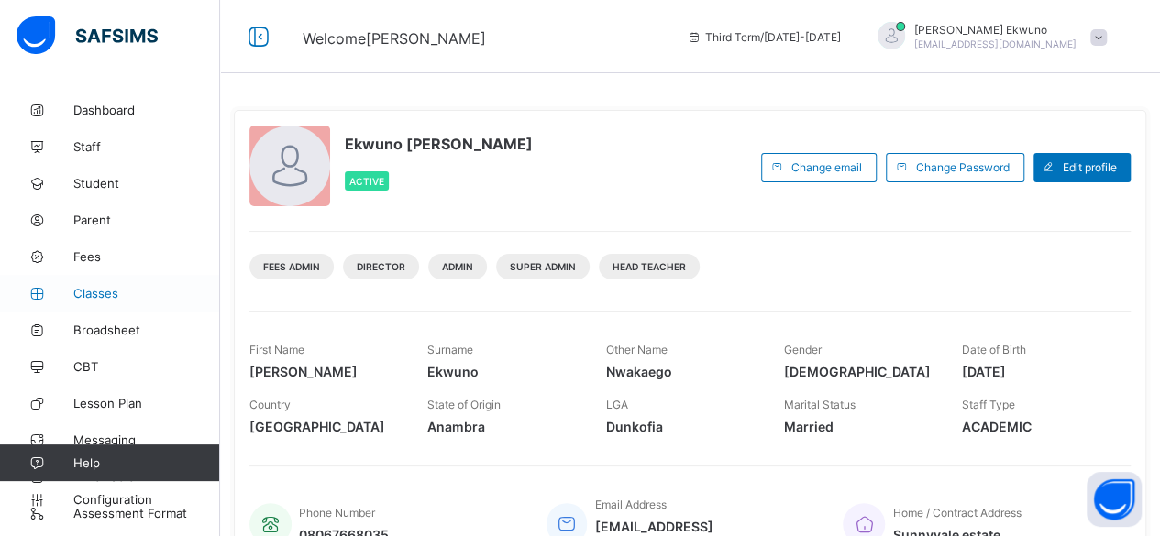
click at [103, 300] on span "Classes" at bounding box center [146, 293] width 147 height 15
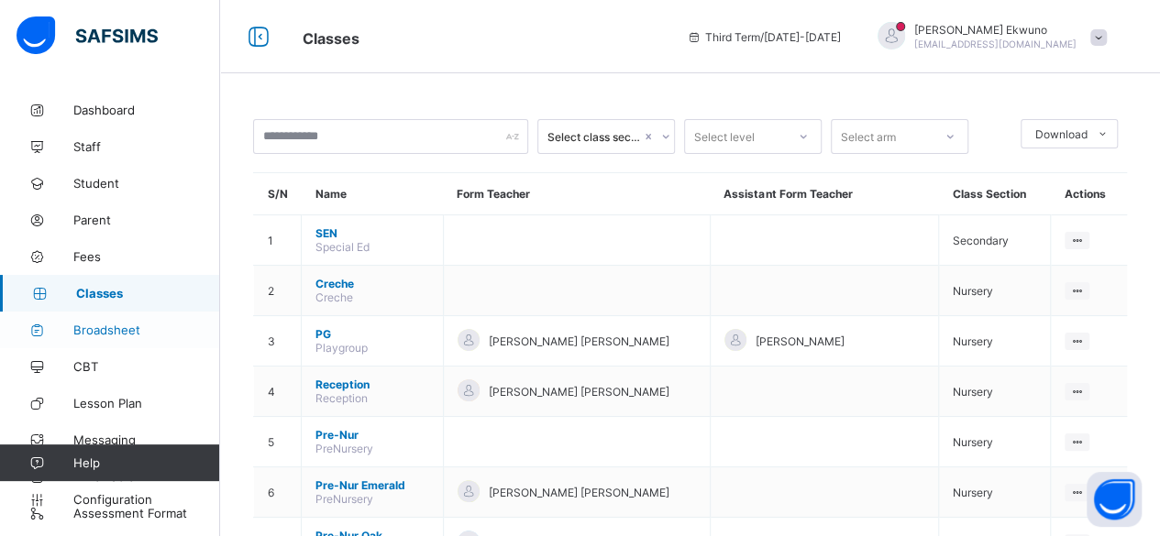
click at [128, 324] on span "Broadsheet" at bounding box center [146, 330] width 147 height 15
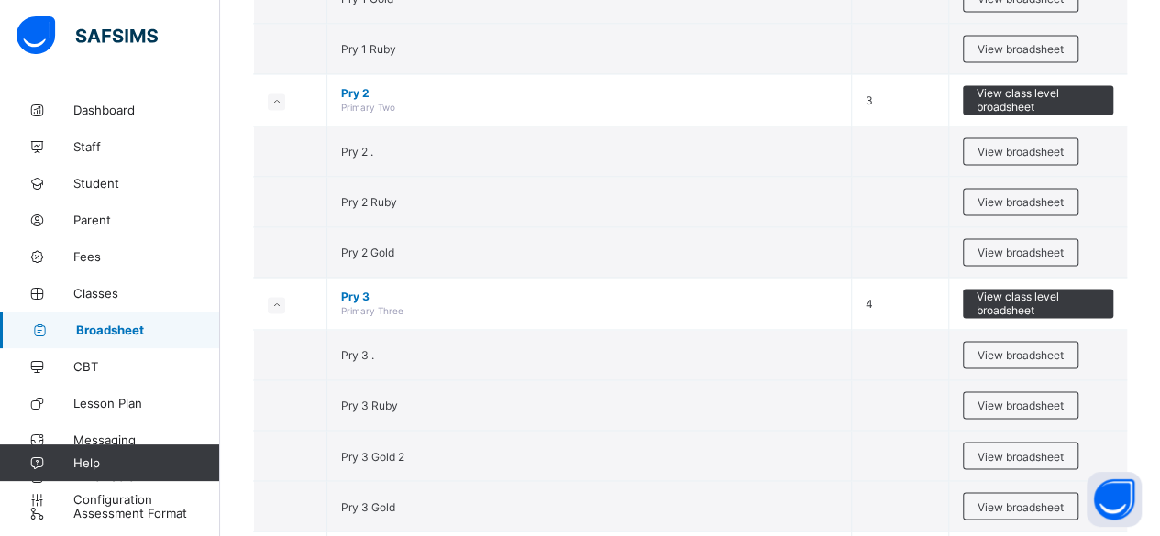
scroll to position [1405, 0]
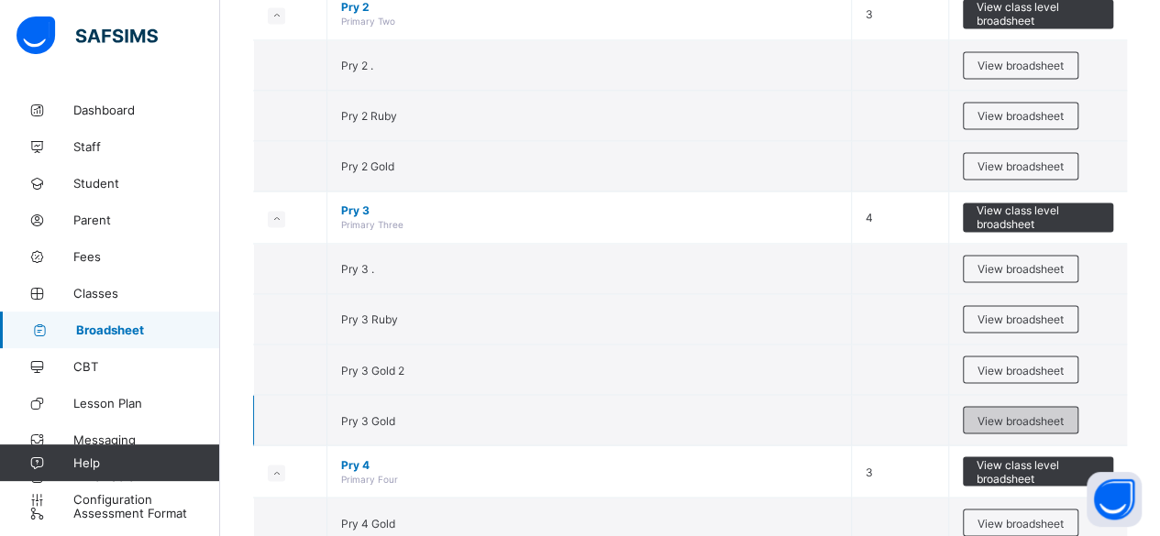
click at [1027, 414] on span "View broadsheet" at bounding box center [1021, 421] width 86 height 14
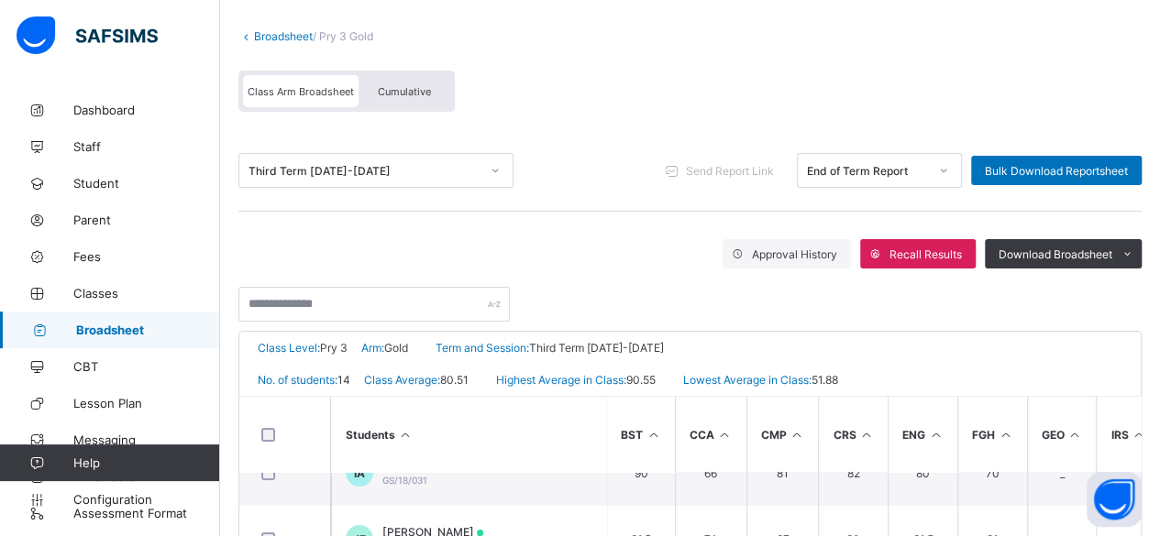
scroll to position [36, 0]
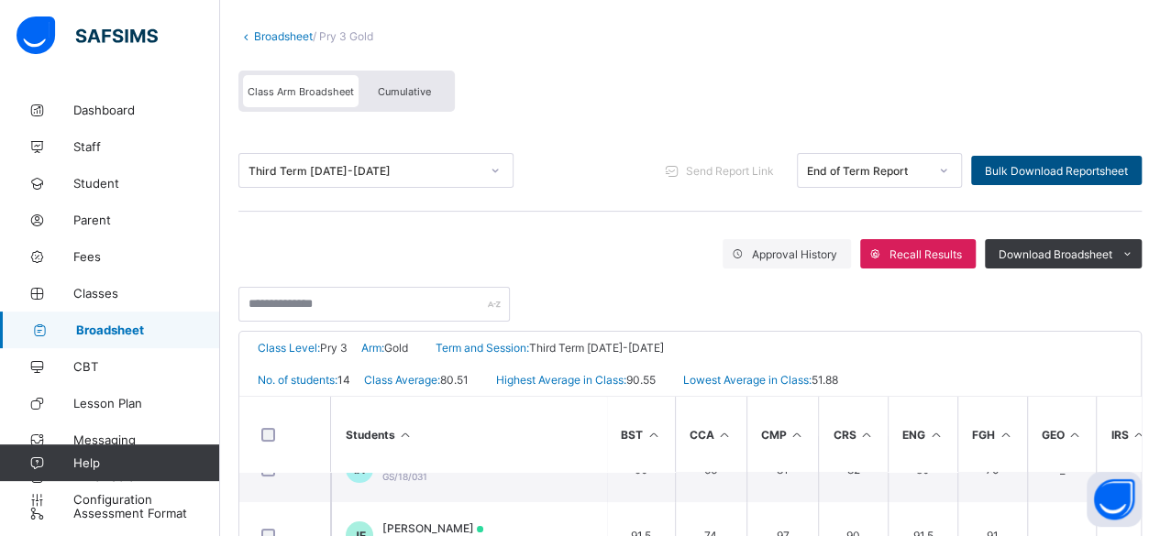
click at [1106, 168] on span "Bulk Download Reportsheet" at bounding box center [1056, 171] width 143 height 14
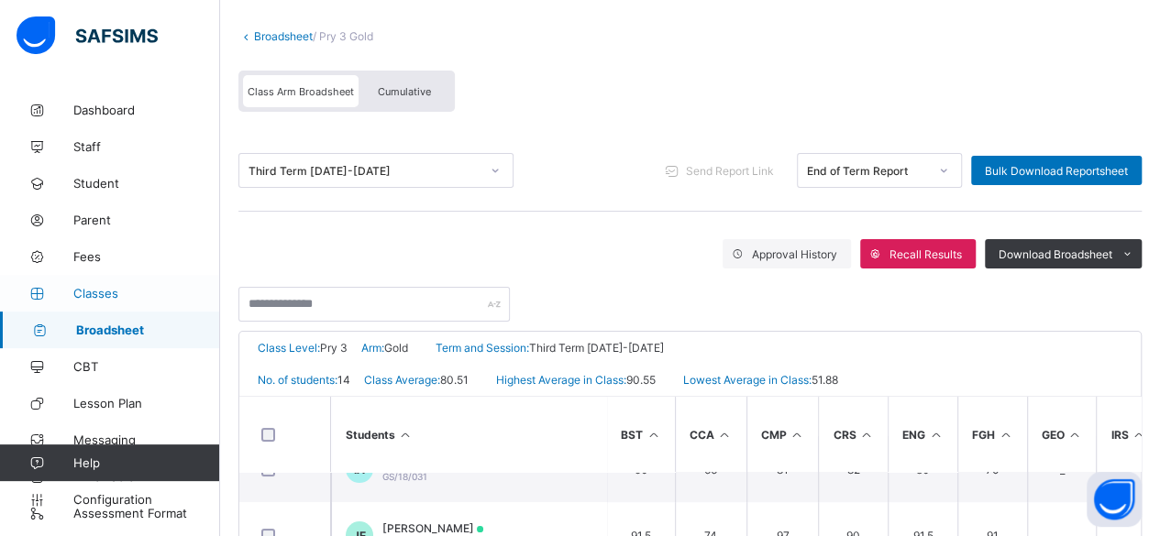
click at [98, 300] on span "Classes" at bounding box center [146, 293] width 147 height 15
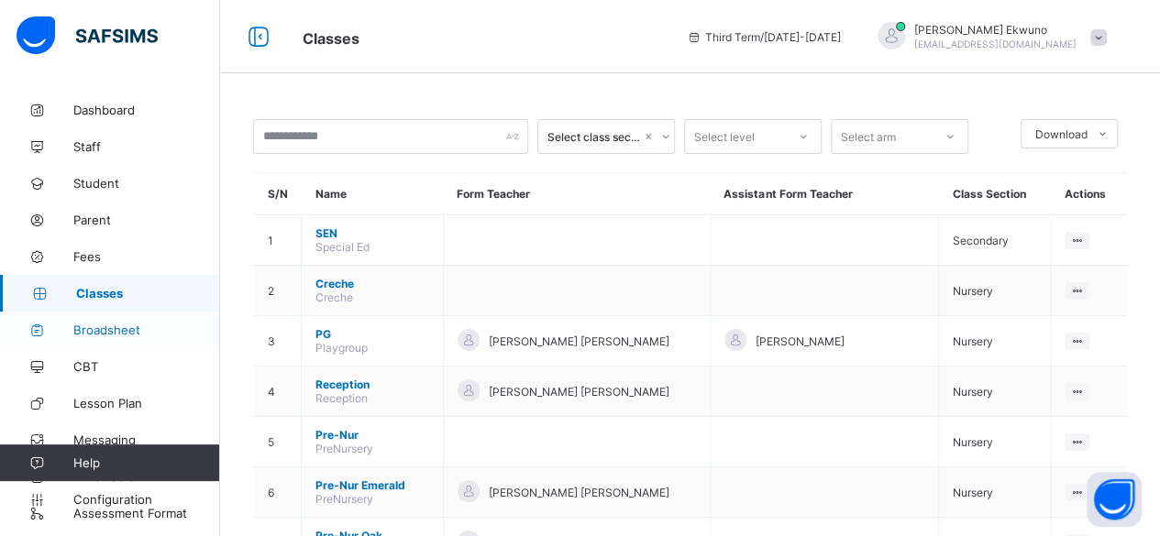
click at [108, 330] on span "Broadsheet" at bounding box center [146, 330] width 147 height 15
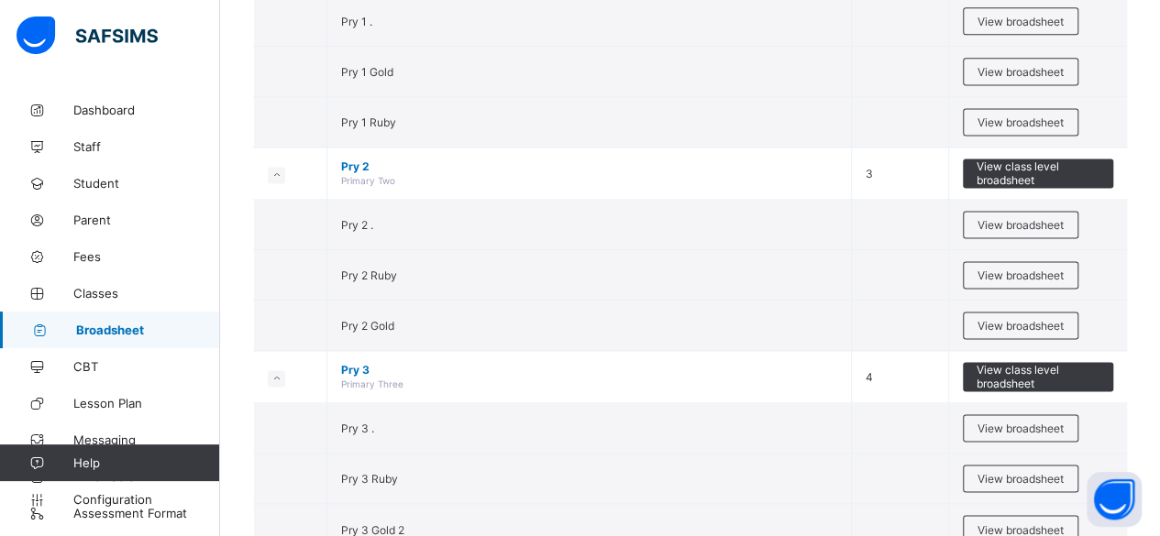
scroll to position [1209, 0]
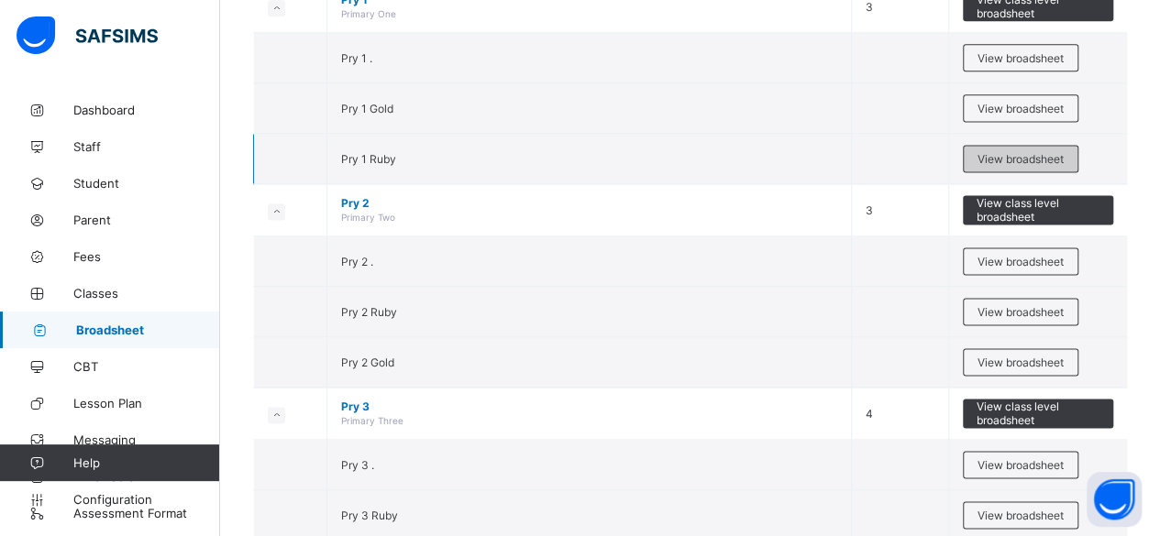
click at [996, 152] on span "View broadsheet" at bounding box center [1021, 159] width 86 height 14
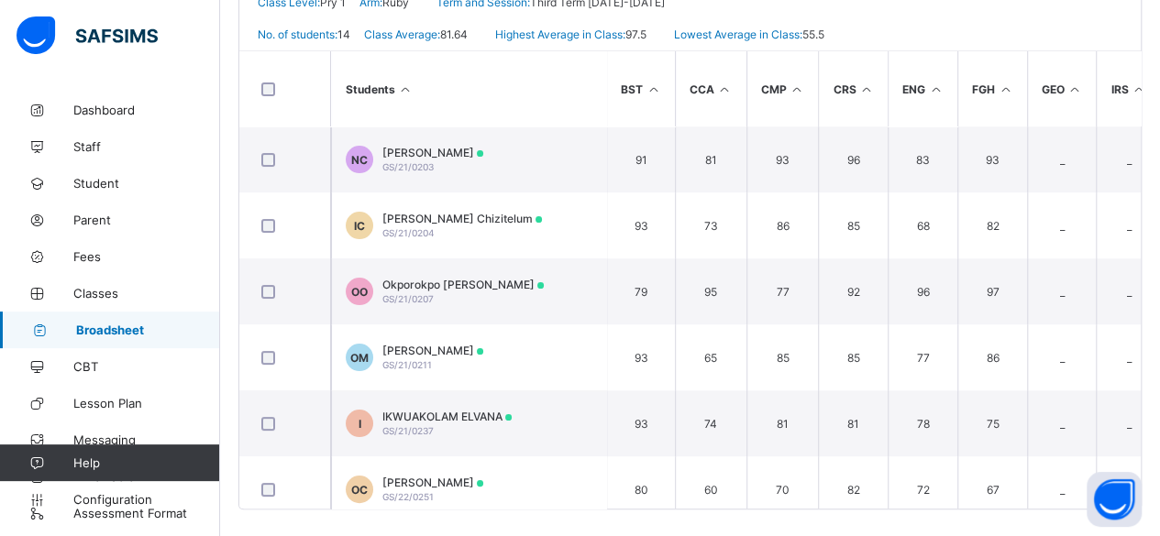
scroll to position [449, 0]
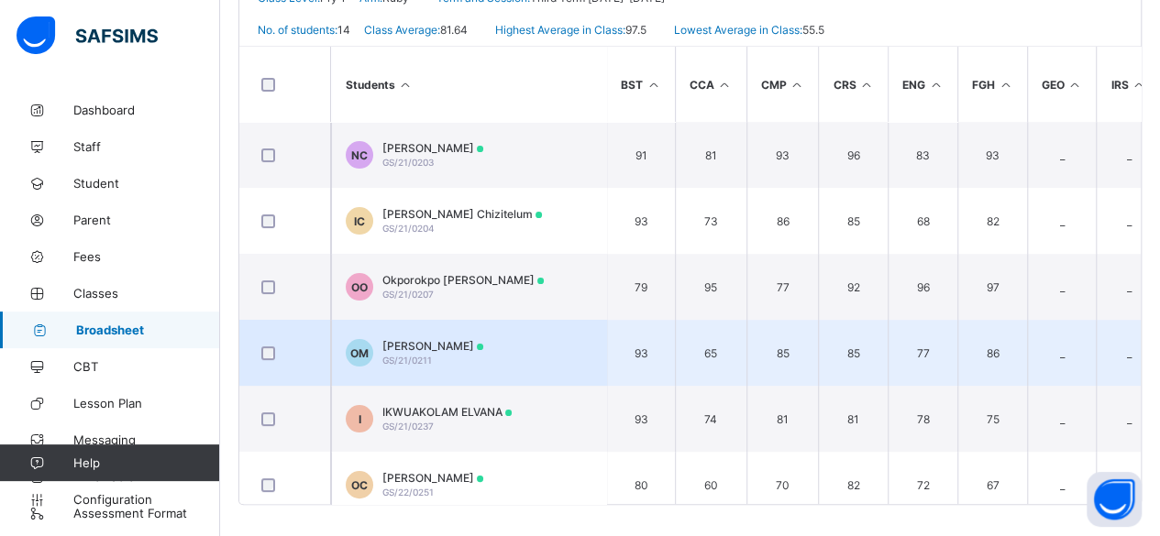
click at [470, 351] on div "Okeke Victoria Munachimso GS/21/0211" at bounding box center [432, 353] width 101 height 28
click at [0, 0] on div "Assessments" at bounding box center [0, 0] width 0 height 0
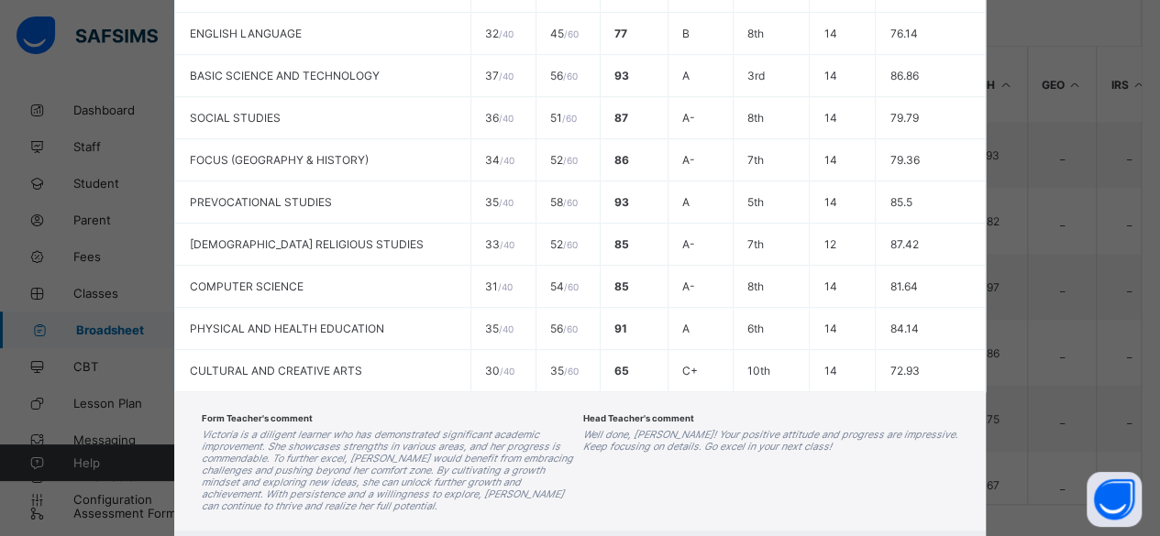
scroll to position [563, 0]
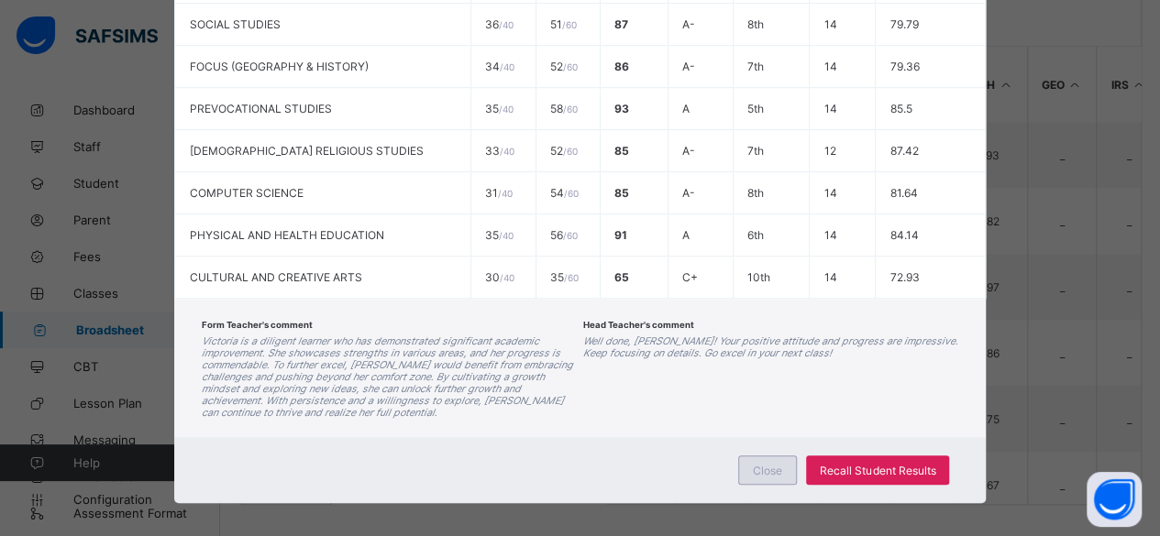
click at [780, 464] on span "Close" at bounding box center [767, 471] width 29 height 14
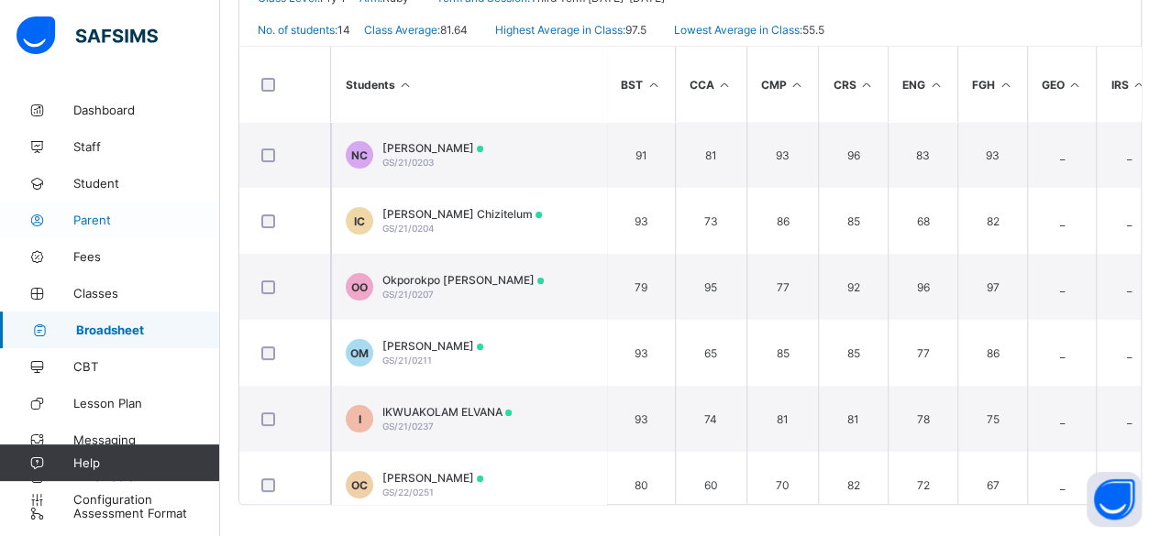
click at [93, 219] on span "Parent" at bounding box center [146, 220] width 147 height 15
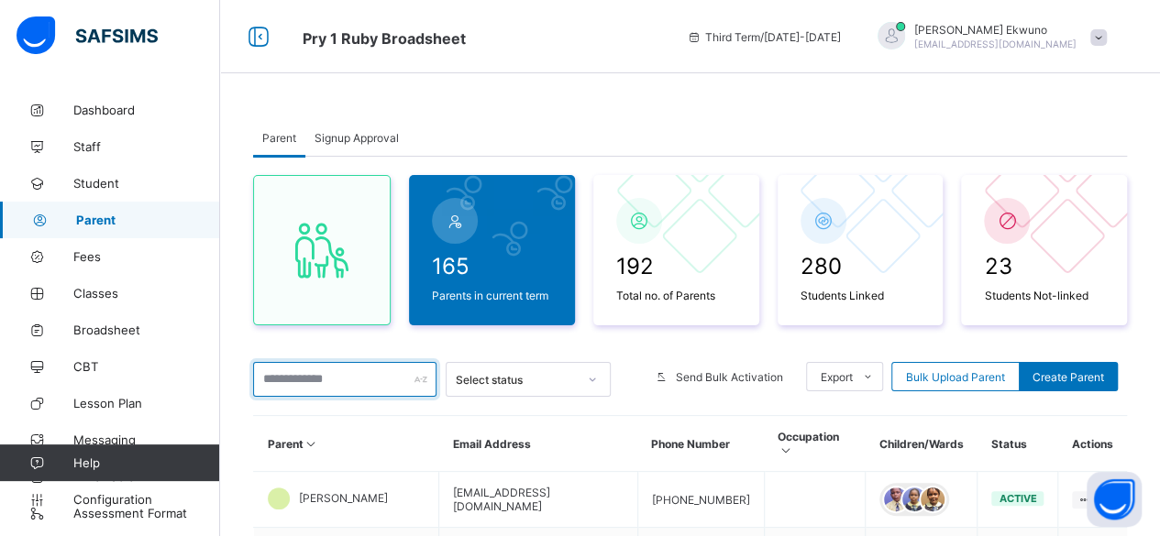
click at [332, 384] on input "text" at bounding box center [344, 379] width 183 height 35
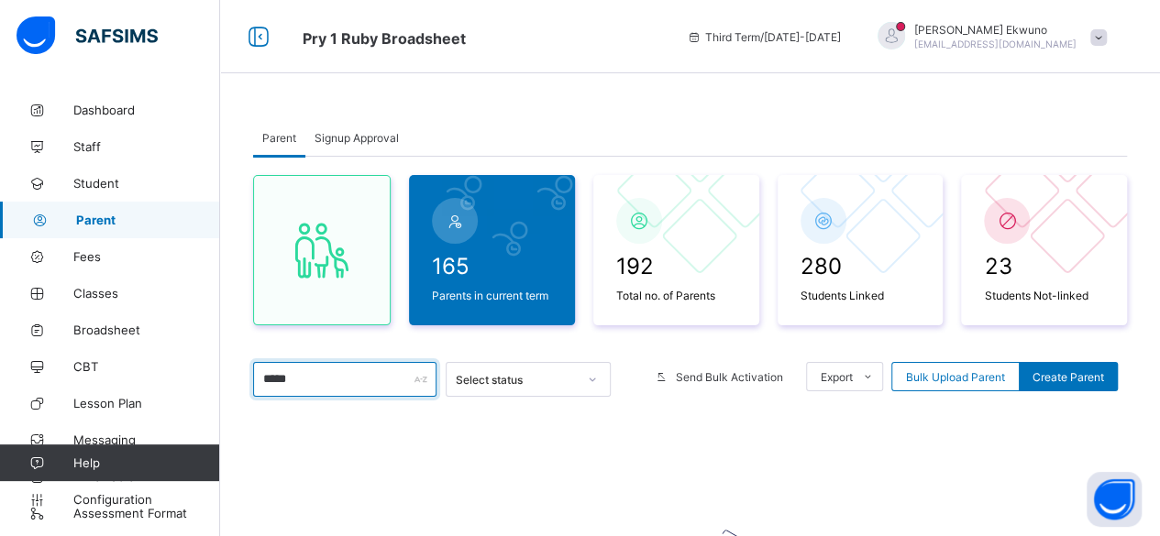
type input "*****"
click at [783, 408] on div "165 Parents in current term 192 Total no. of Parents 280 Students Linked 23 Stu…" at bounding box center [690, 498] width 874 height 682
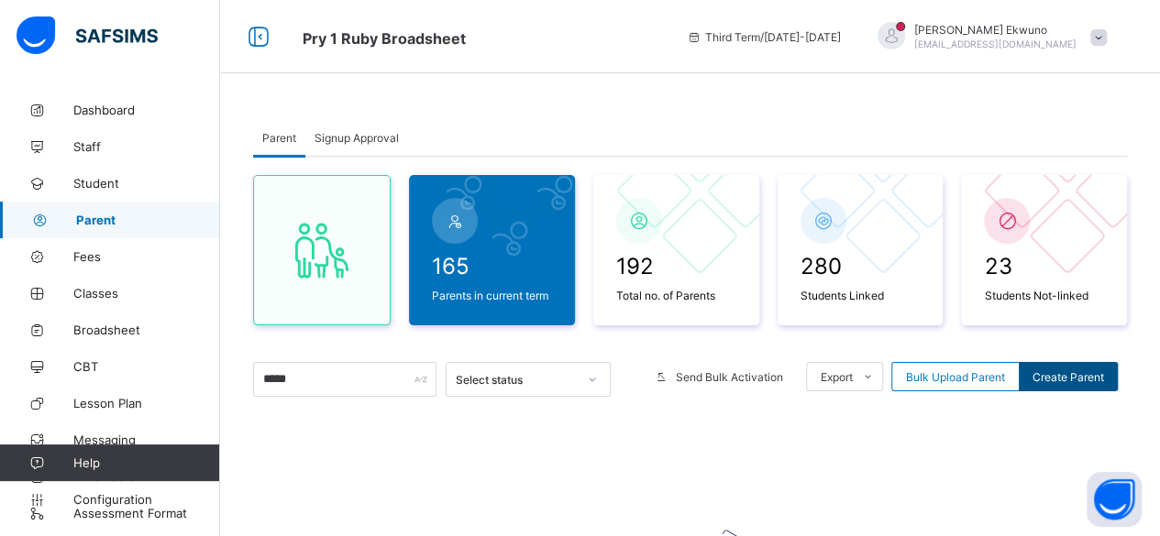
click at [1066, 374] on span "Create Parent" at bounding box center [1069, 377] width 72 height 14
select select "**"
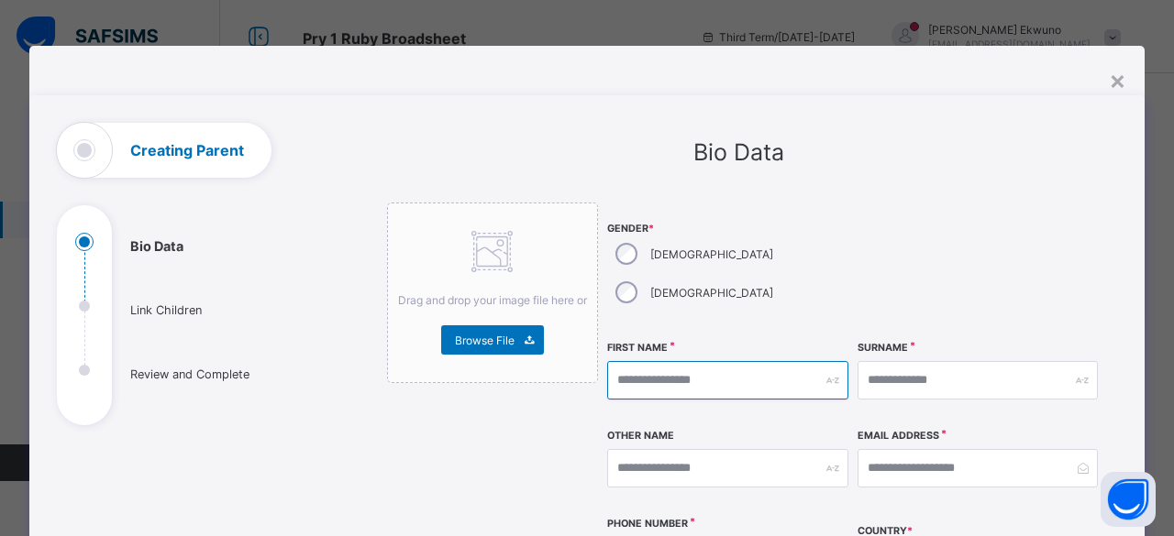
click at [668, 361] on input "text" at bounding box center [727, 380] width 241 height 39
type input "********"
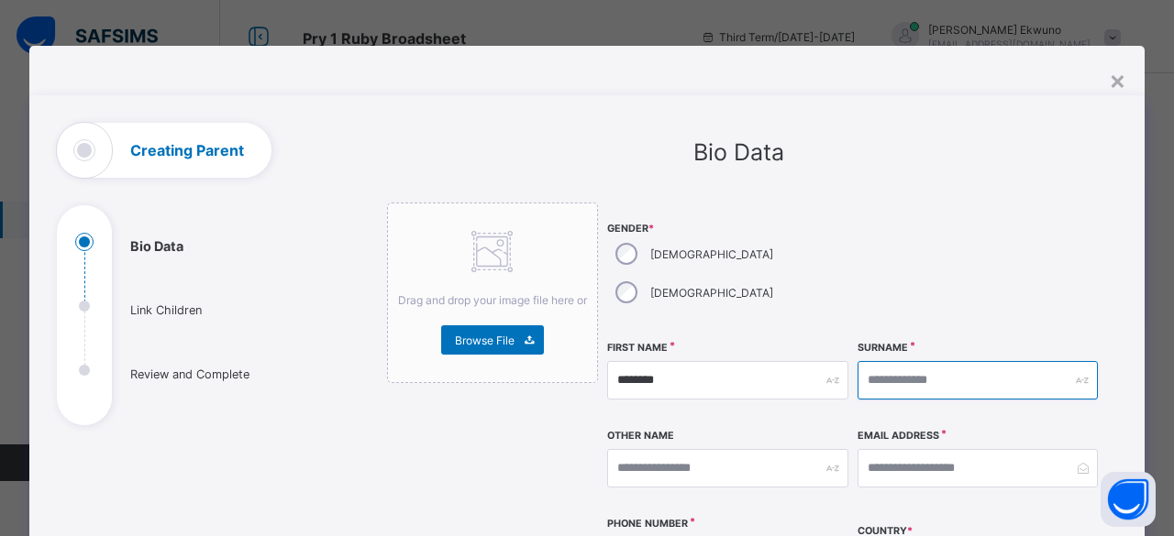
click at [877, 361] on input "text" at bounding box center [977, 380] width 241 height 39
type input "**********"
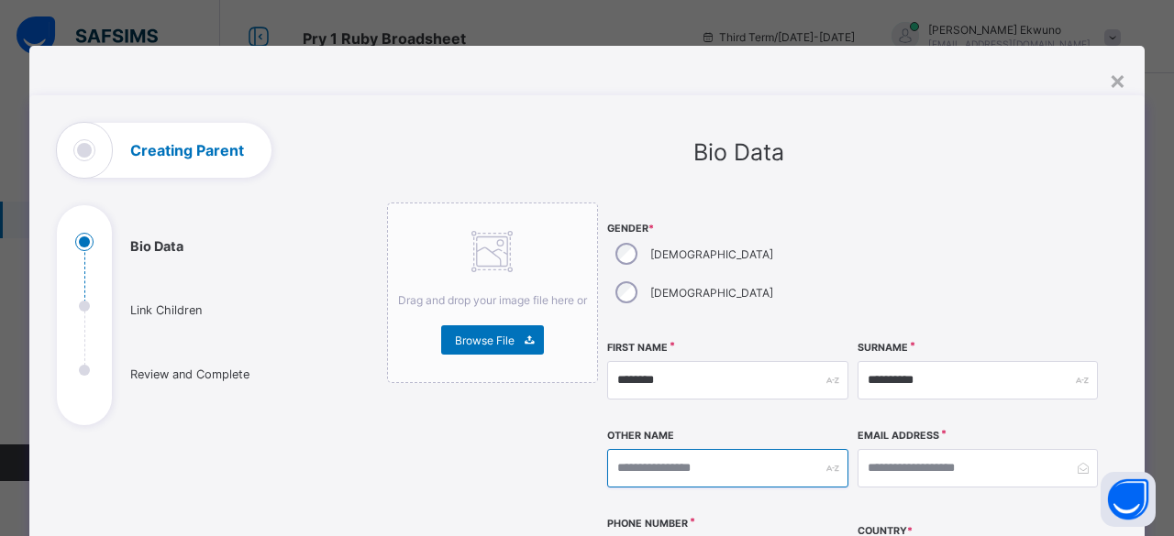
click at [736, 449] on input "text" at bounding box center [727, 468] width 241 height 39
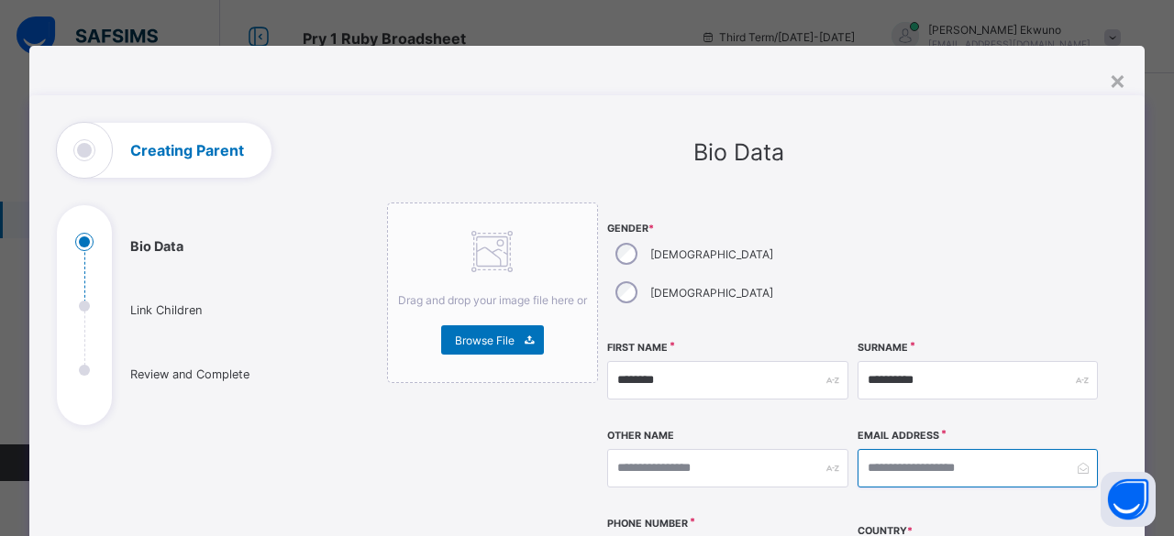
click at [868, 449] on input "email" at bounding box center [977, 468] width 241 height 39
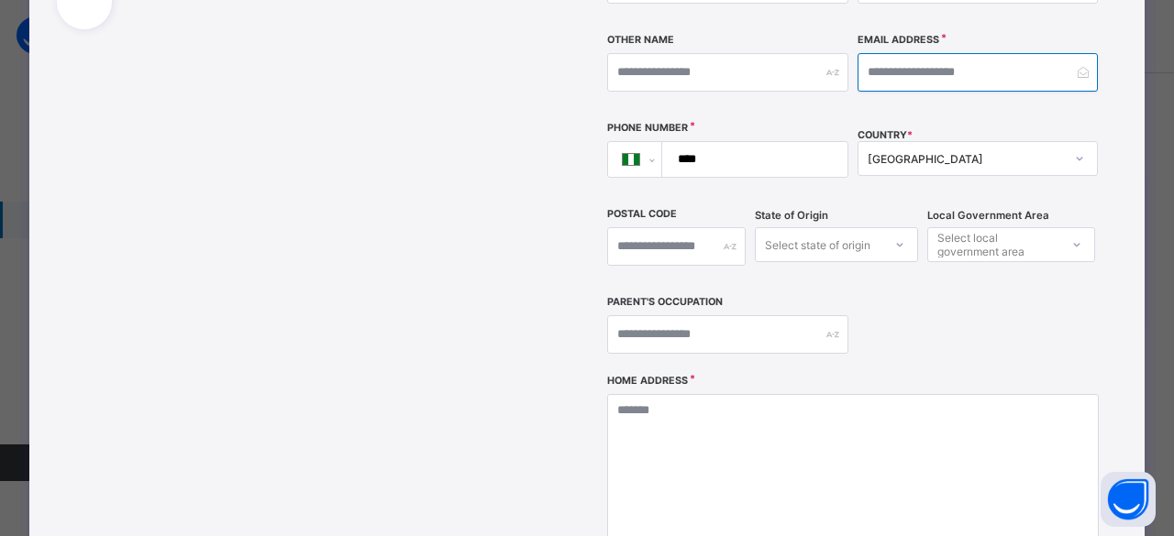
scroll to position [397, 0]
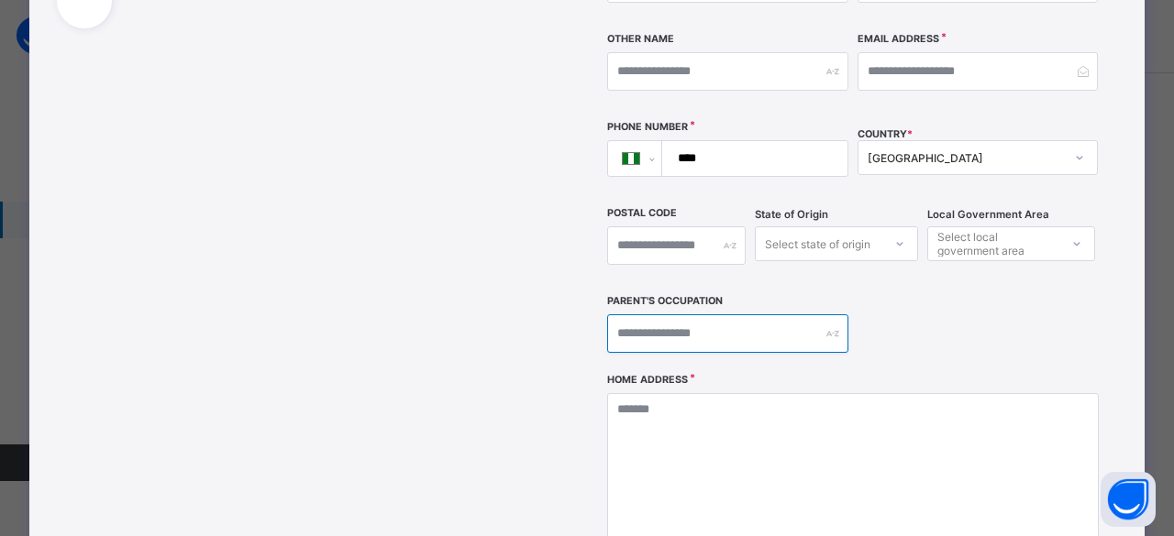
click at [735, 315] on input "text" at bounding box center [727, 334] width 241 height 39
type input "**********"
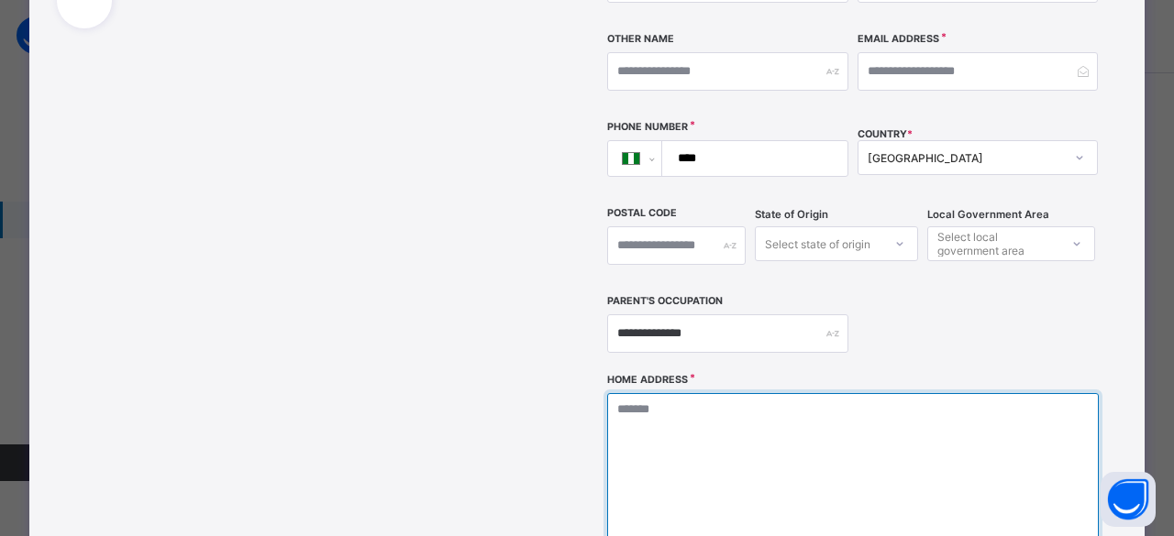
click at [683, 393] on textarea at bounding box center [853, 484] width 492 height 183
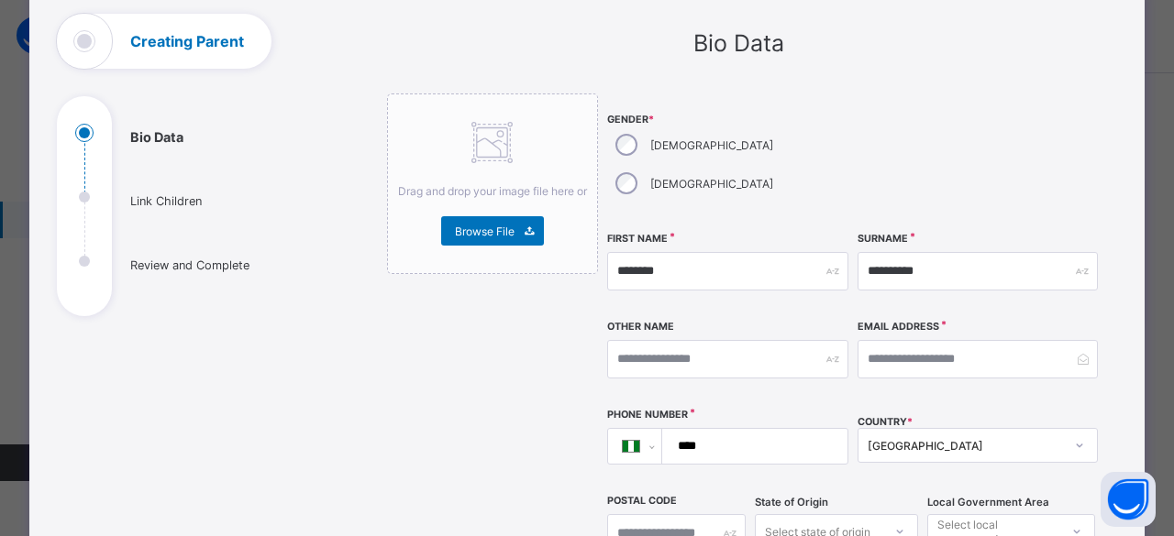
type textarea "*****"
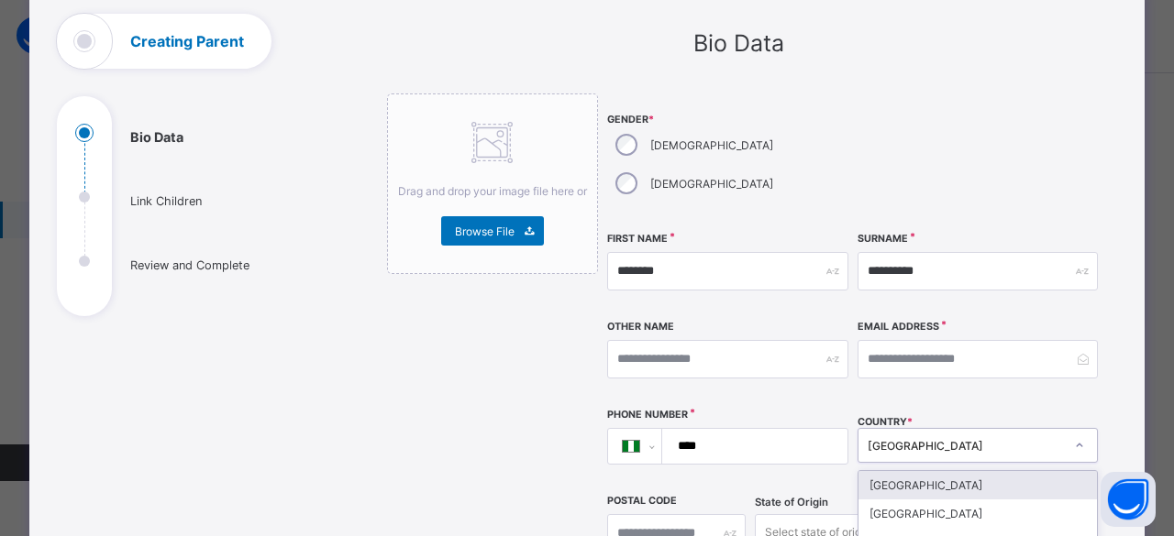
scroll to position [288, 0]
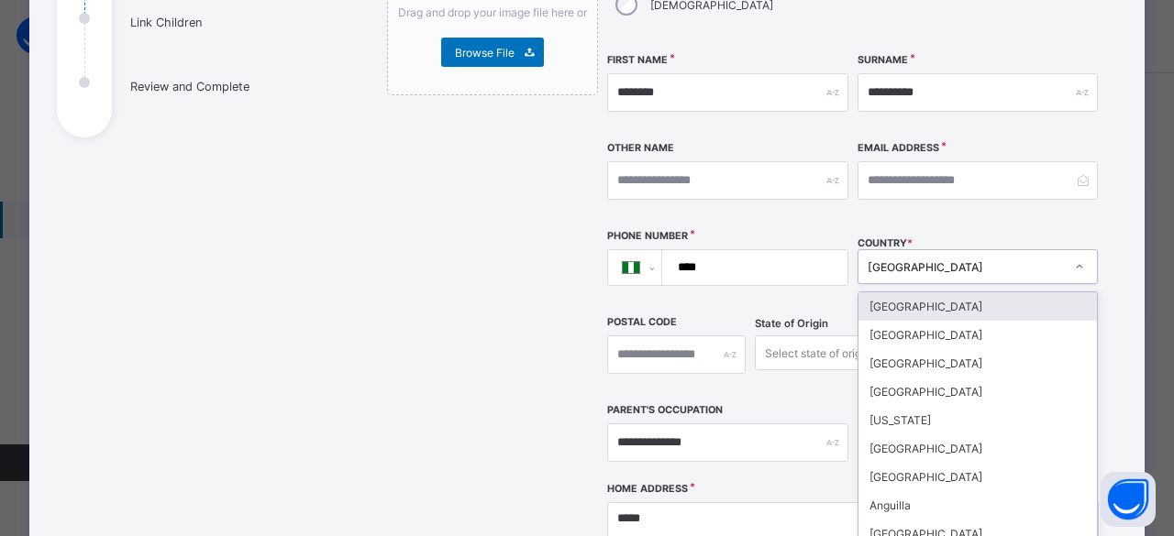
click at [1133, 302] on div "**********" at bounding box center [586, 329] width 1115 height 1044
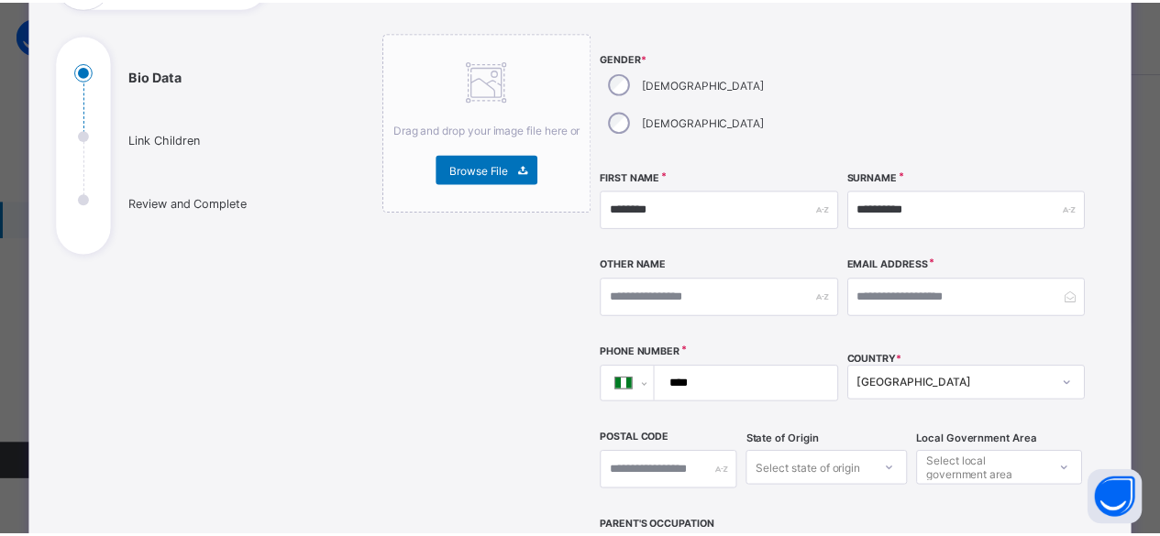
scroll to position [170, 0]
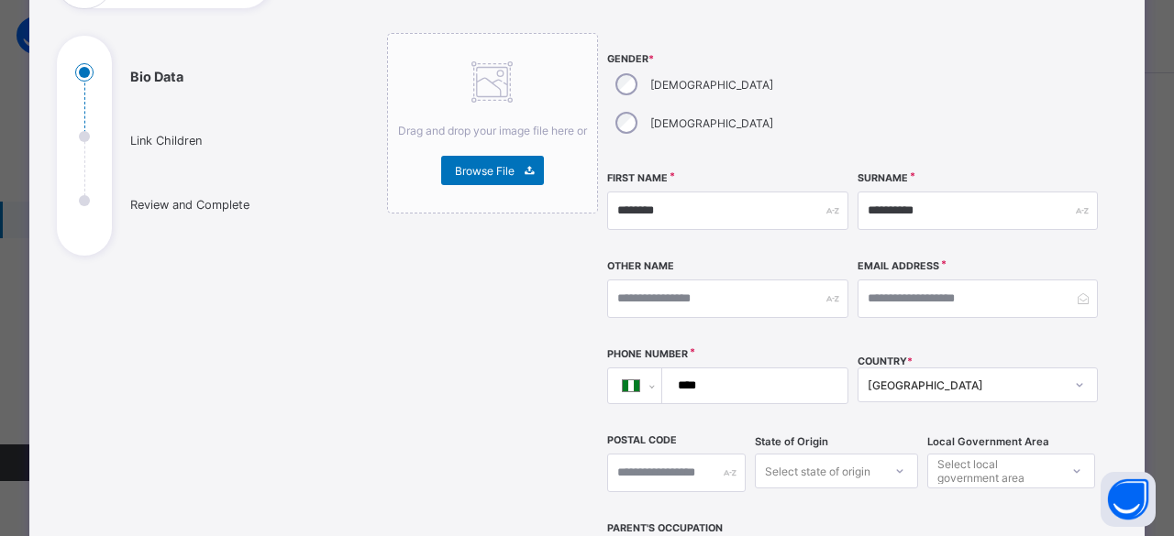
click at [780, 369] on input "****" at bounding box center [752, 386] width 170 height 35
type input "**********"
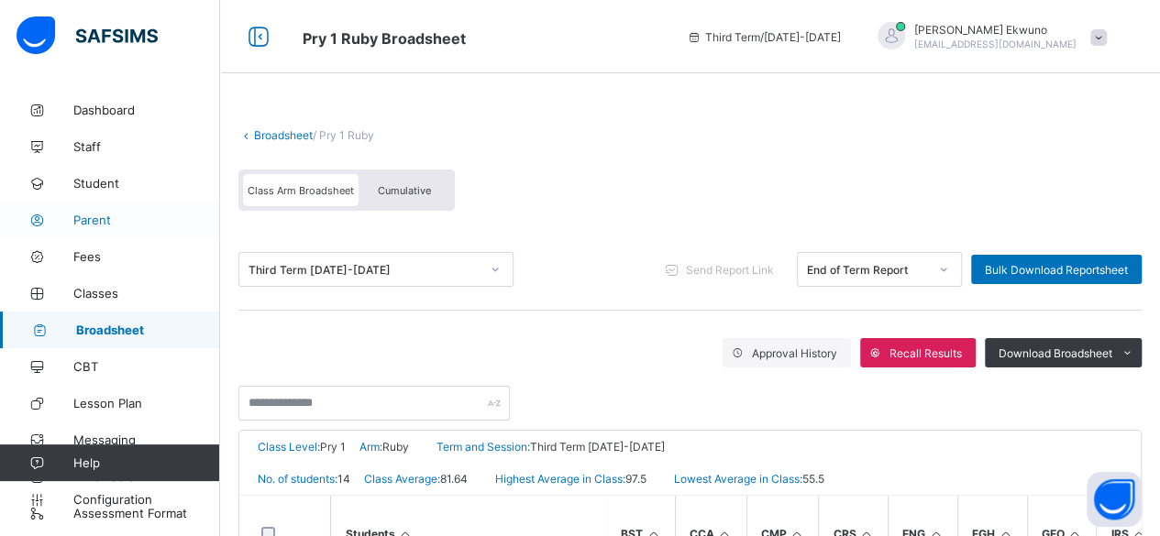
click at [97, 216] on span "Parent" at bounding box center [146, 220] width 147 height 15
select select "**"
click at [81, 225] on span "Parent" at bounding box center [146, 220] width 147 height 15
select select "**"
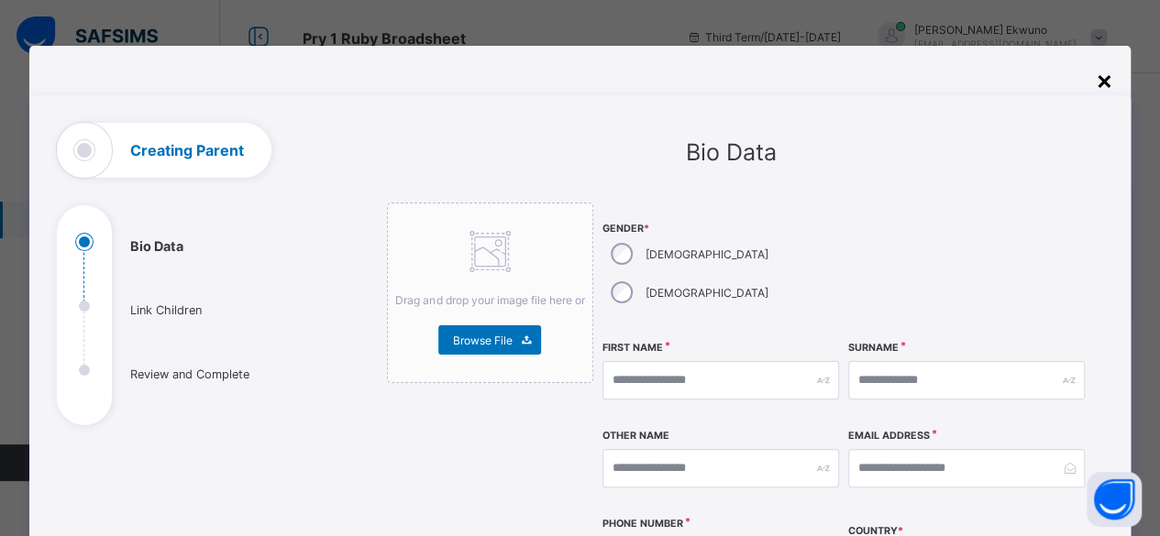
click at [1107, 83] on div "×" at bounding box center [1103, 79] width 17 height 31
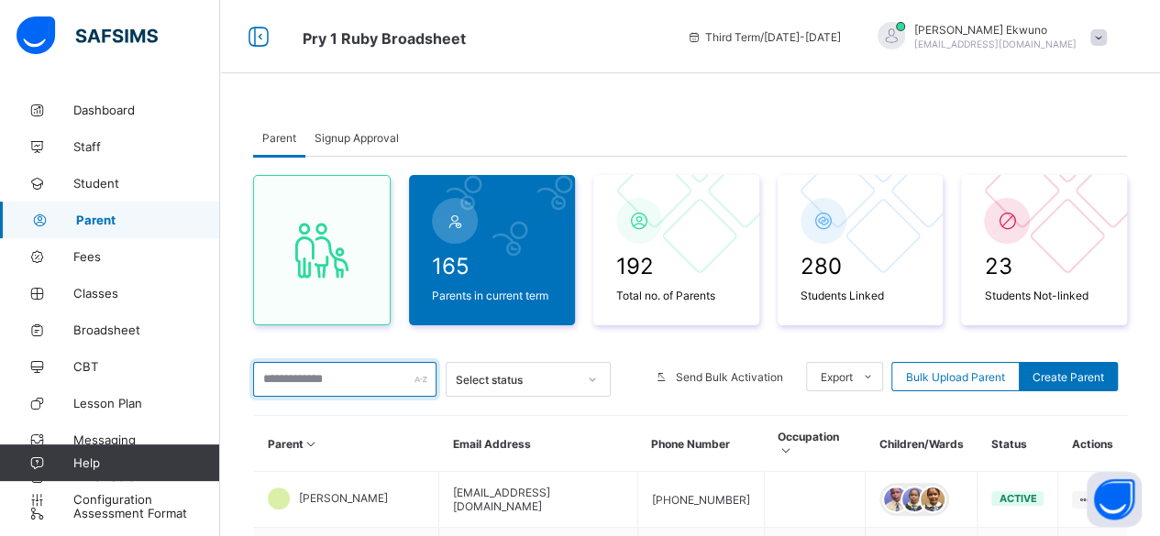
click at [383, 382] on input "text" at bounding box center [344, 379] width 183 height 35
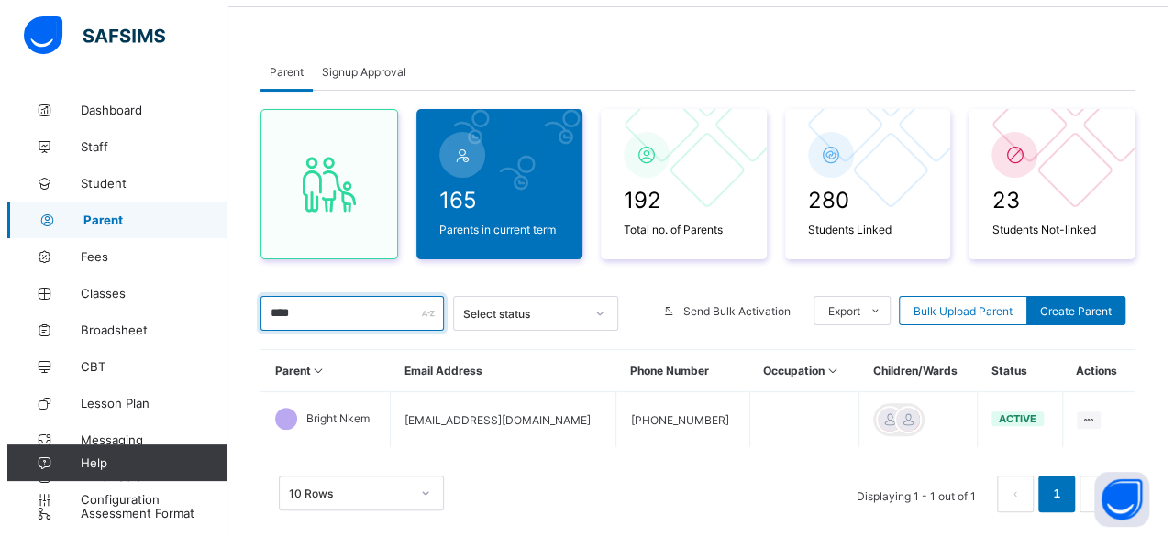
scroll to position [103, 0]
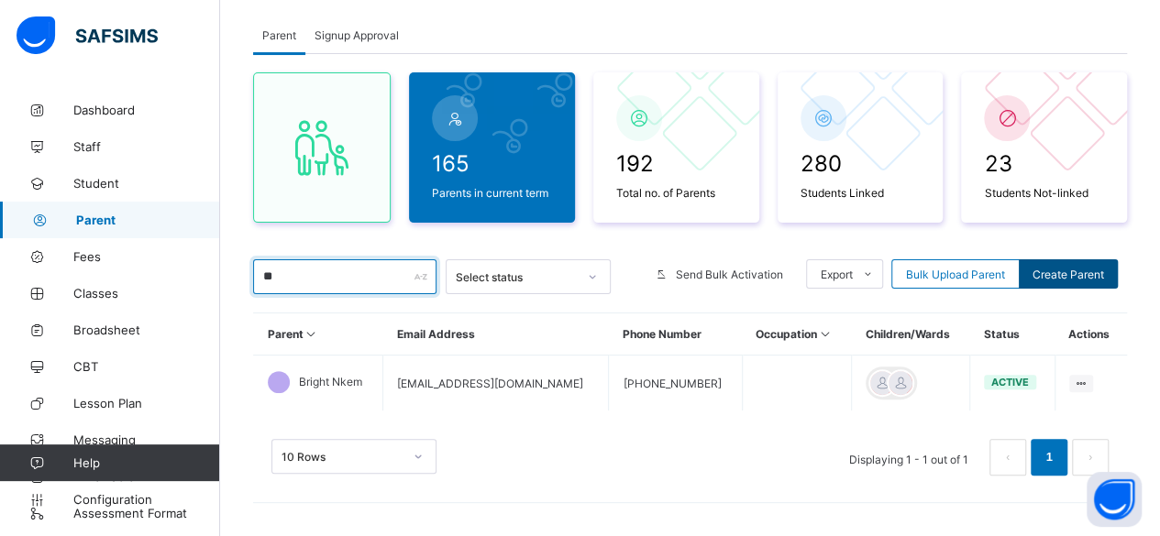
type input "*"
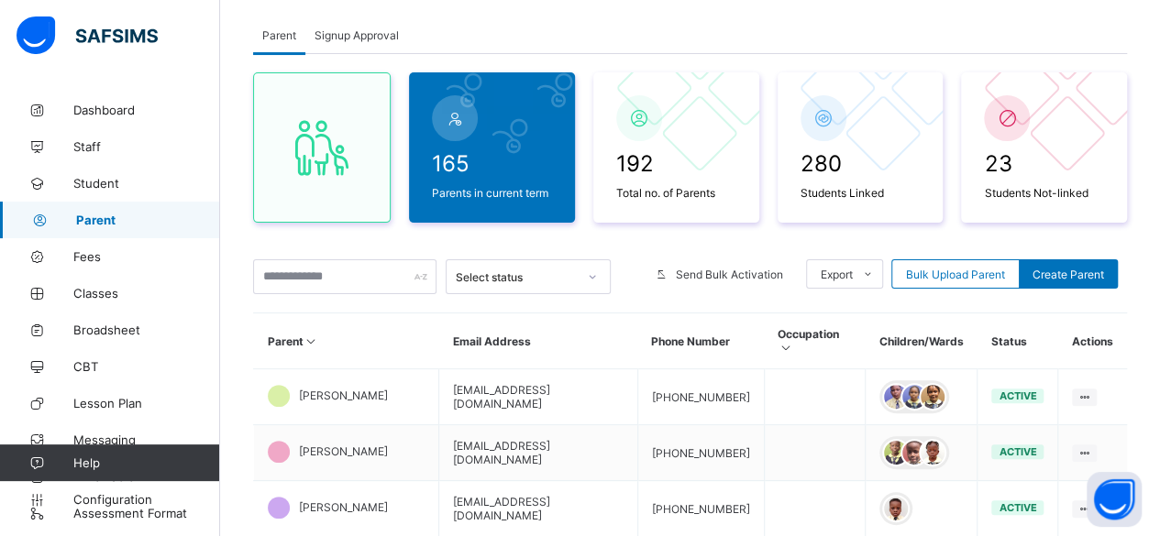
click at [1111, 225] on div "165 Parents in current term 192 Total no. of Parents 280 Students Linked 23 Stu…" at bounding box center [690, 542] width 874 height 976
click at [1073, 270] on span "Create Parent" at bounding box center [1069, 275] width 72 height 14
select select "**"
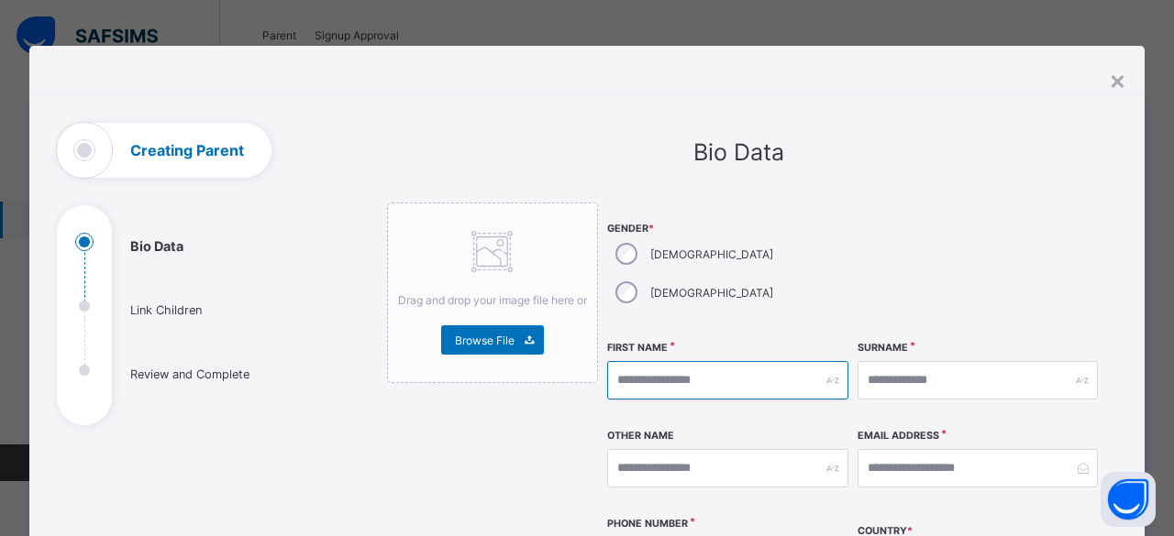
click at [618, 361] on input "text" at bounding box center [727, 380] width 241 height 39
type input "********"
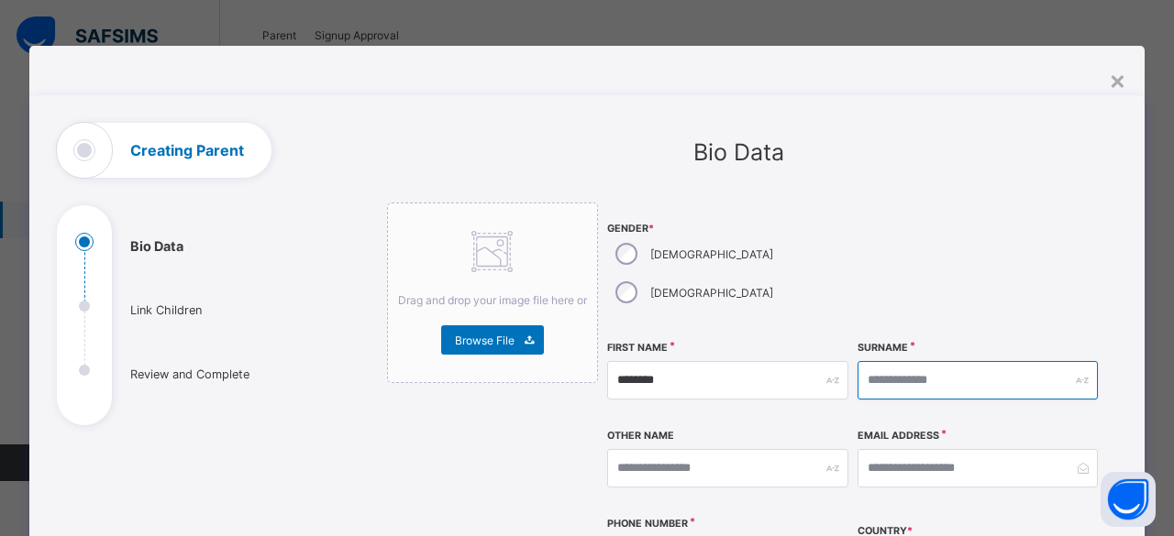
click at [874, 361] on input "text" at bounding box center [977, 380] width 241 height 39
type input "**********"
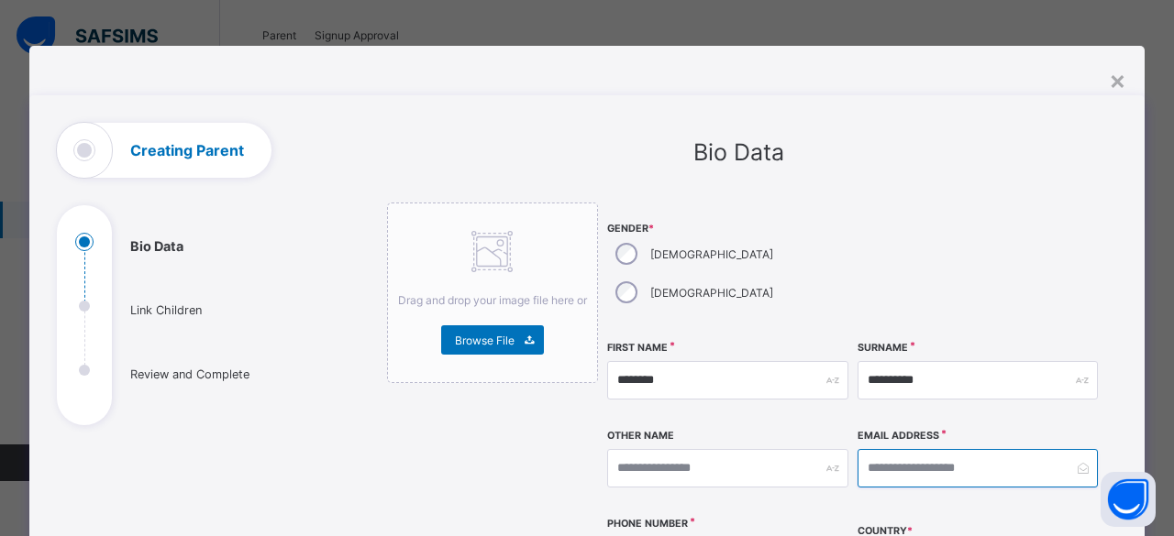
click at [906, 449] on input "email" at bounding box center [977, 468] width 241 height 39
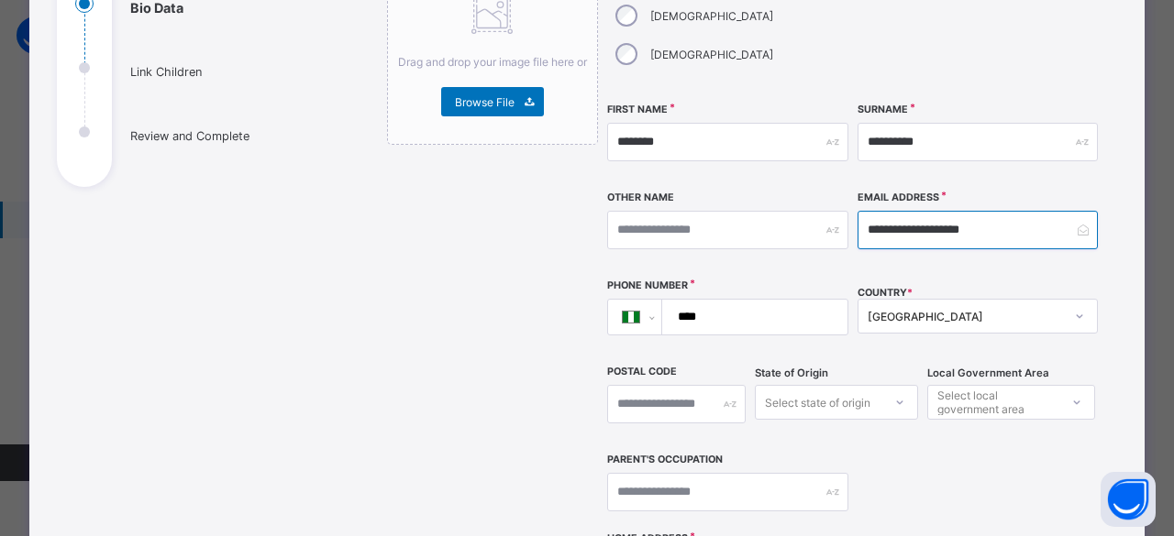
type input "**********"
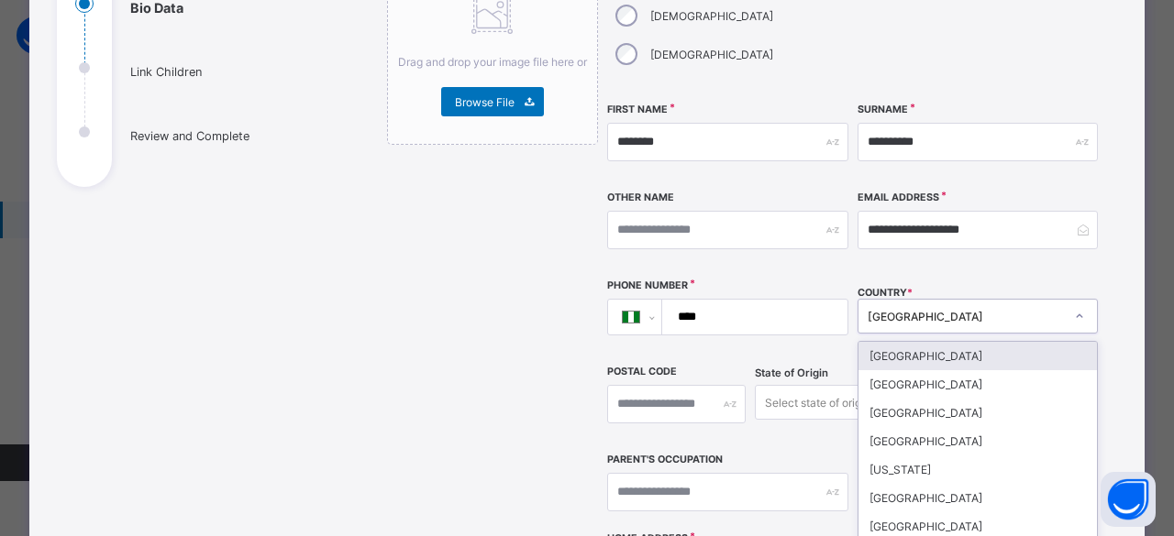
scroll to position [288, 0]
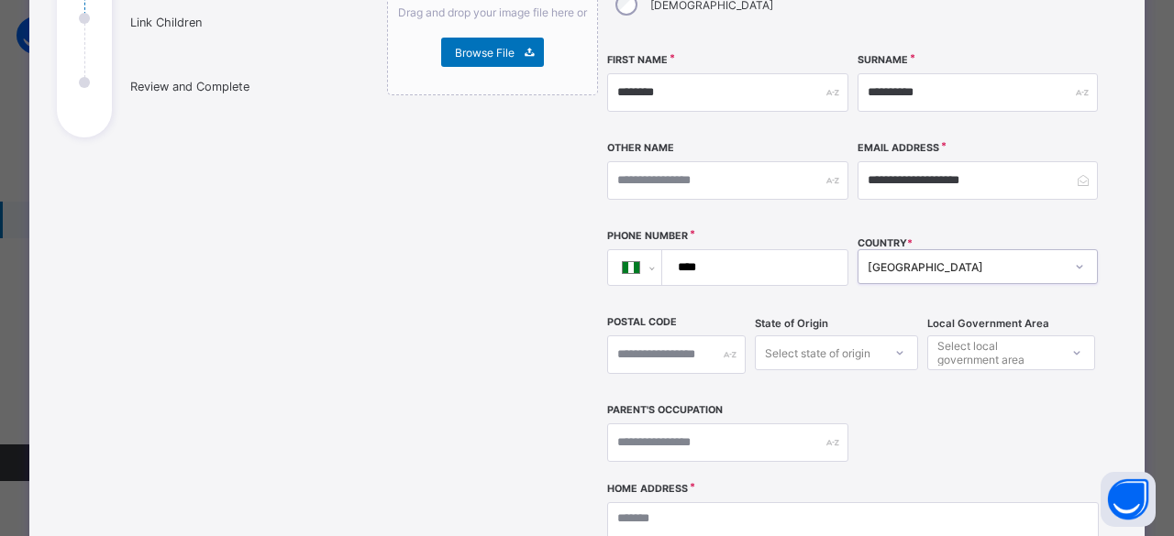
click at [751, 250] on input "****" at bounding box center [752, 267] width 170 height 35
type input "**********"
click at [792, 424] on input "text" at bounding box center [727, 443] width 241 height 39
type input "*"
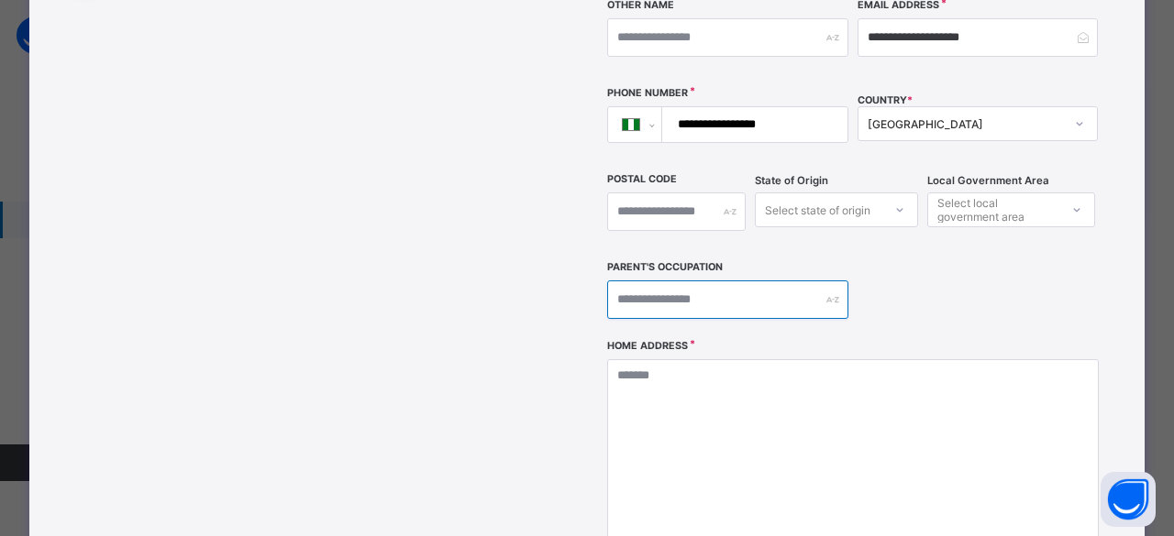
scroll to position [439, 0]
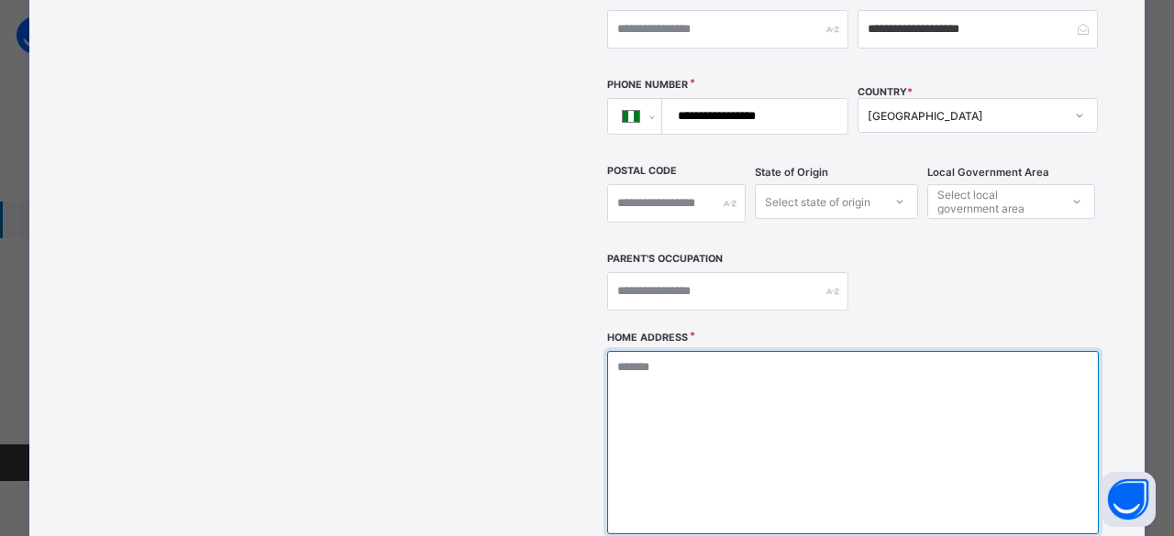
click at [942, 378] on textarea at bounding box center [853, 442] width 492 height 183
type textarea "*****"
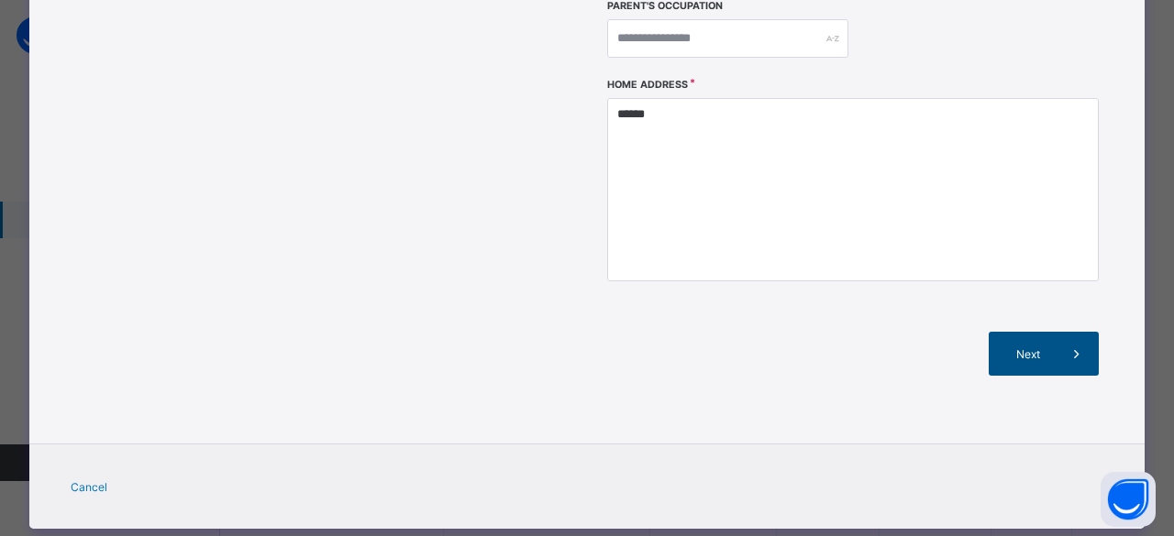
click at [1033, 348] on span "Next" at bounding box center [1028, 355] width 52 height 14
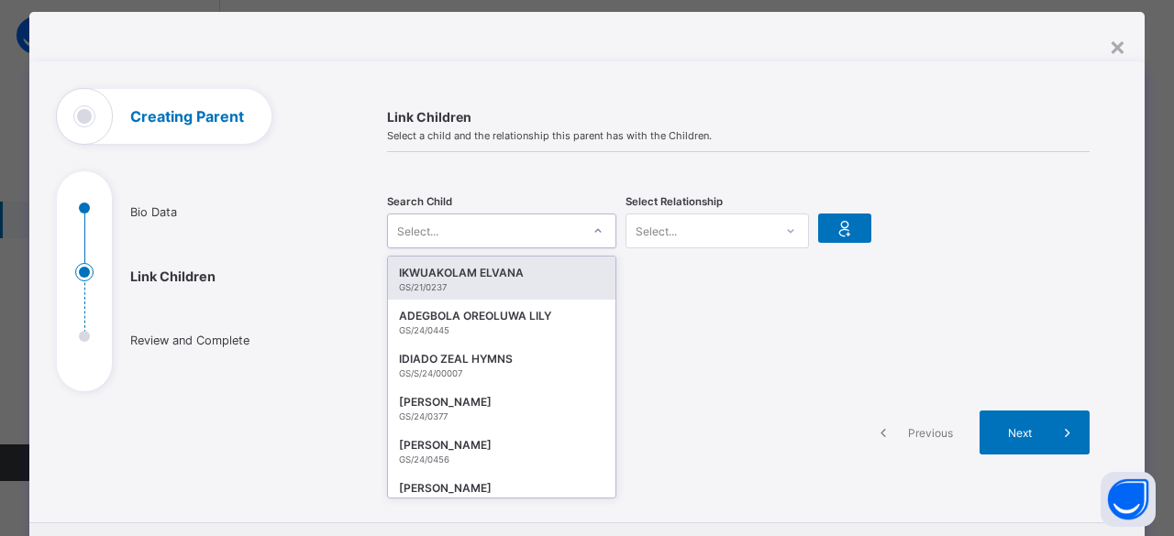
scroll to position [36, 0]
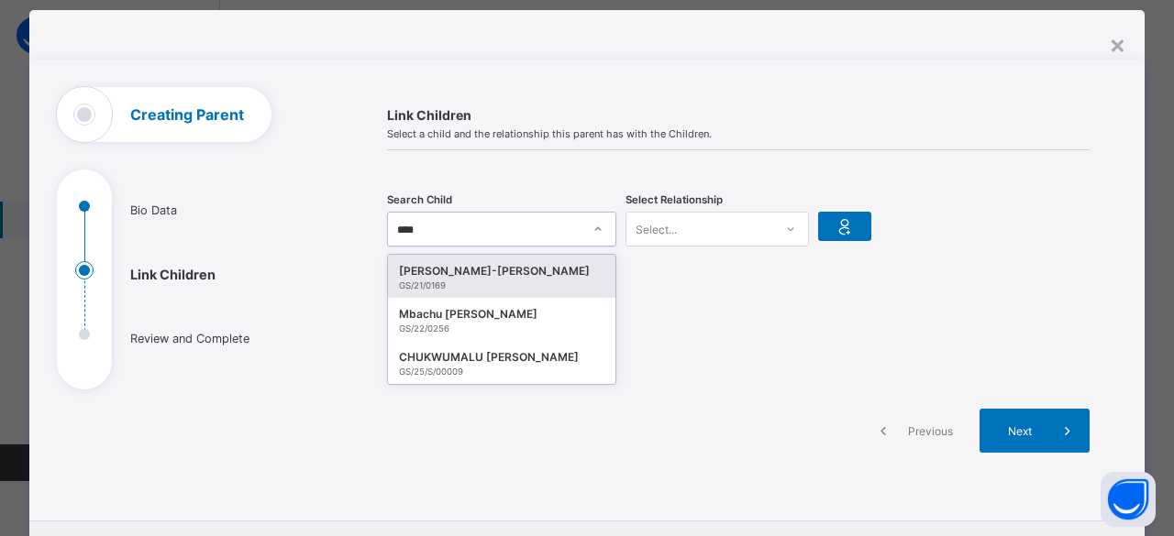
type input "*****"
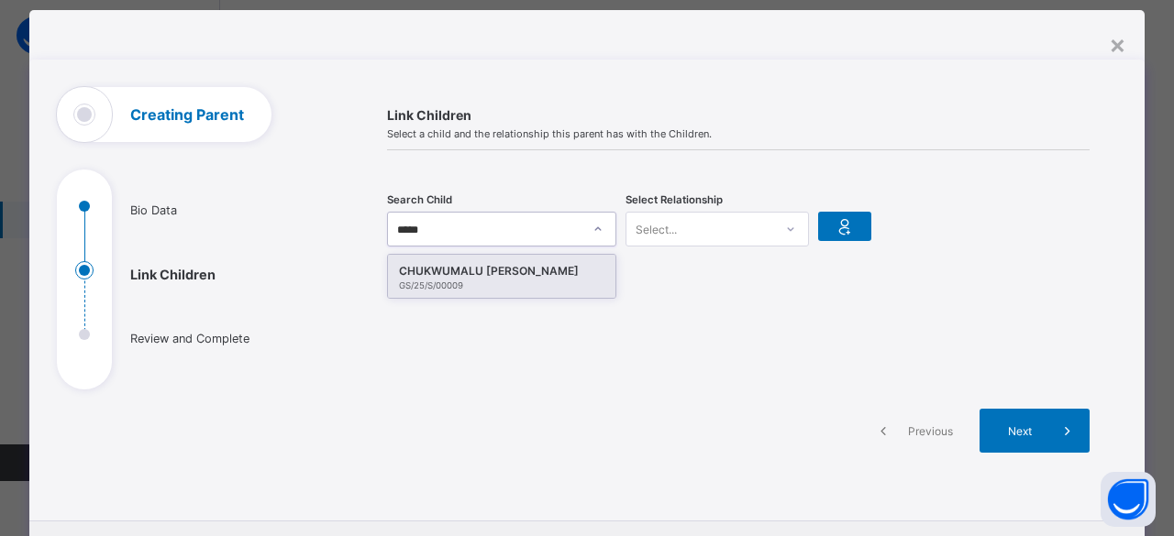
click at [548, 276] on div "CHUKWUMALU [PERSON_NAME]" at bounding box center [501, 271] width 205 height 18
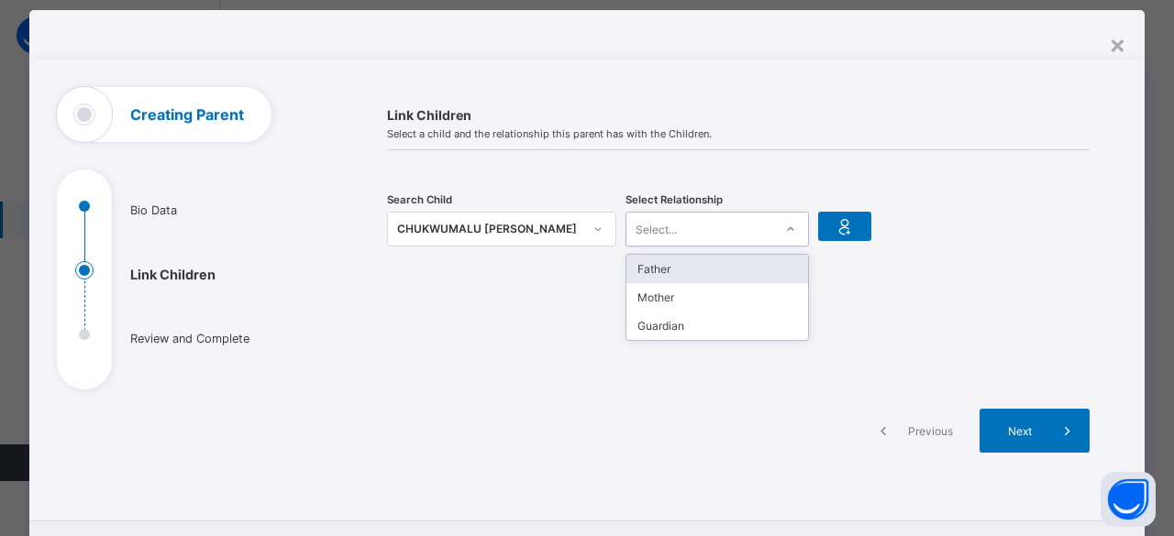
click at [723, 263] on div "Father" at bounding box center [717, 269] width 182 height 28
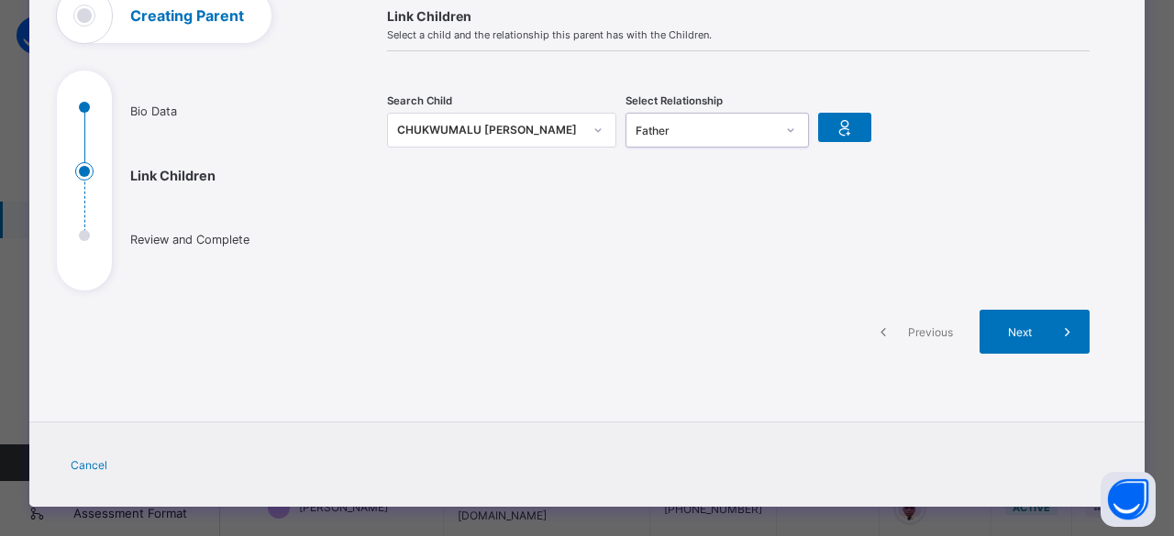
scroll to position [136, 0]
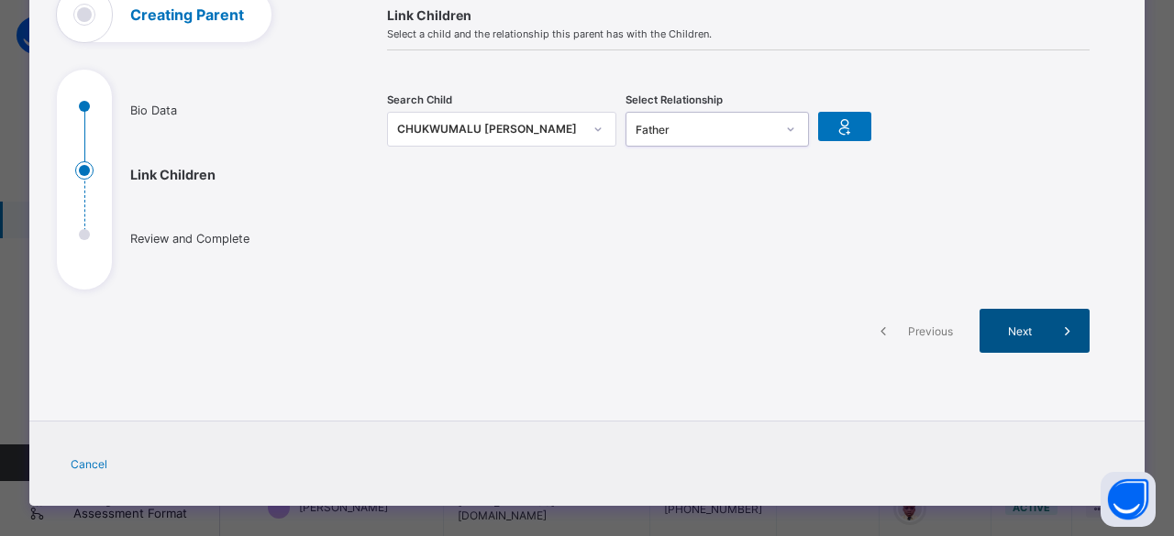
click at [1023, 333] on span "Next" at bounding box center [1019, 332] width 52 height 14
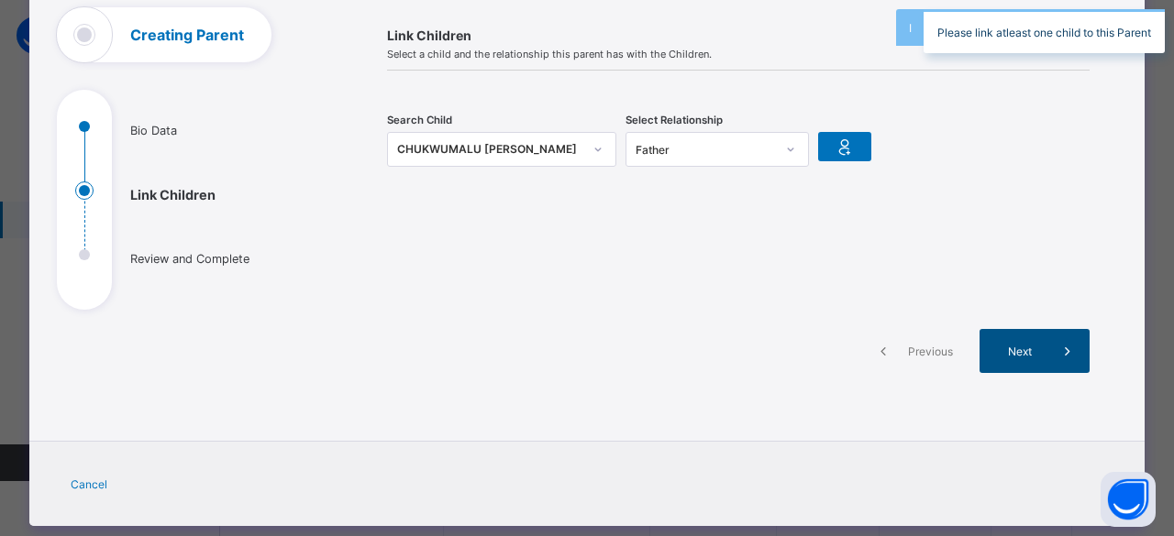
scroll to position [108, 0]
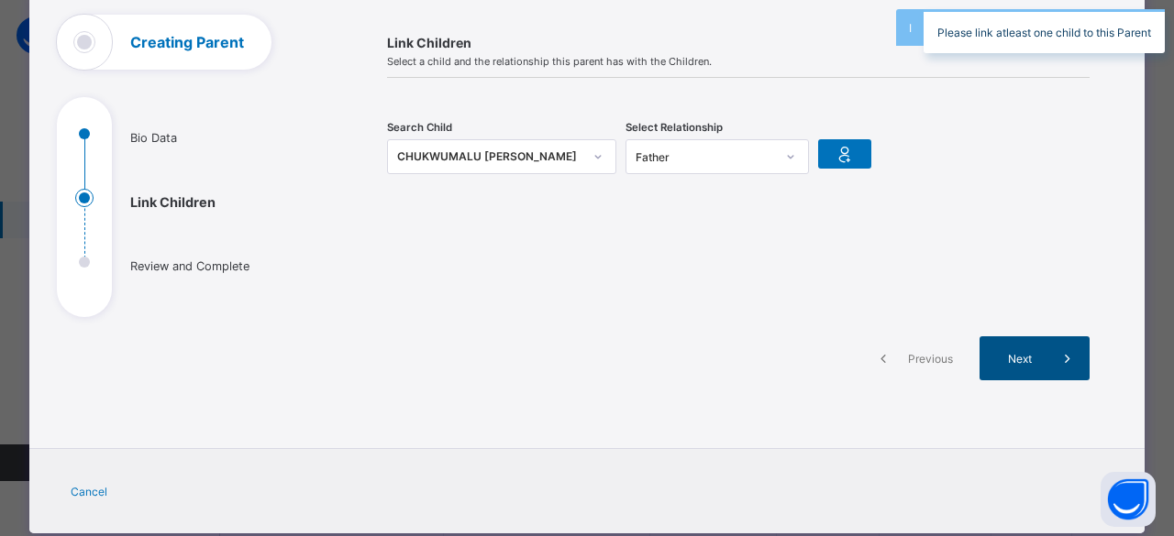
click at [1014, 359] on span "Next" at bounding box center [1019, 359] width 52 height 14
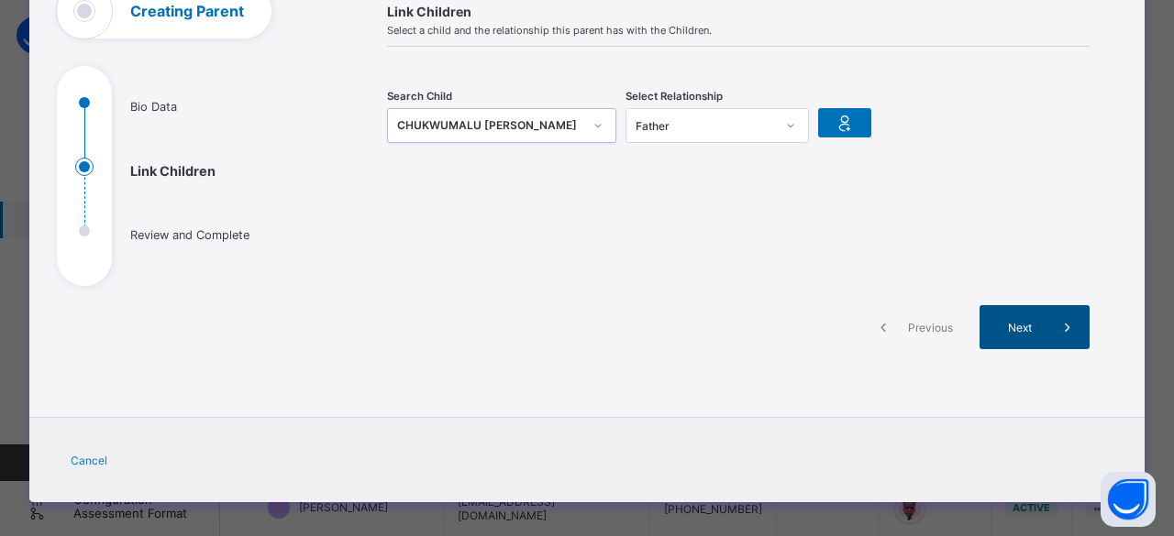
scroll to position [149, 0]
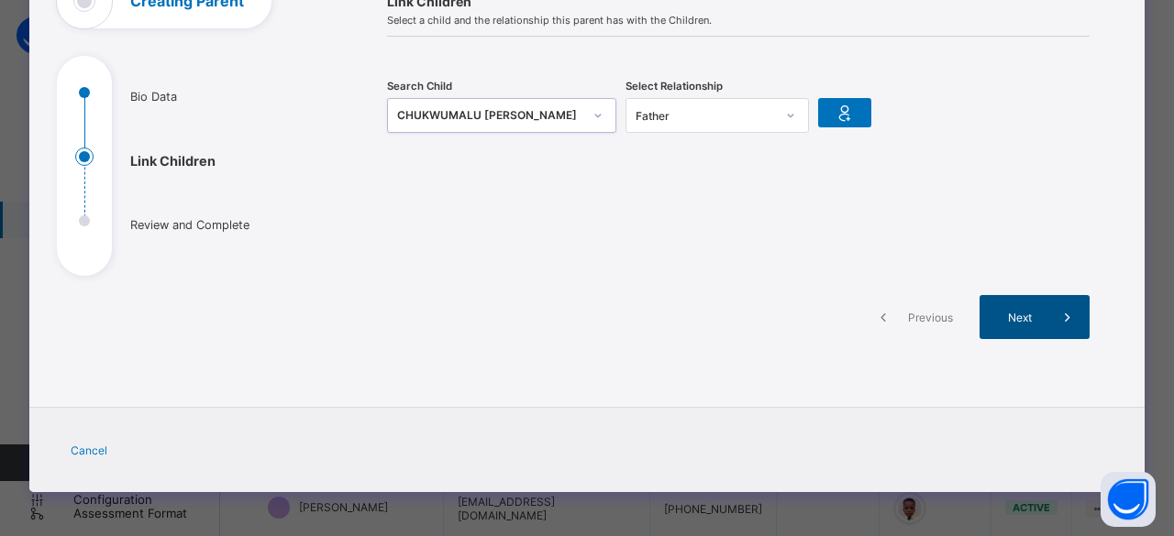
click at [1036, 319] on span "Next" at bounding box center [1019, 318] width 52 height 14
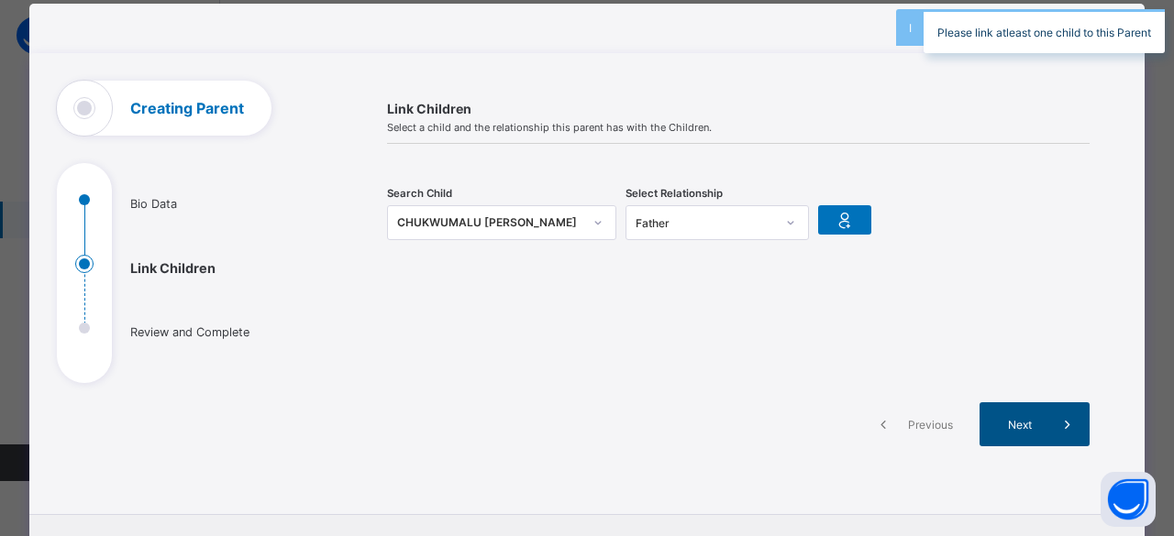
scroll to position [39, 0]
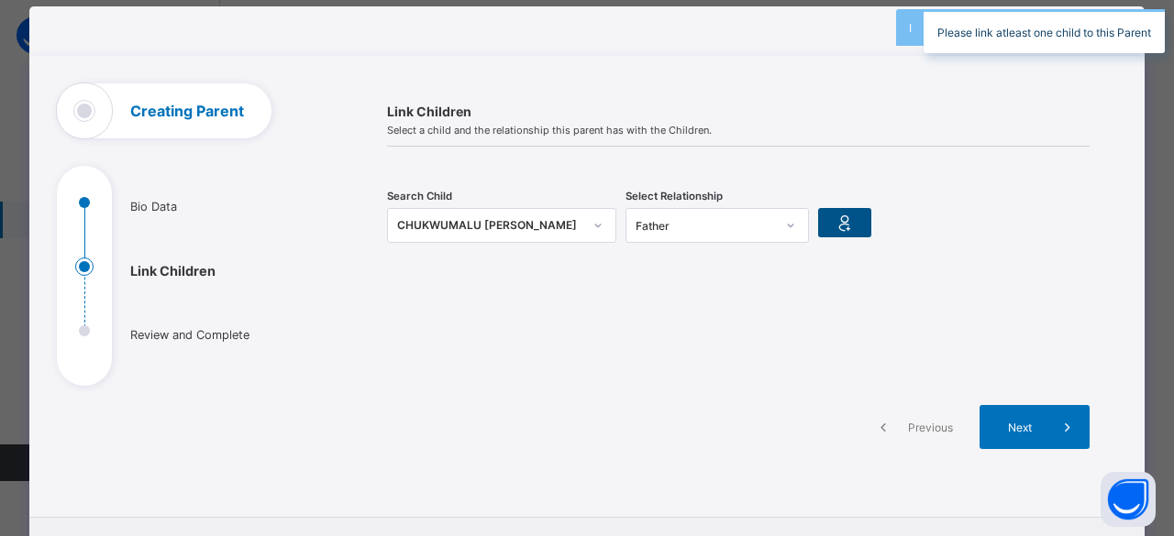
click at [844, 226] on icon at bounding box center [845, 223] width 26 height 22
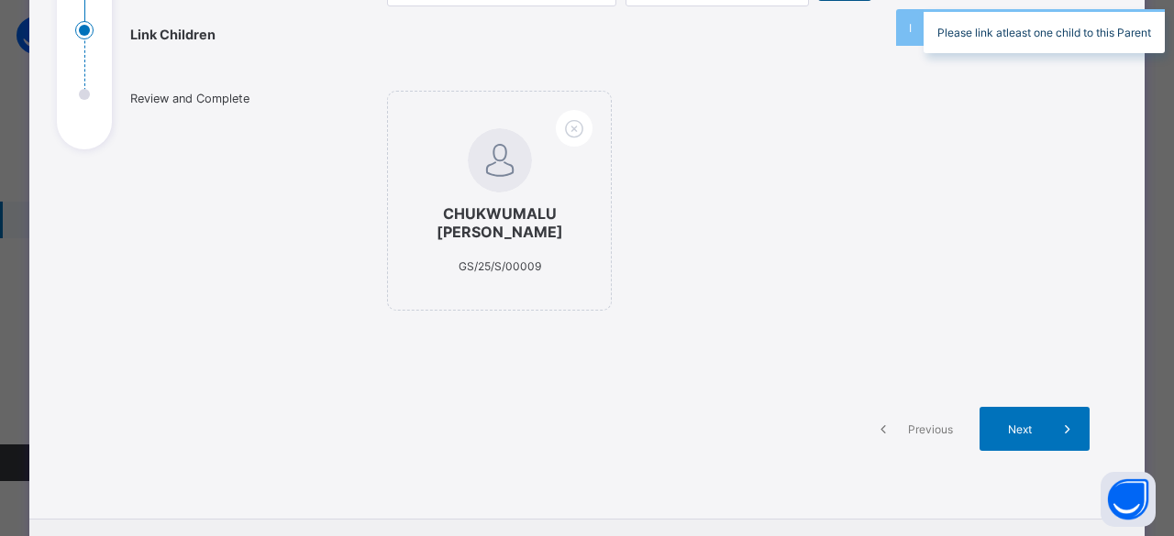
scroll to position [294, 0]
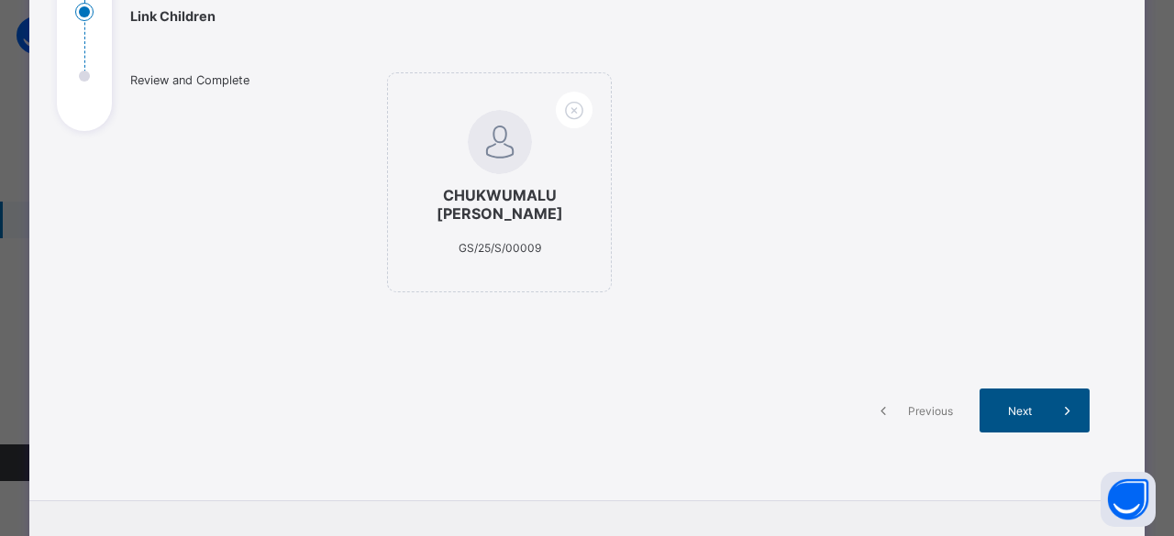
click at [1016, 418] on span "Next" at bounding box center [1019, 411] width 52 height 14
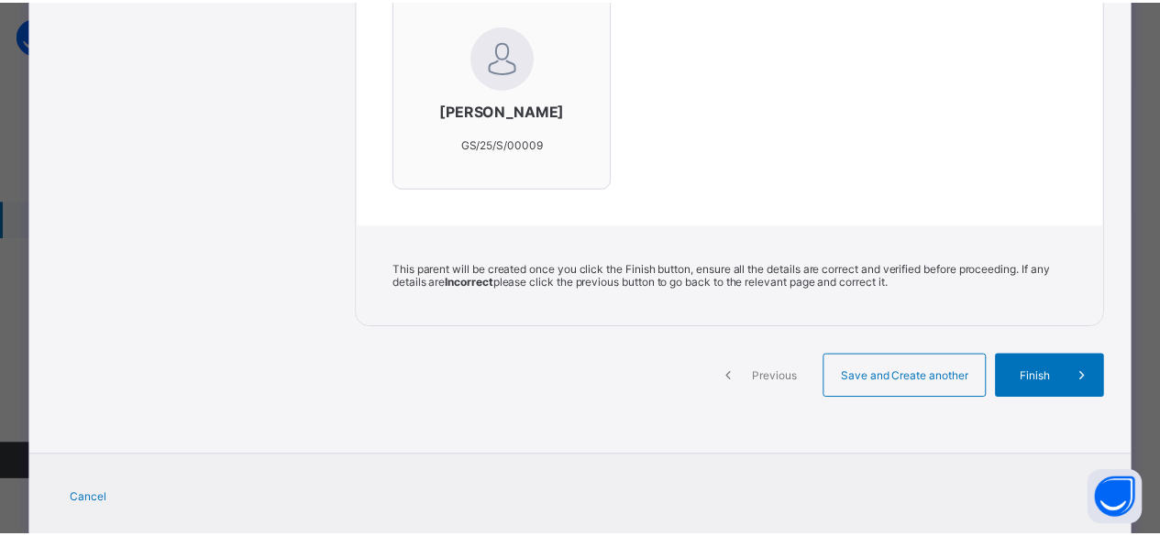
scroll to position [693, 0]
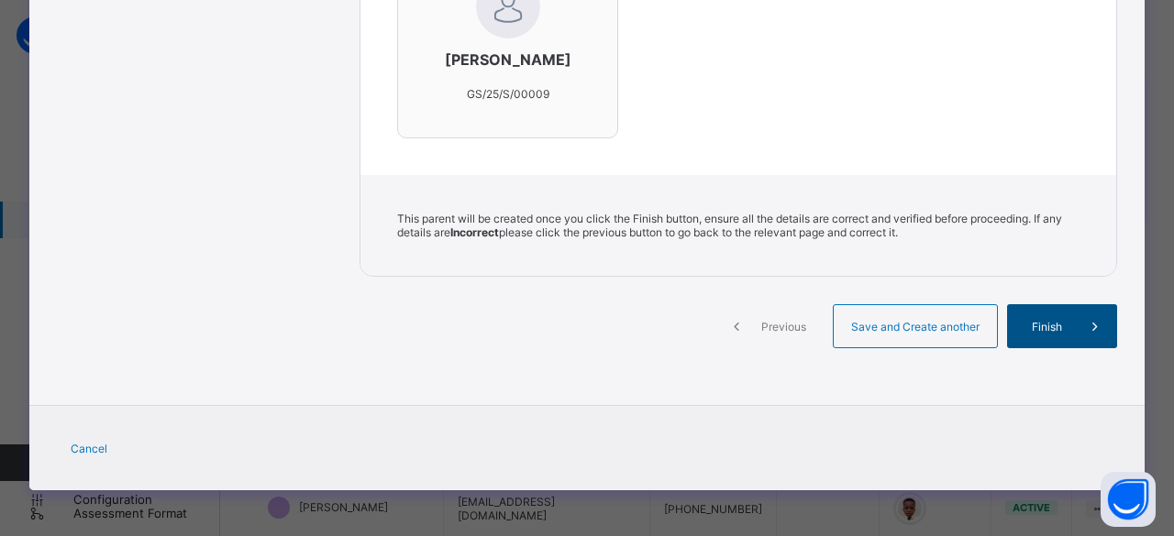
click at [1039, 331] on span "Finish" at bounding box center [1047, 327] width 52 height 14
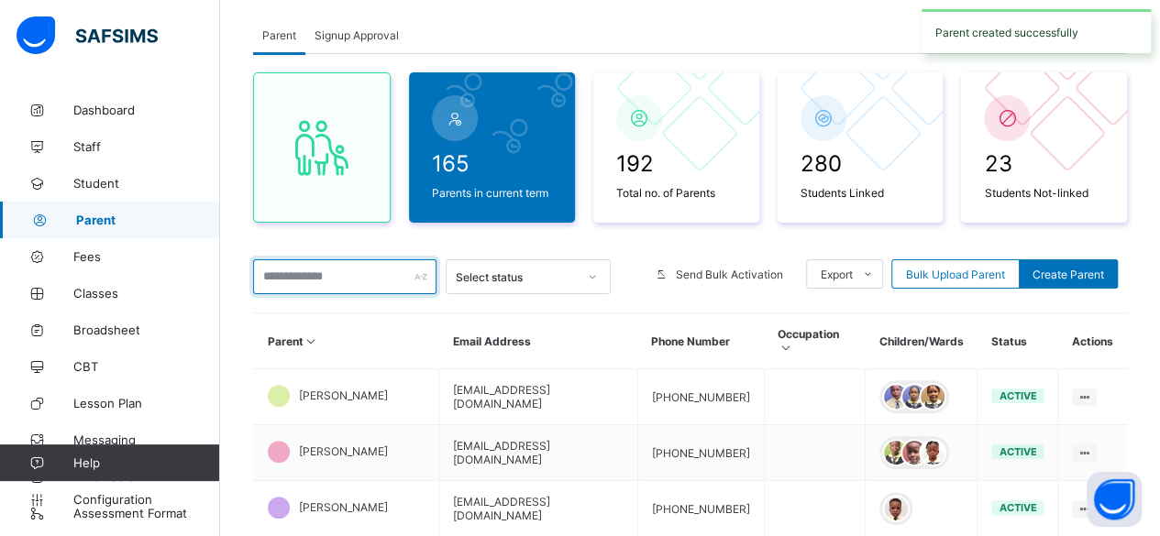
click at [323, 280] on input "text" at bounding box center [344, 277] width 183 height 35
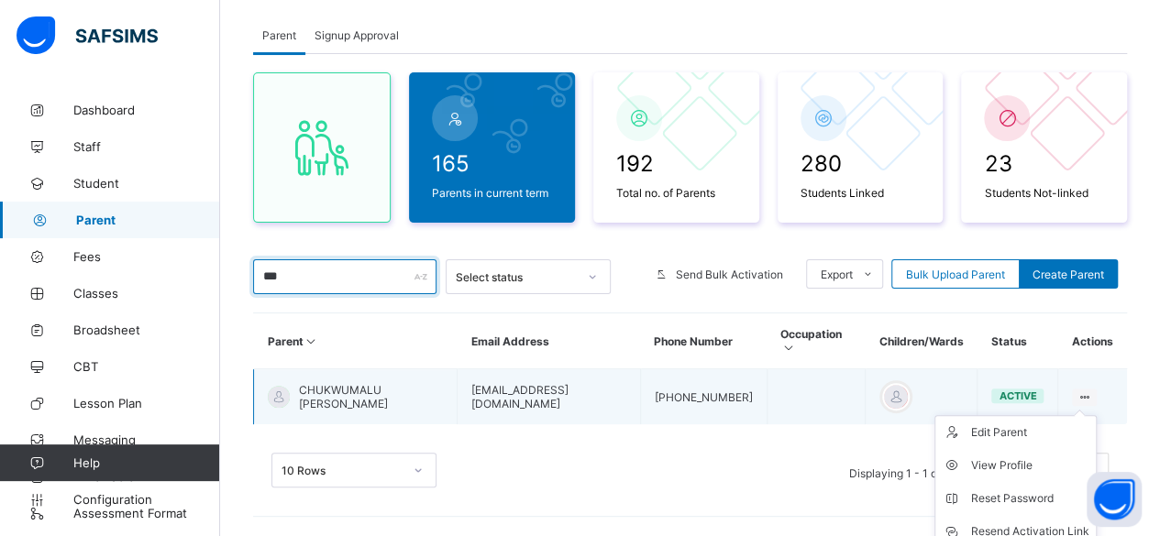
type input "***"
click at [1090, 391] on icon at bounding box center [1085, 398] width 16 height 14
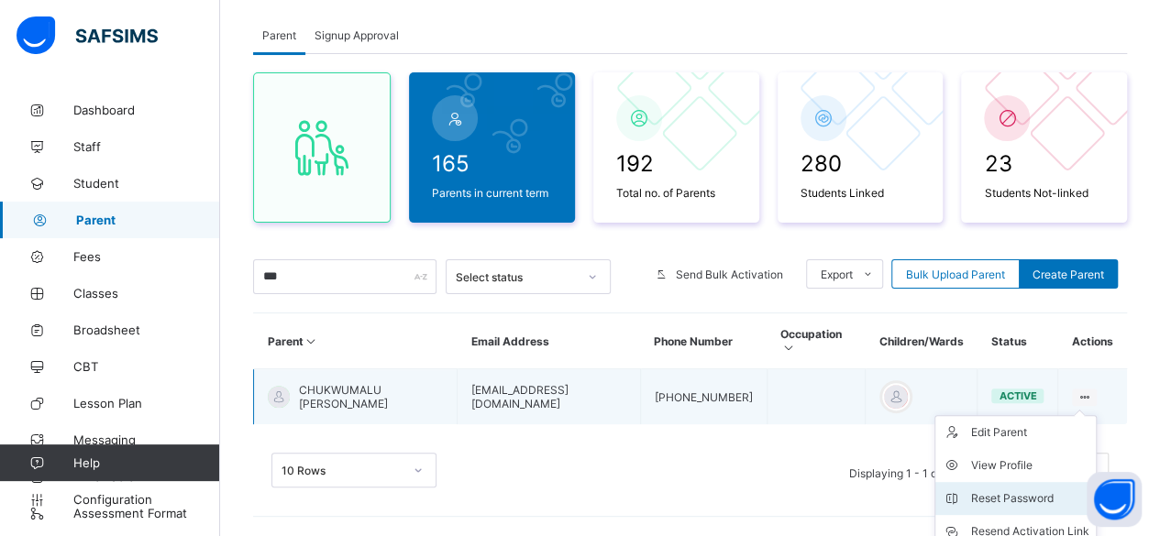
click at [1012, 490] on div "Reset Password" at bounding box center [1029, 499] width 118 height 18
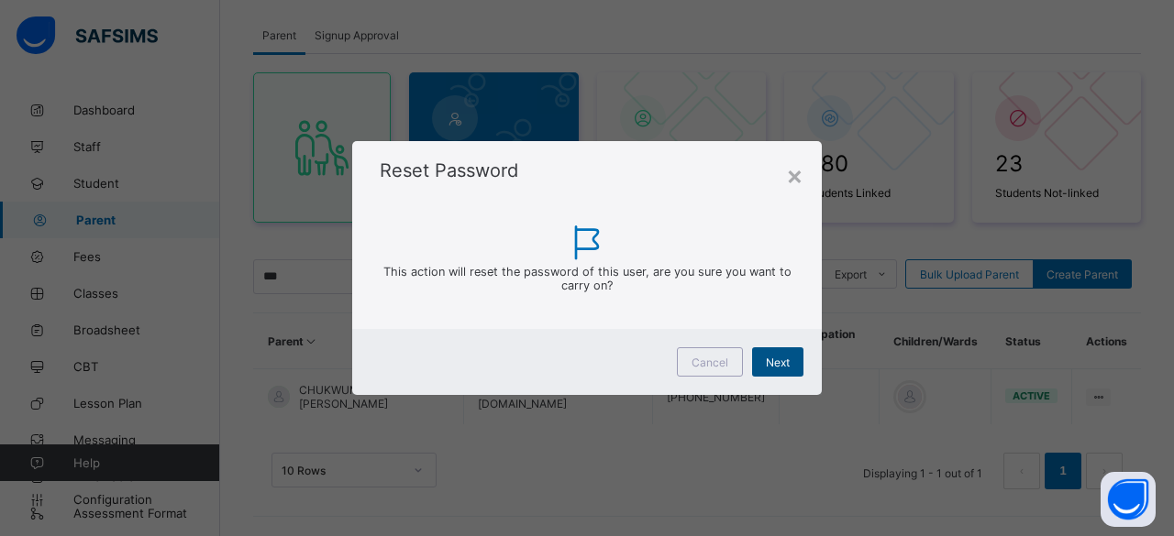
click at [770, 359] on span "Next" at bounding box center [778, 363] width 24 height 14
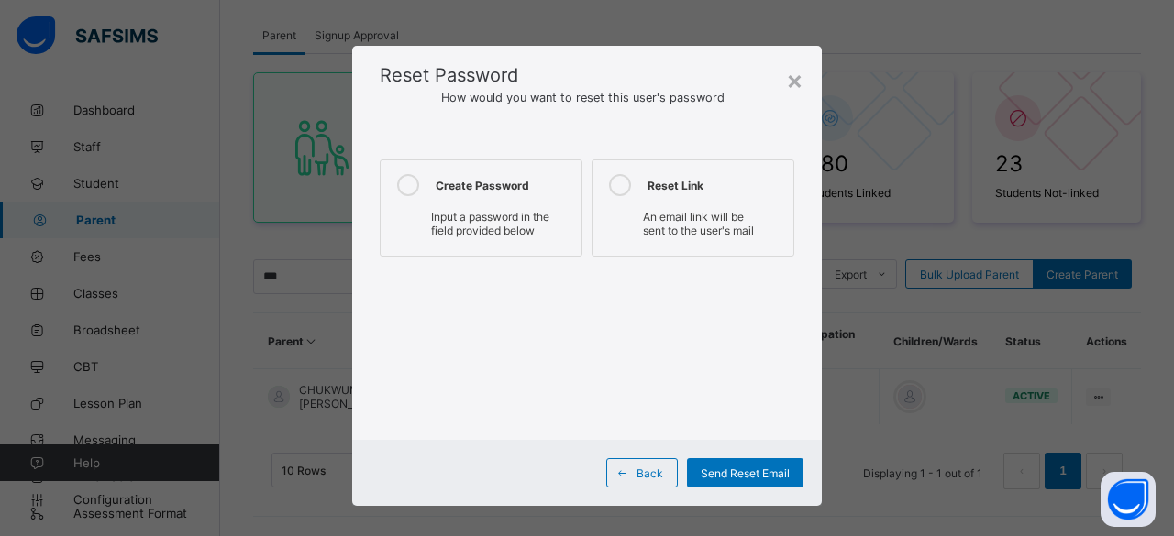
click at [512, 205] on div "Input a password in the field provided below" at bounding box center [481, 223] width 182 height 37
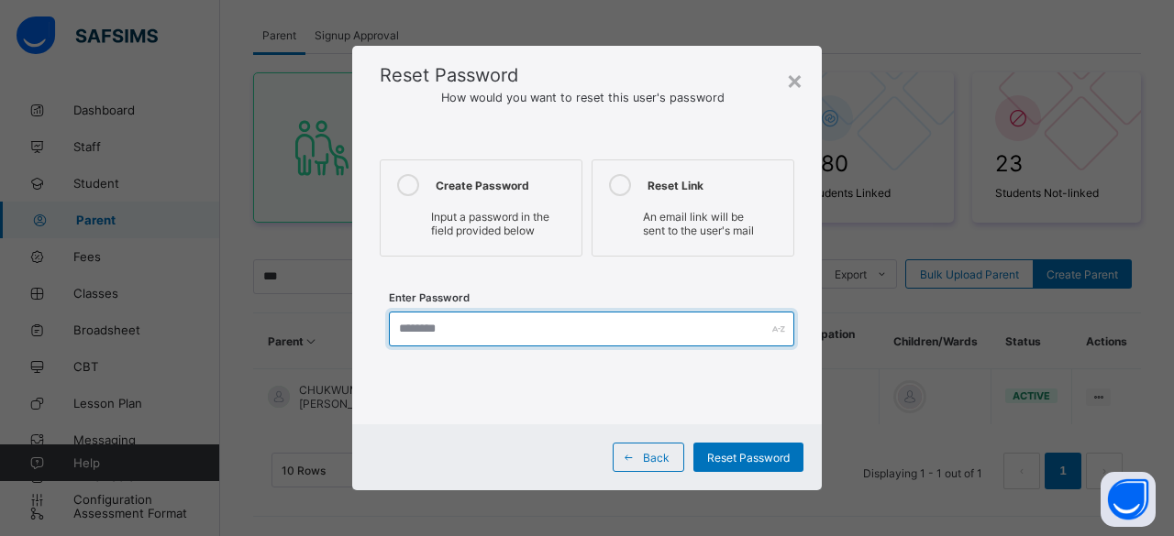
click at [500, 324] on input "text" at bounding box center [591, 329] width 405 height 35
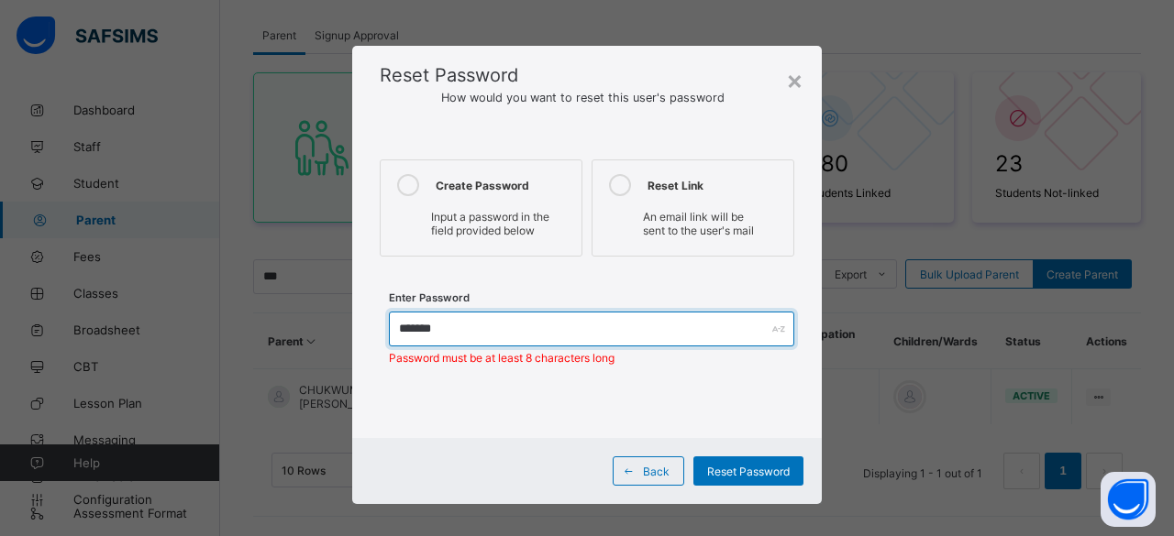
click at [417, 327] on input "*******" at bounding box center [591, 329] width 405 height 35
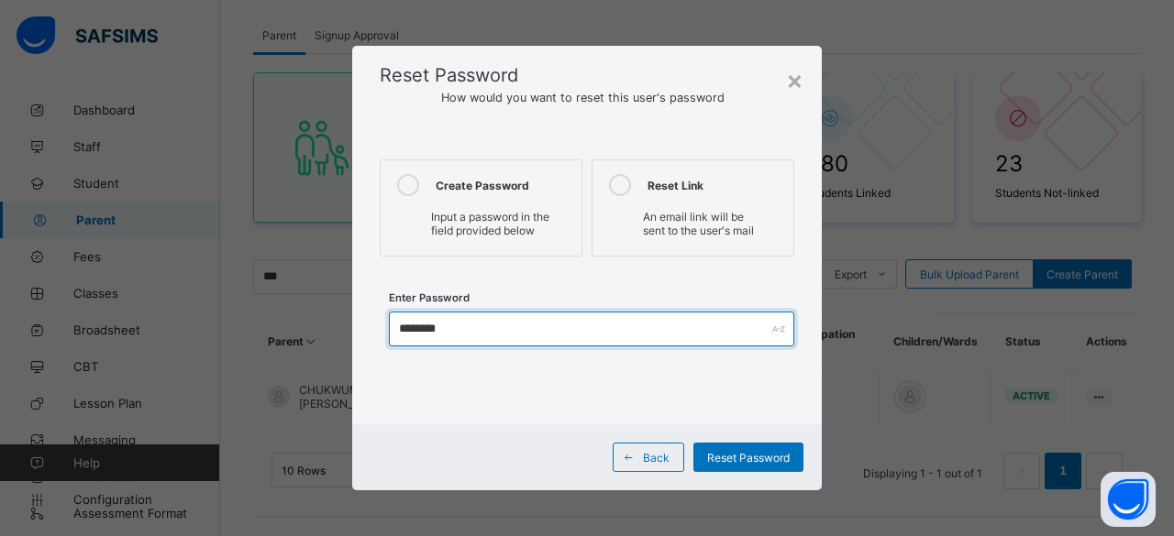
click at [470, 333] on input "********" at bounding box center [591, 329] width 405 height 35
type input "********"
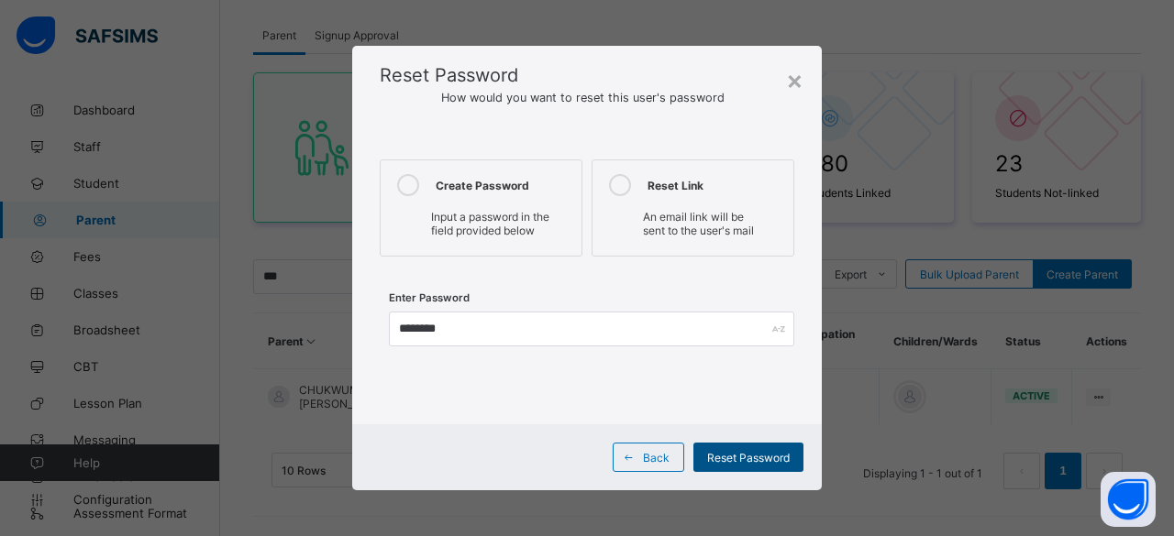
click at [719, 454] on span "Reset Password" at bounding box center [748, 458] width 83 height 14
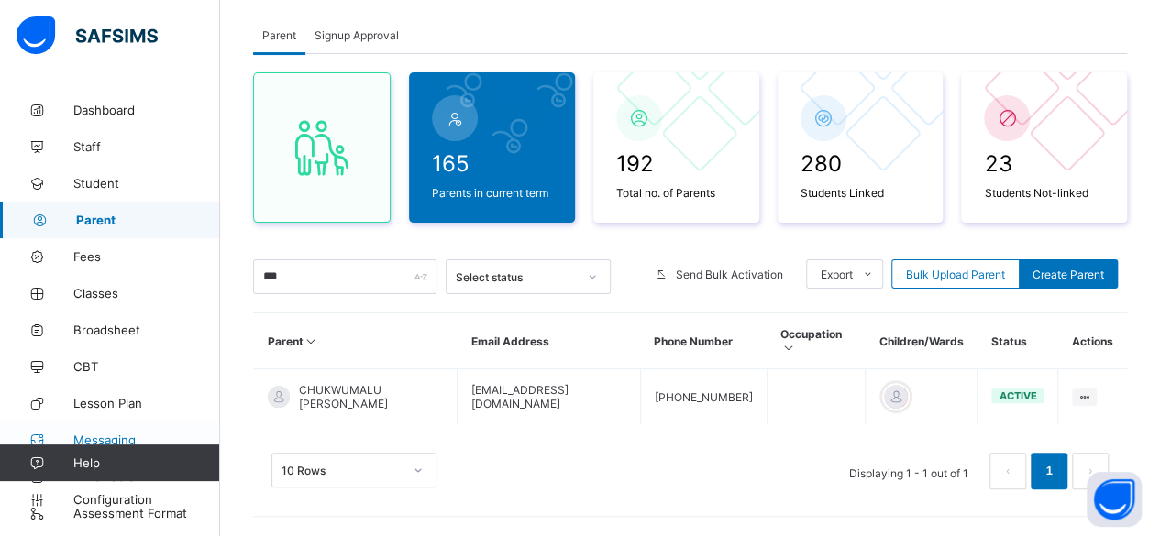
click at [139, 434] on span "Messaging" at bounding box center [146, 440] width 147 height 15
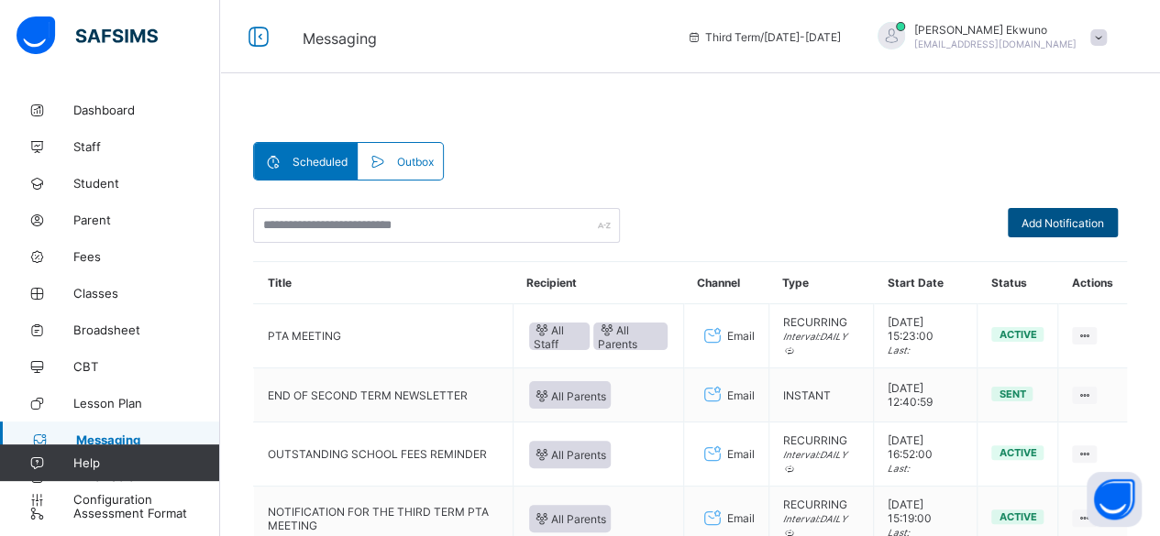
click at [1059, 218] on span "Add Notification" at bounding box center [1063, 223] width 83 height 14
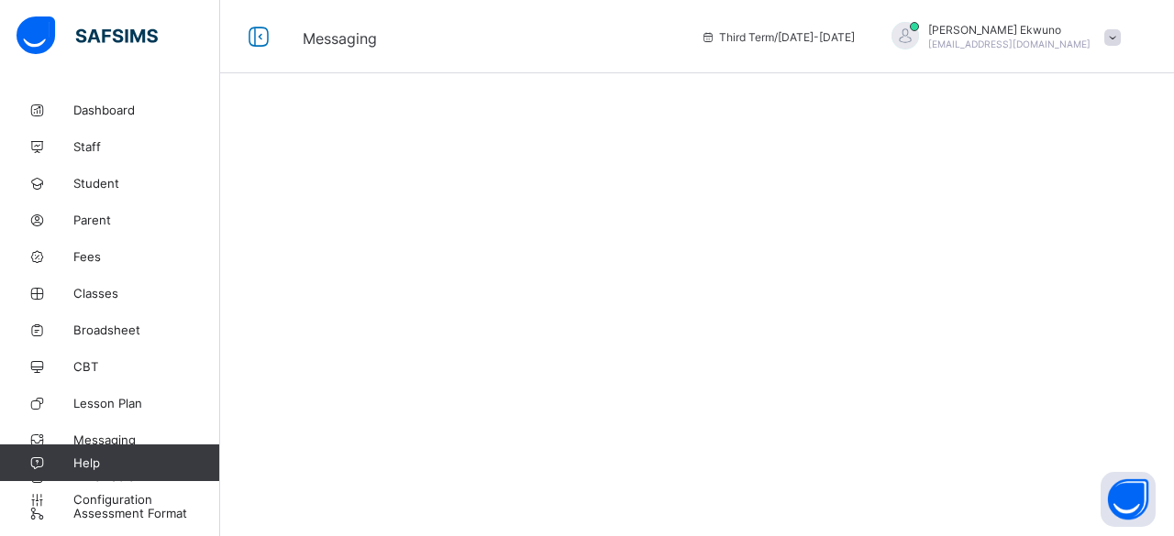
select select "****"
select select "*"
select select "**"
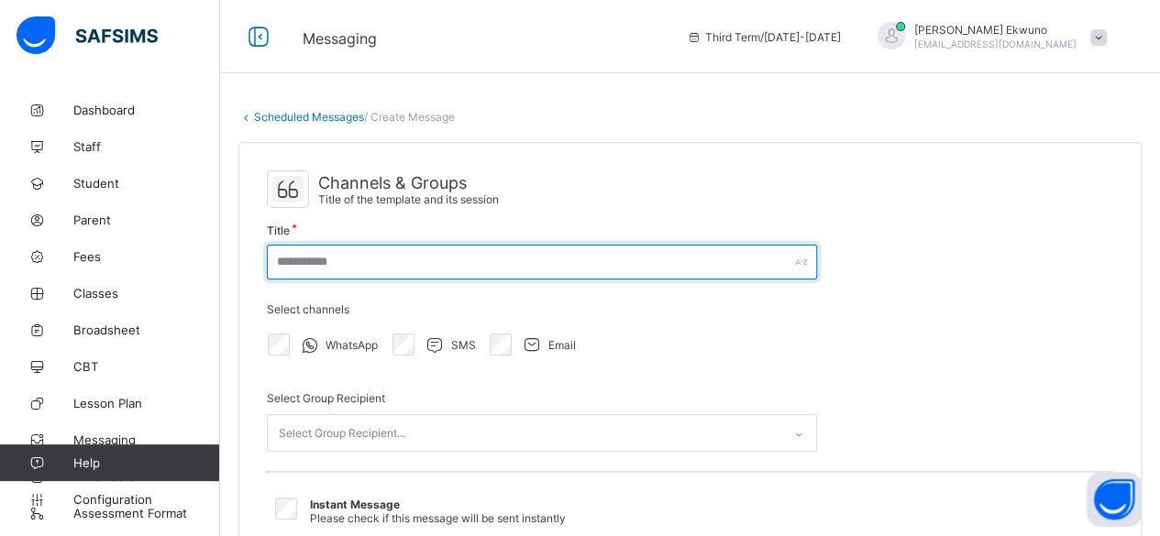
click at [334, 267] on input "text" at bounding box center [542, 262] width 550 height 35
paste input "**********"
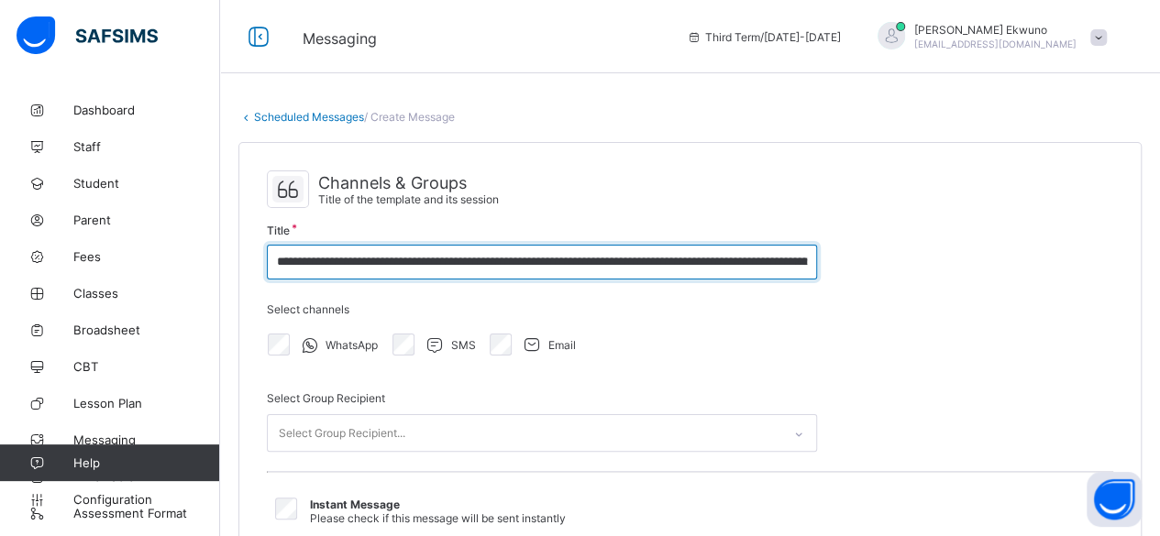
scroll to position [0, 2318]
type input "**********"
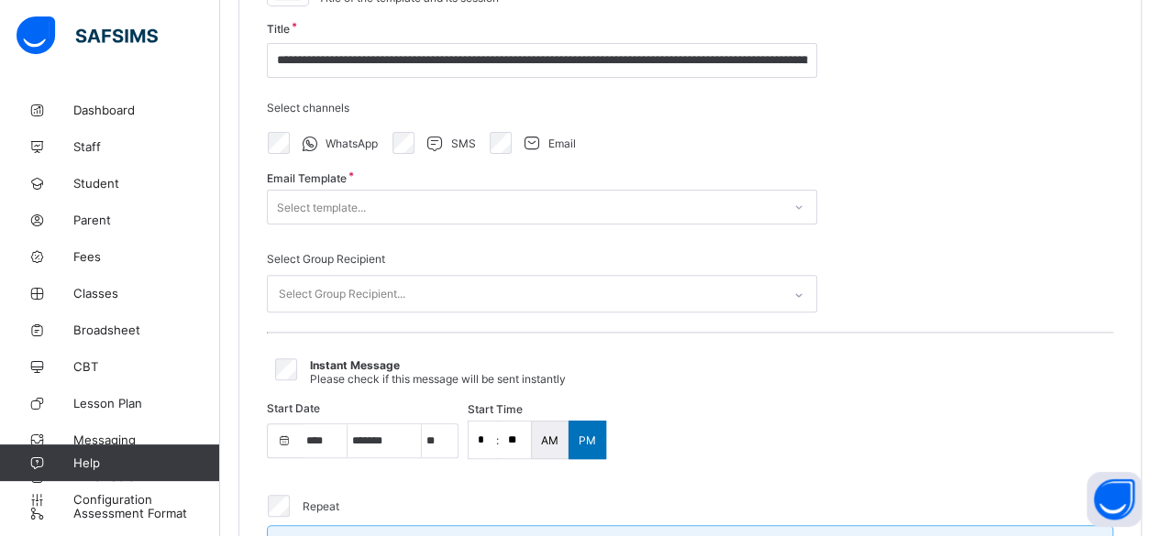
scroll to position [207, 0]
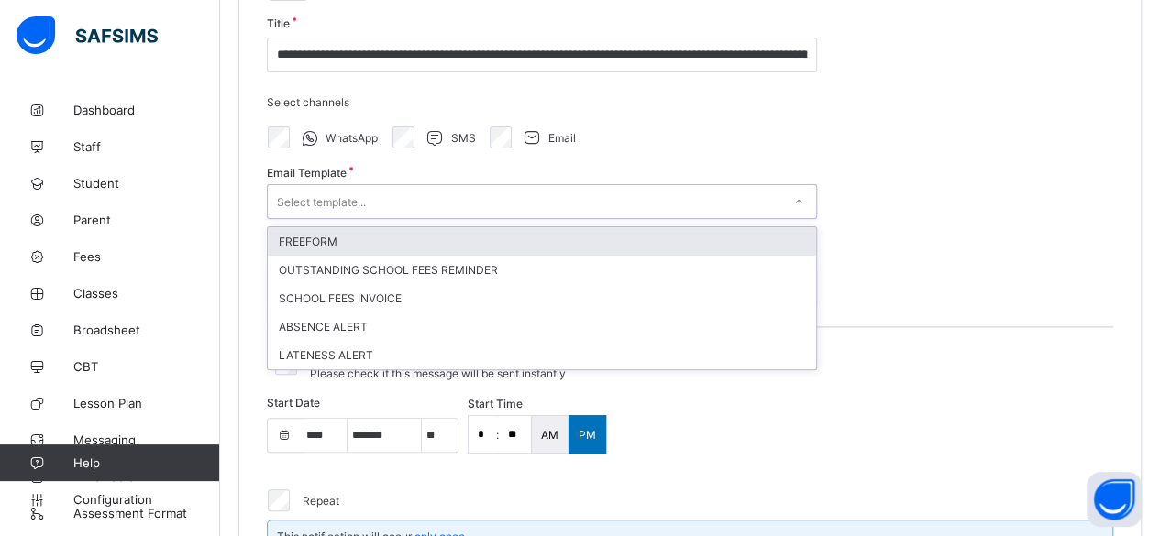
click at [380, 202] on div "Select template..." at bounding box center [525, 202] width 514 height 26
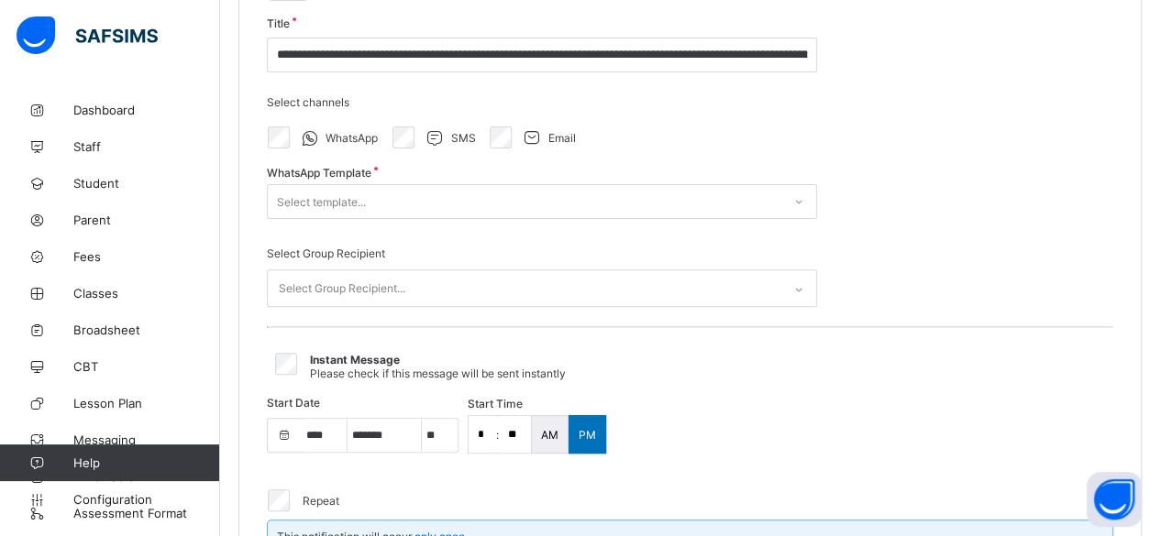
click at [311, 285] on div "Select Group Recipient..." at bounding box center [342, 288] width 127 height 35
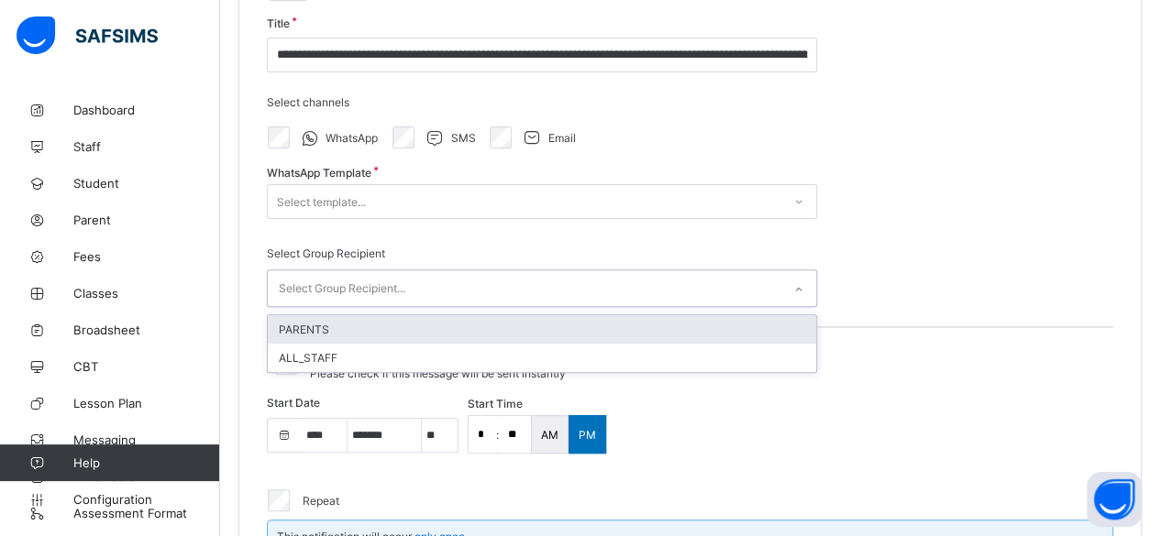
click at [299, 324] on div "PARENTS" at bounding box center [542, 329] width 548 height 28
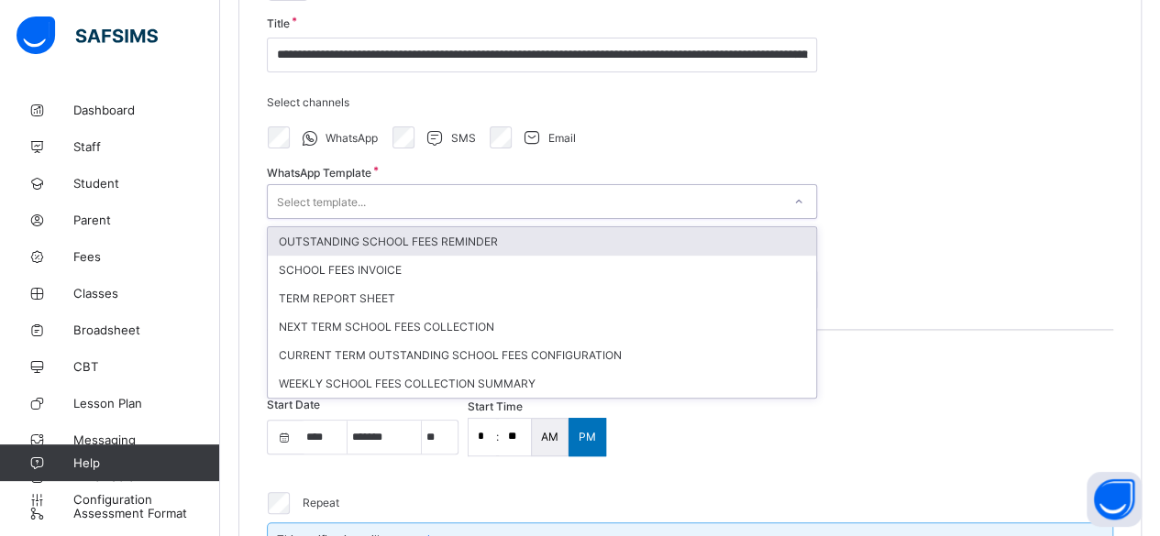
click at [301, 203] on div "Select template..." at bounding box center [321, 201] width 89 height 35
click at [802, 124] on div "WhatsApp SMS Email" at bounding box center [542, 137] width 550 height 39
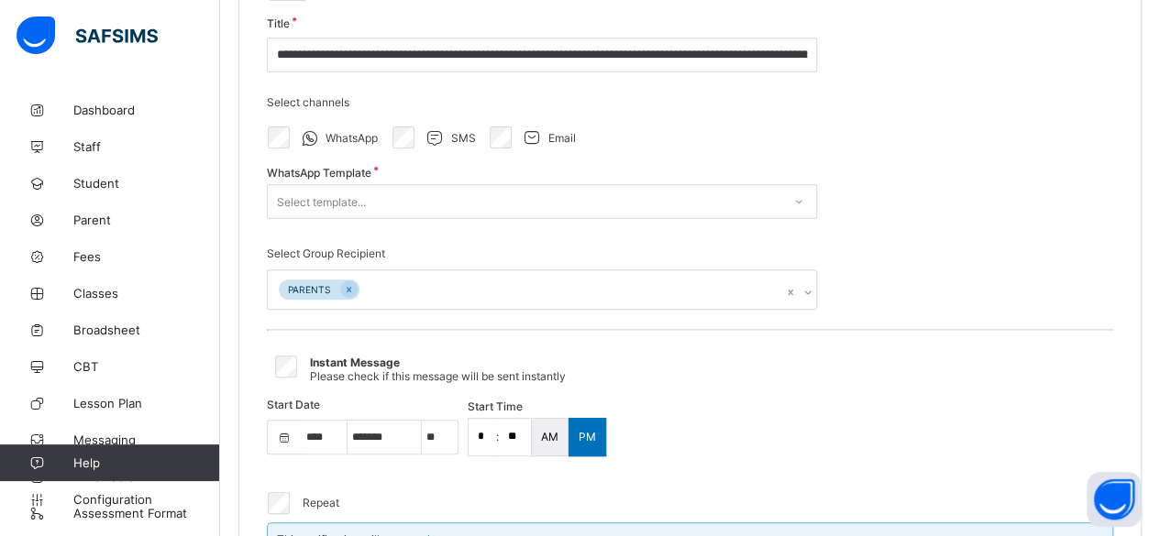
click at [443, 200] on div "Select template..." at bounding box center [525, 202] width 514 height 26
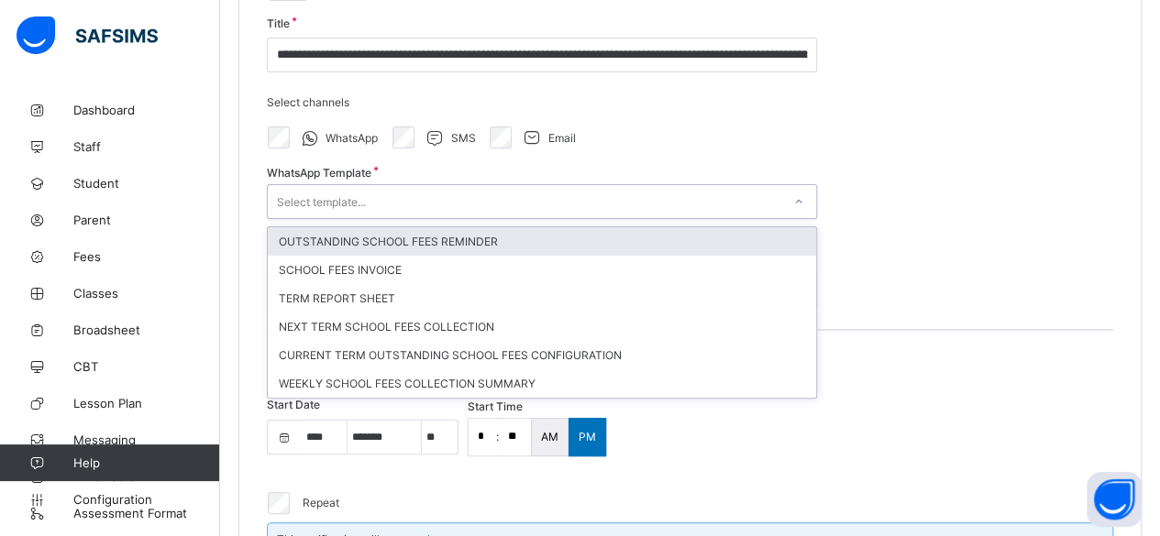
paste input "**********"
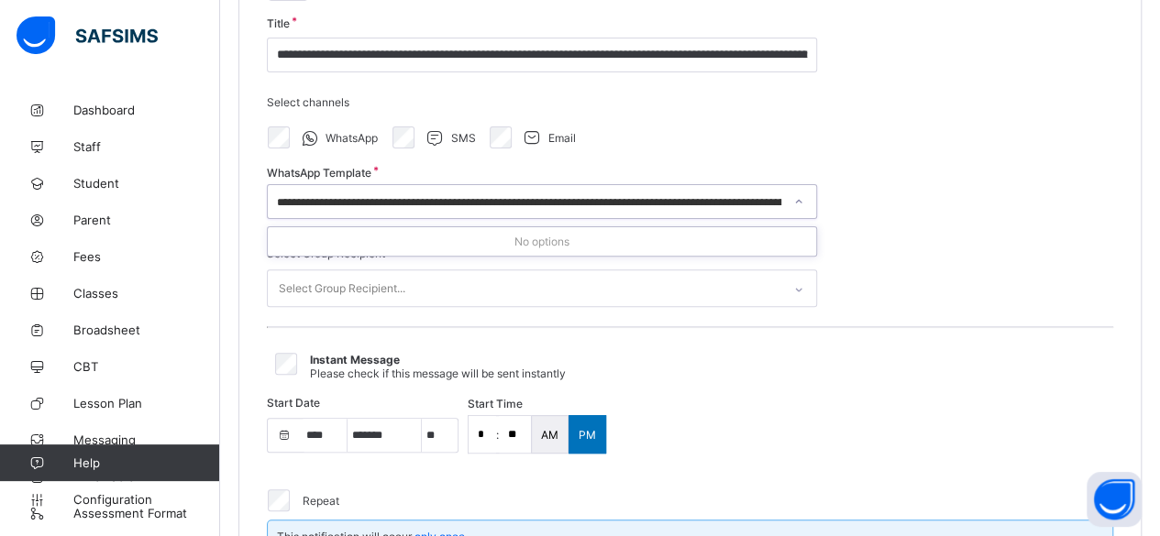
scroll to position [0, 2060]
type input "**********"
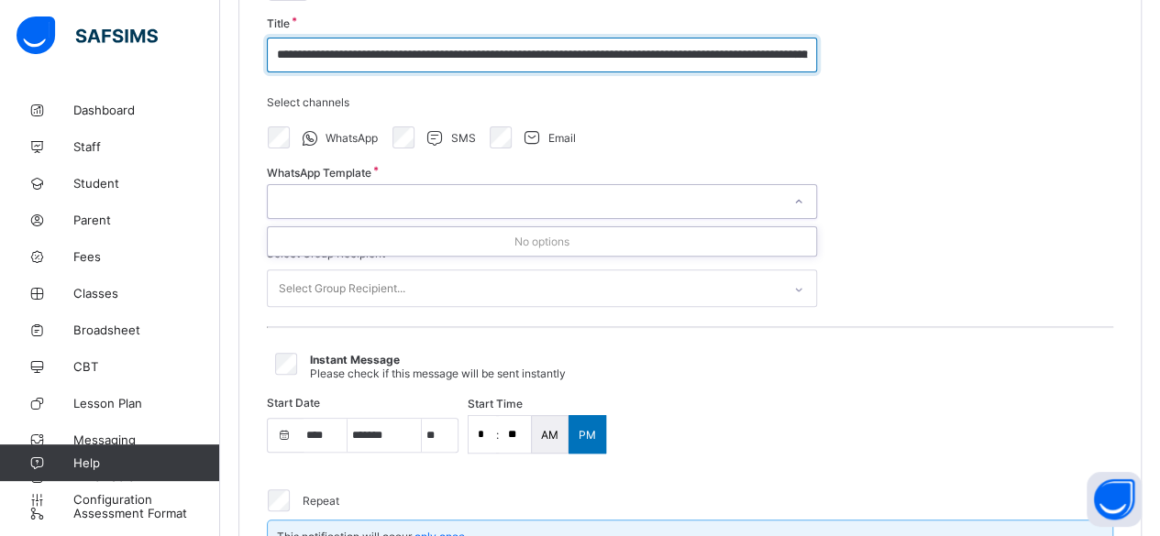
scroll to position [0, 0]
click at [815, 50] on input "**********" at bounding box center [542, 55] width 550 height 35
click at [808, 52] on input "**********" at bounding box center [542, 55] width 550 height 35
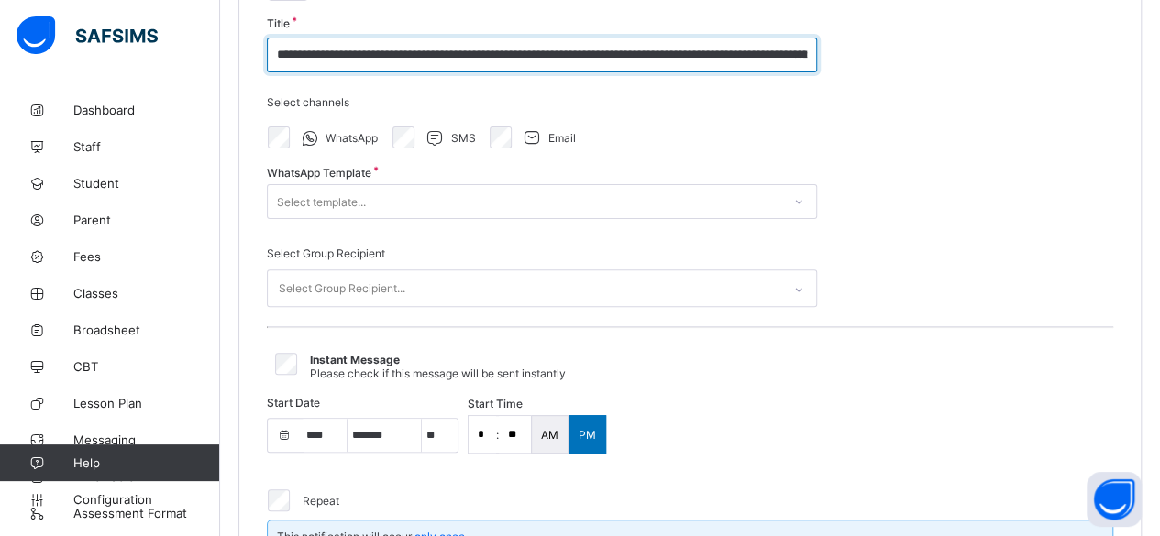
click at [808, 52] on input "**********" at bounding box center [542, 55] width 550 height 35
click at [803, 54] on div "**********" at bounding box center [542, 55] width 550 height 35
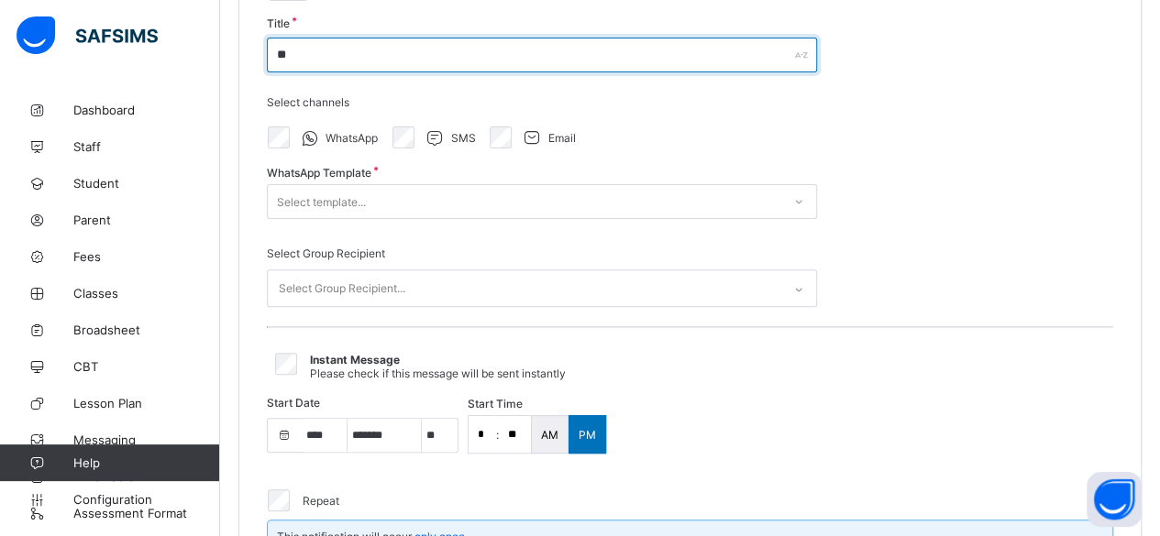
type input "*"
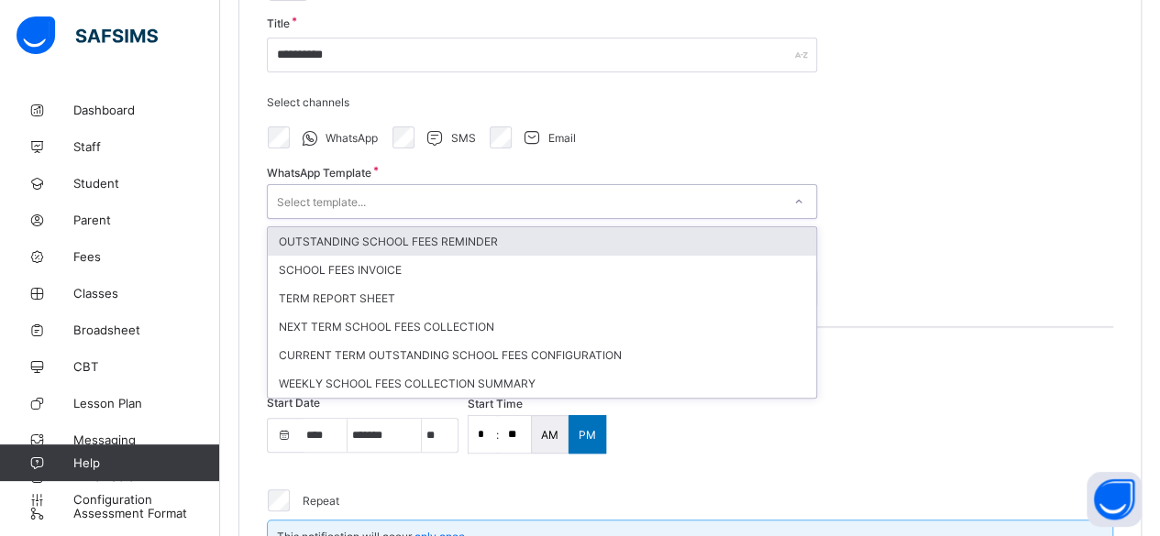
click at [428, 189] on div "Select template..." at bounding box center [525, 202] width 514 height 26
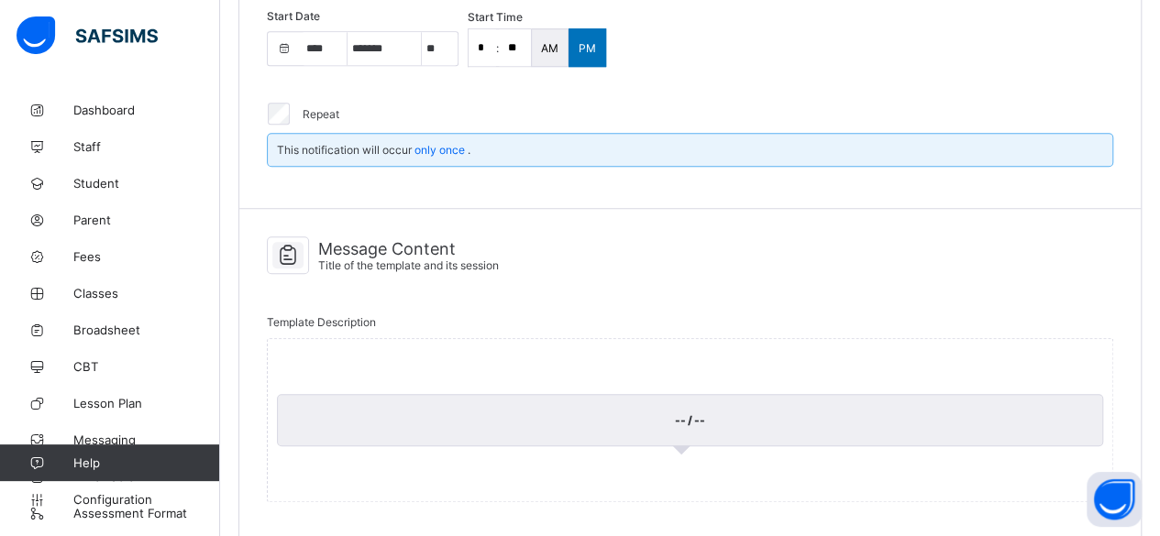
scroll to position [683, 0]
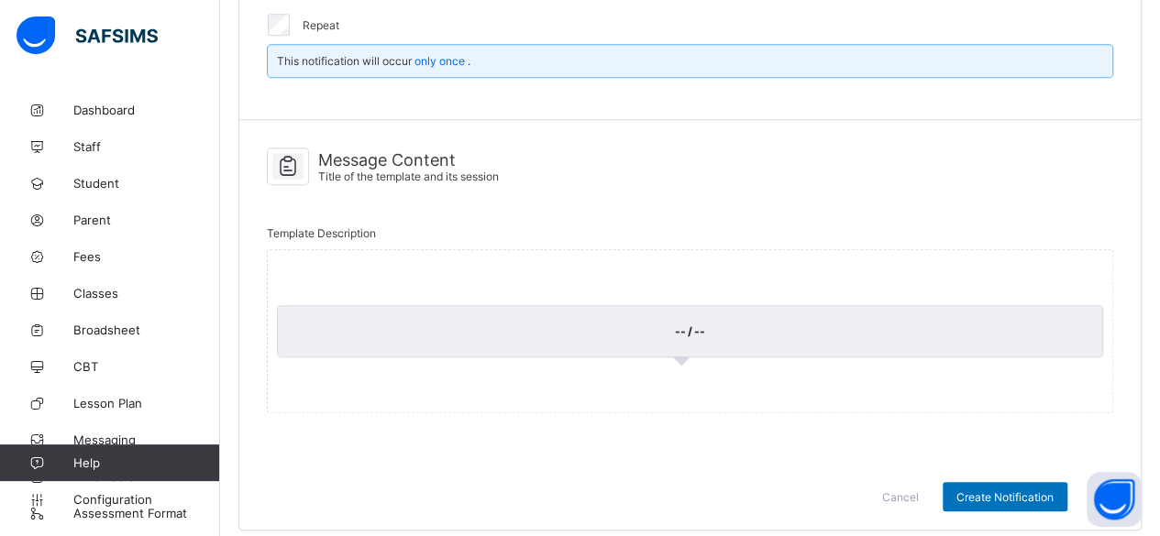
click at [920, 340] on div "-- / --" at bounding box center [690, 331] width 826 height 52
click at [924, 305] on div "-- / --" at bounding box center [690, 331] width 826 height 52
click at [670, 321] on div "-- / --" at bounding box center [690, 331] width 826 height 52
click at [377, 283] on div "-- / --" at bounding box center [690, 331] width 846 height 164
click at [315, 160] on div "Message Content Title of the template and its session" at bounding box center [690, 170] width 846 height 65
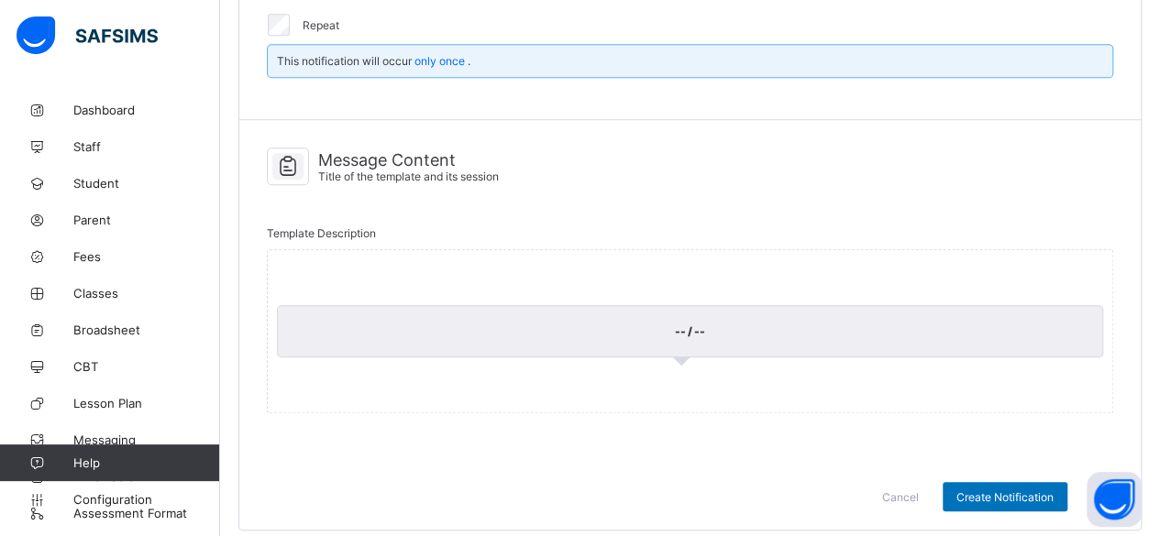
scroll to position [698, 0]
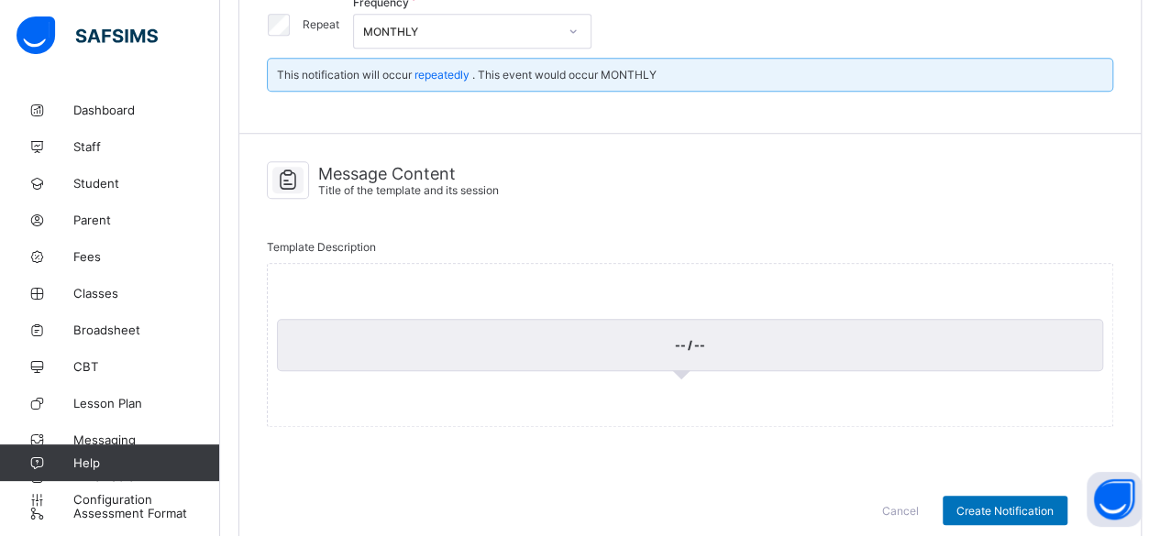
click at [319, 291] on div "-- / --" at bounding box center [690, 345] width 846 height 164
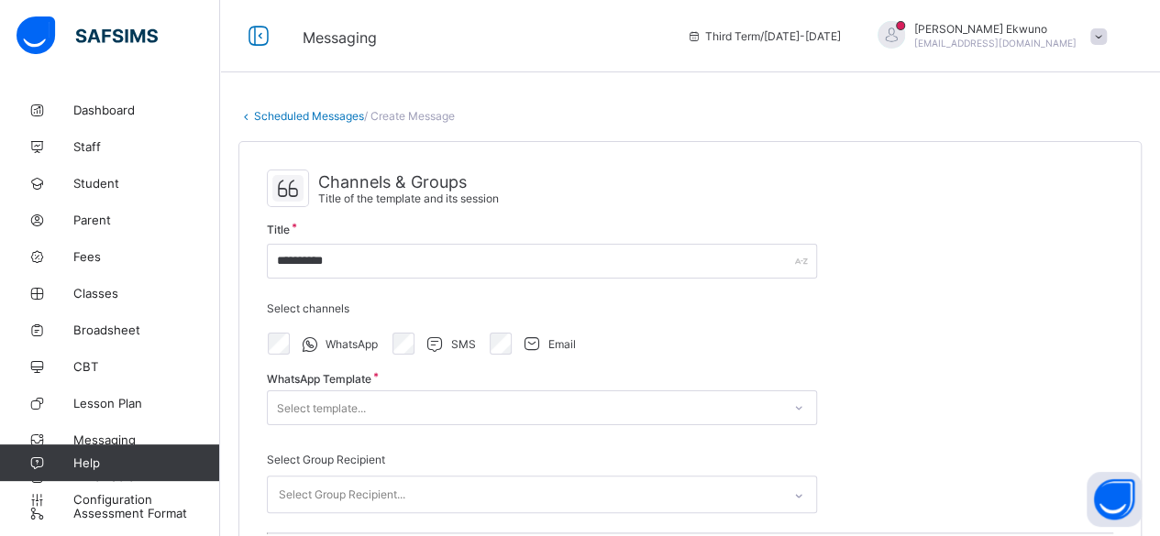
scroll to position [0, 0]
click at [431, 115] on span "/ Create Message" at bounding box center [409, 117] width 91 height 14
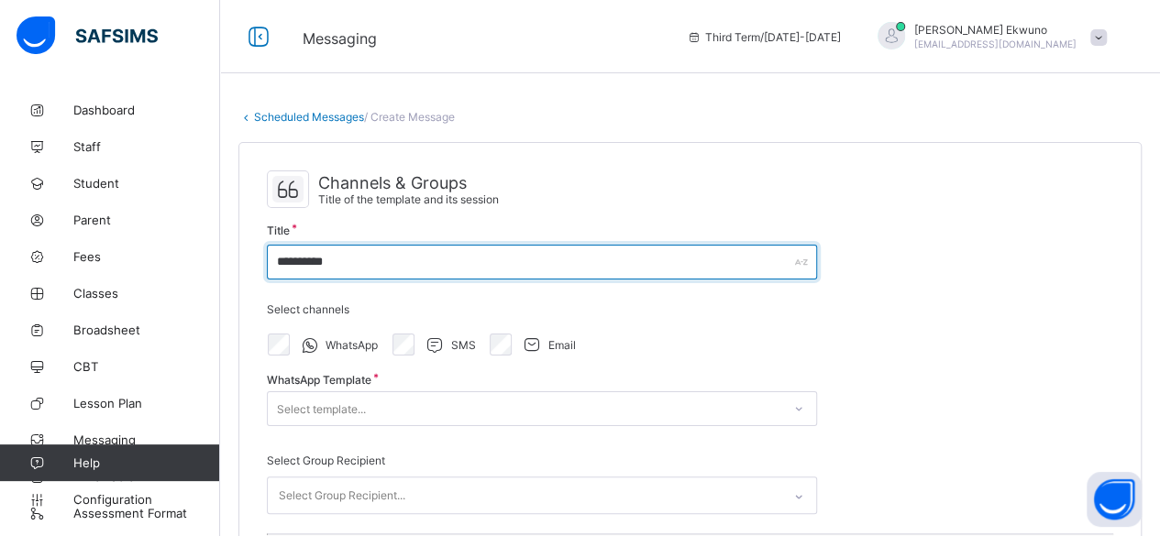
click at [367, 259] on input "**********" at bounding box center [542, 262] width 550 height 35
type input "*"
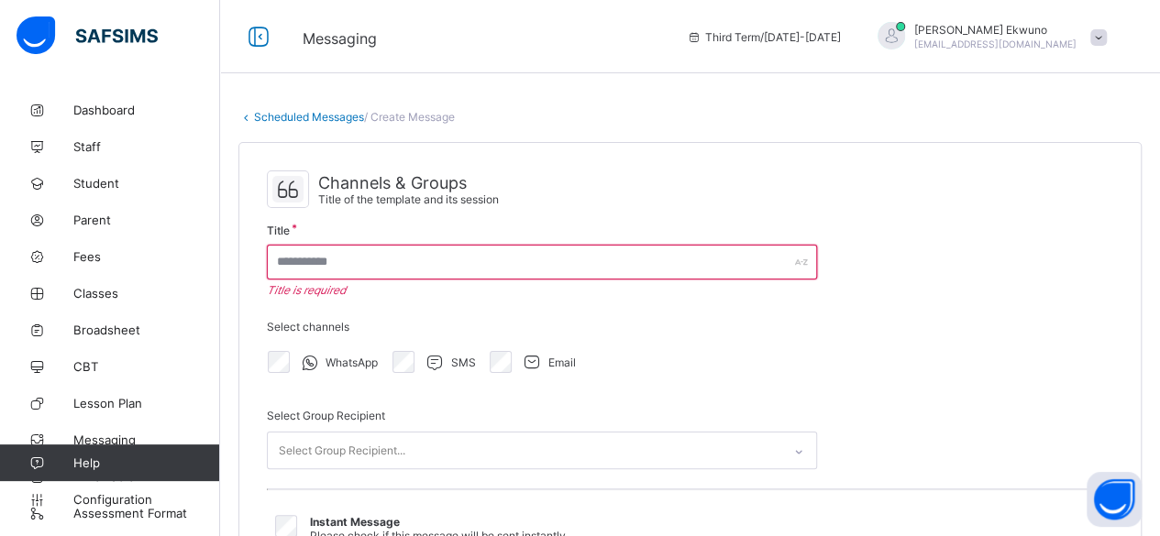
click at [420, 116] on span "/ Create Message" at bounding box center [409, 117] width 91 height 14
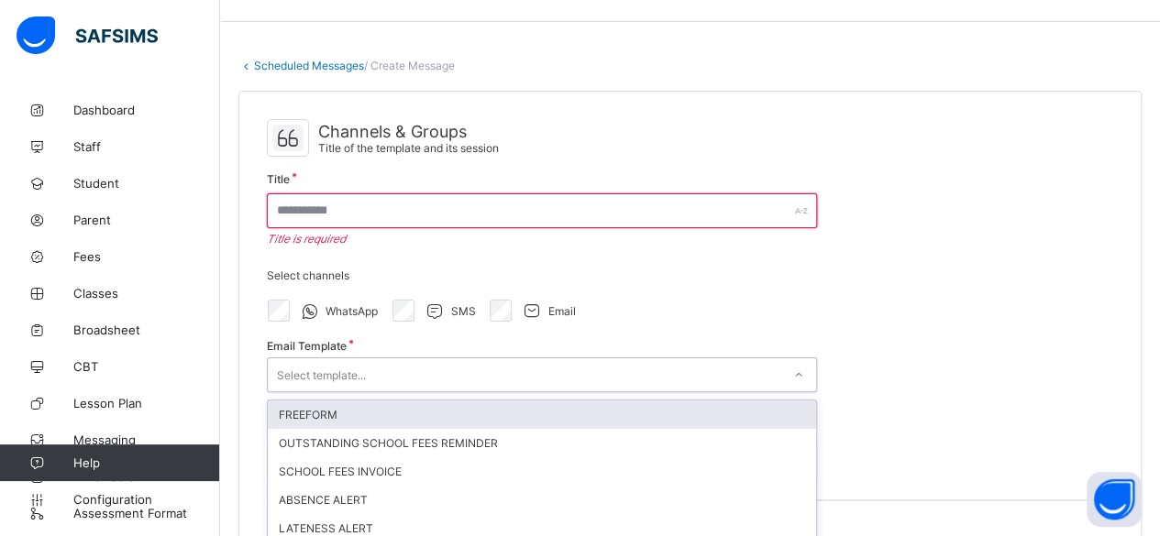
click at [341, 393] on div "option FREEFORM focused, 1 of 5. 5 results available. Use Up and Down to choose…" at bounding box center [542, 375] width 550 height 35
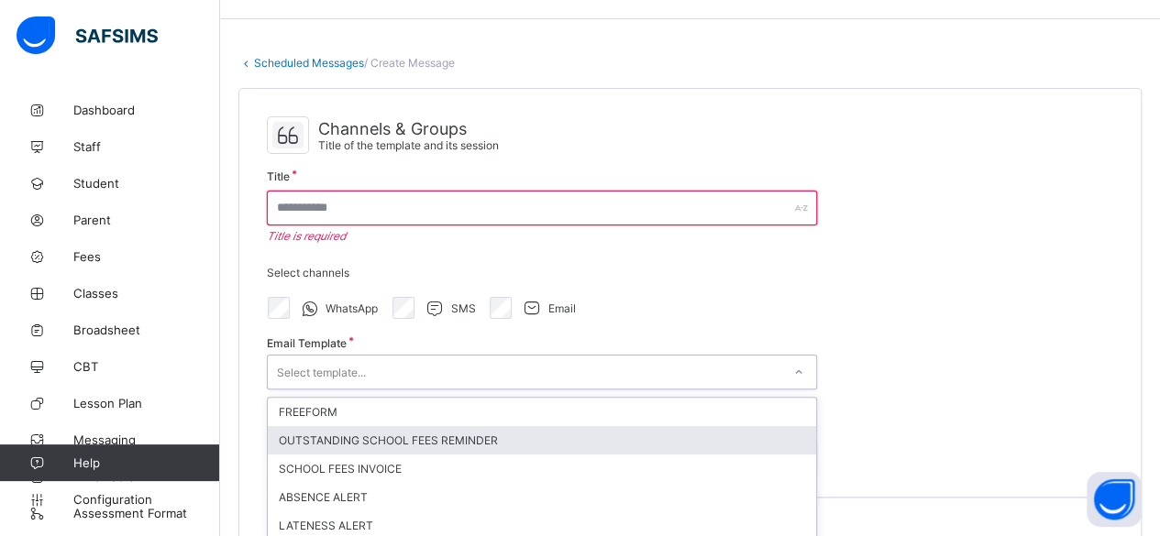
scroll to position [57, 0]
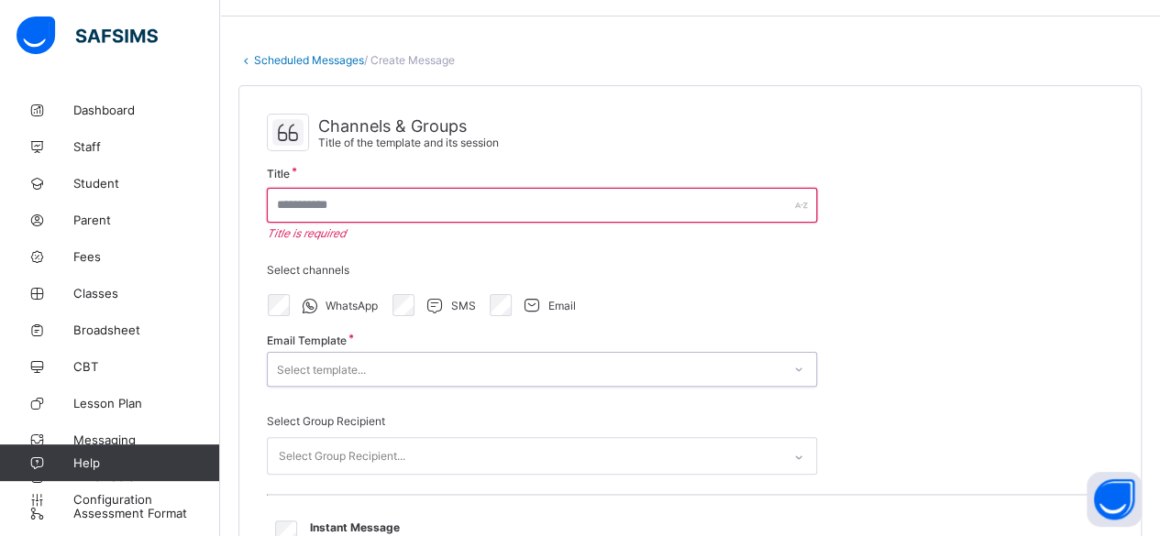
click at [570, 364] on div "Select template..." at bounding box center [525, 370] width 514 height 26
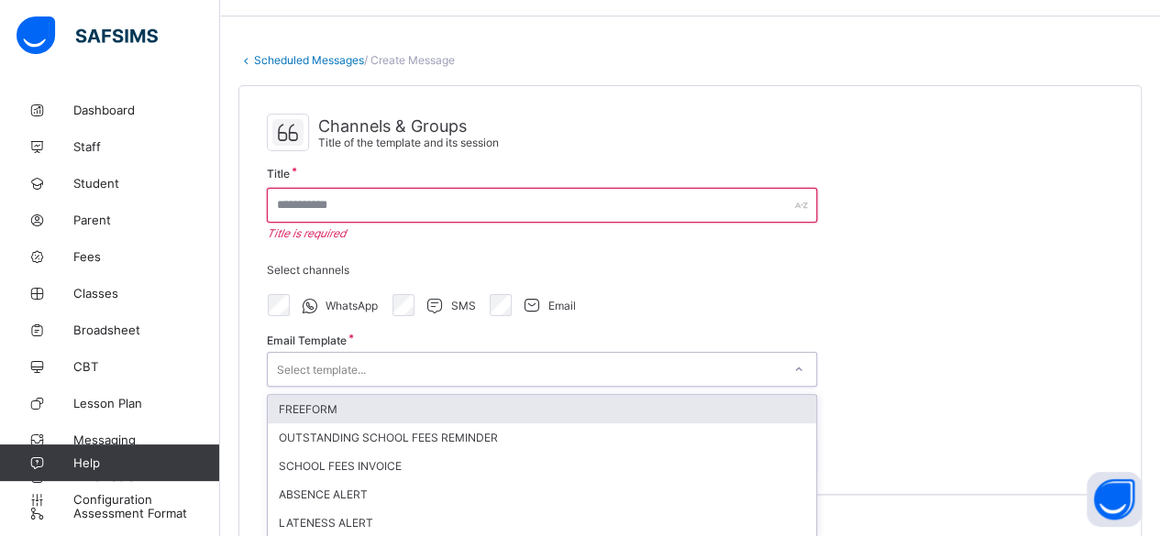
click at [570, 364] on div "Select template..." at bounding box center [525, 370] width 514 height 26
click at [451, 406] on div "FREEFORM" at bounding box center [542, 409] width 548 height 28
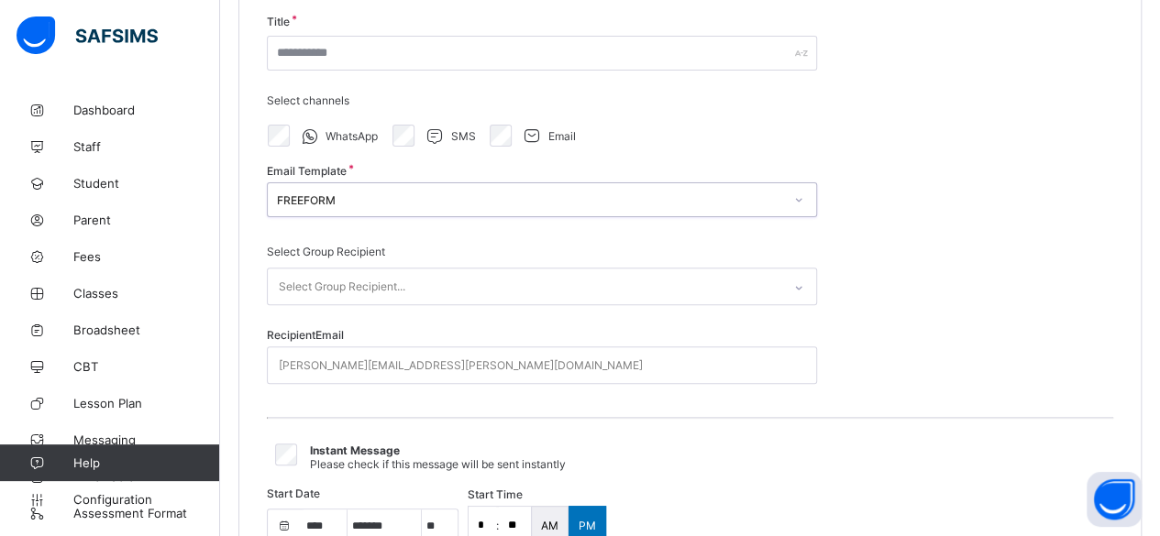
scroll to position [216, 0]
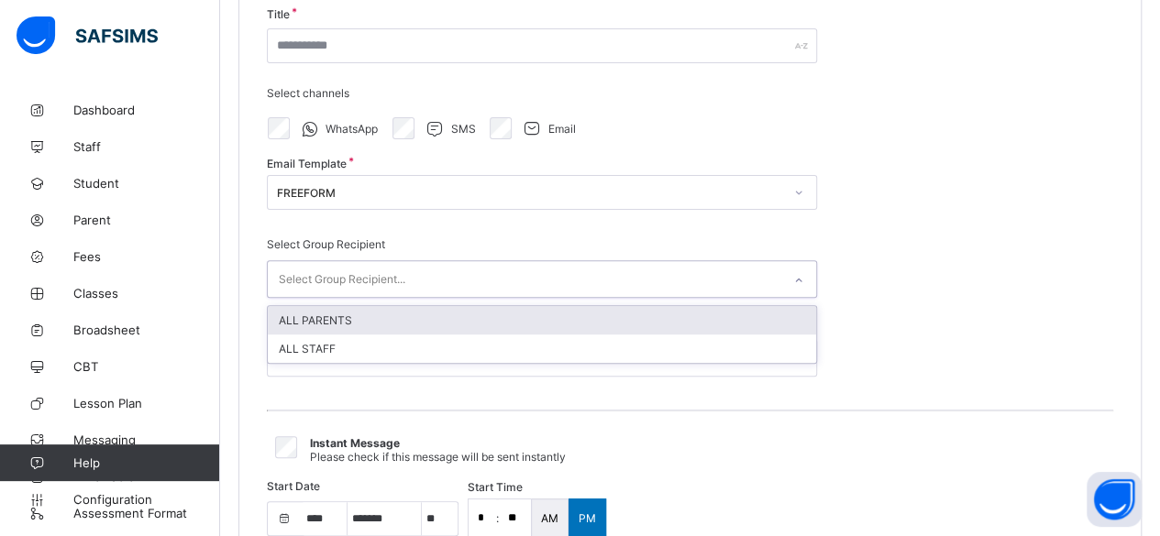
click at [796, 272] on icon at bounding box center [798, 280] width 11 height 18
click at [554, 313] on div "ALL PARENTS" at bounding box center [542, 320] width 548 height 28
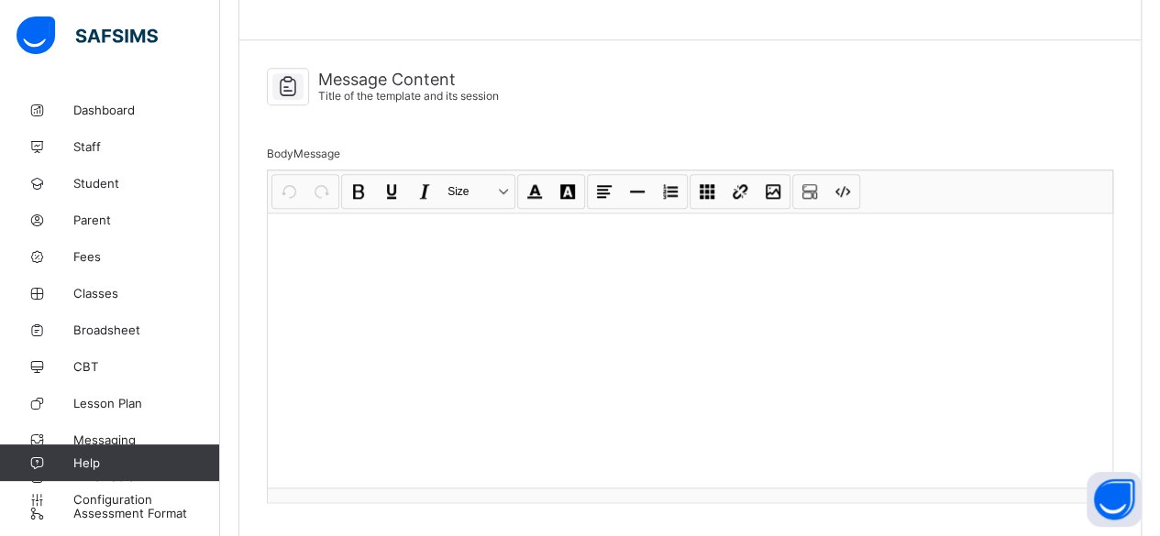
scroll to position [852, 0]
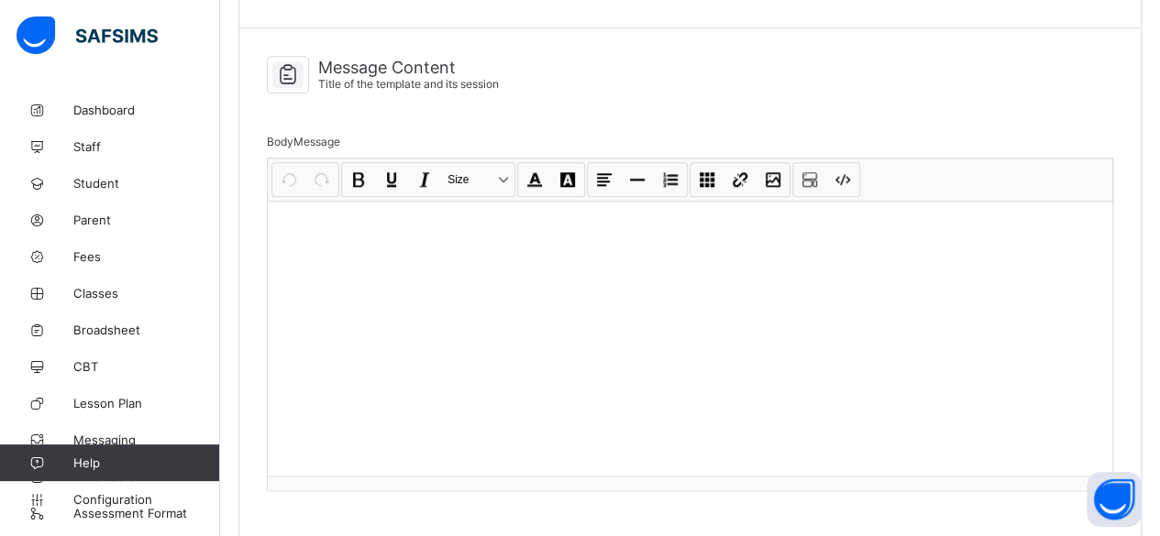
click at [430, 315] on div at bounding box center [690, 338] width 845 height 275
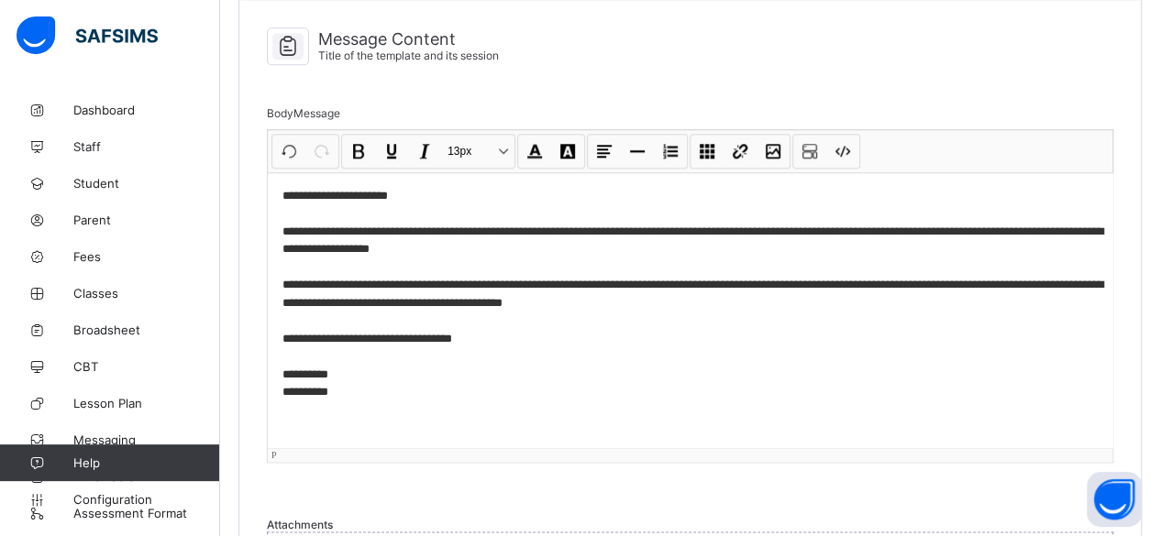
scroll to position [889, 0]
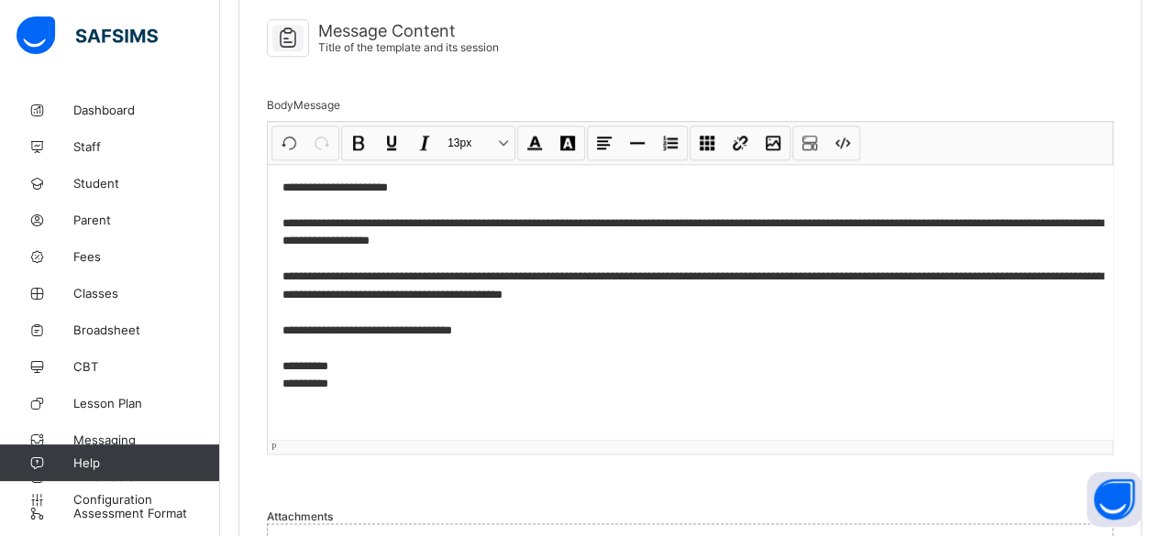
click at [576, 385] on div "**********" at bounding box center [690, 301] width 845 height 275
click at [381, 218] on p "**********" at bounding box center [697, 286] width 830 height 215
click at [453, 240] on p "**********" at bounding box center [697, 286] width 830 height 215
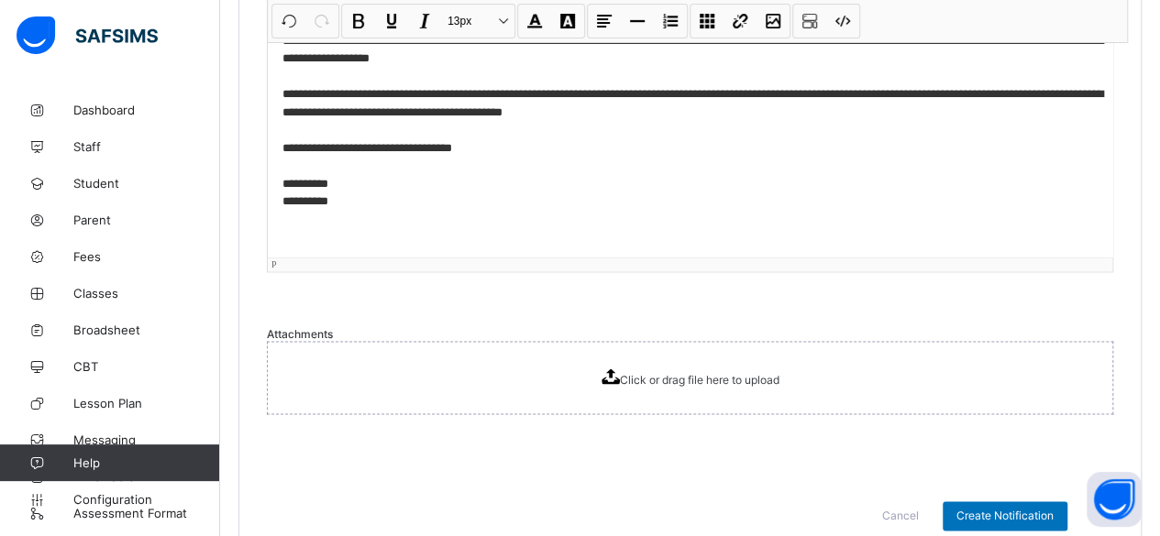
scroll to position [1090, 0]
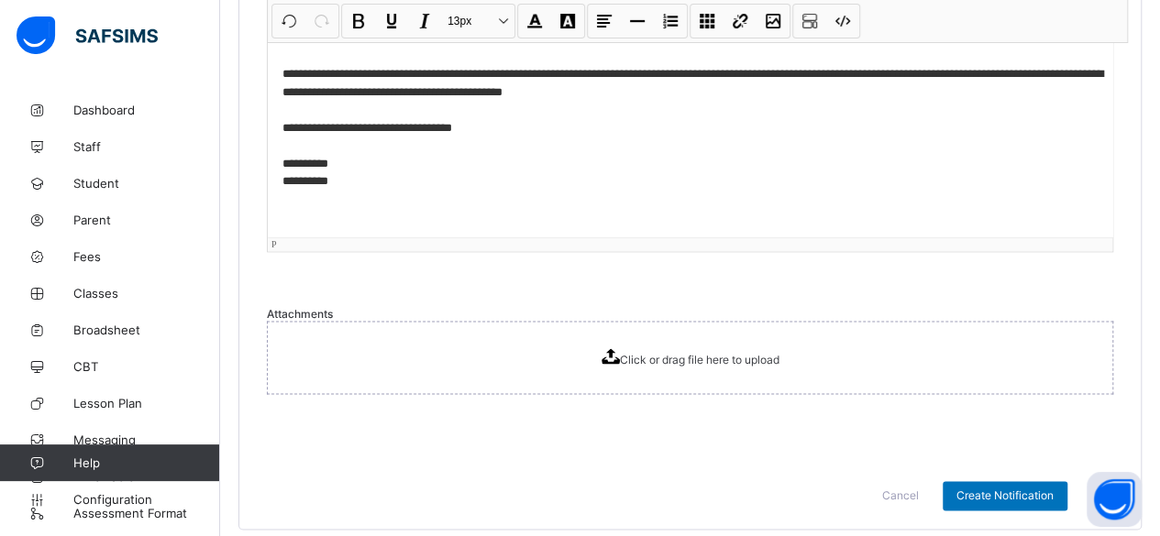
click at [613, 348] on icon at bounding box center [611, 356] width 18 height 16
click at [996, 489] on span "Create Notification" at bounding box center [1004, 496] width 97 height 14
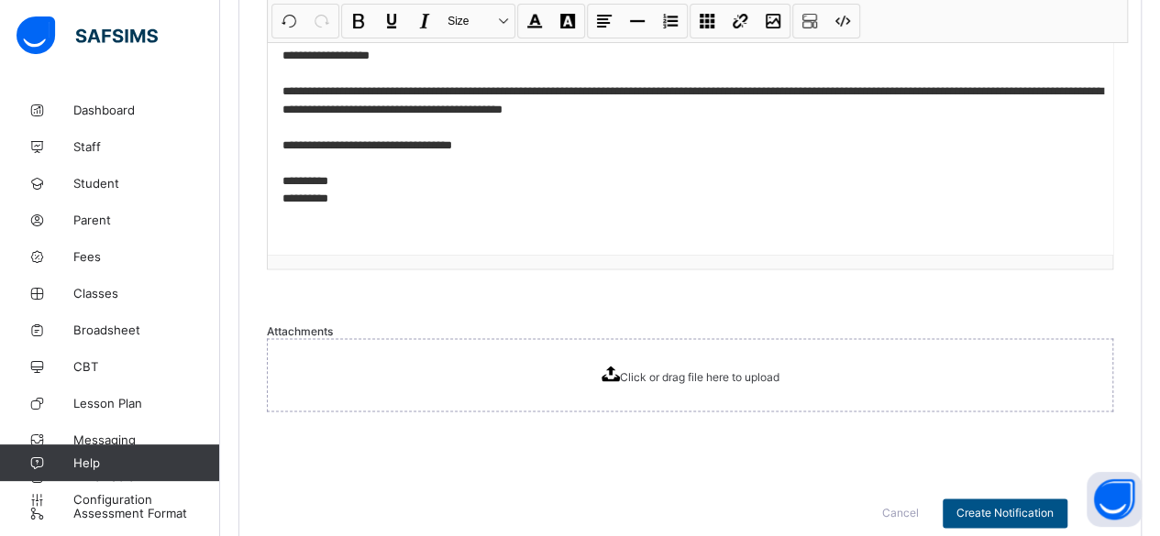
scroll to position [1107, 0]
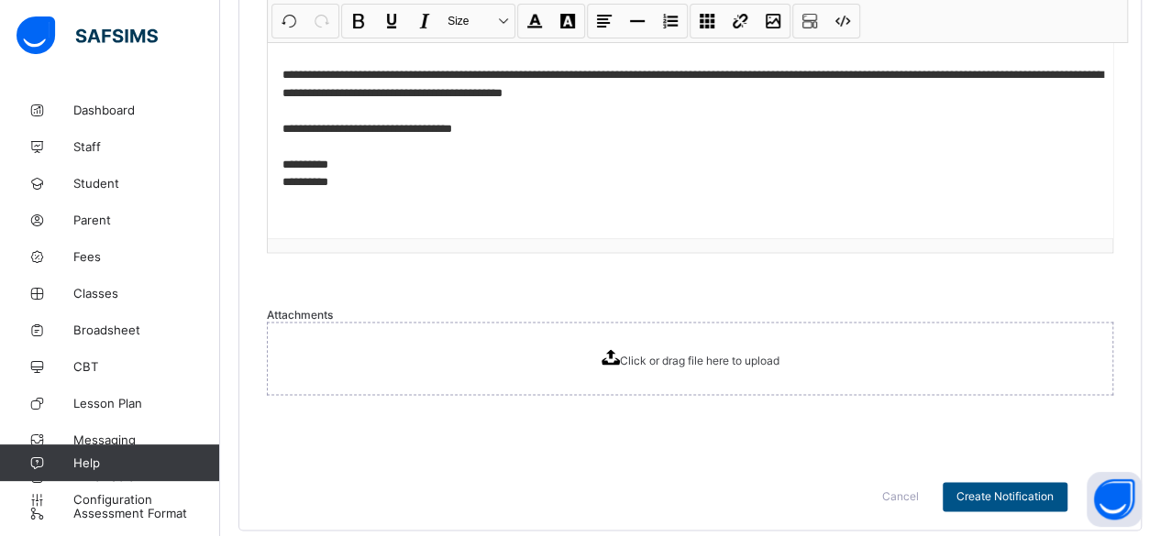
click at [996, 490] on span "Create Notification" at bounding box center [1004, 497] width 97 height 14
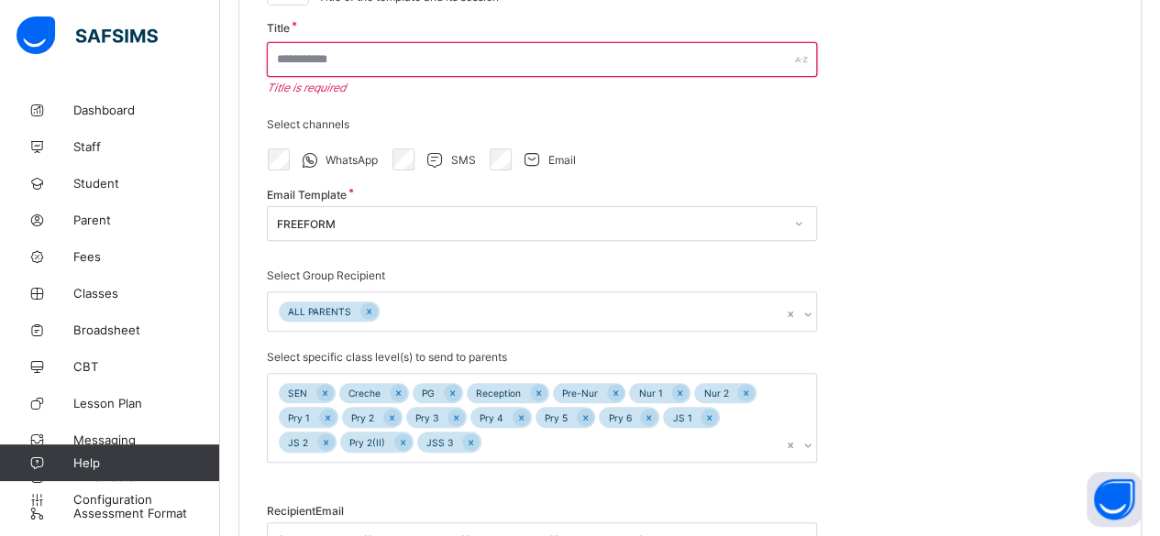
scroll to position [166, 0]
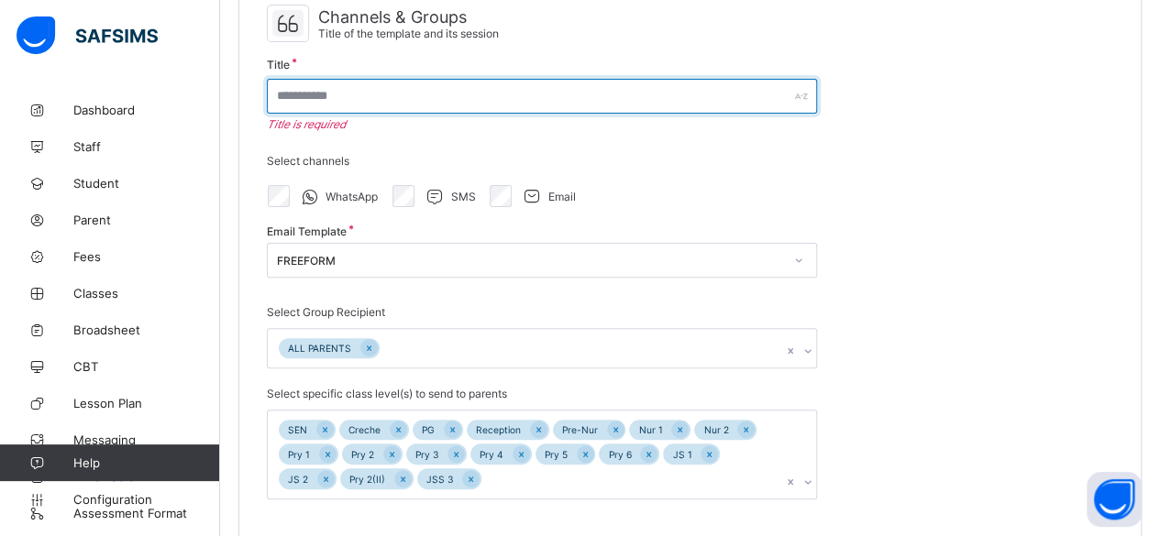
click at [596, 93] on input "text" at bounding box center [542, 96] width 550 height 35
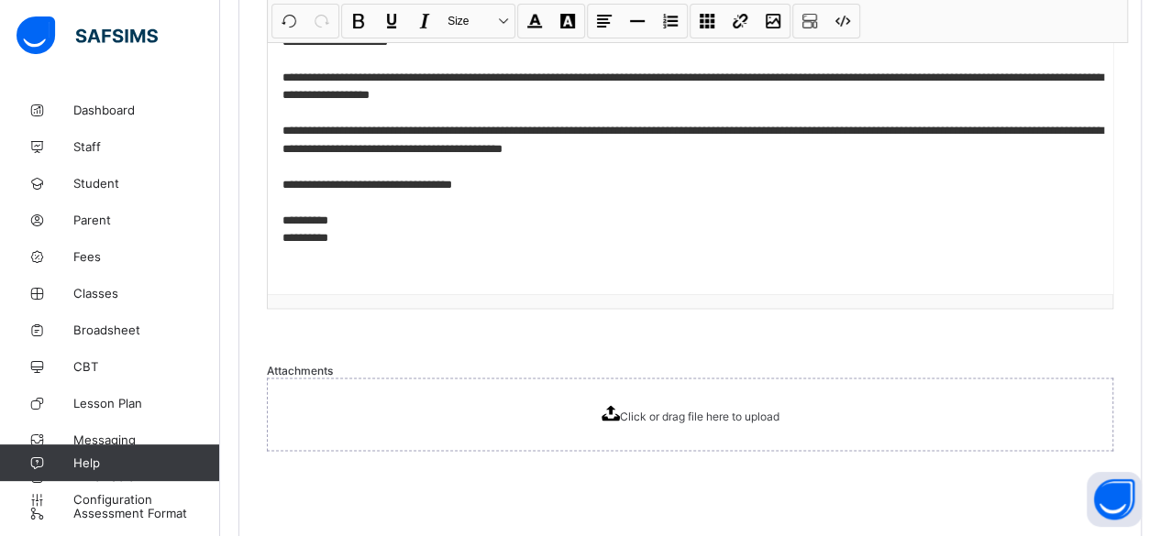
scroll to position [1090, 0]
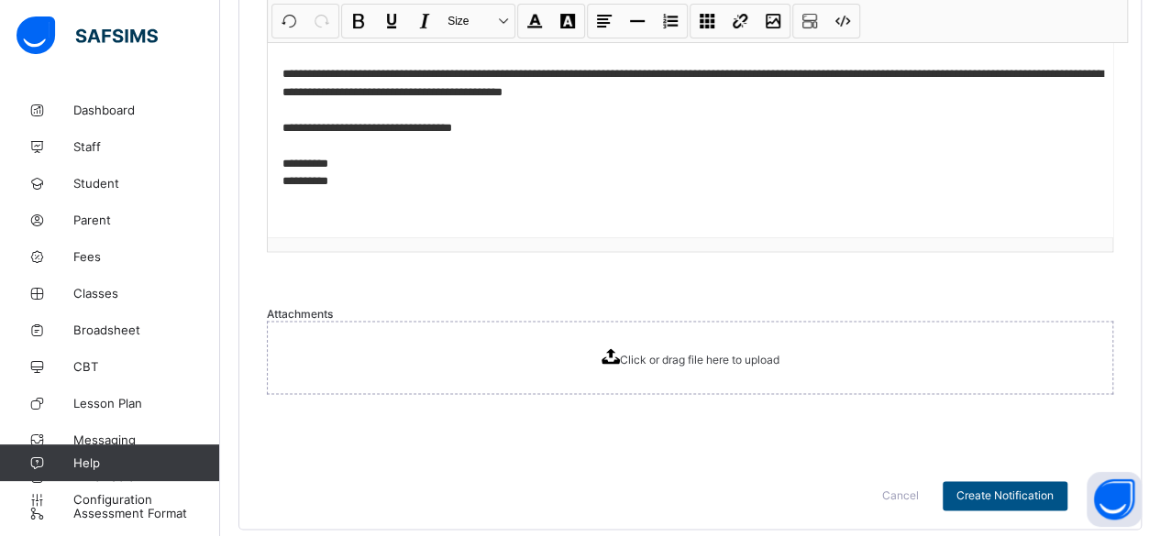
type input "**********"
click at [1022, 489] on span "Create Notification" at bounding box center [1004, 496] width 97 height 14
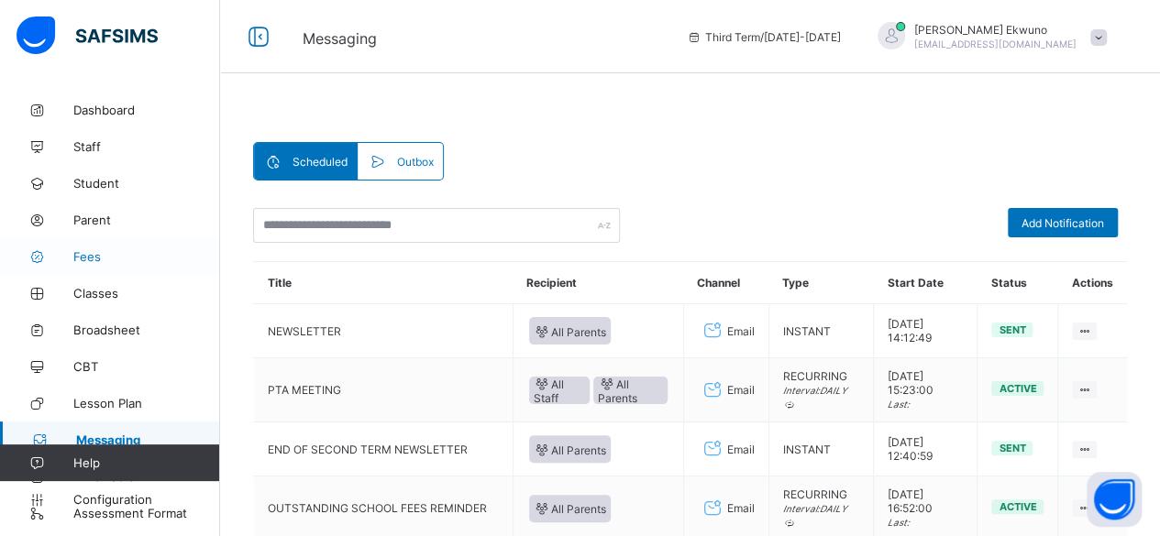
click at [101, 257] on span "Fees" at bounding box center [146, 256] width 147 height 15
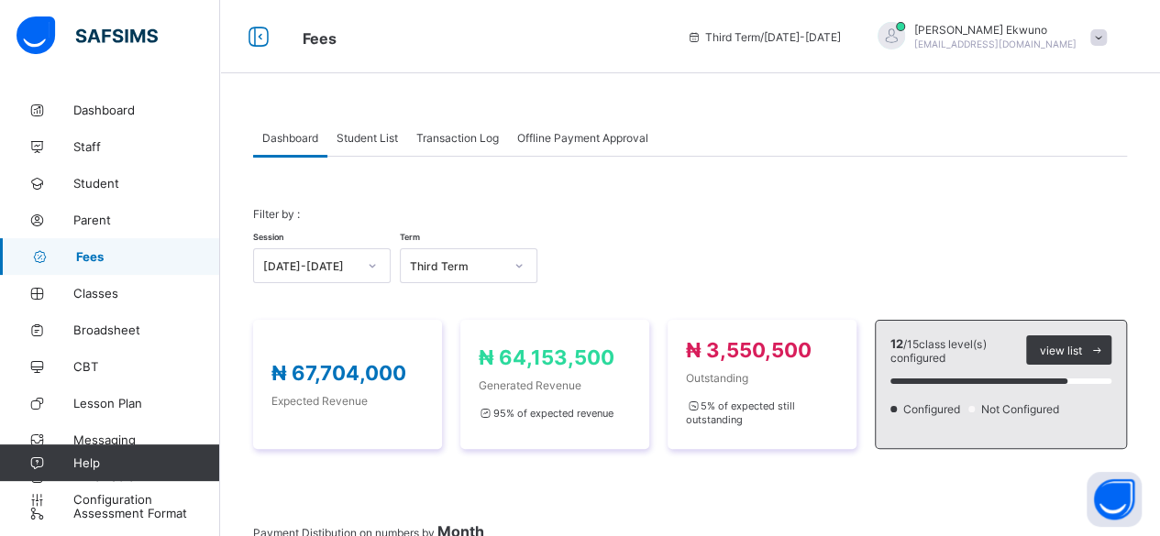
click at [101, 257] on span "Fees" at bounding box center [148, 256] width 144 height 15
click at [1000, 370] on div at bounding box center [1000, 383] width 221 height 37
click at [359, 136] on span "Student List" at bounding box center [367, 138] width 61 height 14
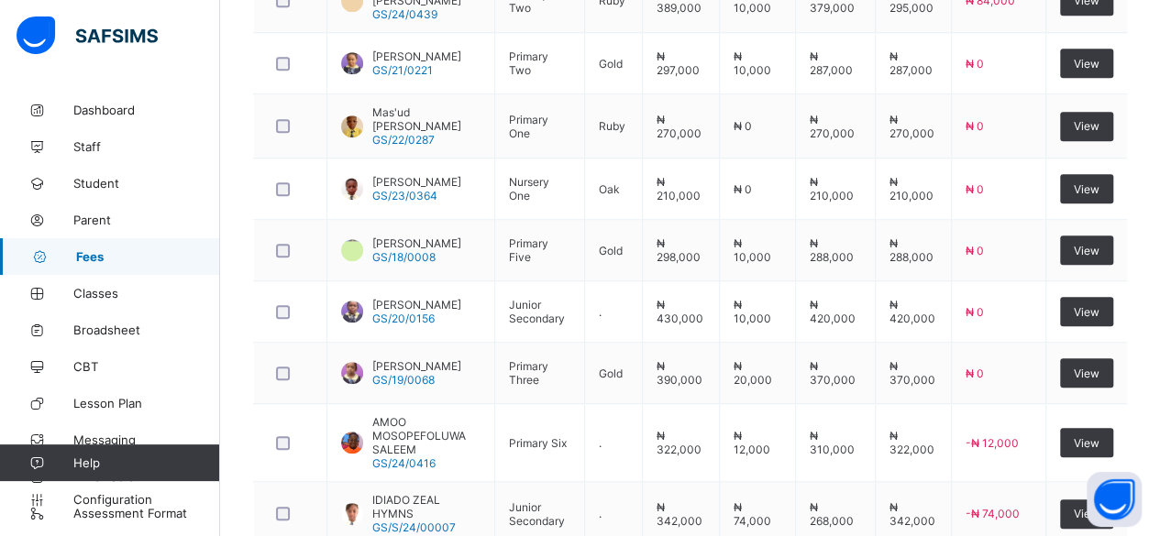
scroll to position [767, 0]
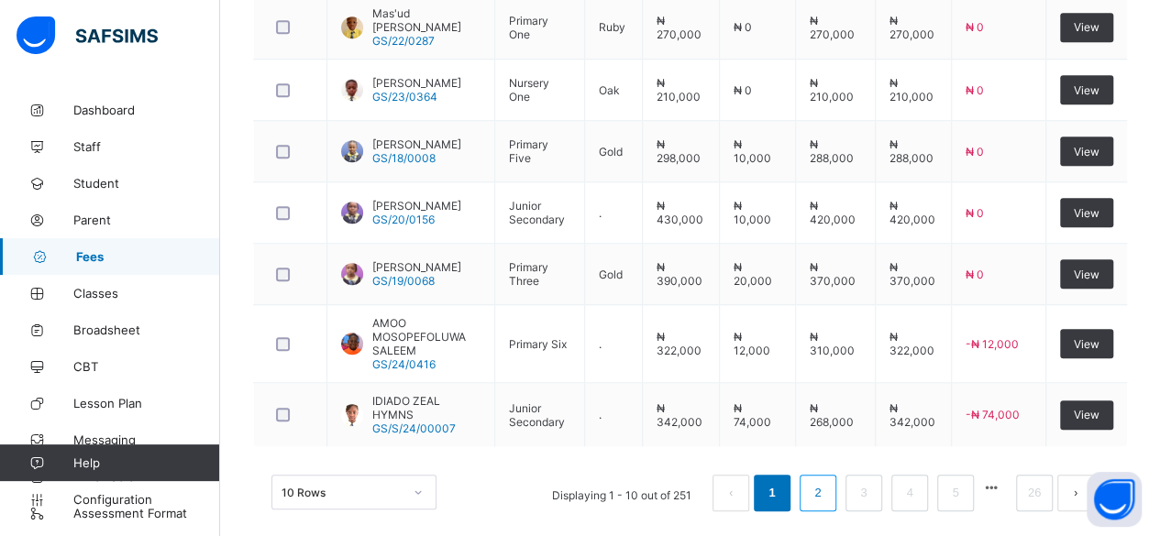
click at [826, 481] on link "2" at bounding box center [817, 493] width 17 height 24
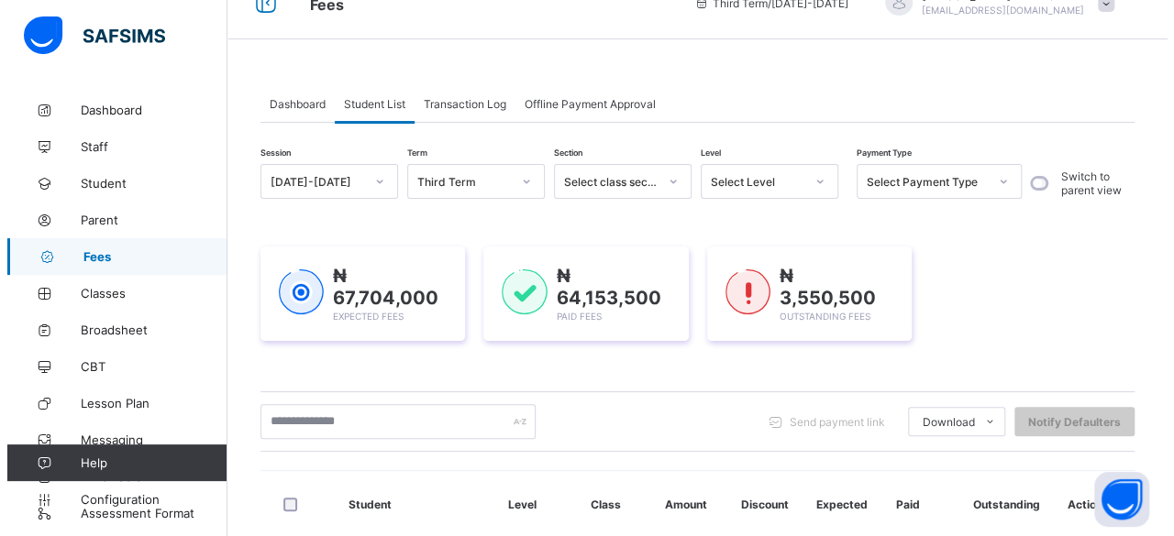
scroll to position [0, 0]
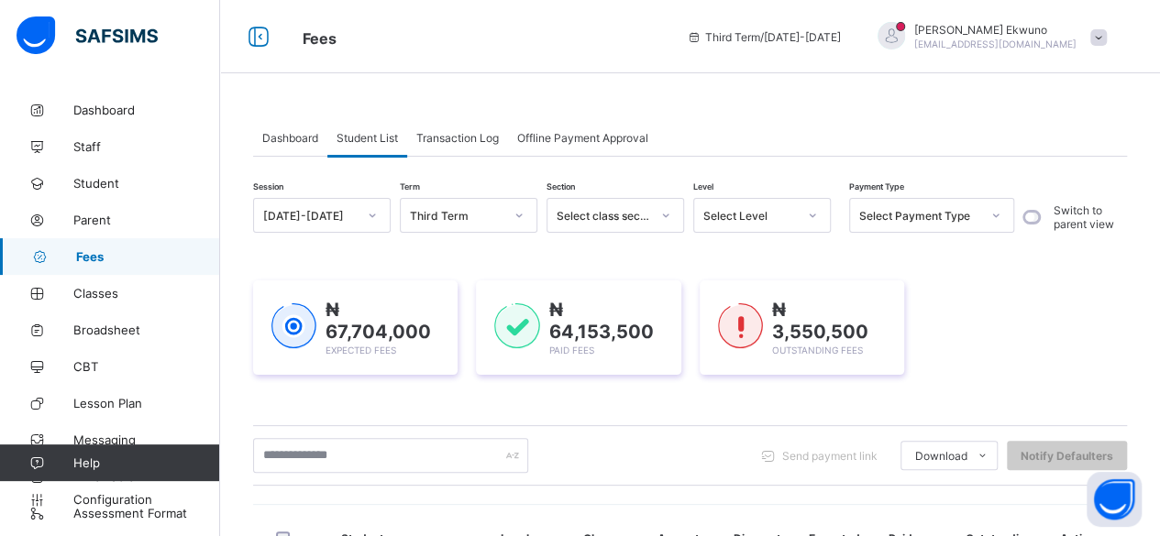
click at [1041, 37] on div "Vivian Ekwuno omanukwuev@gmail.com" at bounding box center [995, 37] width 162 height 28
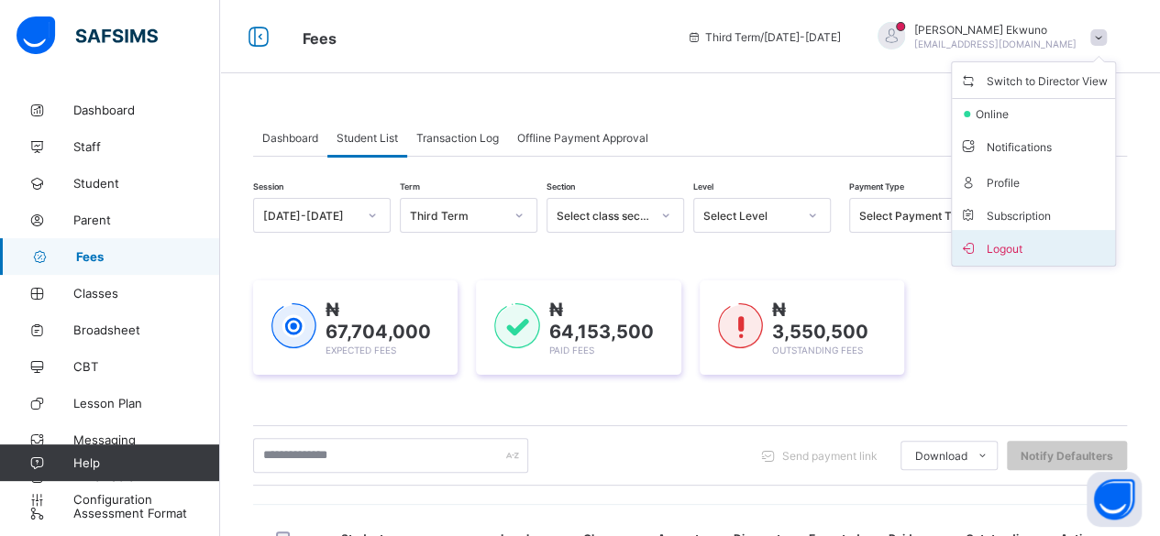
click at [1014, 242] on span "Logout" at bounding box center [1033, 248] width 149 height 21
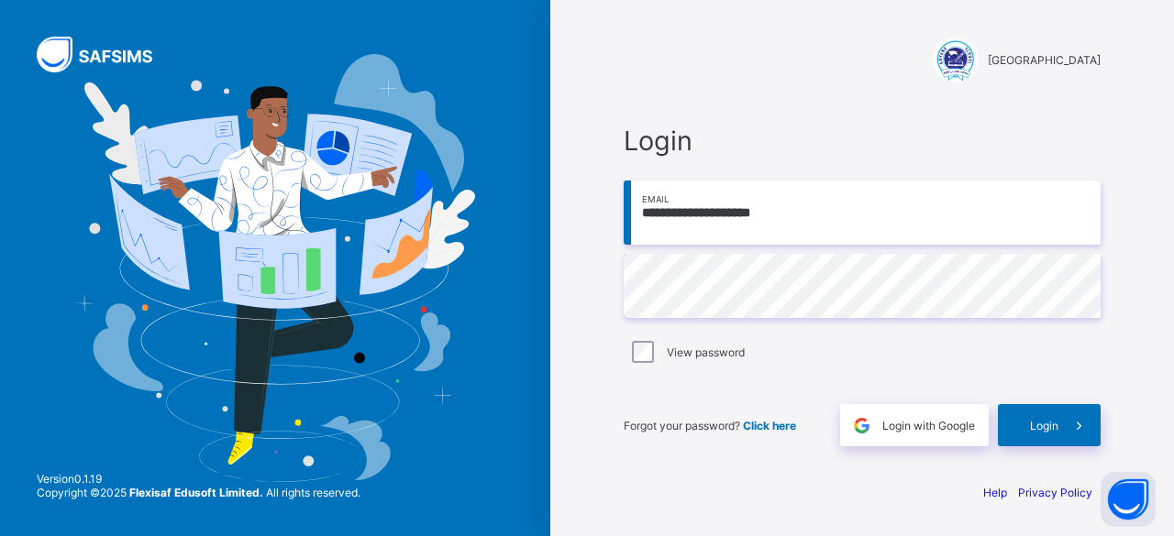
click at [724, 216] on input "**********" at bounding box center [862, 213] width 477 height 64
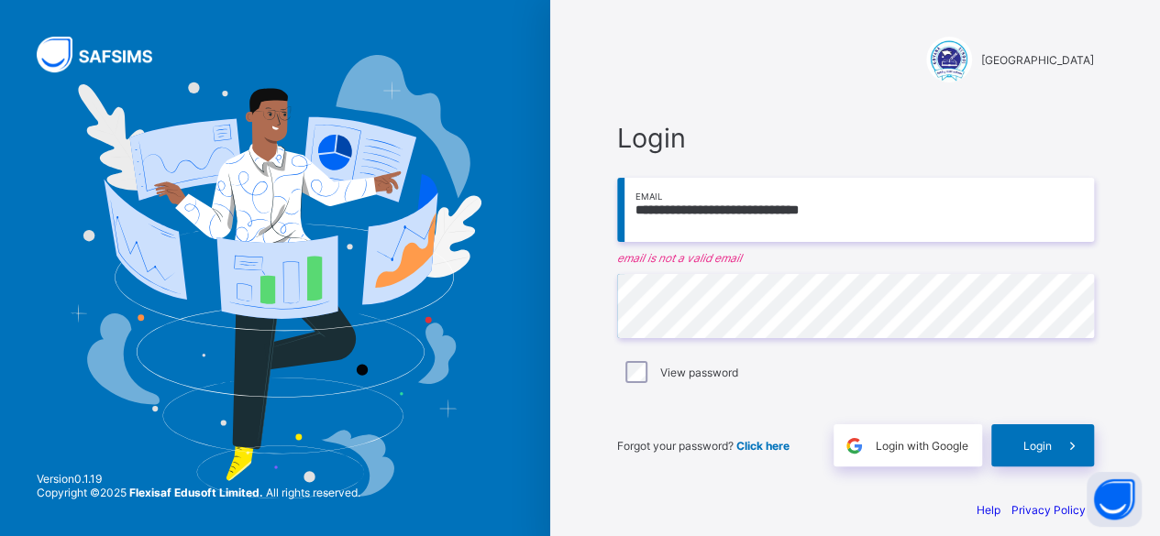
click at [871, 210] on input "**********" at bounding box center [855, 210] width 477 height 64
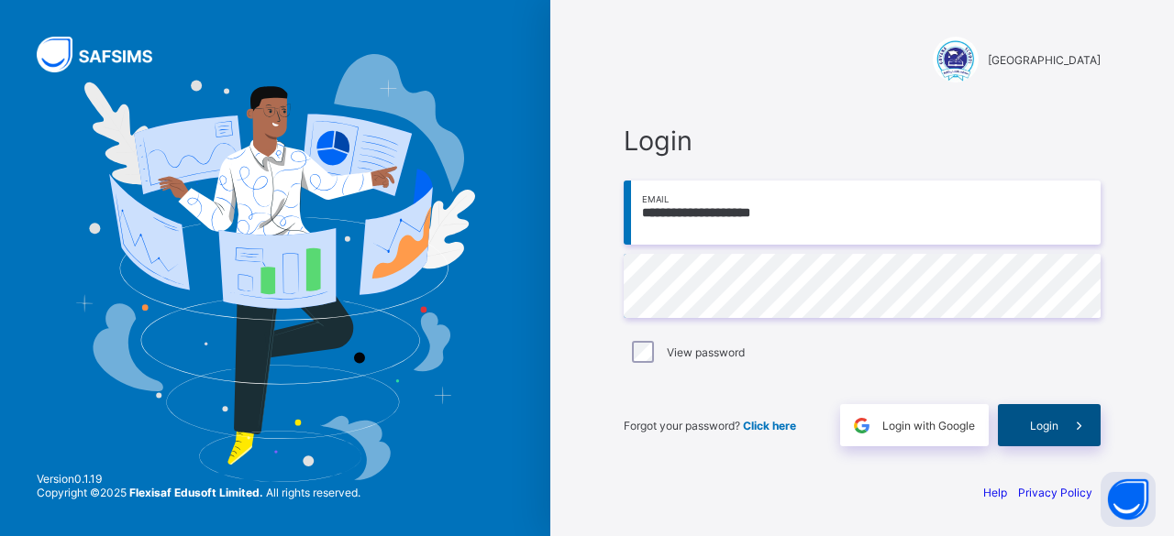
type input "**********"
click at [1044, 419] on span "Login" at bounding box center [1044, 426] width 28 height 14
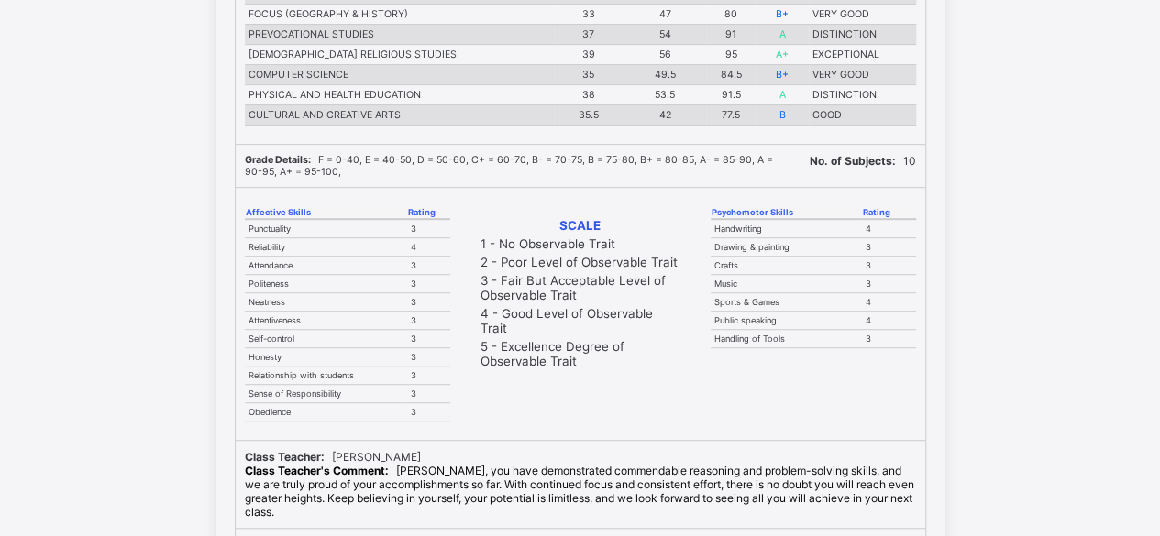
scroll to position [14337, 0]
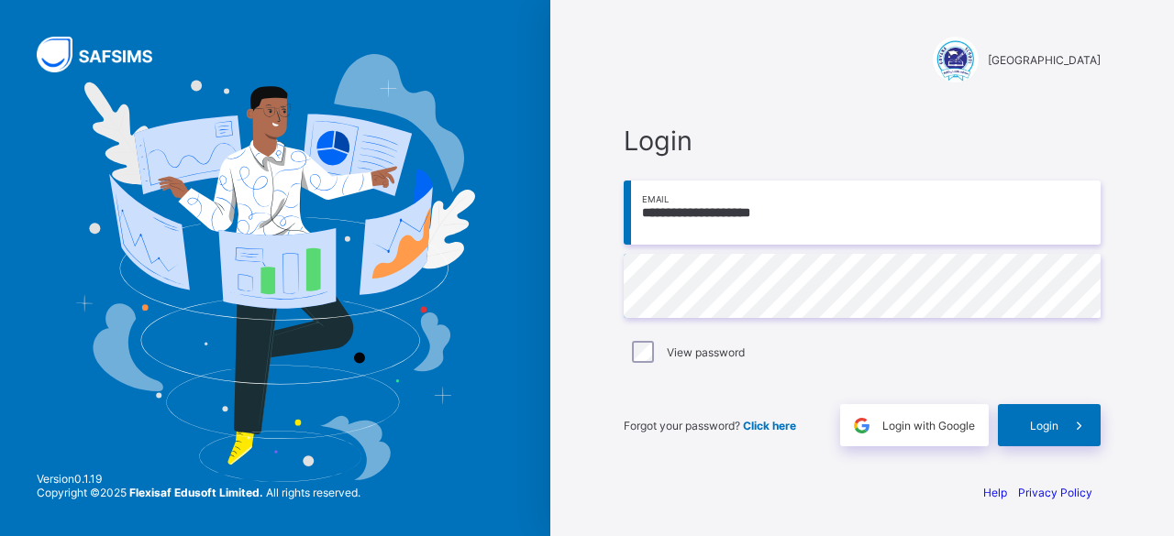
click at [724, 217] on input "**********" at bounding box center [862, 213] width 477 height 64
type input "**********"
click at [1013, 425] on div "Login" at bounding box center [1049, 425] width 103 height 42
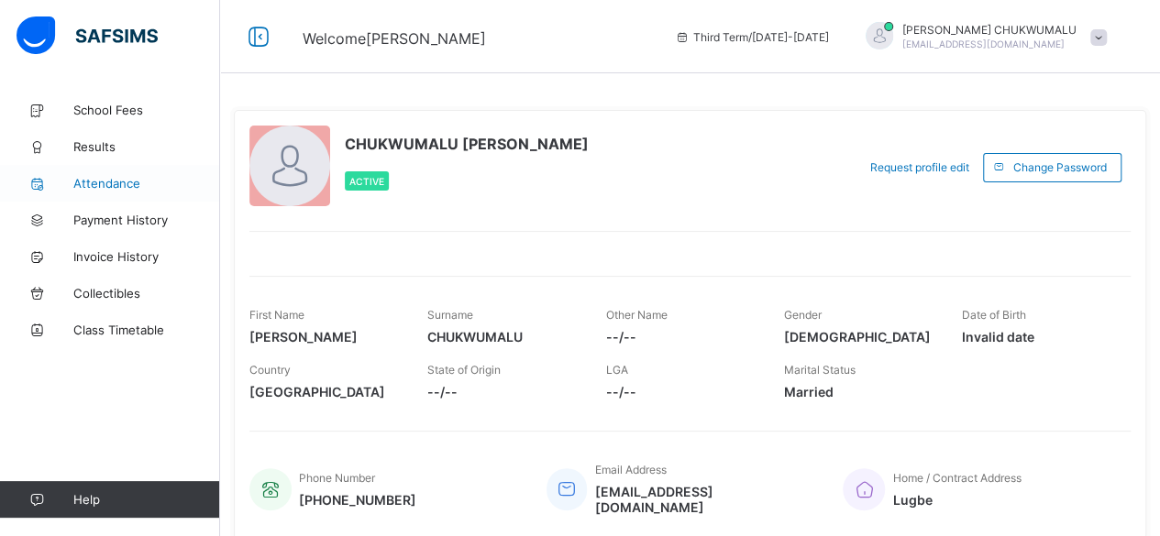
click at [117, 179] on span "Attendance" at bounding box center [146, 183] width 147 height 15
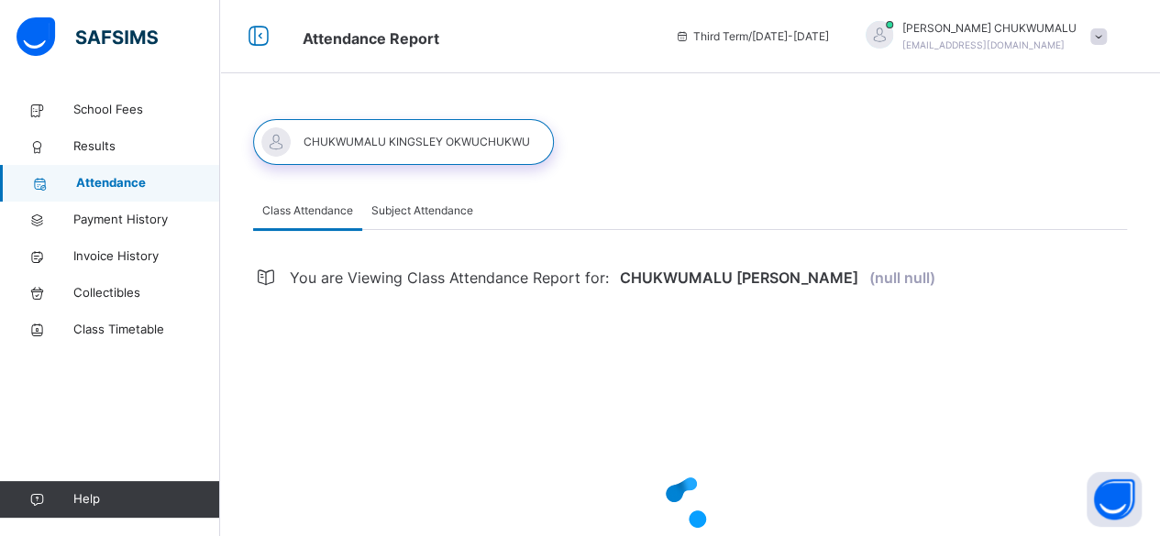
select select "****"
select select "*"
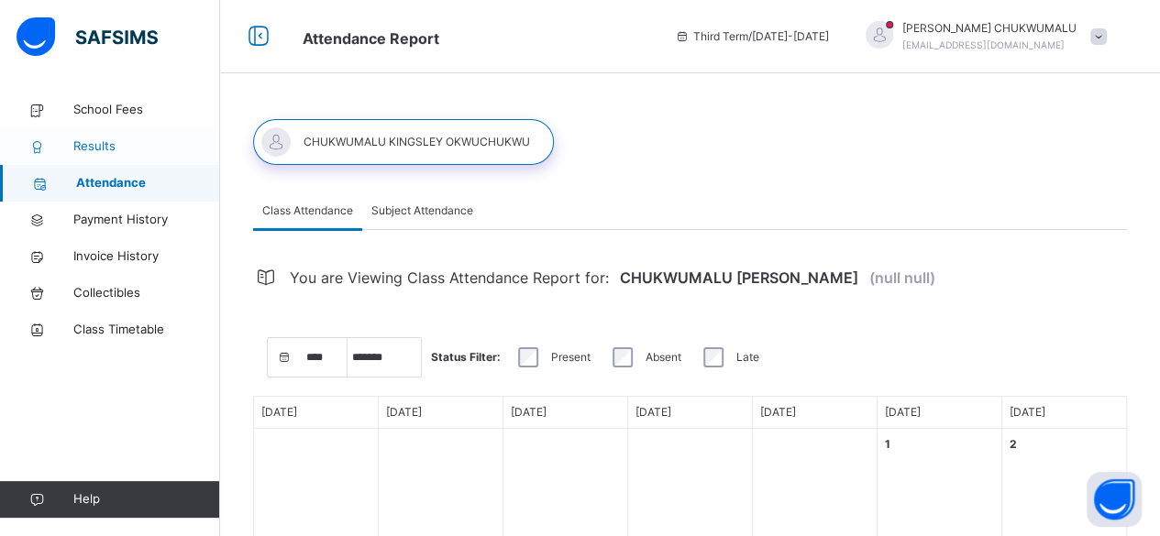
click at [102, 148] on span "Results" at bounding box center [146, 147] width 147 height 18
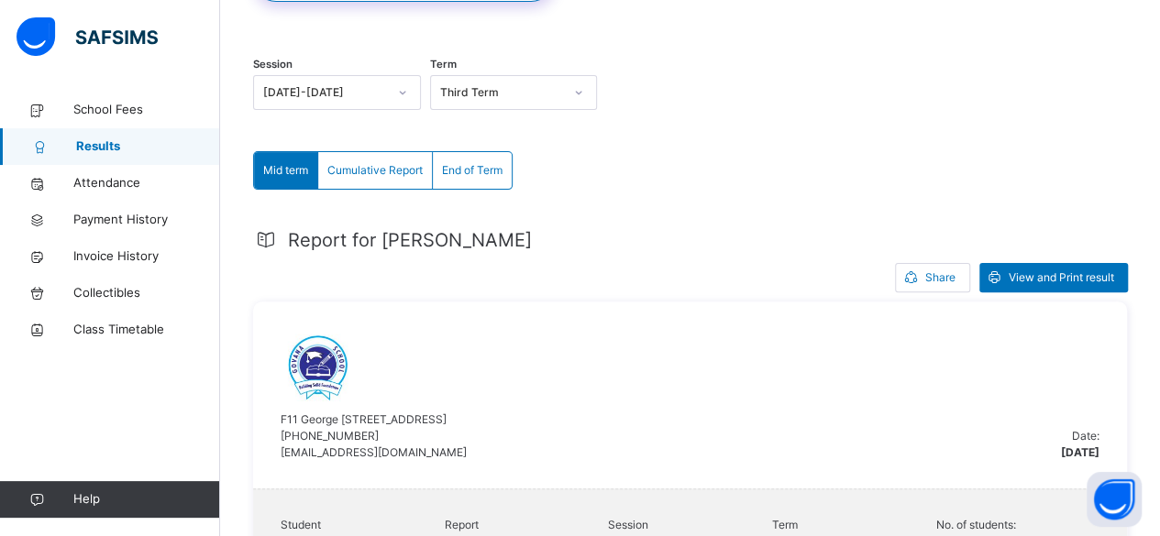
scroll to position [161, 0]
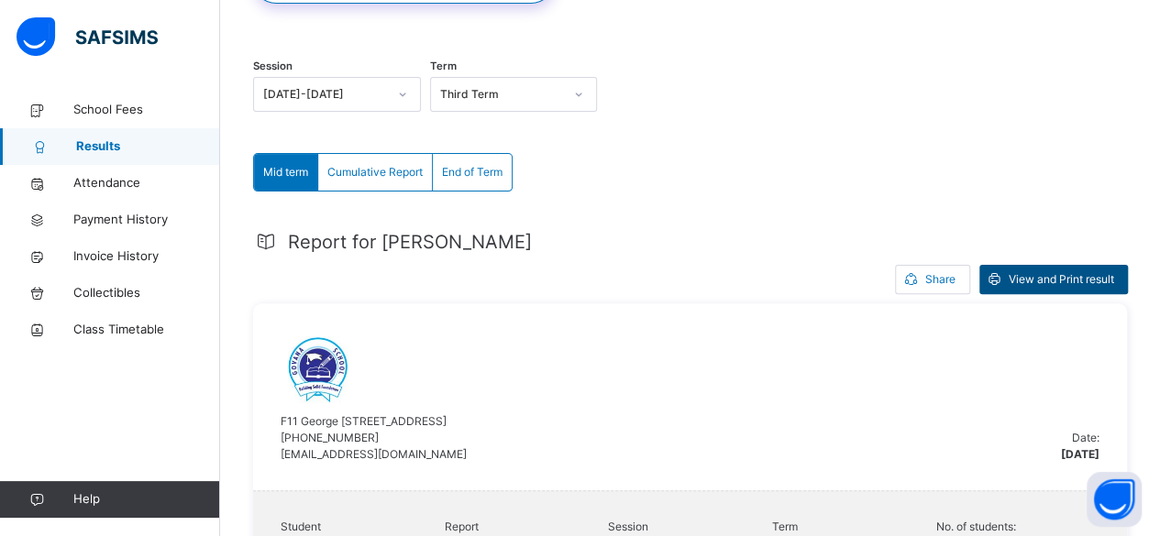
click at [1083, 273] on span "View and Print result" at bounding box center [1061, 279] width 105 height 17
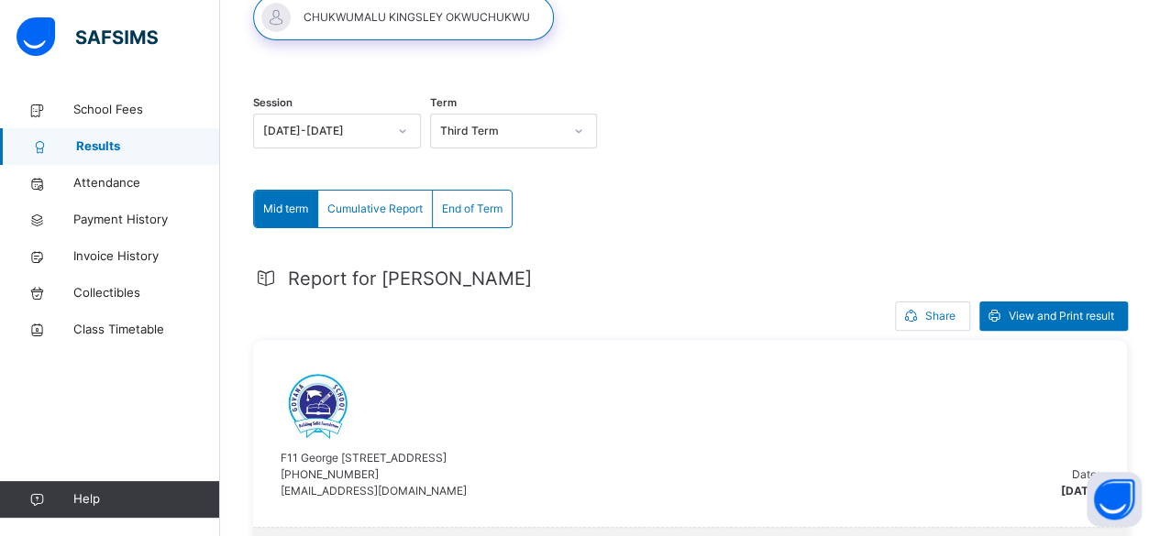
scroll to position [0, 0]
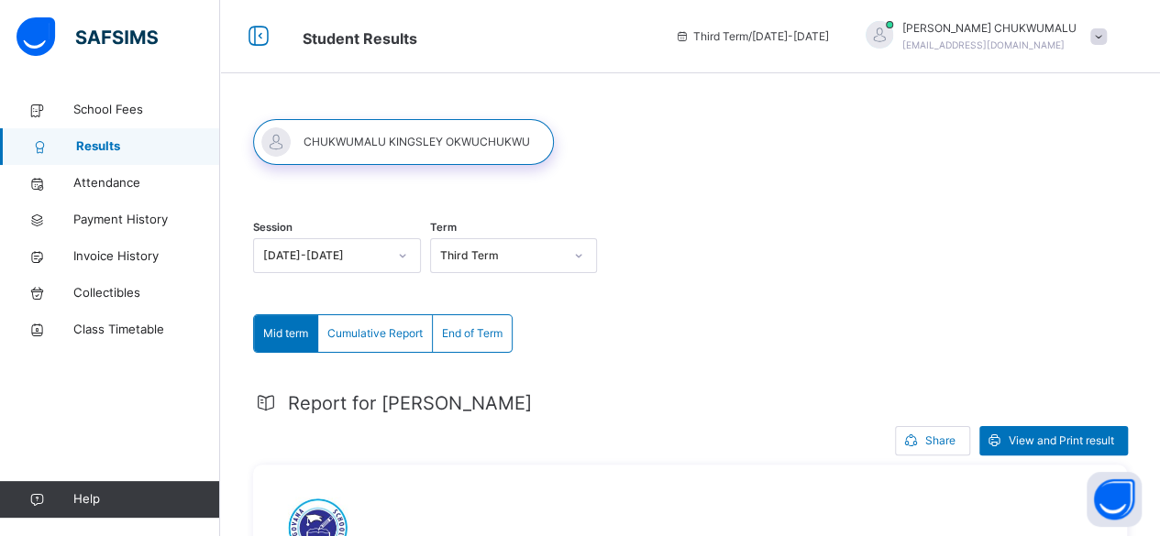
click at [1091, 28] on div "KINGSLEY CHUKWUMALU kcdonshine@gmail.com" at bounding box center [981, 36] width 269 height 33
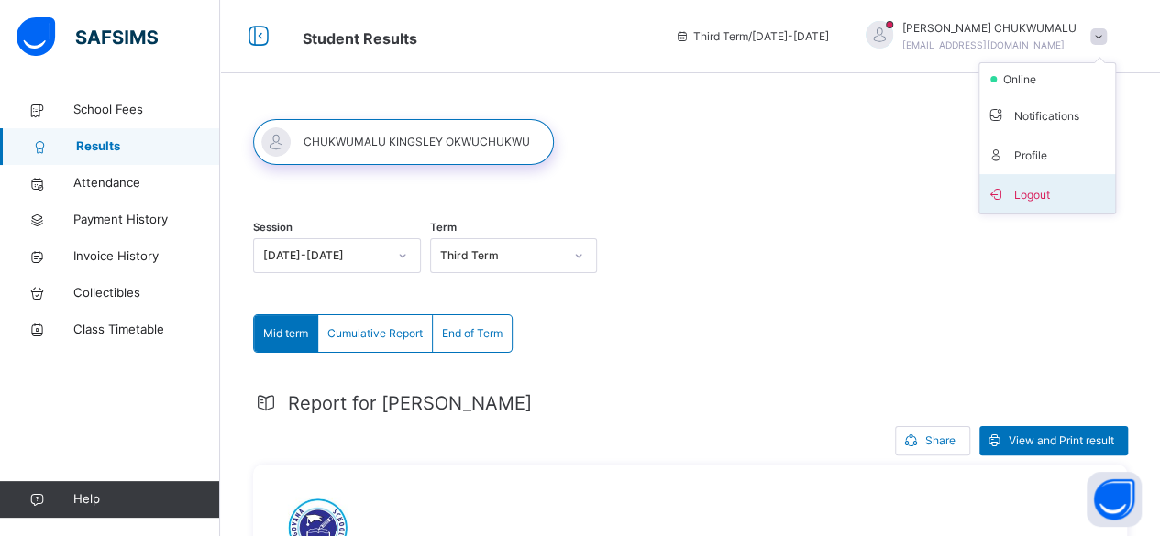
click at [1043, 192] on span "Logout" at bounding box center [1047, 194] width 121 height 25
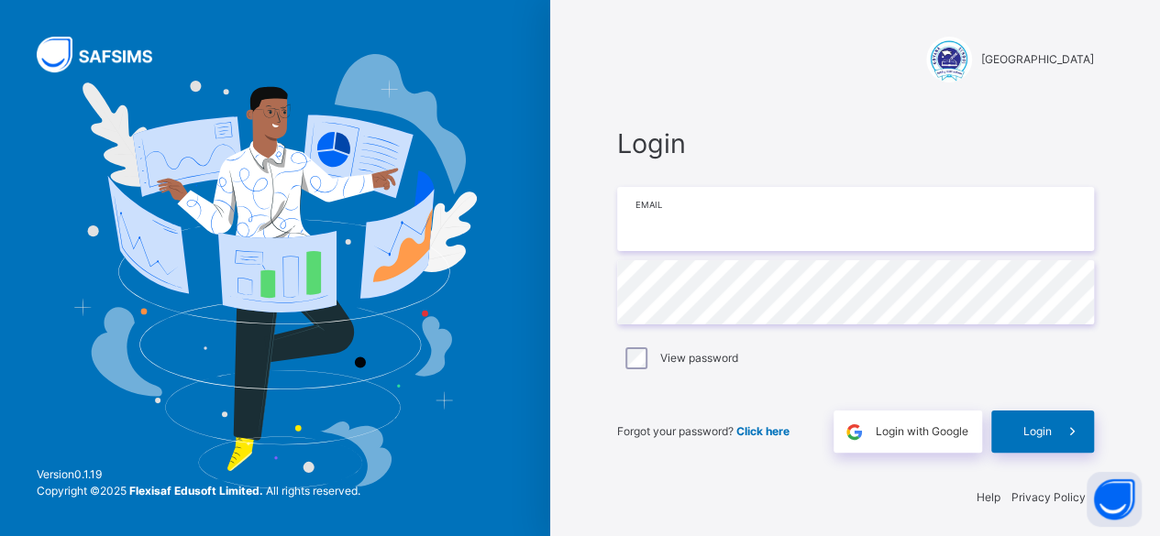
type input "**********"
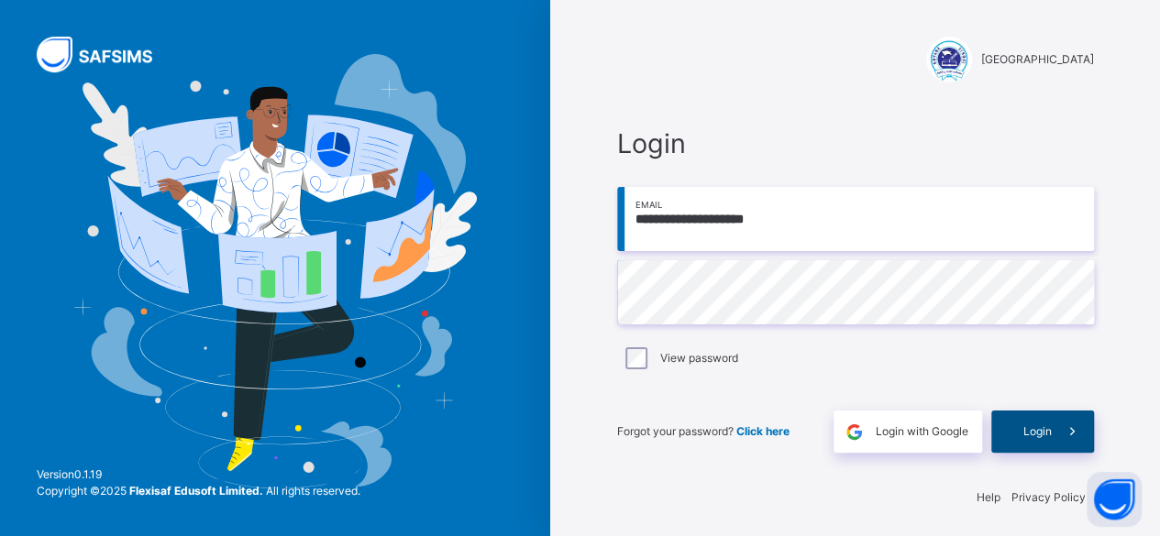
click at [1027, 426] on div "Login" at bounding box center [1042, 432] width 103 height 42
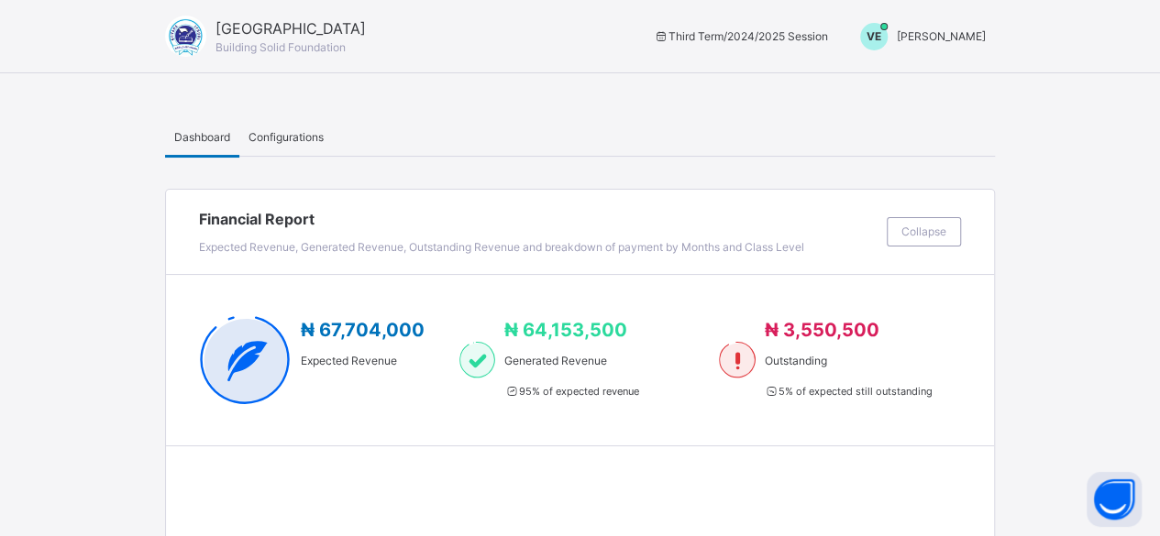
click at [956, 42] on span "Vivian Ekwuno" at bounding box center [941, 36] width 89 height 14
click at [934, 77] on span "Switch to Admin View" at bounding box center [916, 80] width 139 height 25
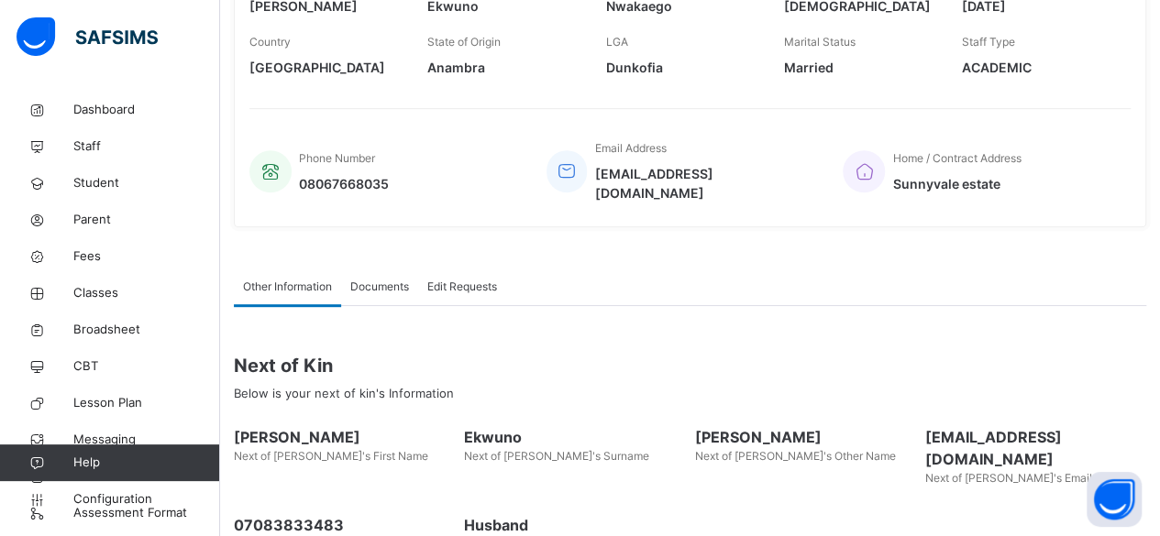
scroll to position [378, 0]
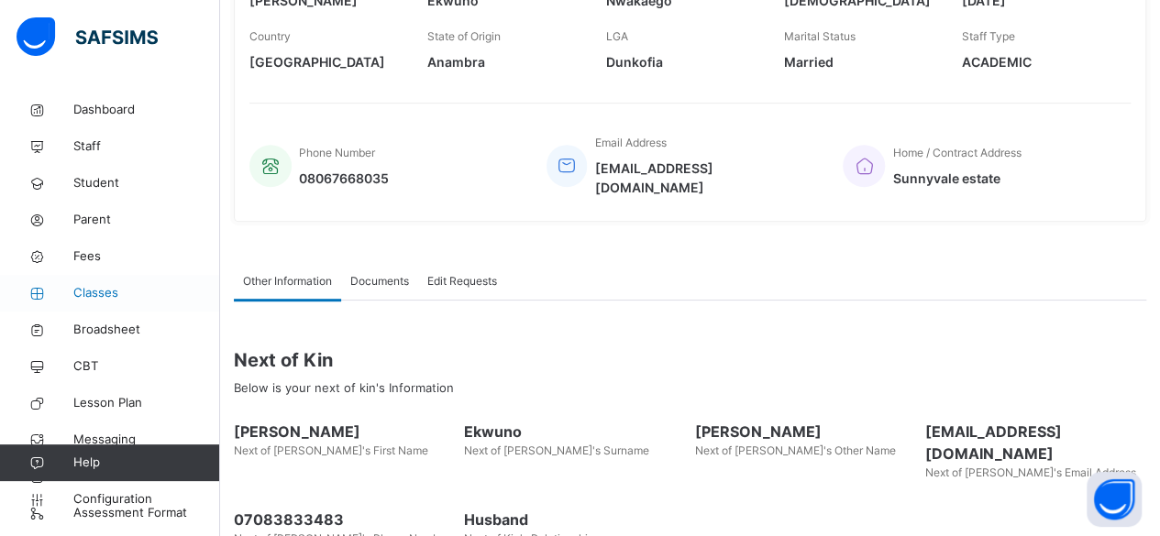
click at [105, 293] on span "Classes" at bounding box center [146, 293] width 147 height 18
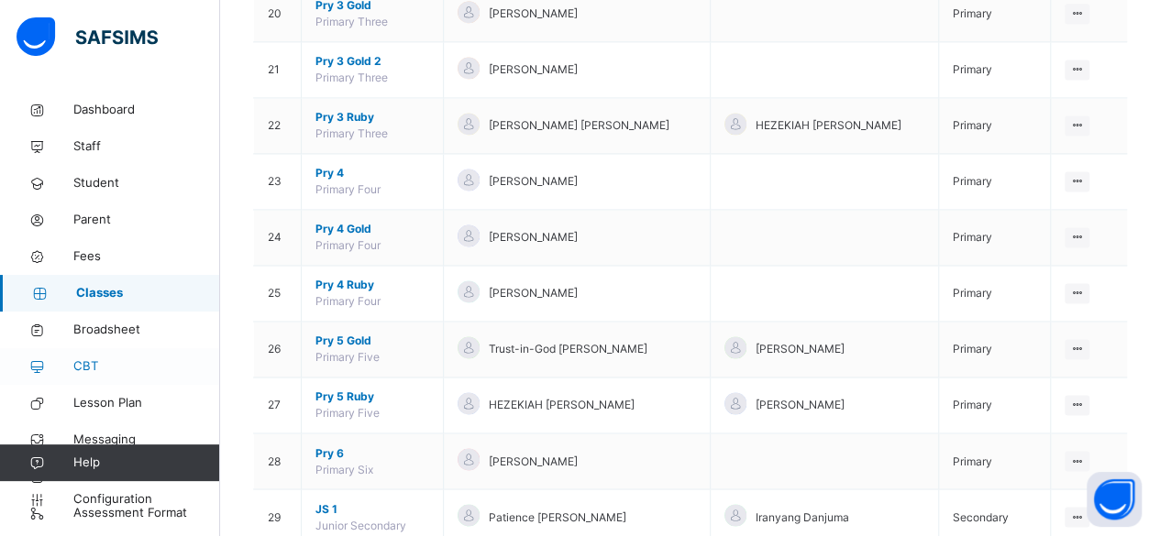
scroll to position [1396, 0]
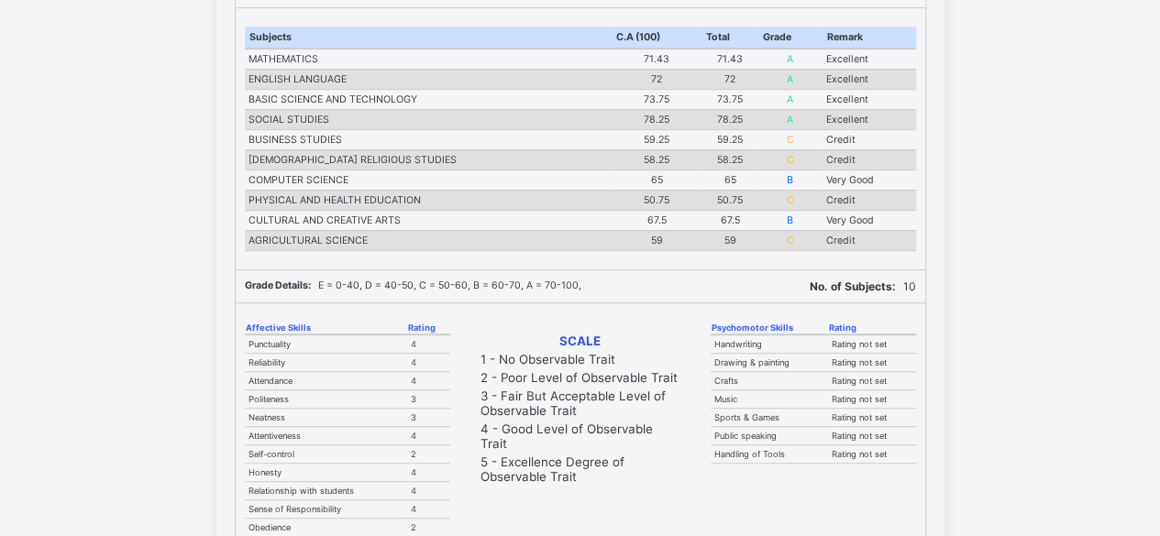
scroll to position [381, 0]
